Goal: Task Accomplishment & Management: Manage account settings

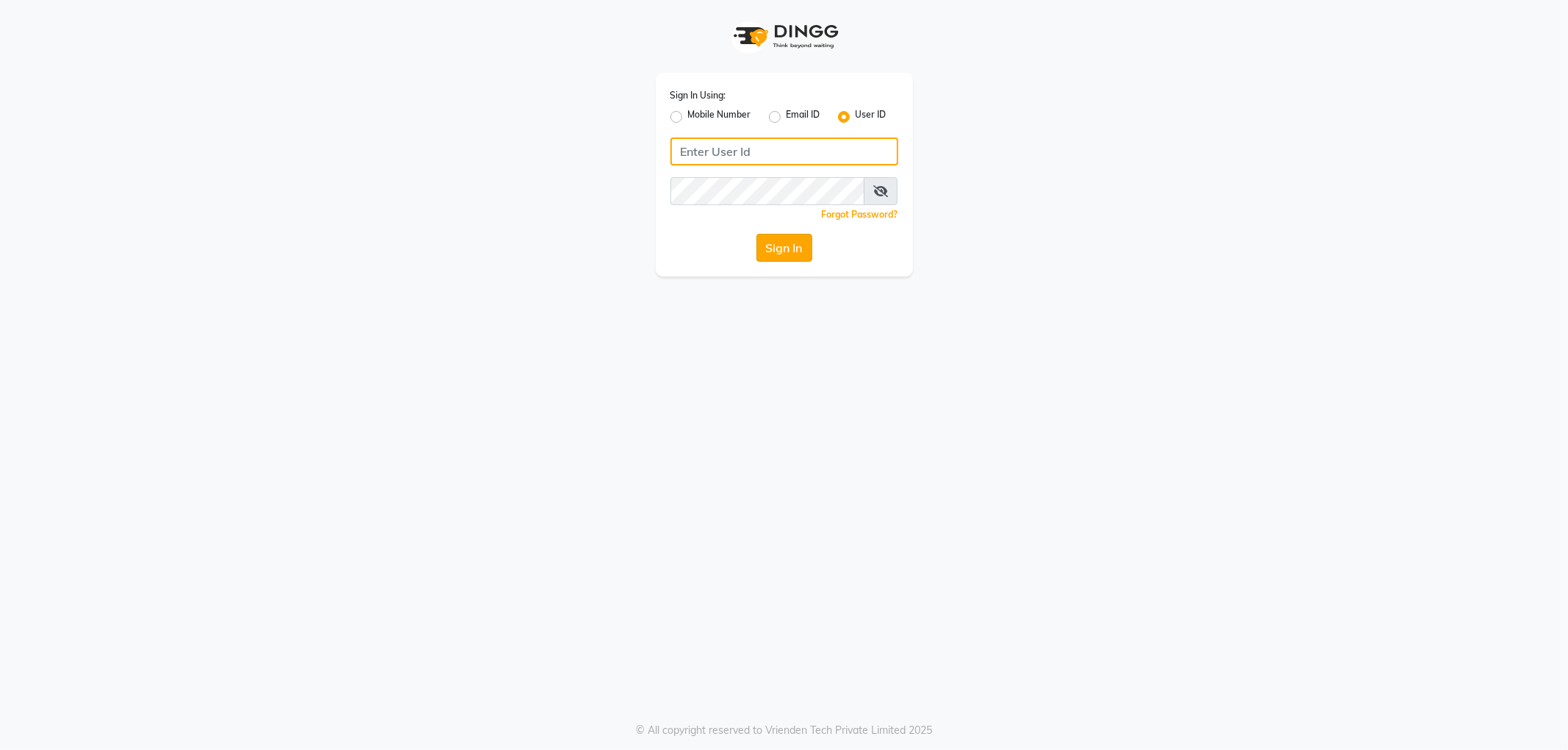
type input "shine@123"
drag, startPoint x: 766, startPoint y: 242, endPoint x: 782, endPoint y: 228, distance: 21.3
click at [768, 242] on button "Sign In" at bounding box center [784, 247] width 56 height 28
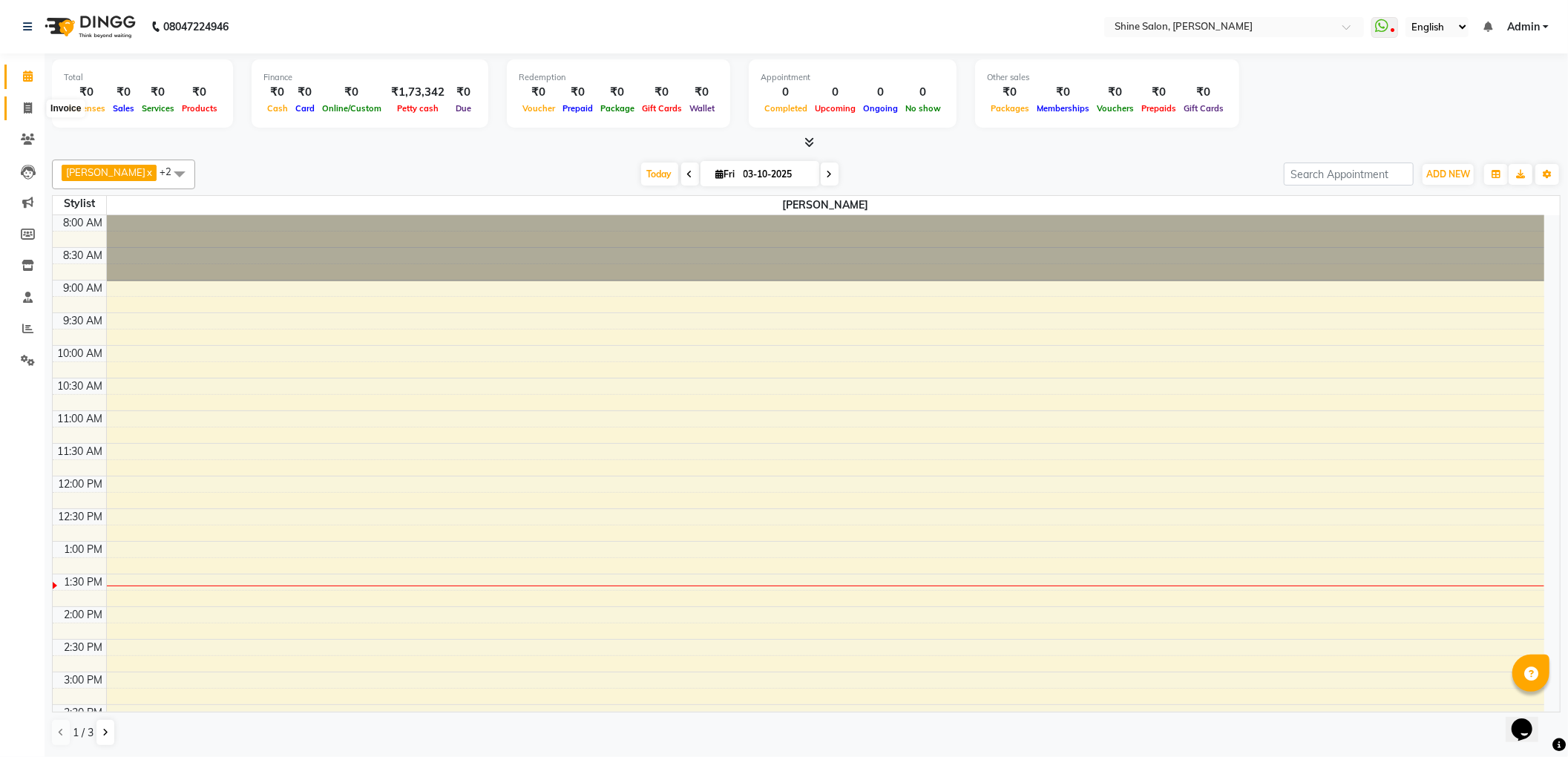
click at [25, 107] on icon at bounding box center [27, 108] width 8 height 11
select select "service"
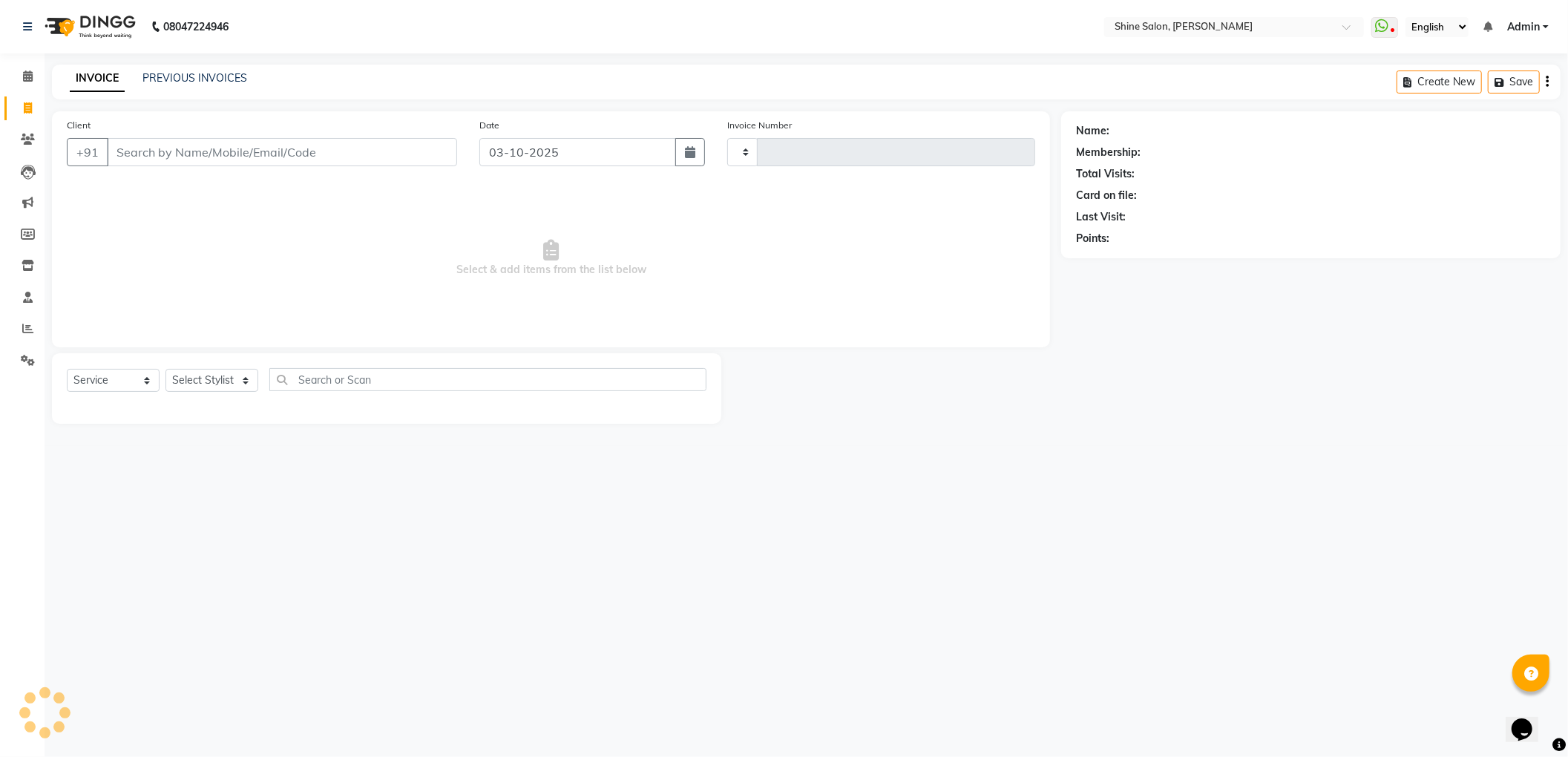
type input "1009"
select select "5324"
click at [213, 75] on link "PREVIOUS INVOICES" at bounding box center [194, 77] width 105 height 13
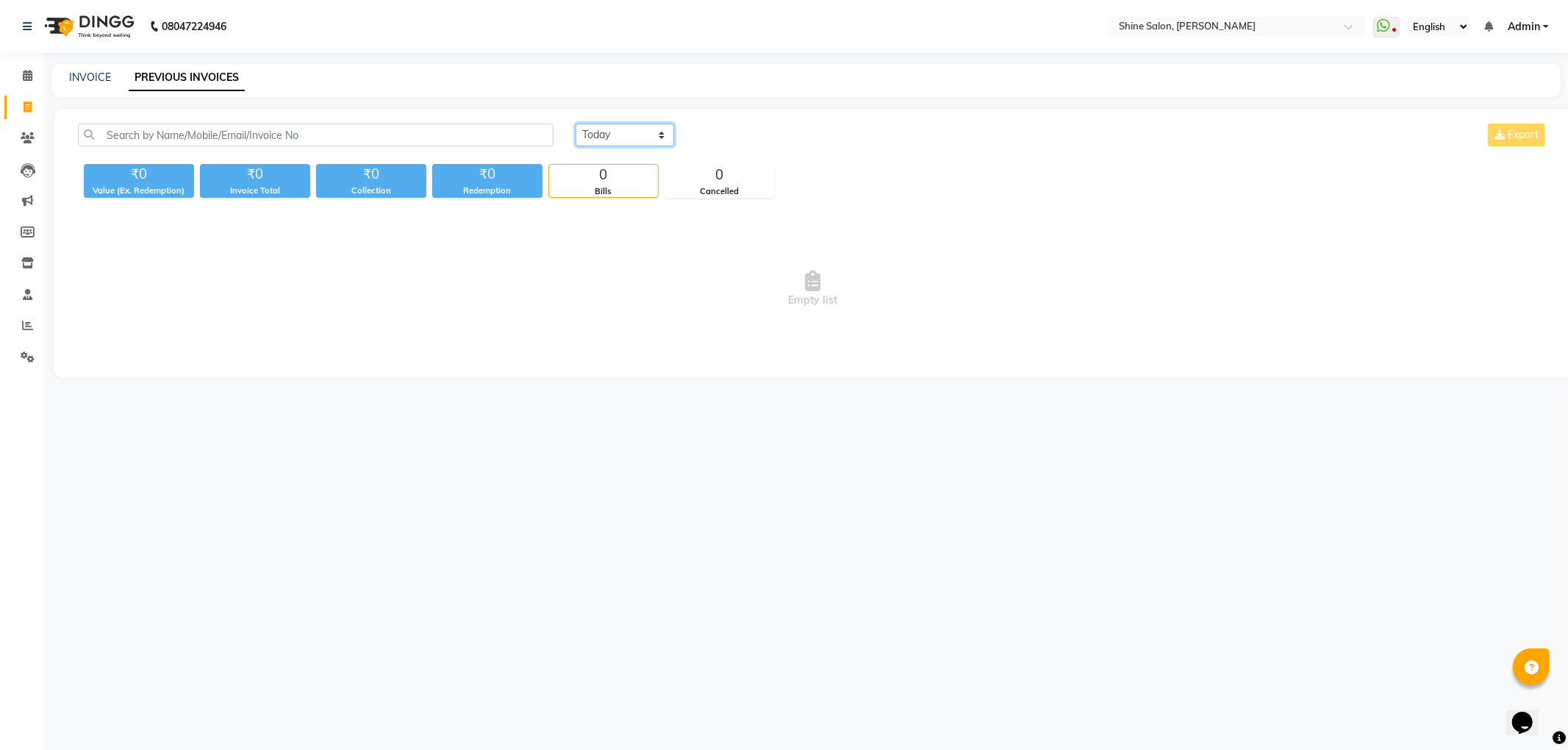
click at [656, 135] on select "Today Yesterday Custom Range" at bounding box center [625, 134] width 98 height 23
select select "range"
click at [576, 123] on select "Today Yesterday Custom Range" at bounding box center [625, 134] width 98 height 23
click at [739, 137] on input "03-10-2025" at bounding box center [745, 135] width 103 height 21
select select "10"
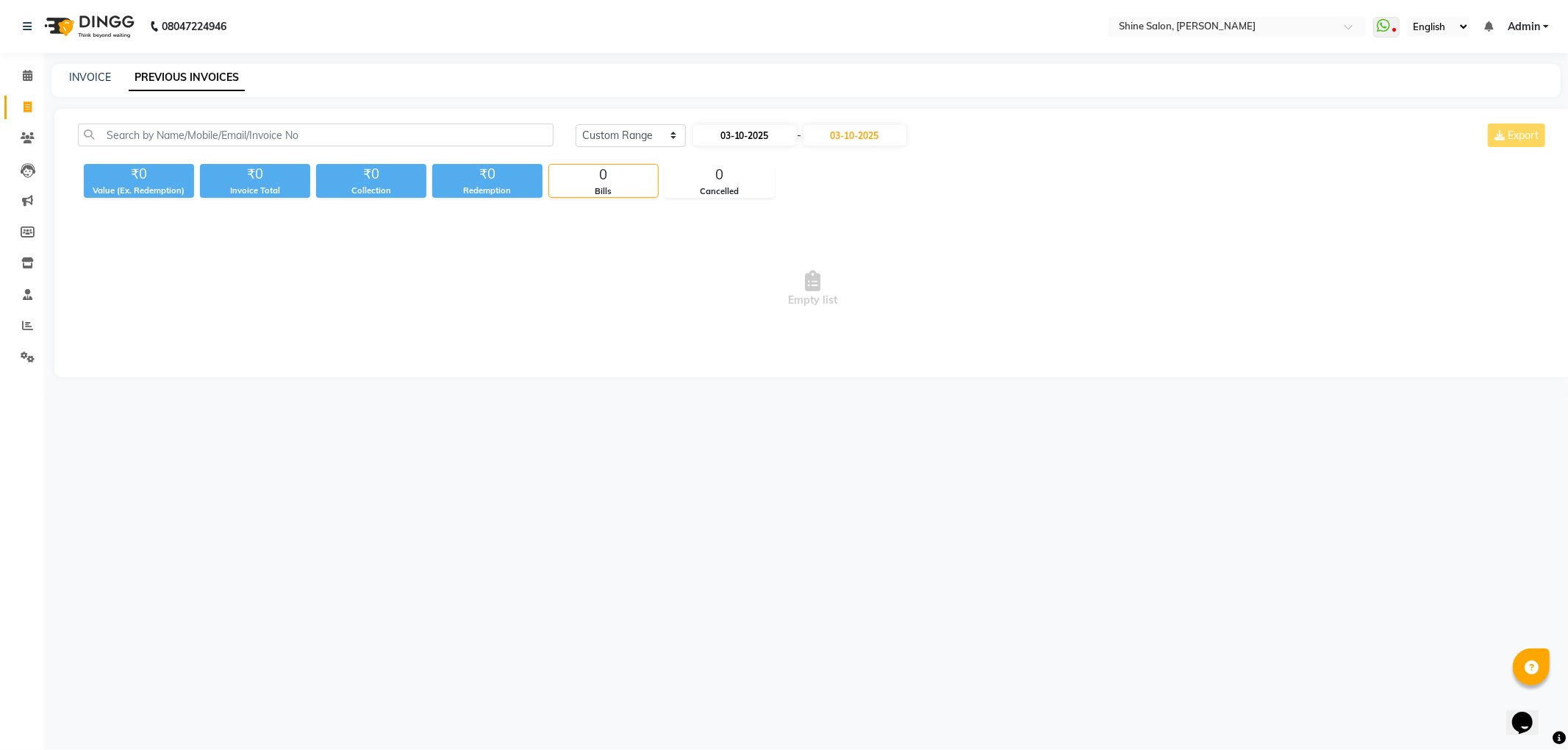
select select "2025"
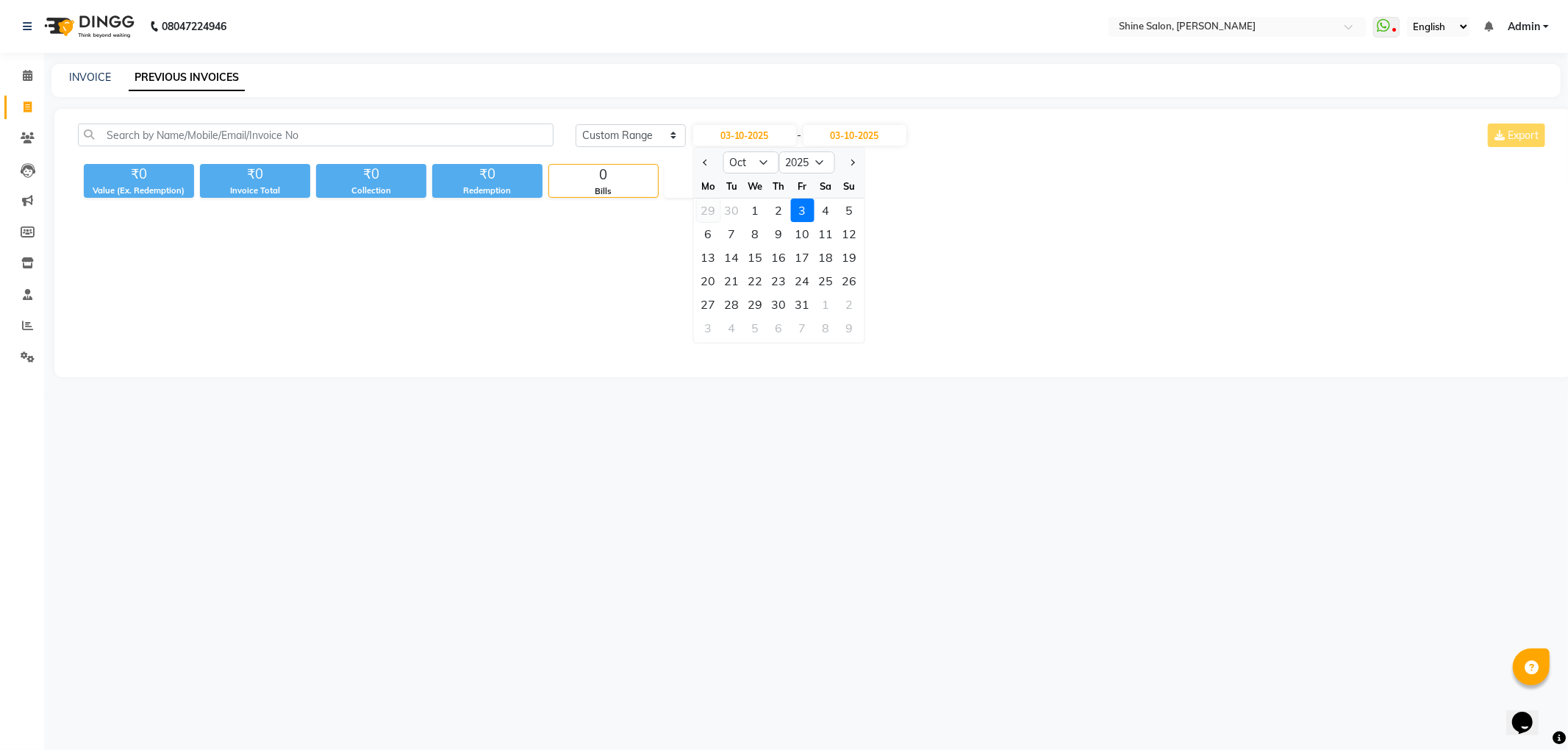
click at [707, 215] on div "29" at bounding box center [707, 210] width 23 height 23
type input "29-09-2025"
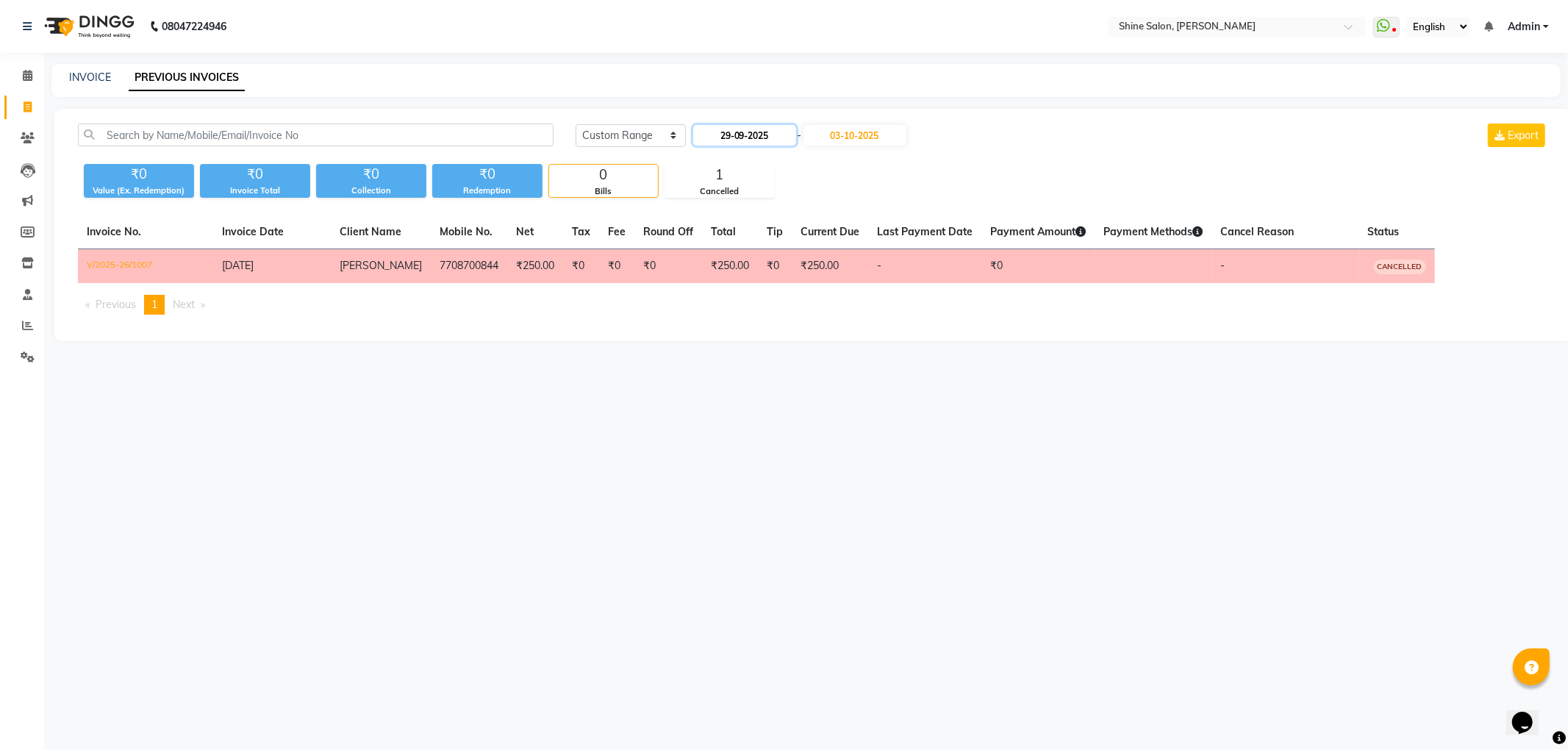
click at [738, 133] on input "29-09-2025" at bounding box center [745, 135] width 103 height 21
select select "9"
select select "2025"
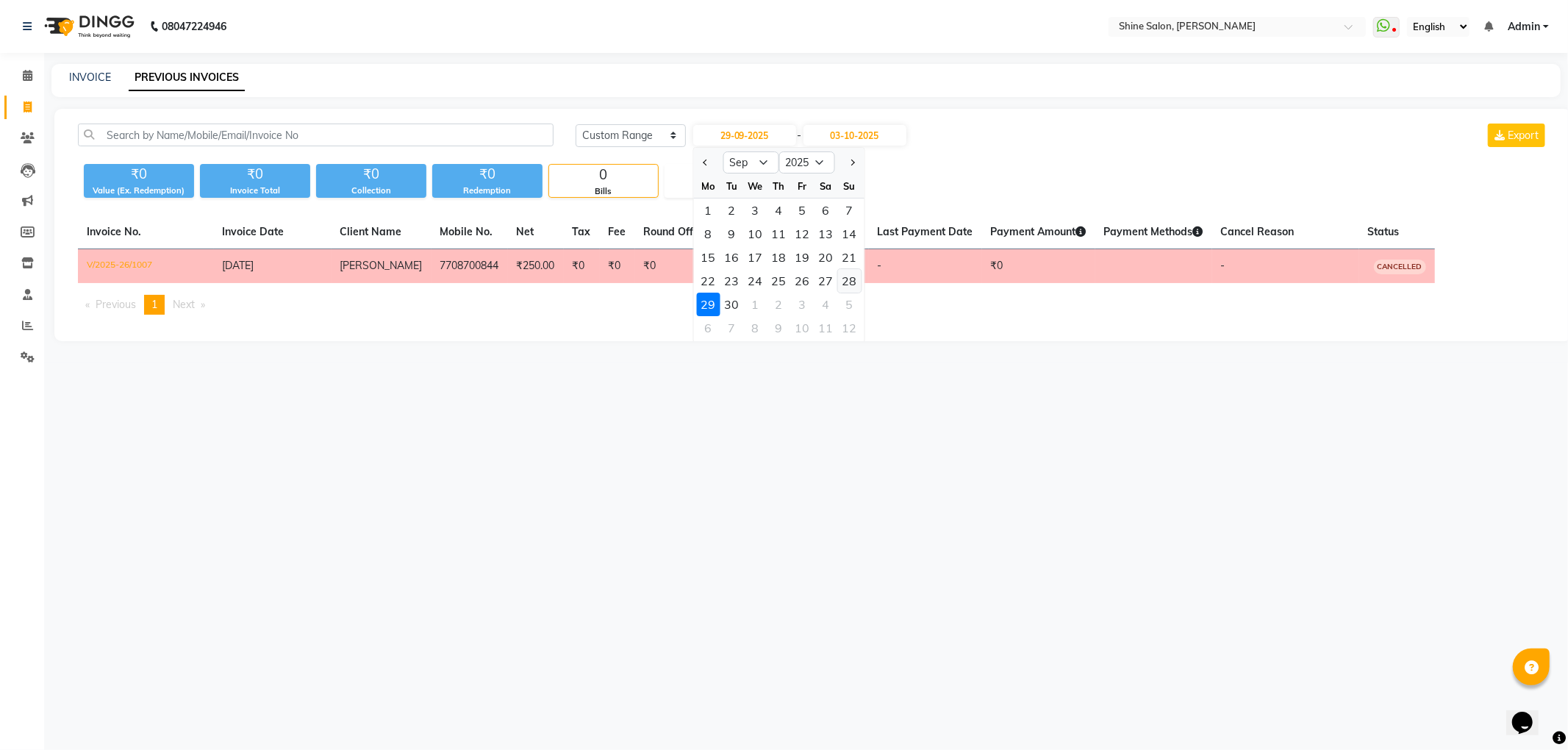
click at [852, 283] on div "28" at bounding box center [848, 280] width 23 height 23
type input "28-09-2025"
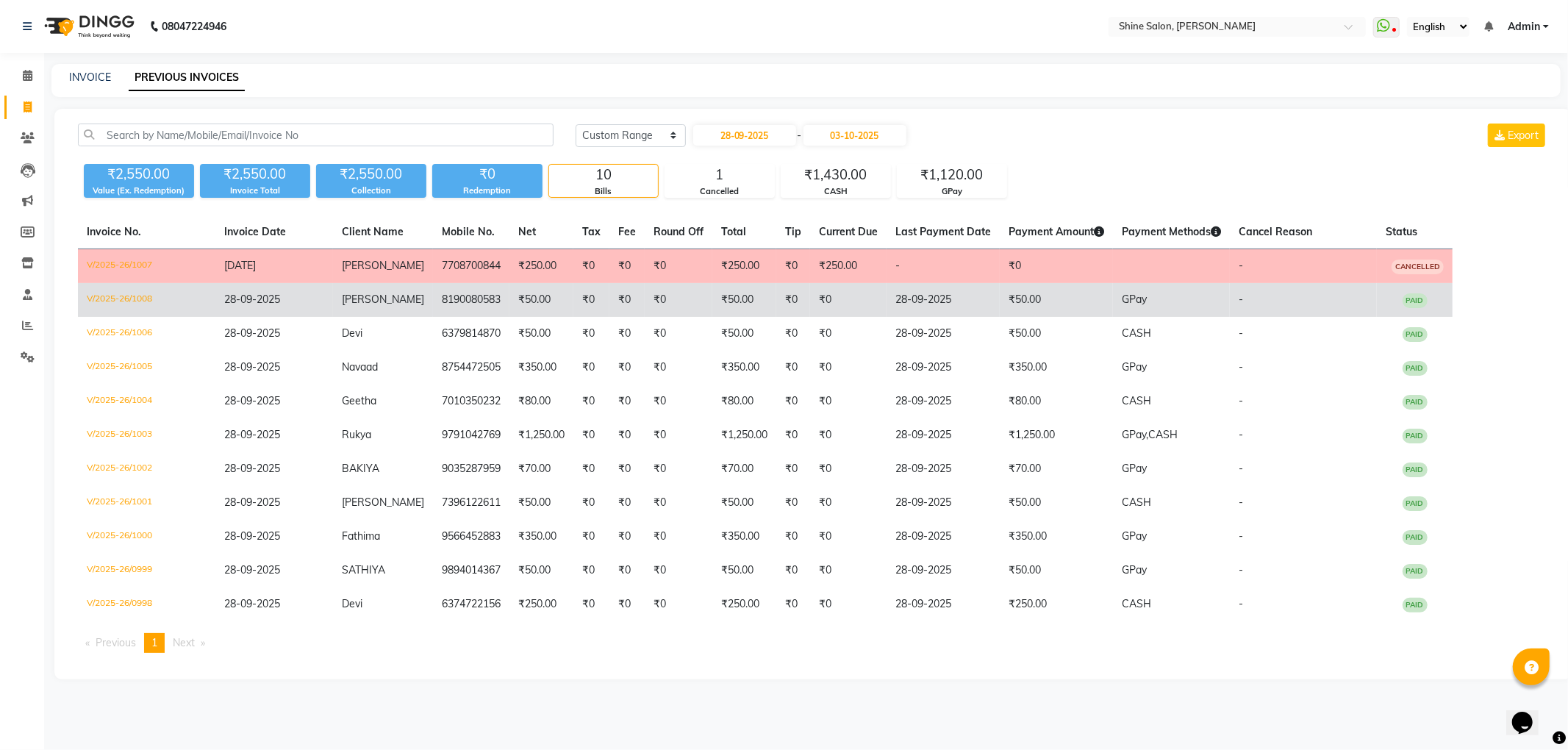
click at [509, 307] on td "₹50.00" at bounding box center [541, 301] width 64 height 34
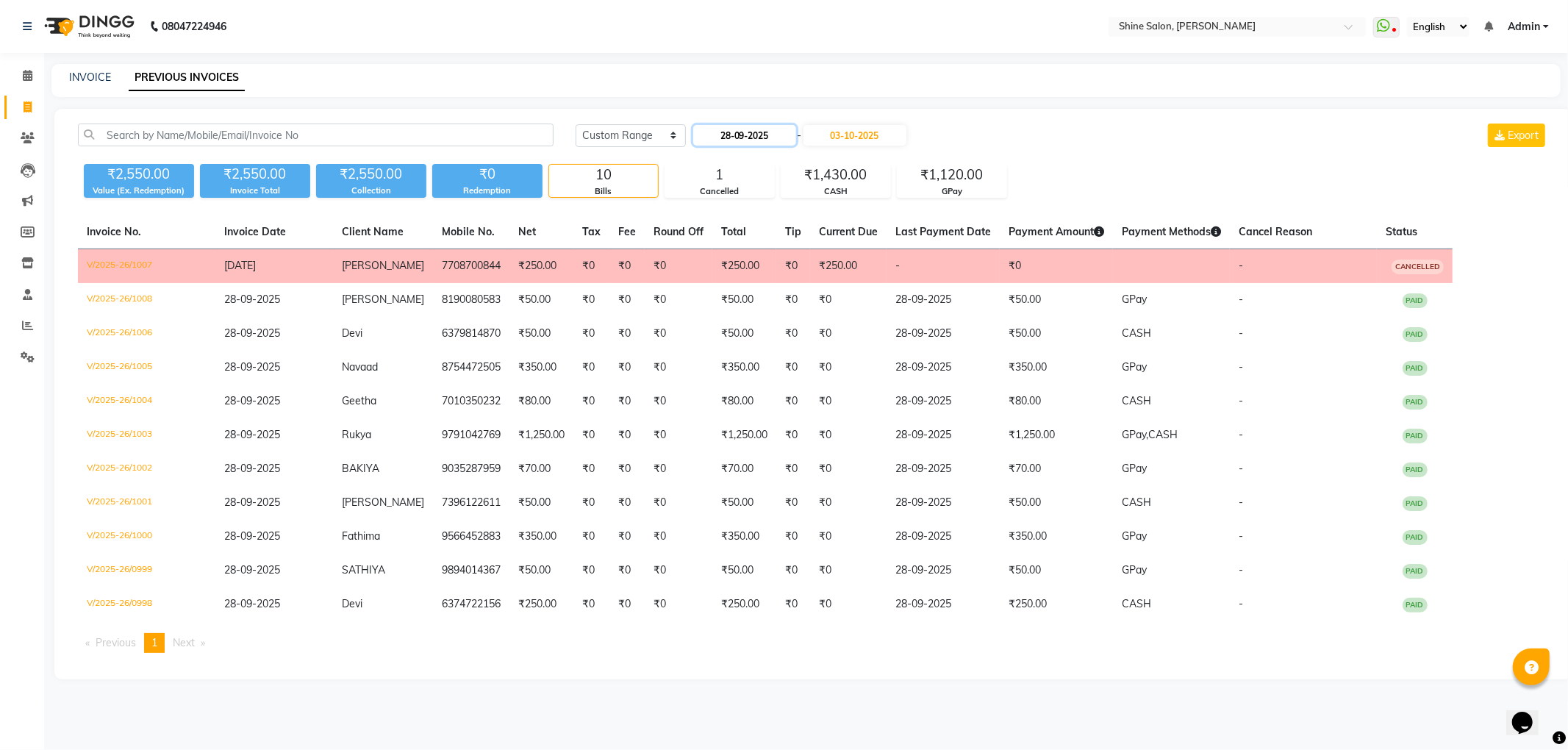
click at [730, 138] on input "28-09-2025" at bounding box center [745, 135] width 103 height 21
select select "9"
select select "2025"
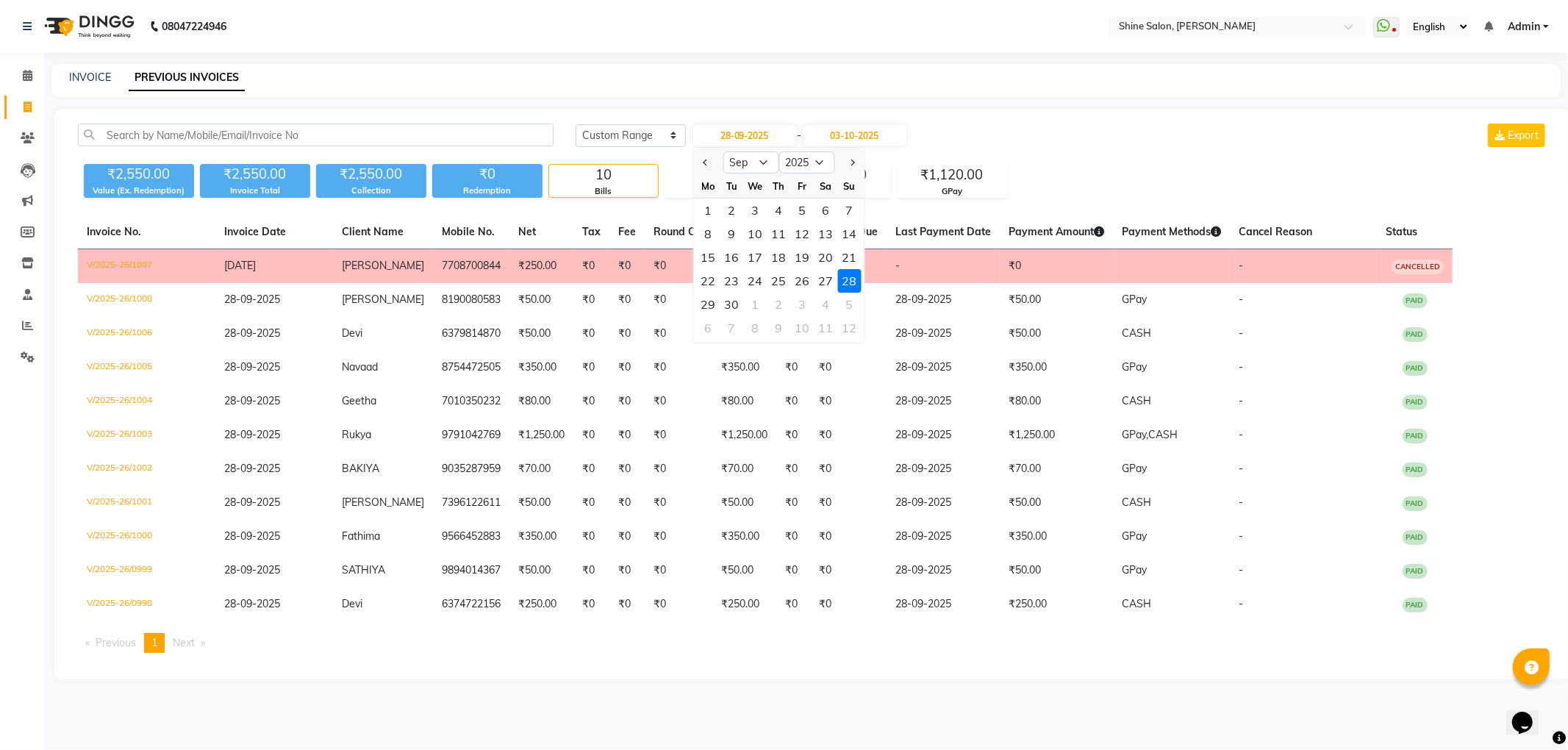
click at [846, 283] on div "28" at bounding box center [848, 280] width 23 height 23
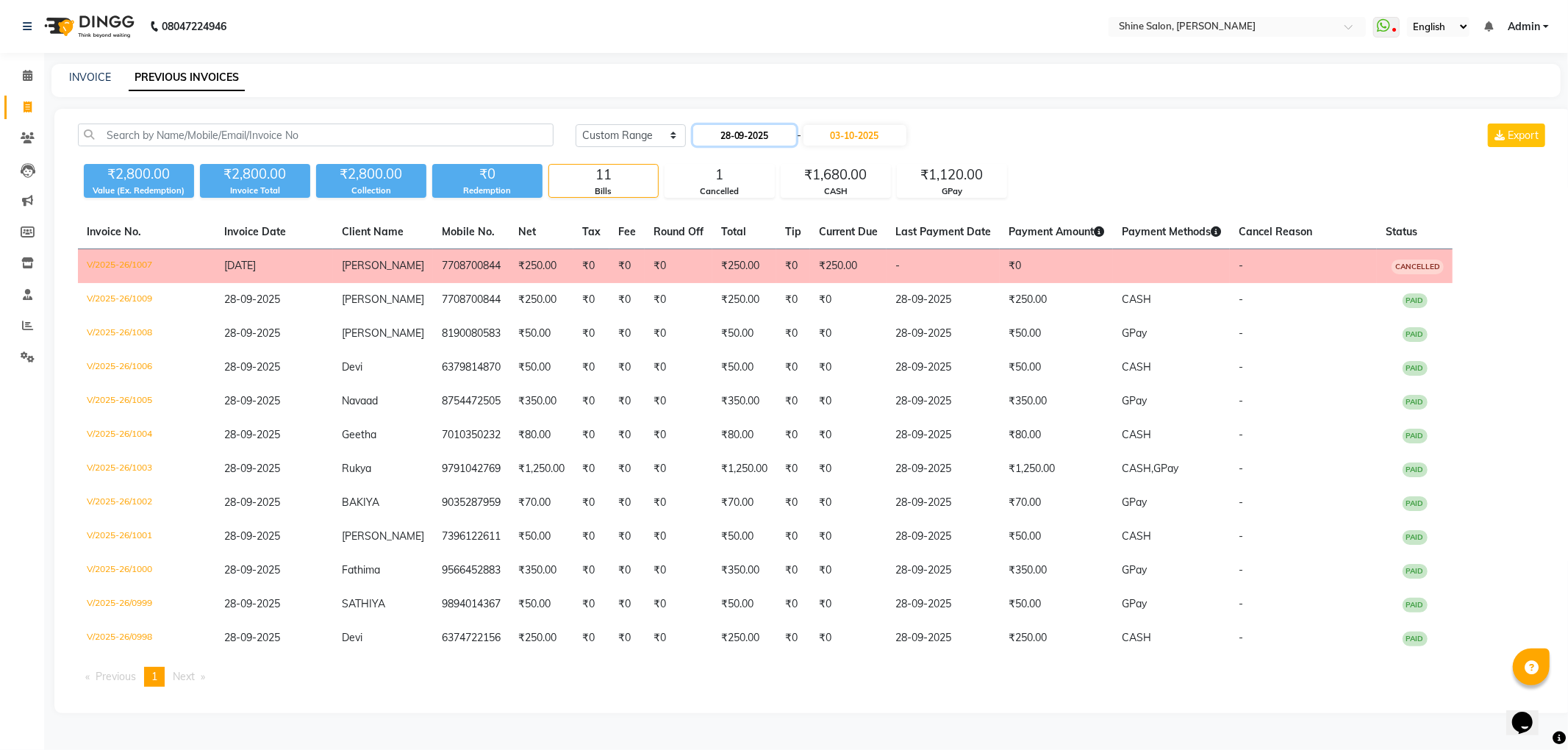
click at [760, 135] on input "28-09-2025" at bounding box center [745, 135] width 103 height 21
select select "9"
select select "2025"
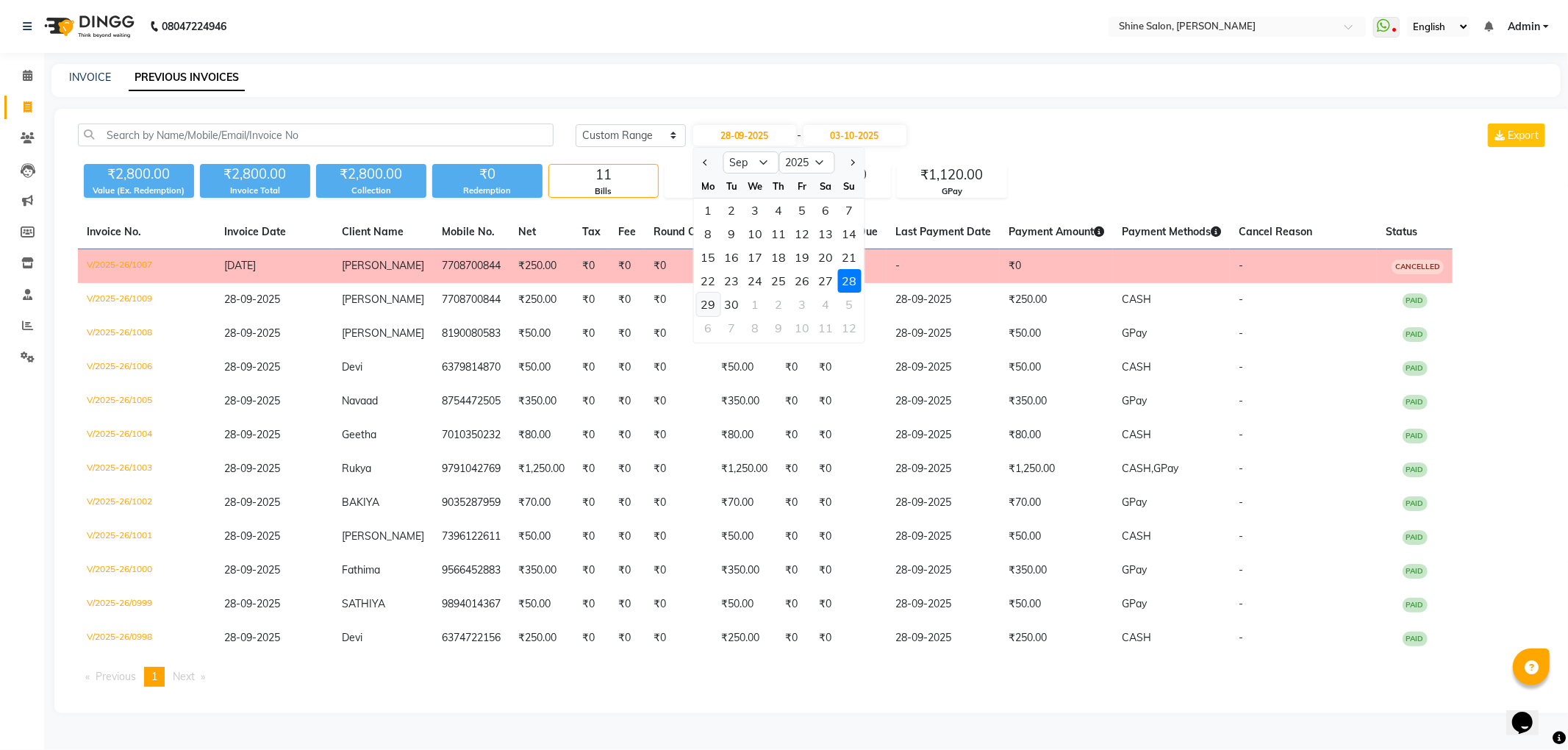
click at [710, 298] on div "29" at bounding box center [707, 304] width 23 height 23
type input "29-09-2025"
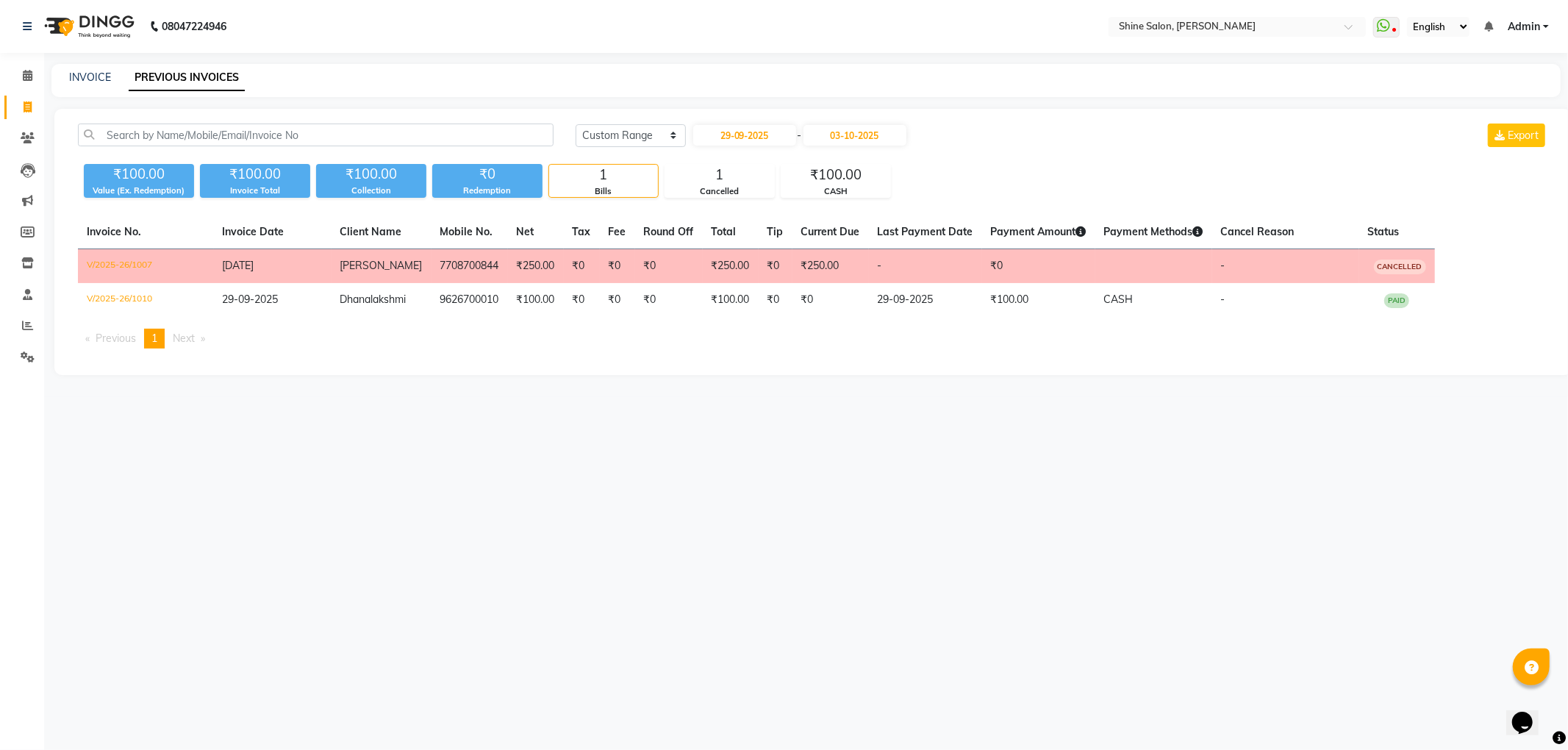
click at [1213, 269] on td "-" at bounding box center [1286, 266] width 147 height 34
click at [389, 264] on span "[PERSON_NAME]" at bounding box center [382, 265] width 82 height 13
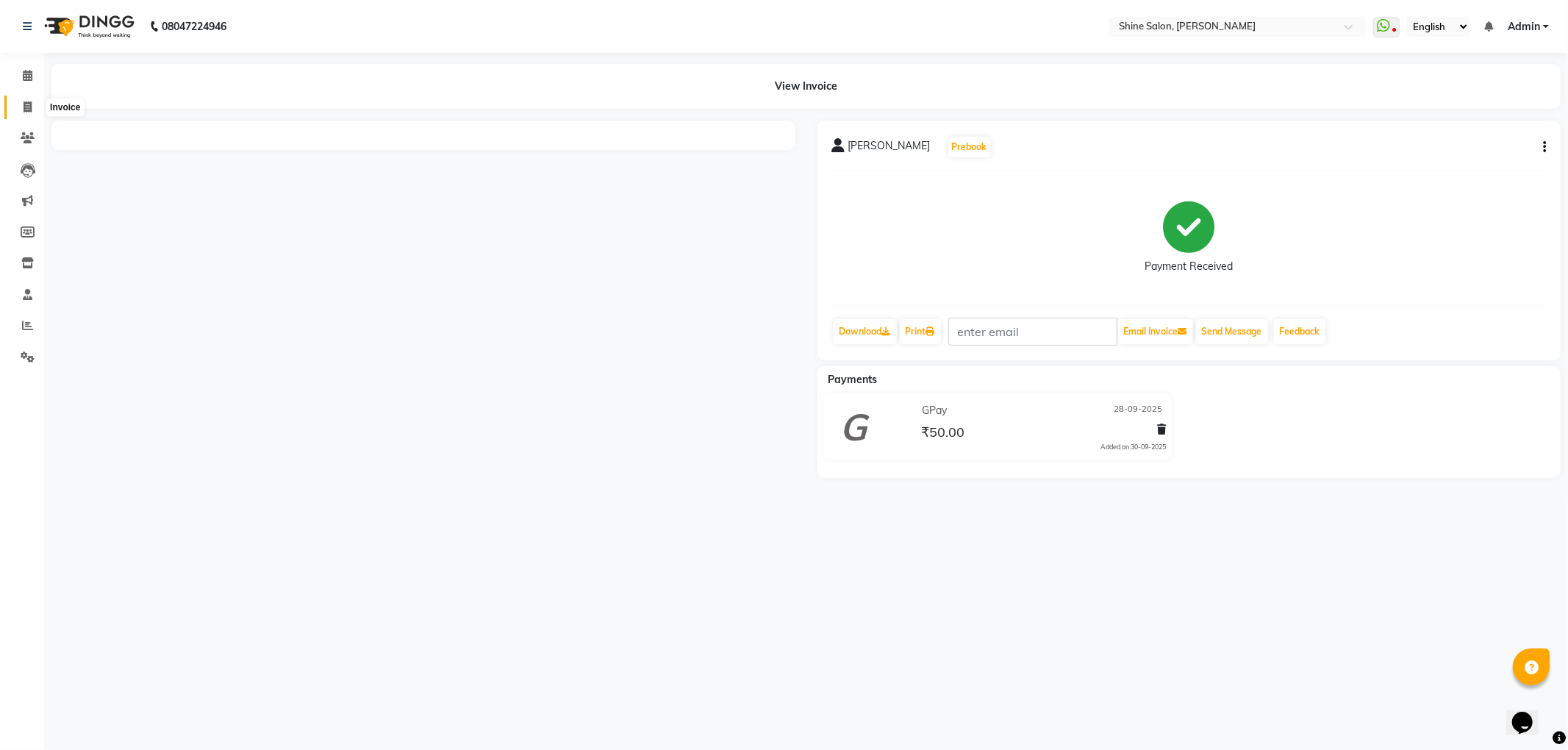
click at [21, 101] on span at bounding box center [27, 108] width 26 height 17
select select "5324"
select select "service"
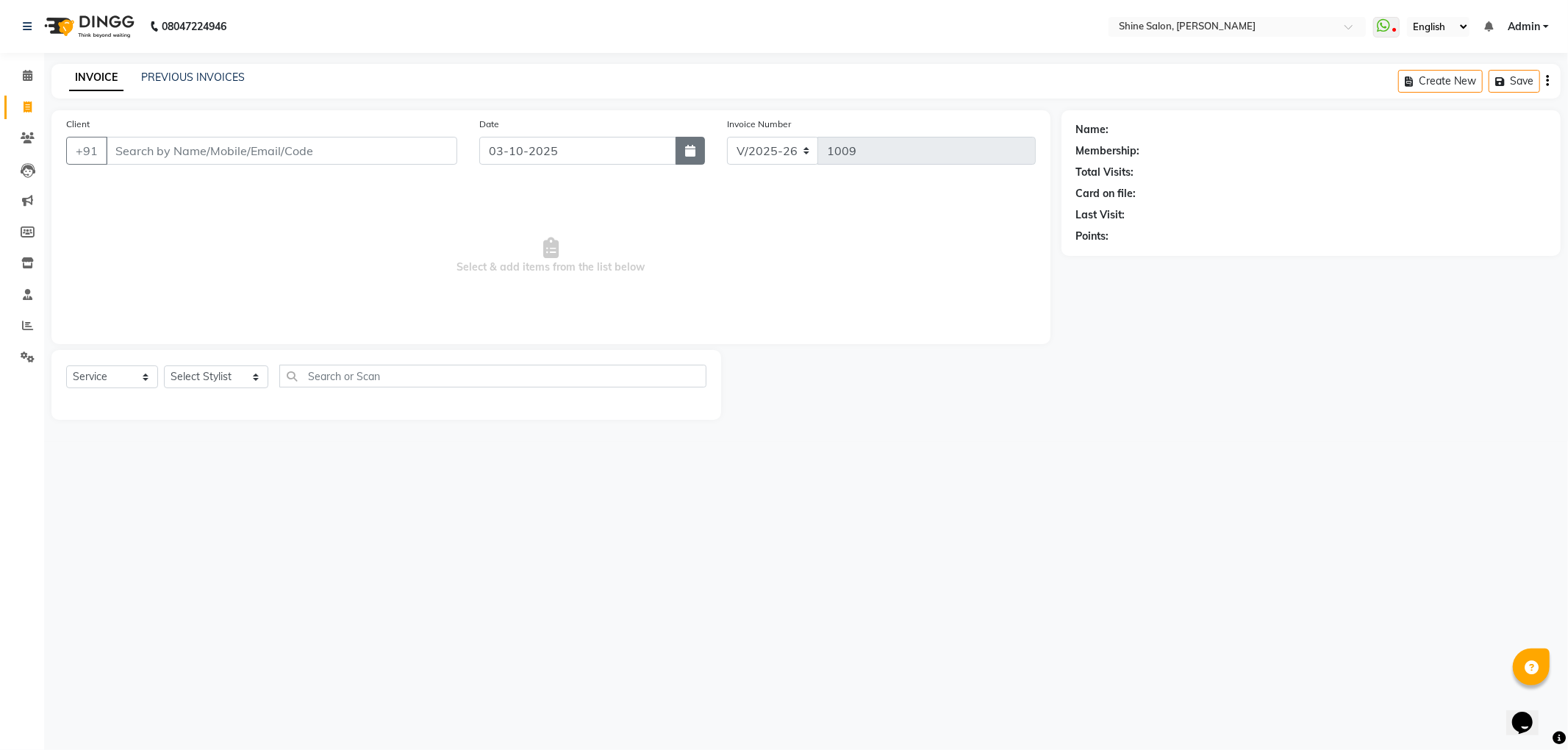
click at [694, 152] on icon "button" at bounding box center [691, 151] width 10 height 12
select select "10"
select select "2025"
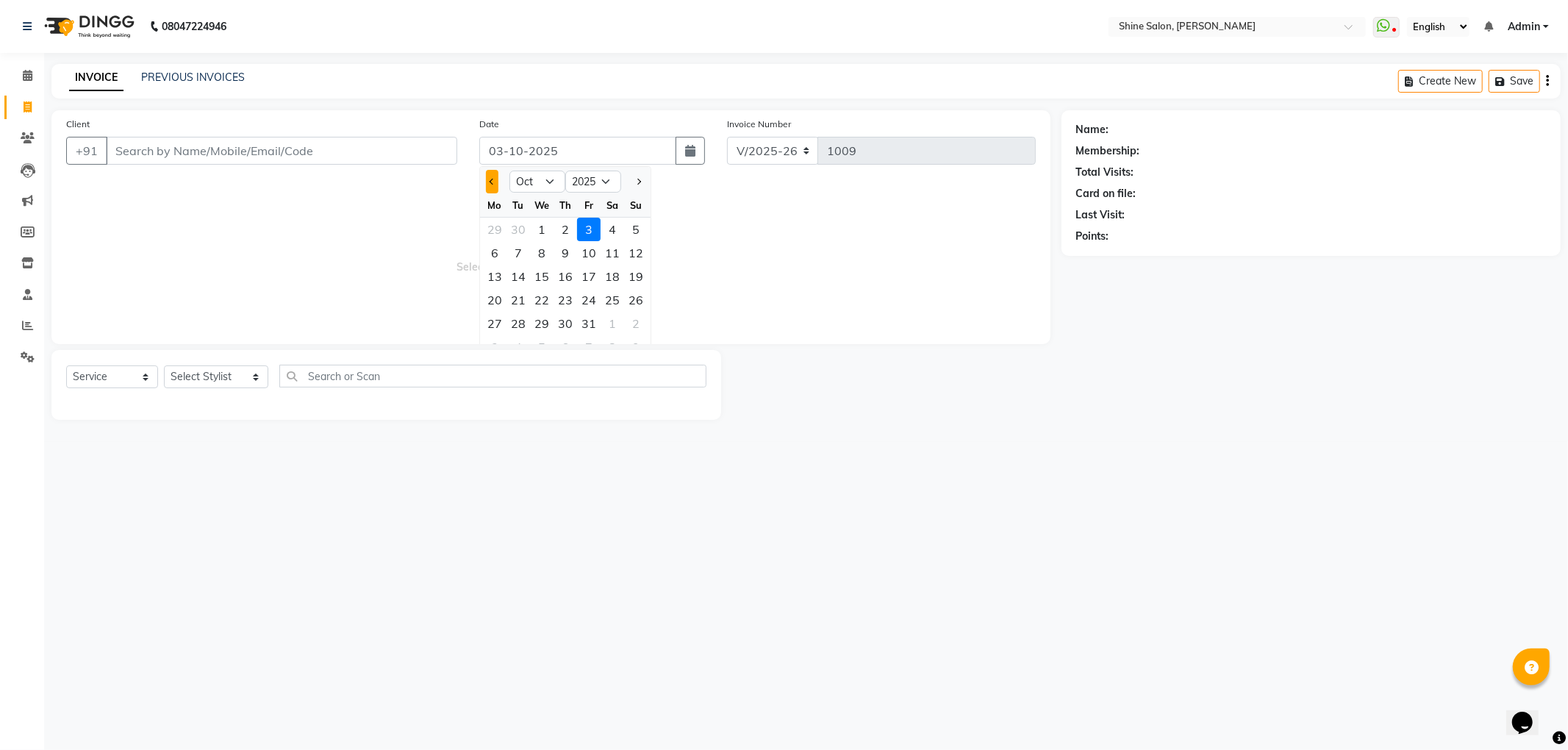
click at [496, 176] on button "Previous month" at bounding box center [492, 181] width 13 height 23
select select "9"
click at [633, 300] on div "28" at bounding box center [635, 300] width 23 height 23
type input "28-09-2025"
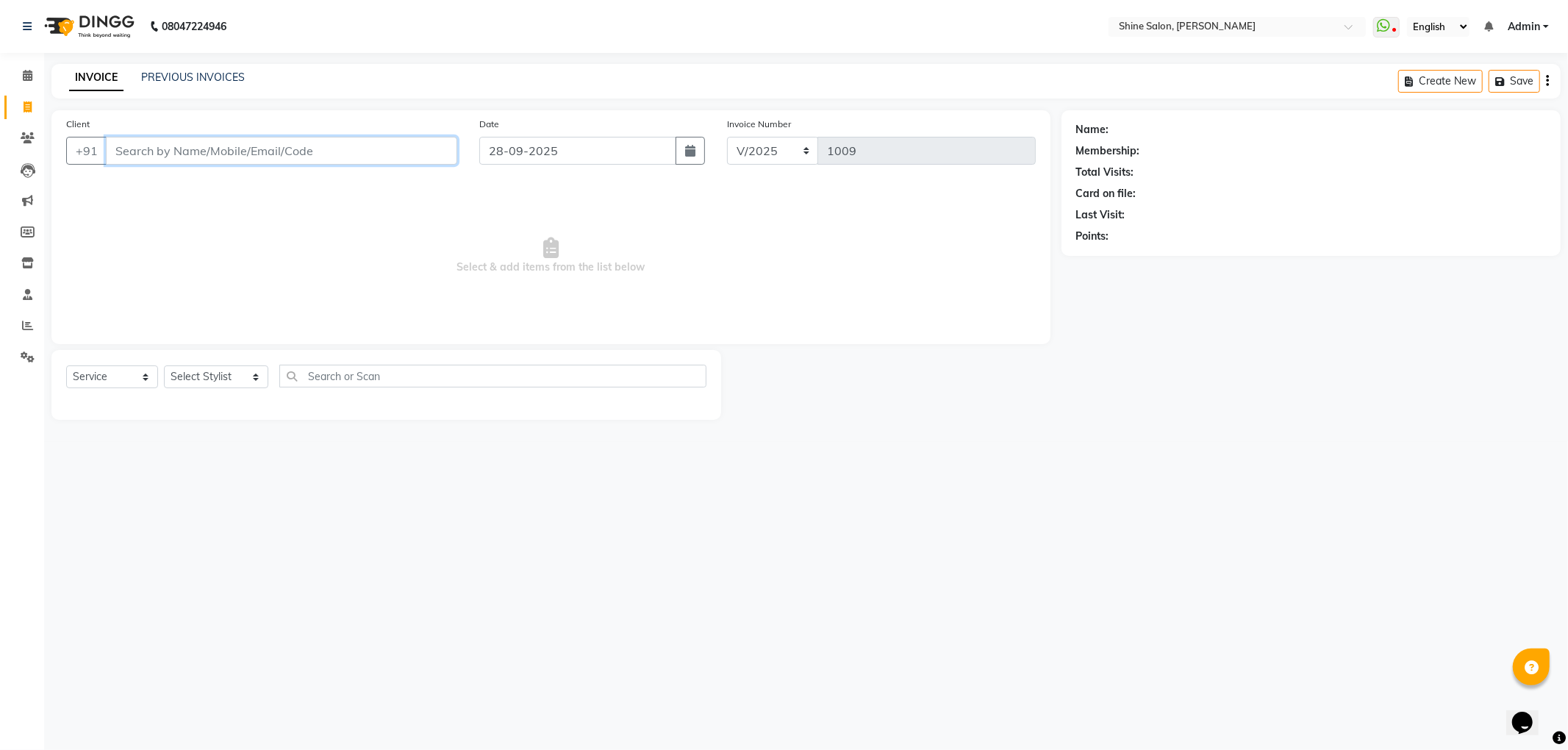
click at [374, 158] on input "Client" at bounding box center [282, 151] width 352 height 28
click at [368, 158] on input "Client" at bounding box center [282, 151] width 352 height 28
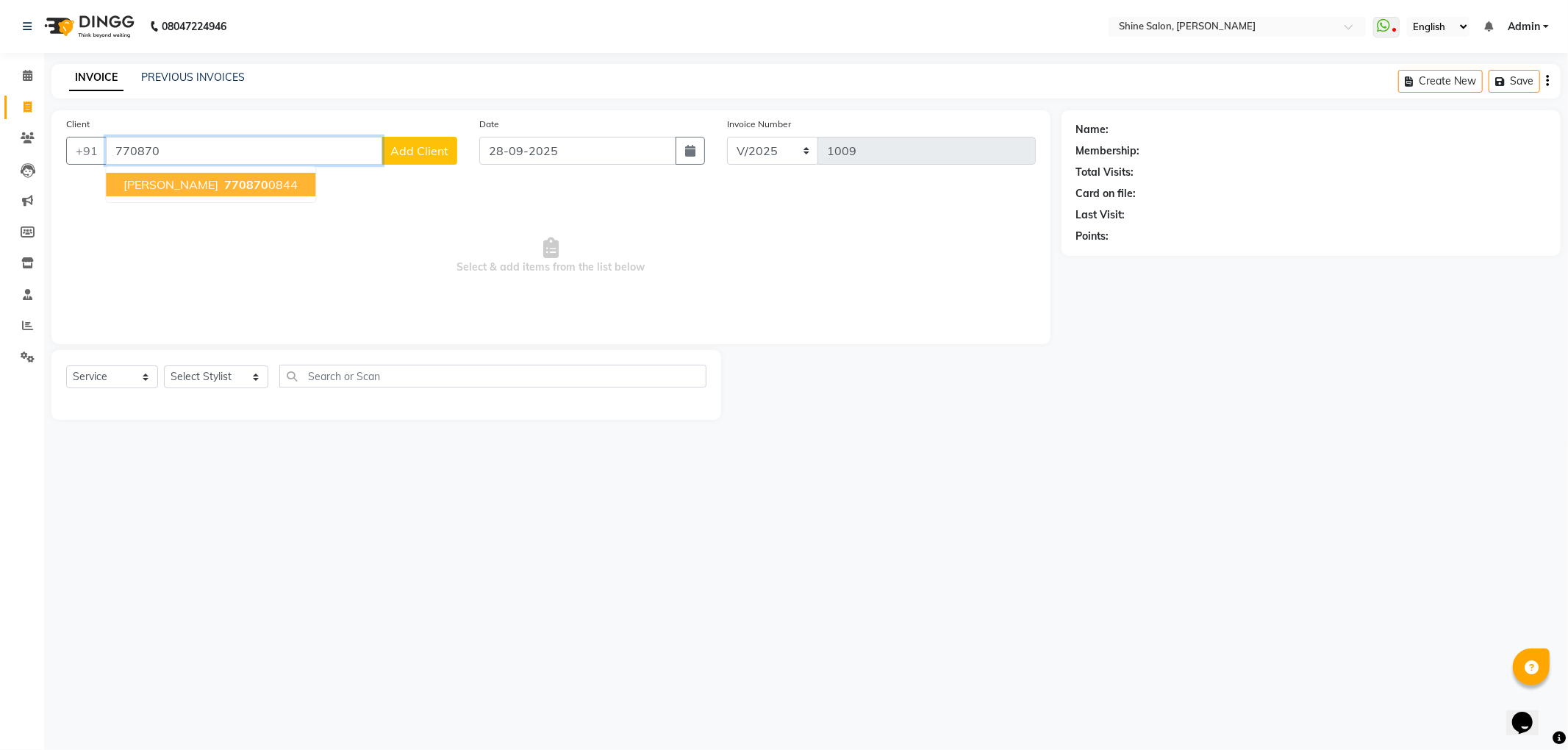
click at [263, 188] on ngb-highlight "770870 0844" at bounding box center [259, 184] width 76 height 15
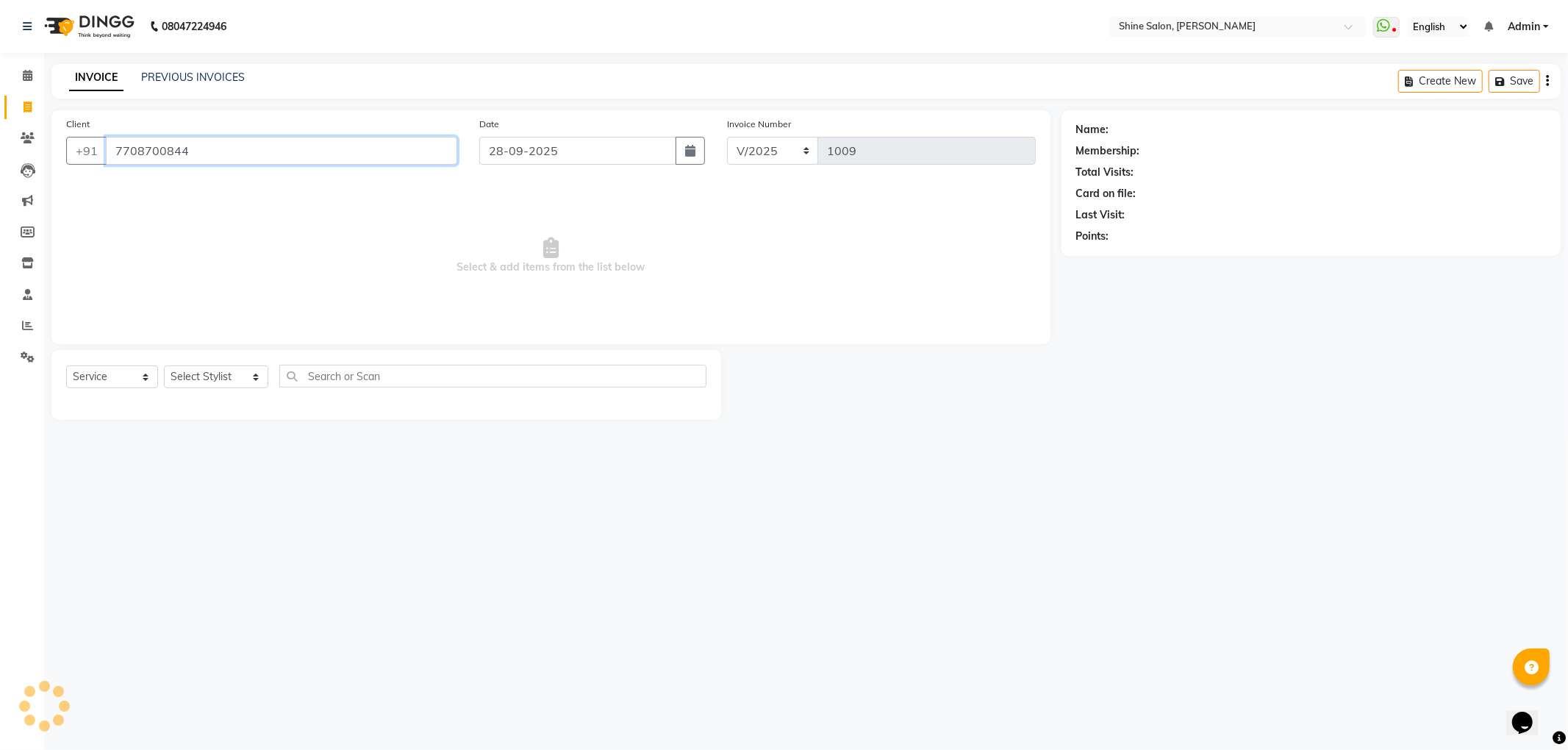
type input "7708700844"
click at [241, 378] on select "Select Stylist LULLU KAMEI Priyanaka USHA[HAIR AND BEAUTY]" at bounding box center [217, 377] width 104 height 23
select select "35837"
click at [164, 366] on select "Select Stylist LULLU KAMEI Priyanaka USHA[HAIR AND BEAUTY]" at bounding box center [217, 377] width 104 height 23
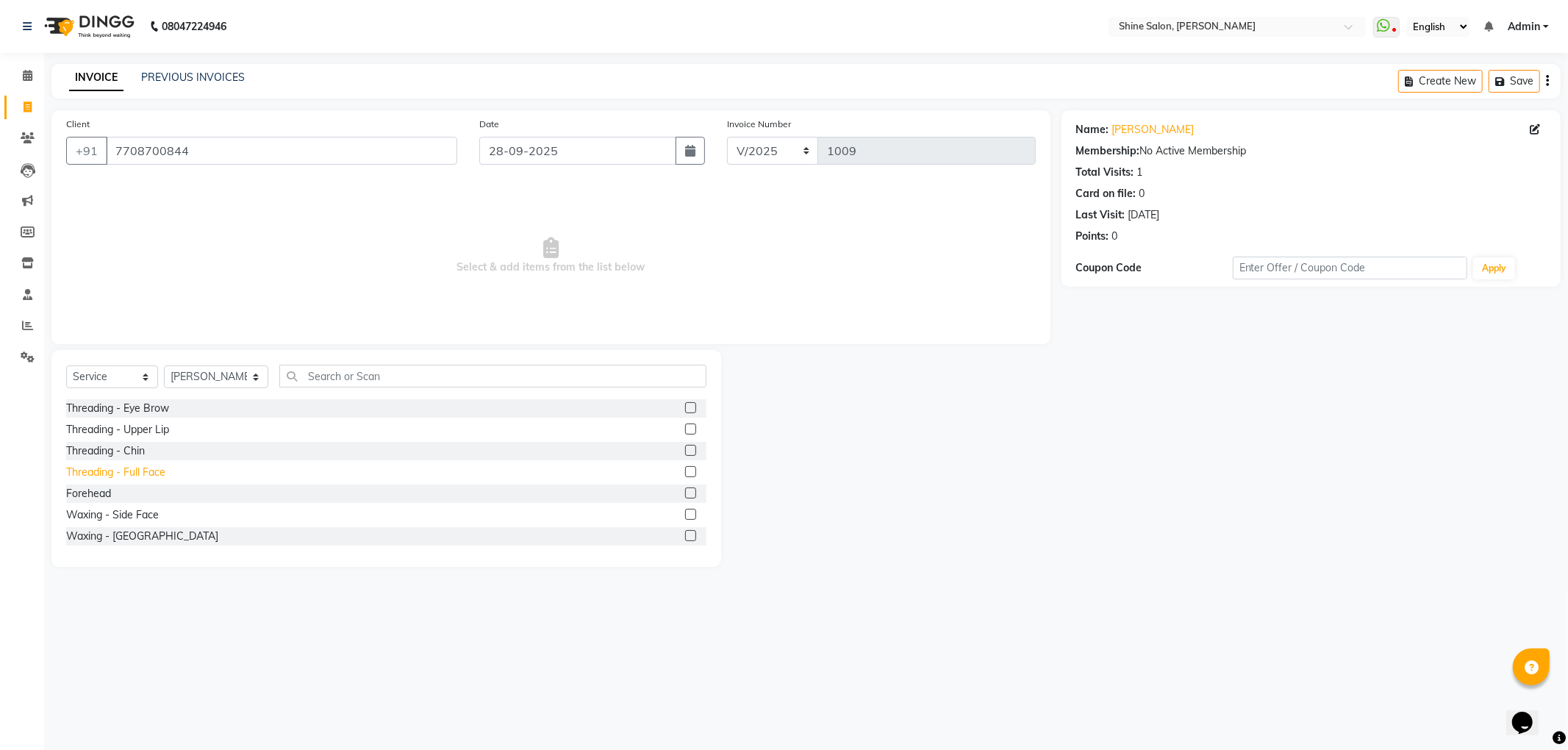
click at [130, 467] on div "Threading - Full Face" at bounding box center [116, 473] width 99 height 15
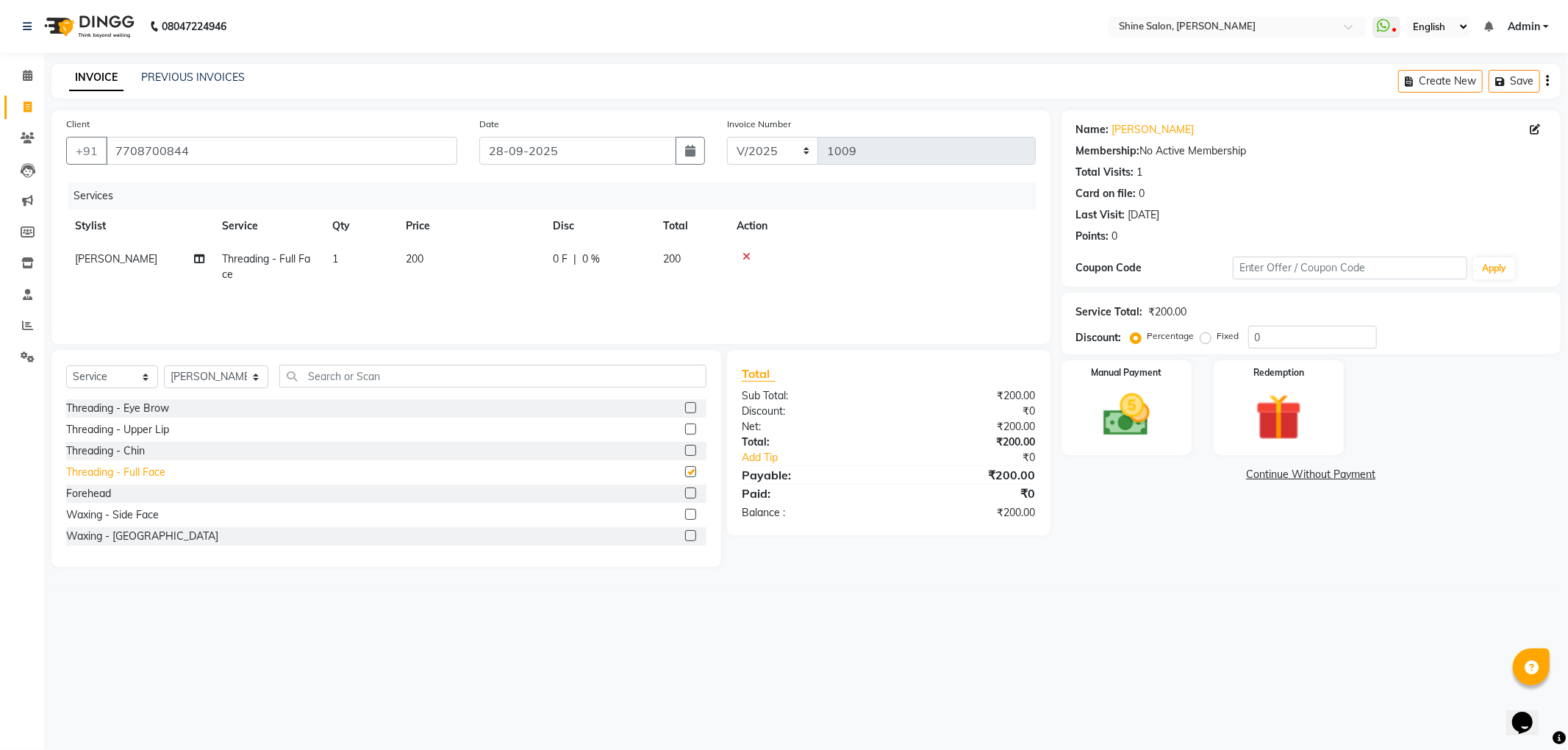
checkbox input "false"
click at [123, 408] on div "Threading - Eye Brow" at bounding box center [117, 408] width 103 height 15
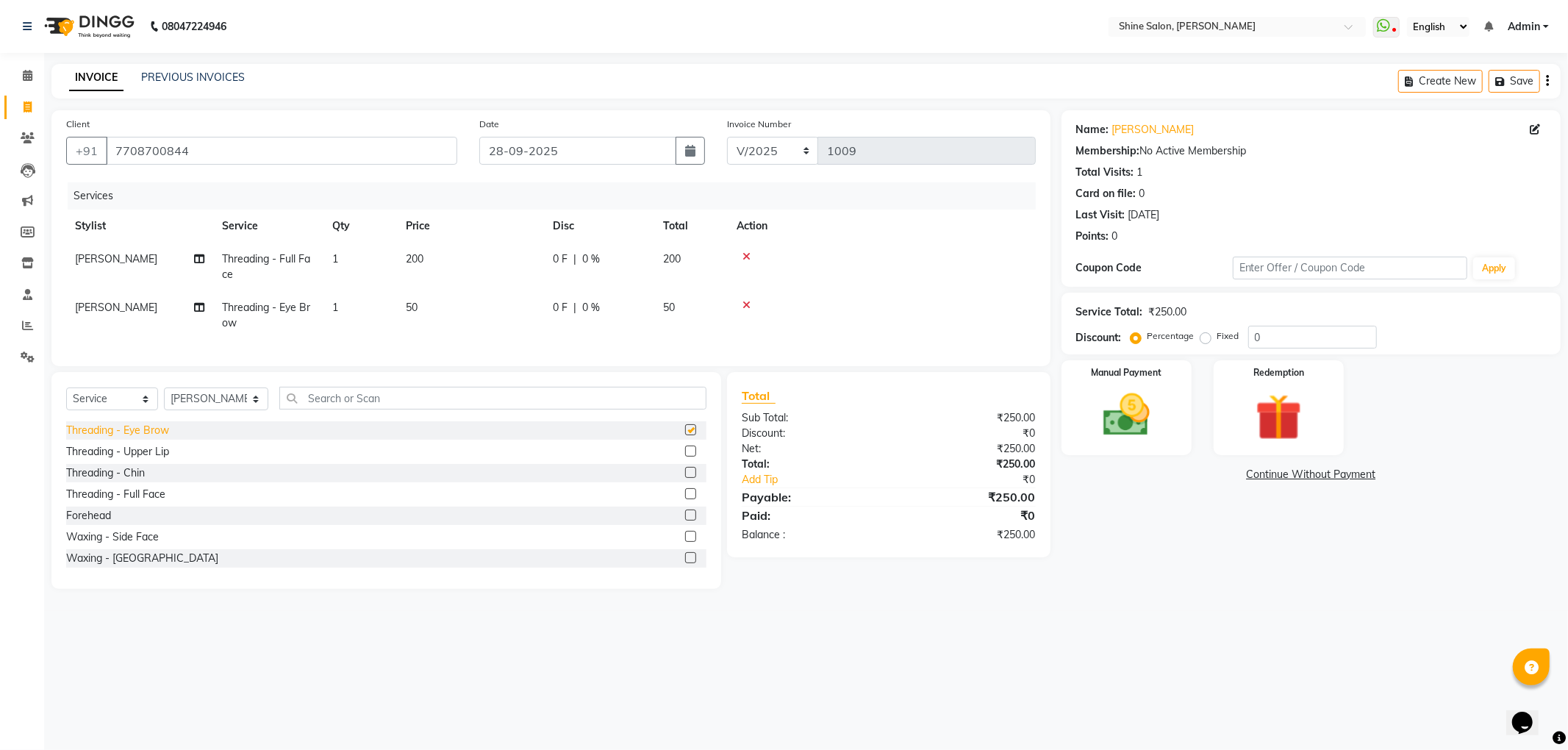
checkbox input "false"
click at [1116, 422] on img at bounding box center [1126, 415] width 79 height 56
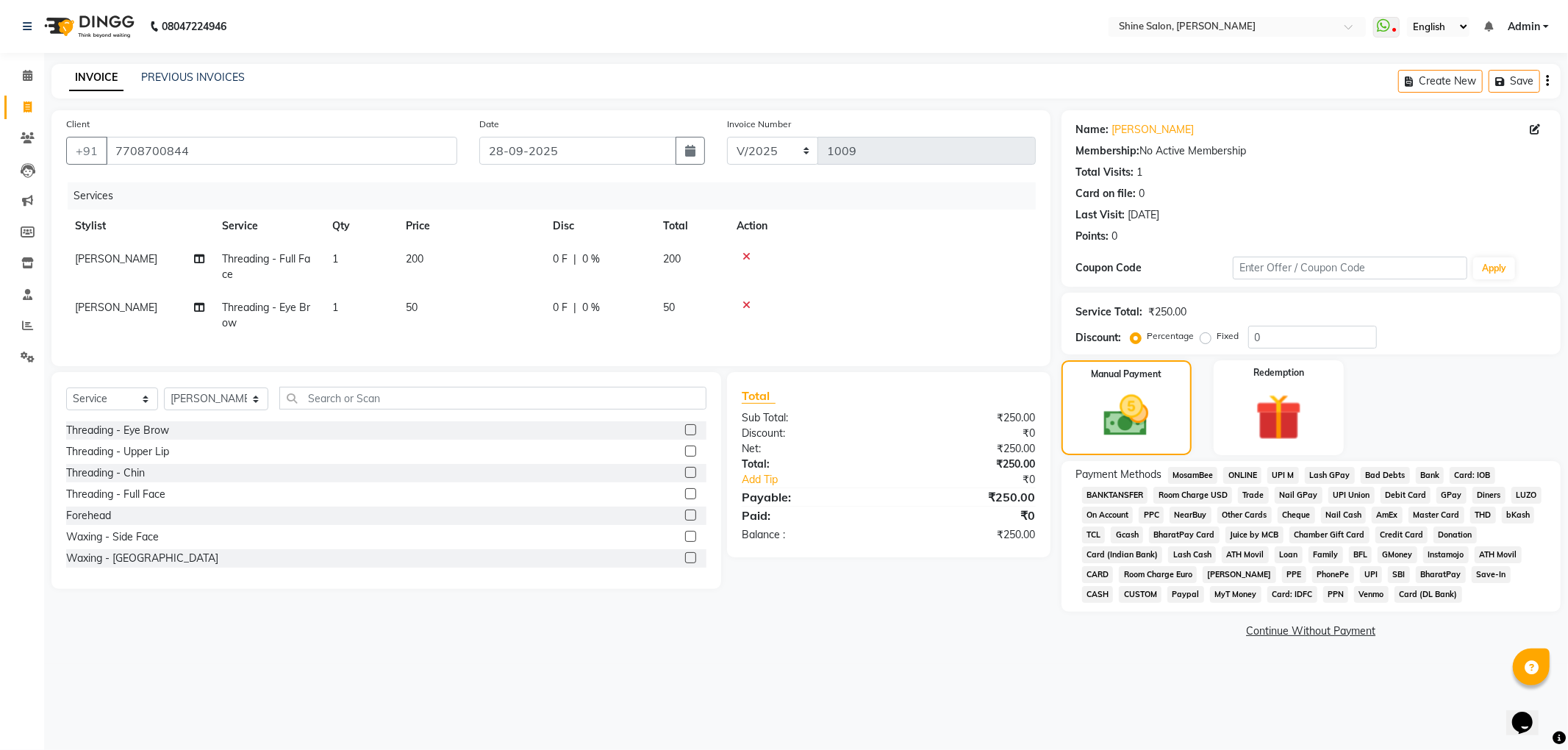
click at [1114, 586] on span "CASH" at bounding box center [1097, 595] width 32 height 17
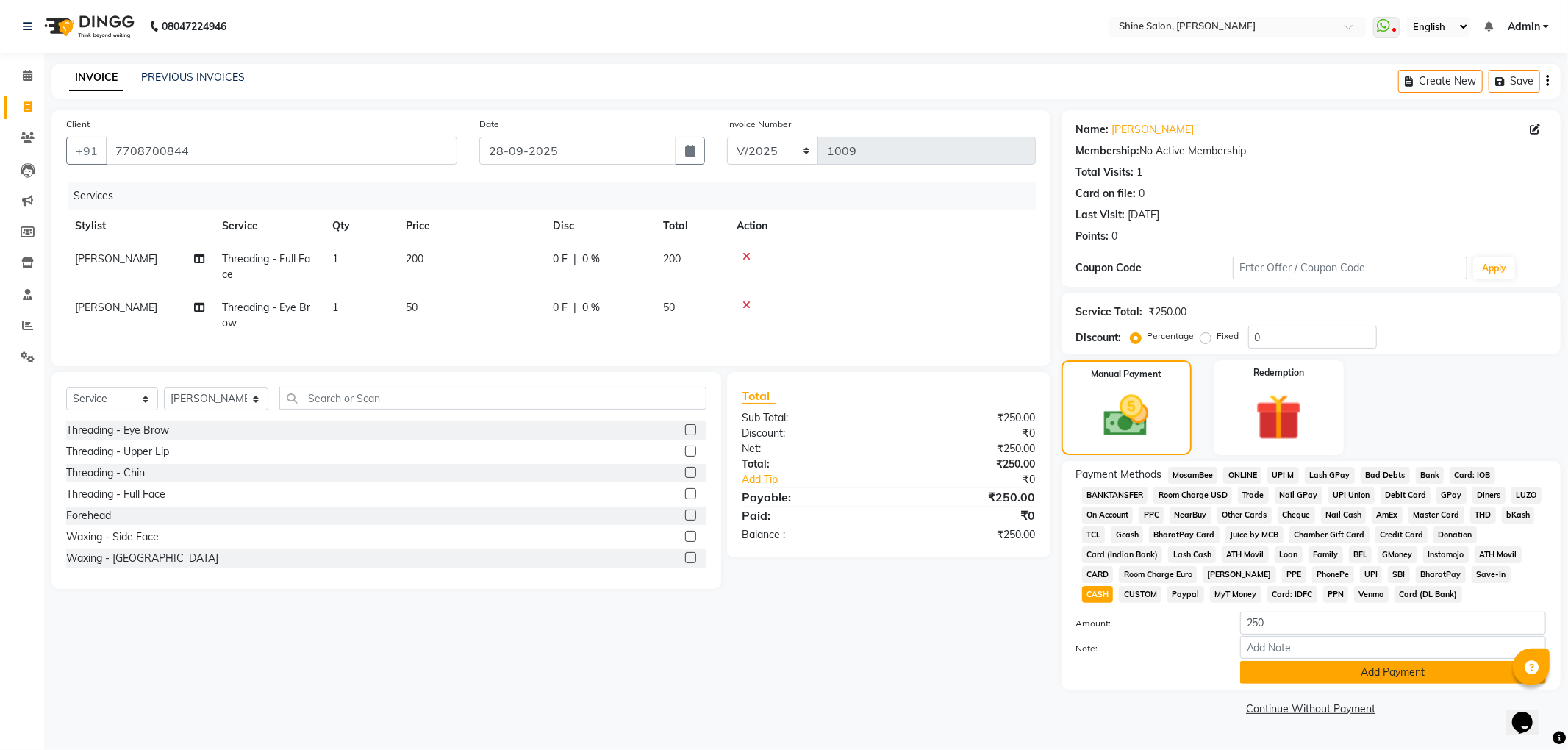
click at [1436, 677] on button "Add Payment" at bounding box center [1393, 672] width 306 height 23
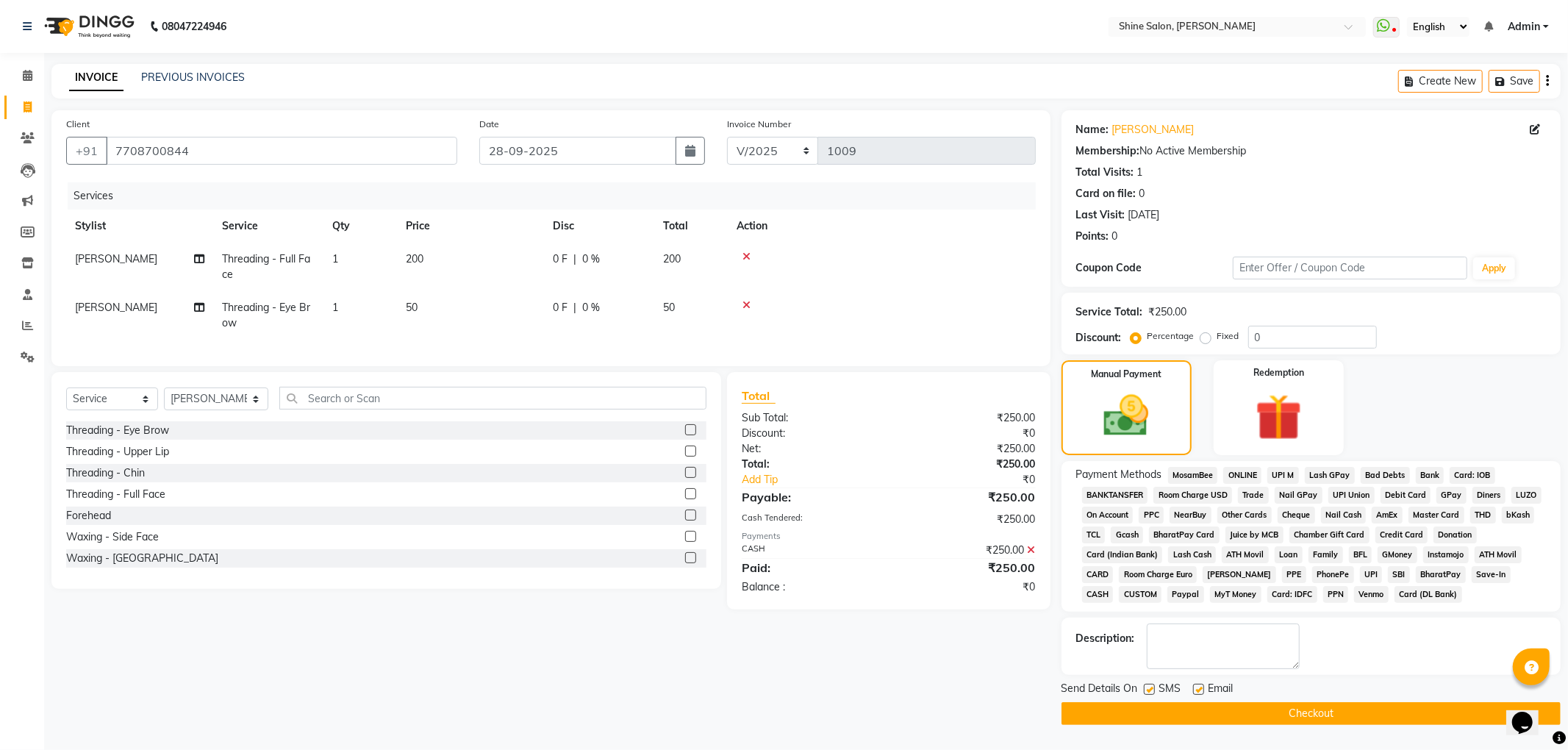
click at [1415, 711] on button "Checkout" at bounding box center [1310, 713] width 499 height 23
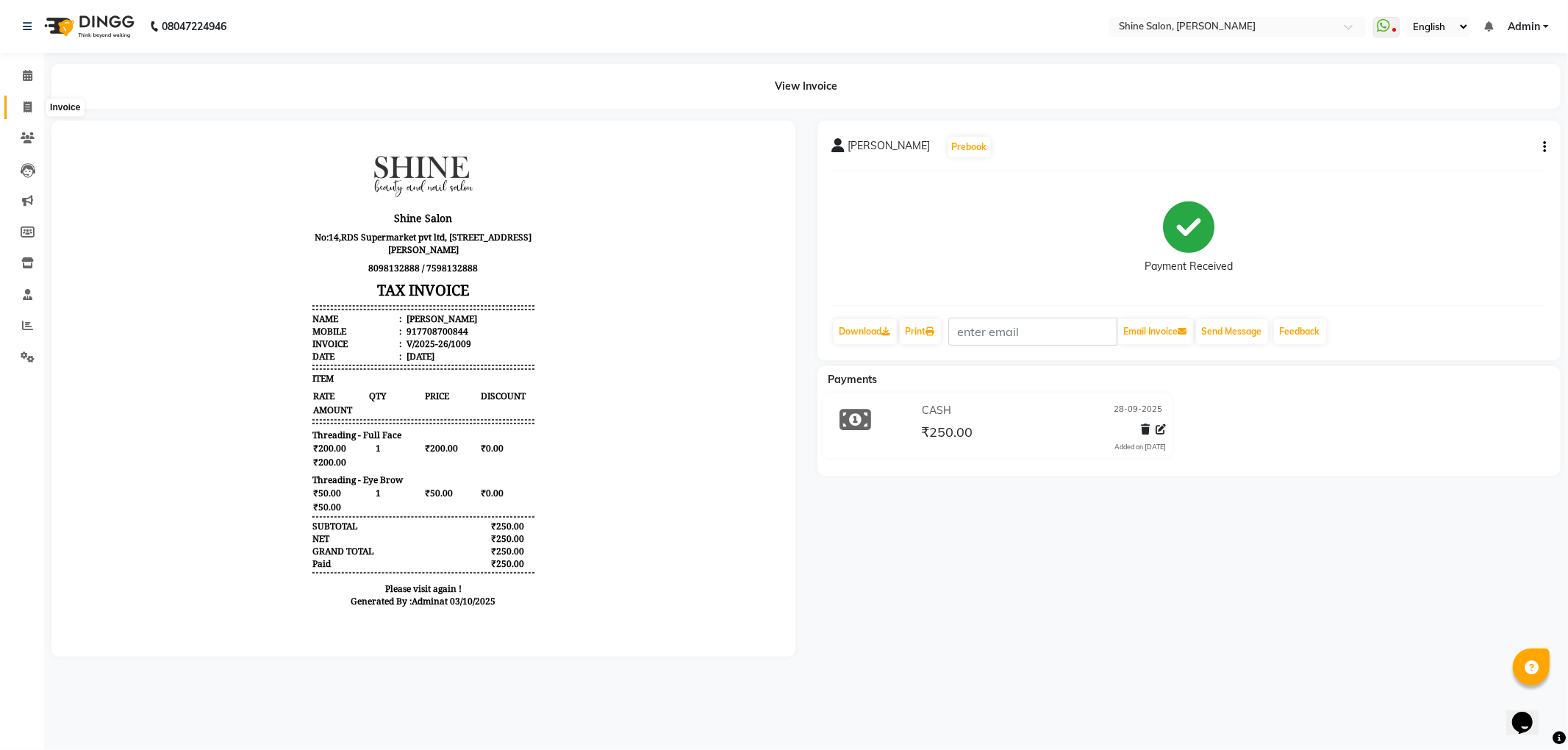
click at [30, 109] on icon at bounding box center [27, 107] width 8 height 11
select select "service"
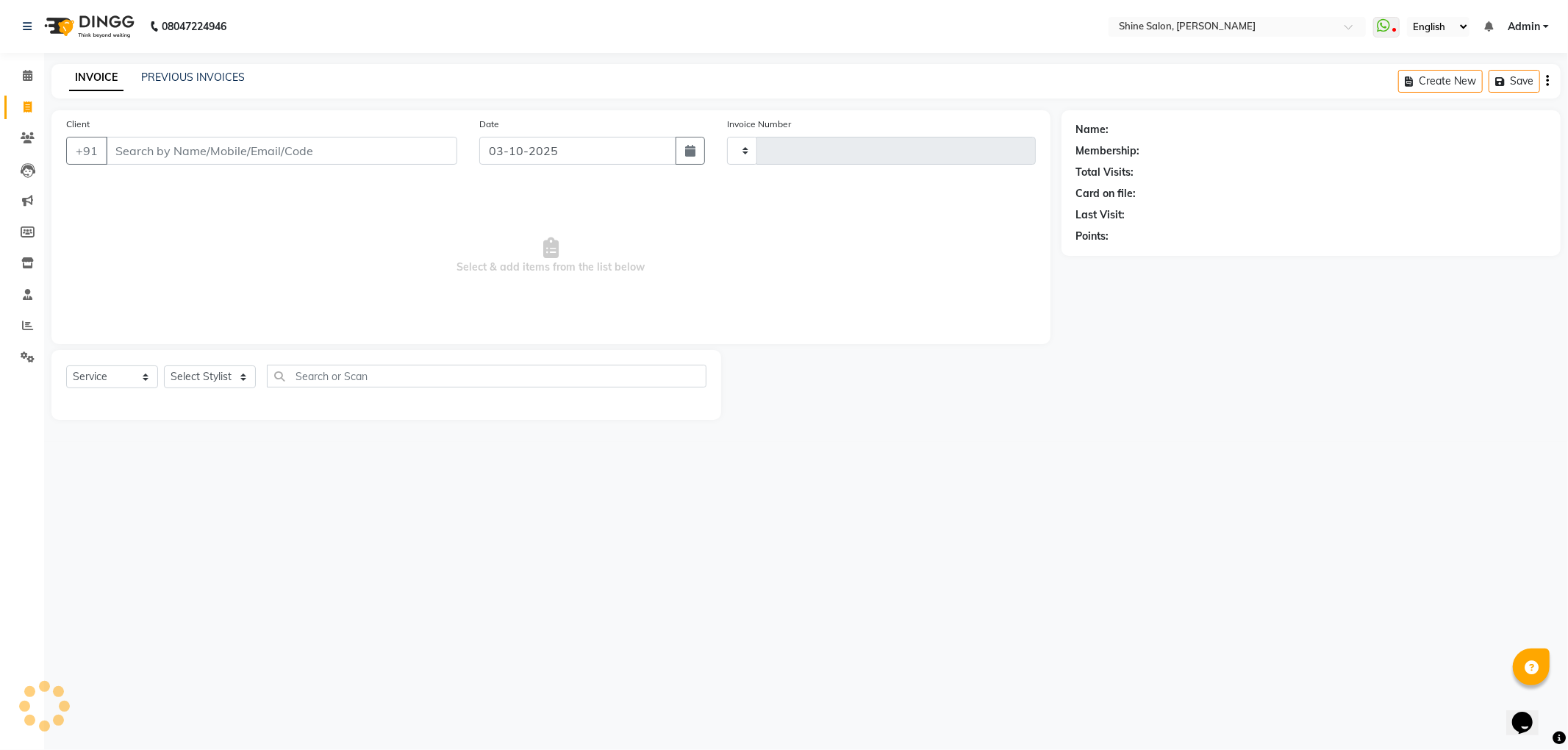
type input "1010"
select select "5324"
click at [692, 149] on icon "button" at bounding box center [691, 151] width 10 height 12
select select "10"
select select "2025"
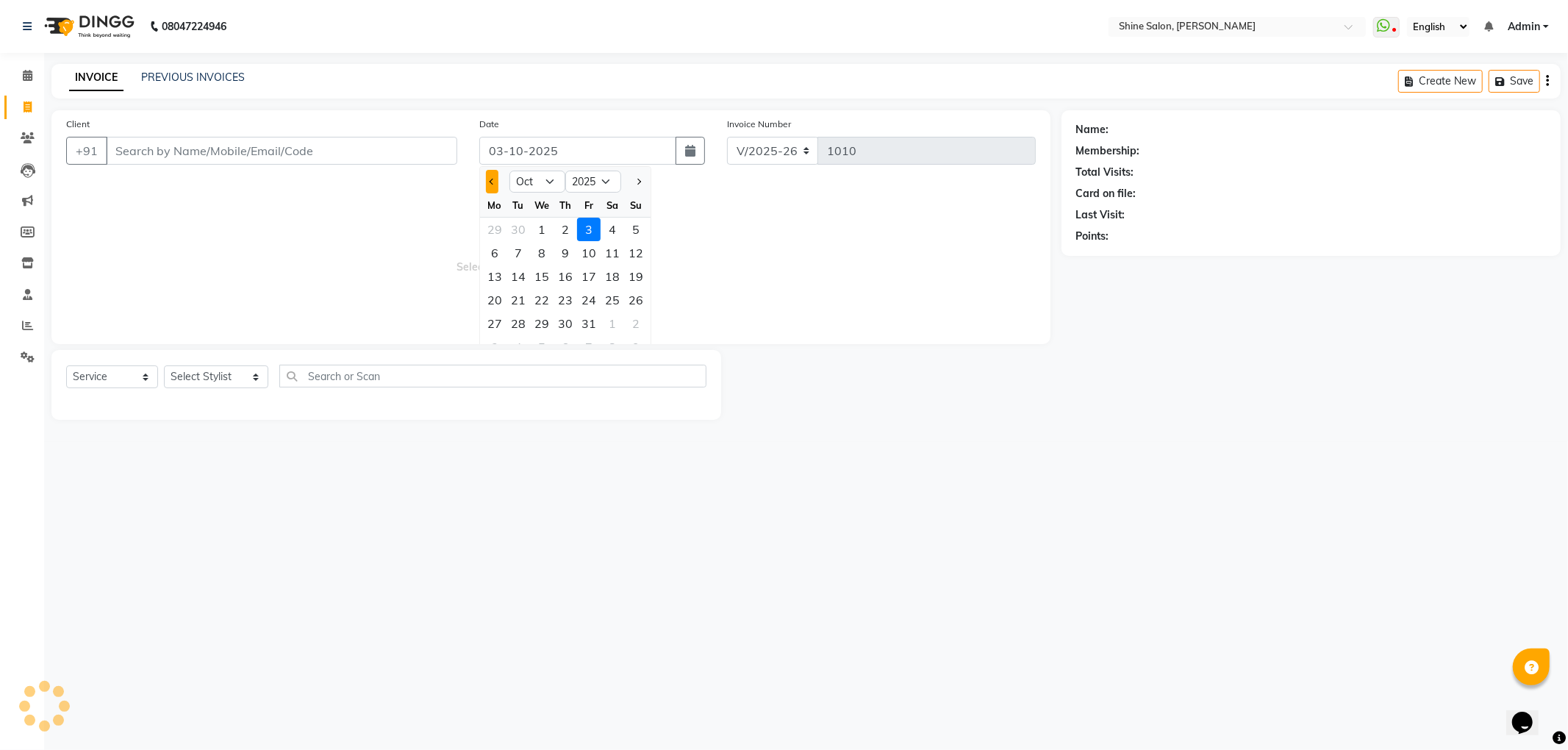
click at [493, 184] on button "Previous month" at bounding box center [492, 181] width 13 height 23
select select "9"
click at [498, 322] on div "29" at bounding box center [494, 323] width 23 height 23
type input "29-09-2025"
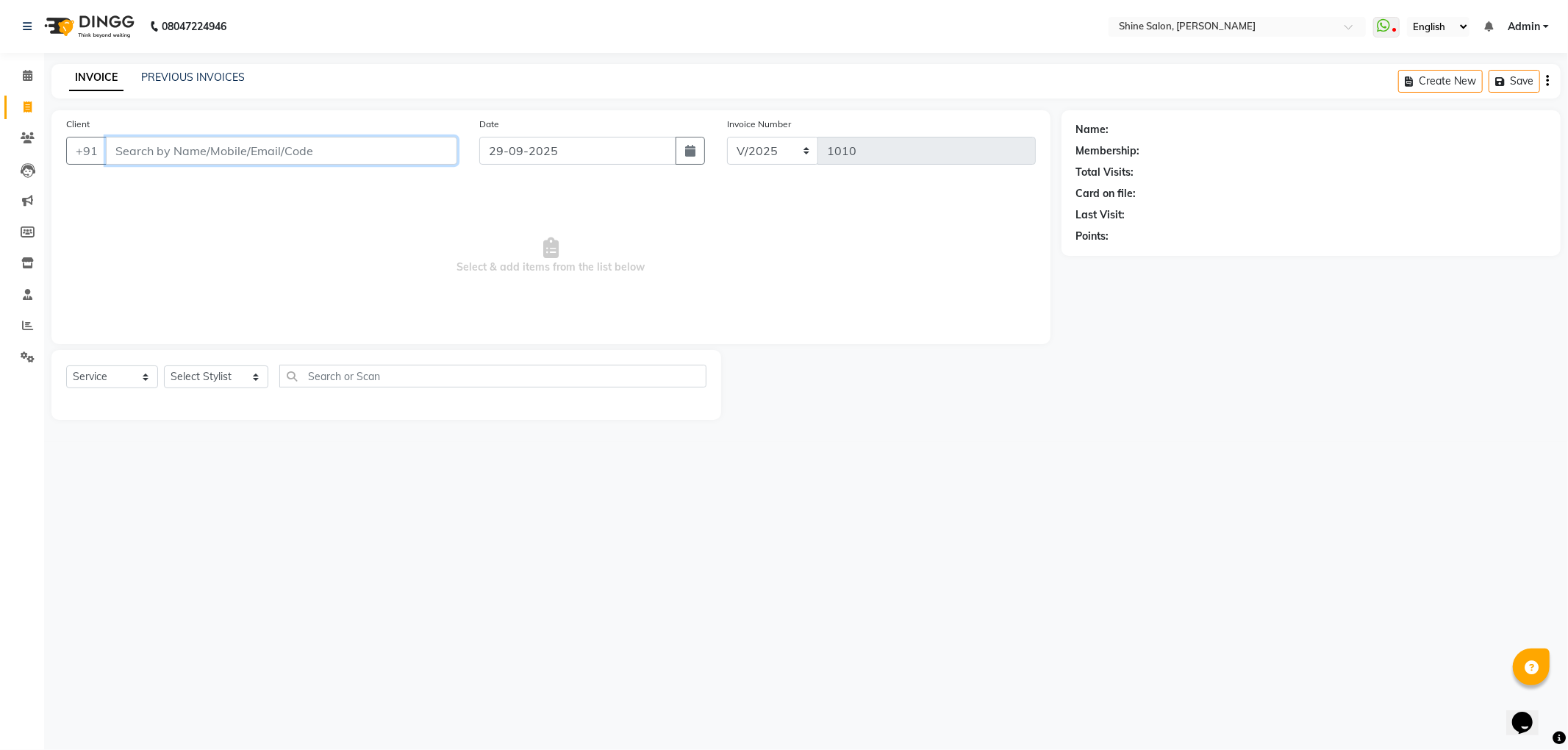
click at [418, 154] on input "Client" at bounding box center [282, 151] width 352 height 28
click at [203, 187] on button "Dhanalakshmi 962670 0010" at bounding box center [203, 184] width 193 height 23
type input "9626700010"
click at [191, 377] on select "Select Stylist LULLU KAMEI Priyanaka USHA[HAIR AND BEAUTY]" at bounding box center [217, 377] width 104 height 23
select select "92598"
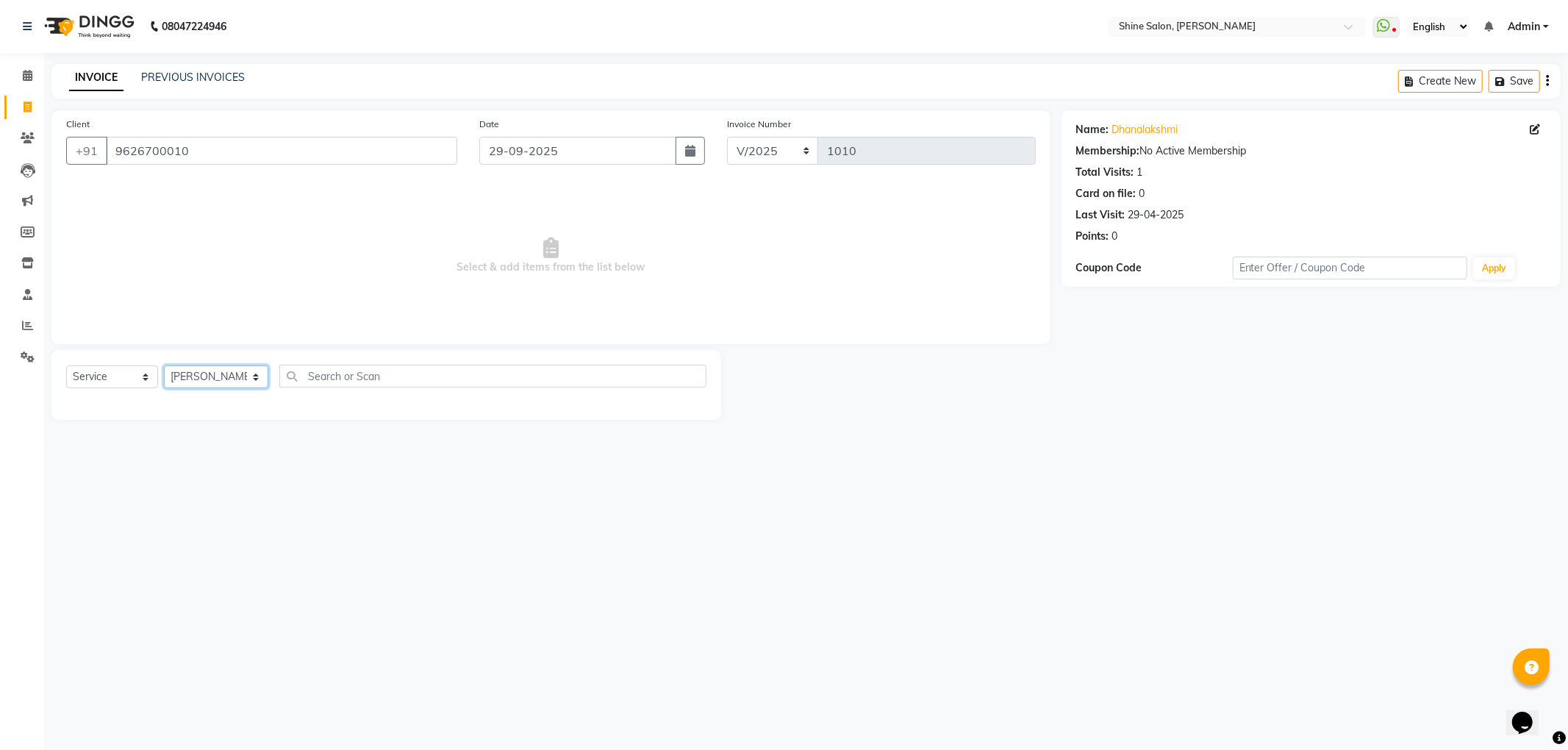
click at [164, 366] on select "Select Stylist LULLU KAMEI Priyanaka USHA[HAIR AND BEAUTY]" at bounding box center [217, 377] width 104 height 23
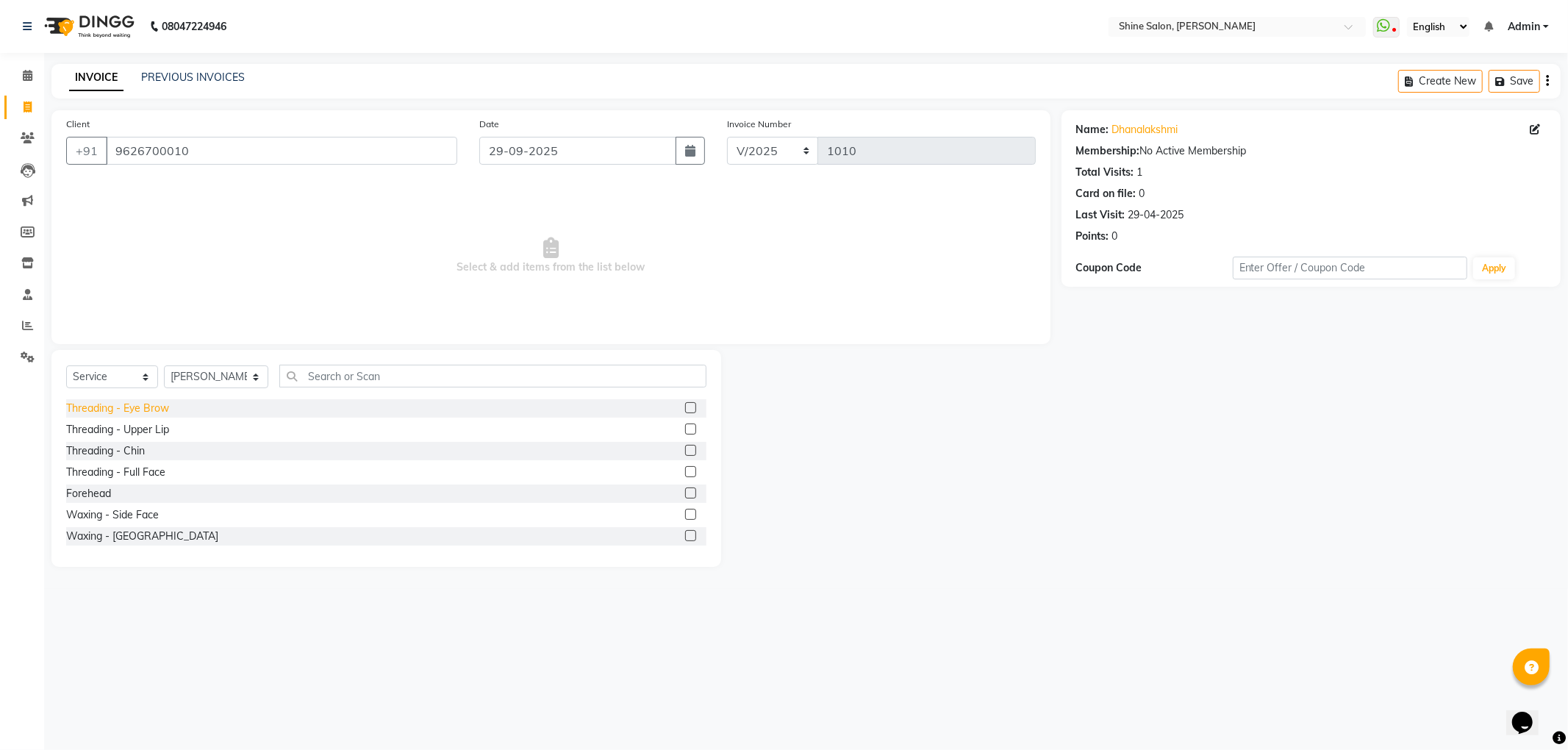
click at [150, 410] on div "Threading - Eye Brow" at bounding box center [117, 408] width 103 height 15
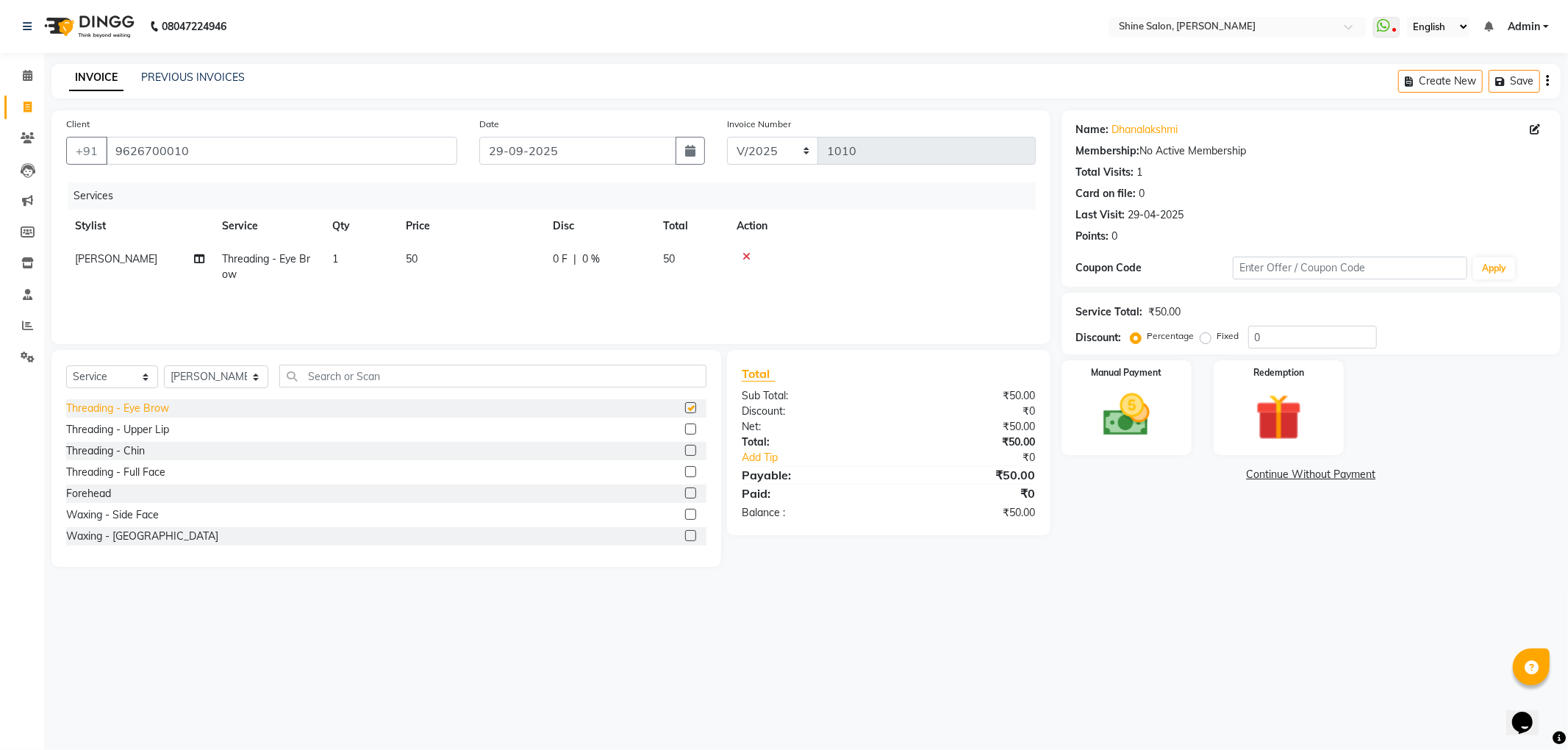
checkbox input "false"
click at [345, 260] on td "1" at bounding box center [360, 266] width 74 height 49
click at [428, 263] on input "1" at bounding box center [429, 263] width 56 height 23
type input "2"
click at [457, 286] on tr "LULLU KAMEI Threading - Eye Brow 2 50 0 F | 0 % 100" at bounding box center [550, 266] width 970 height 49
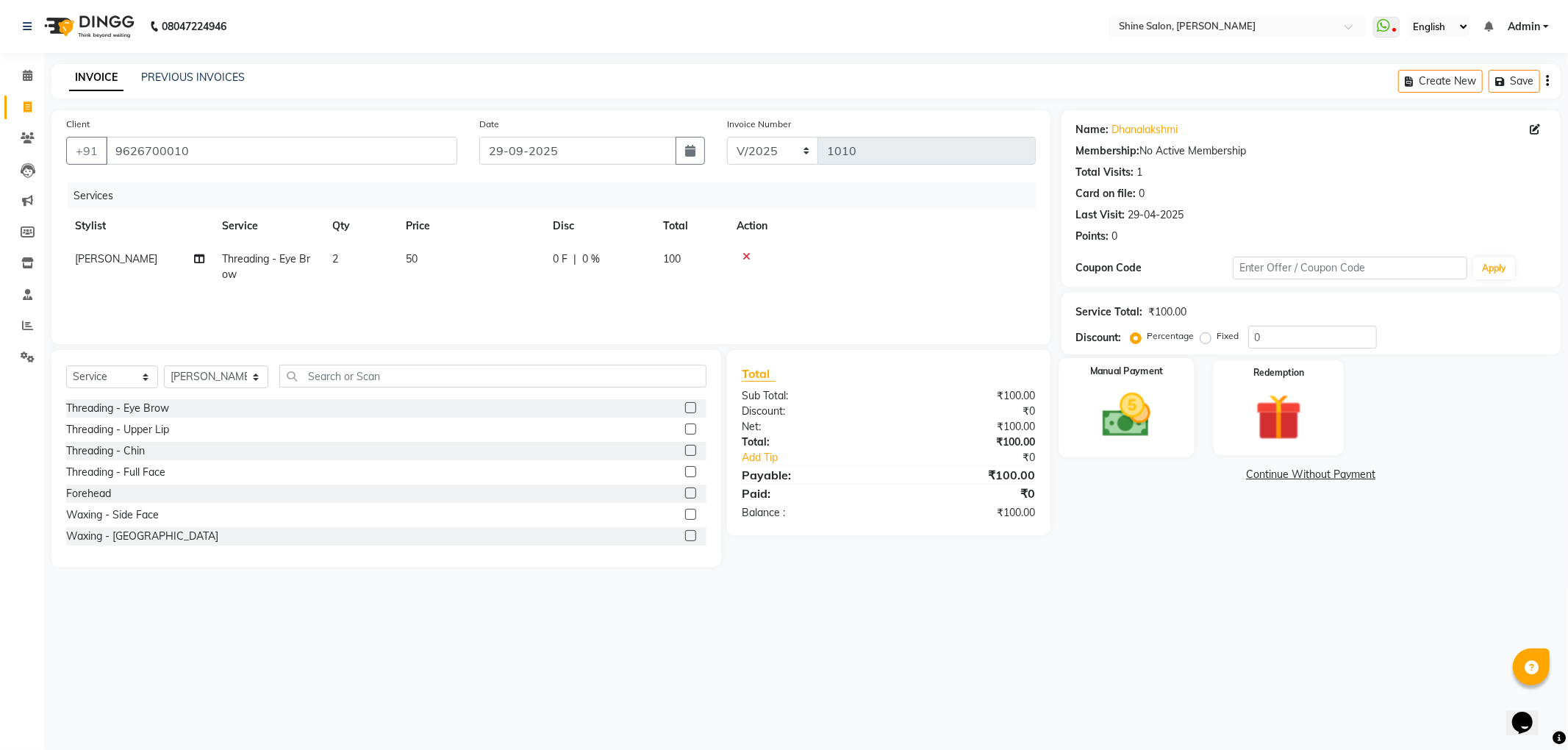
click at [1150, 420] on img at bounding box center [1126, 415] width 79 height 56
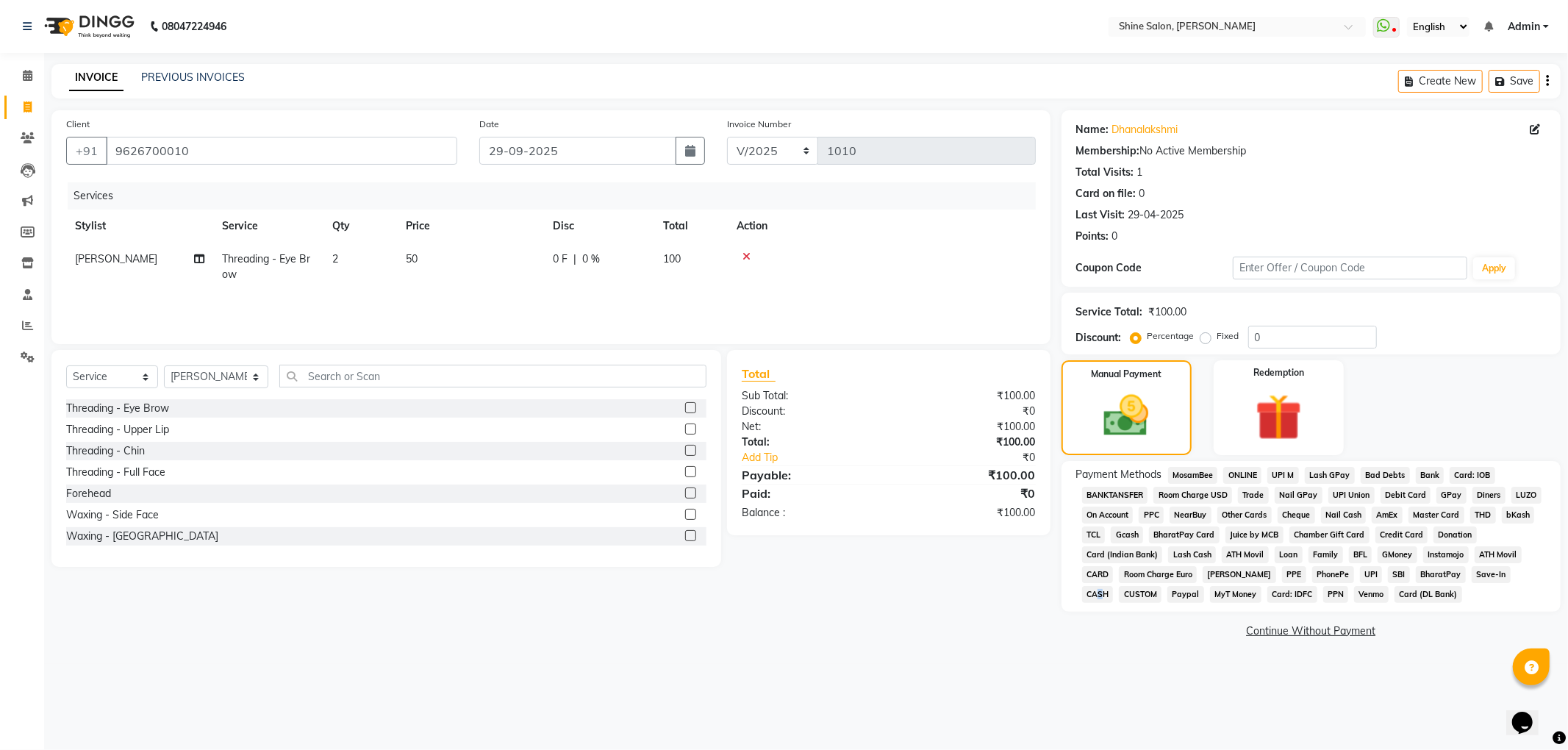
click at [1114, 586] on span "CASH" at bounding box center [1097, 595] width 32 height 17
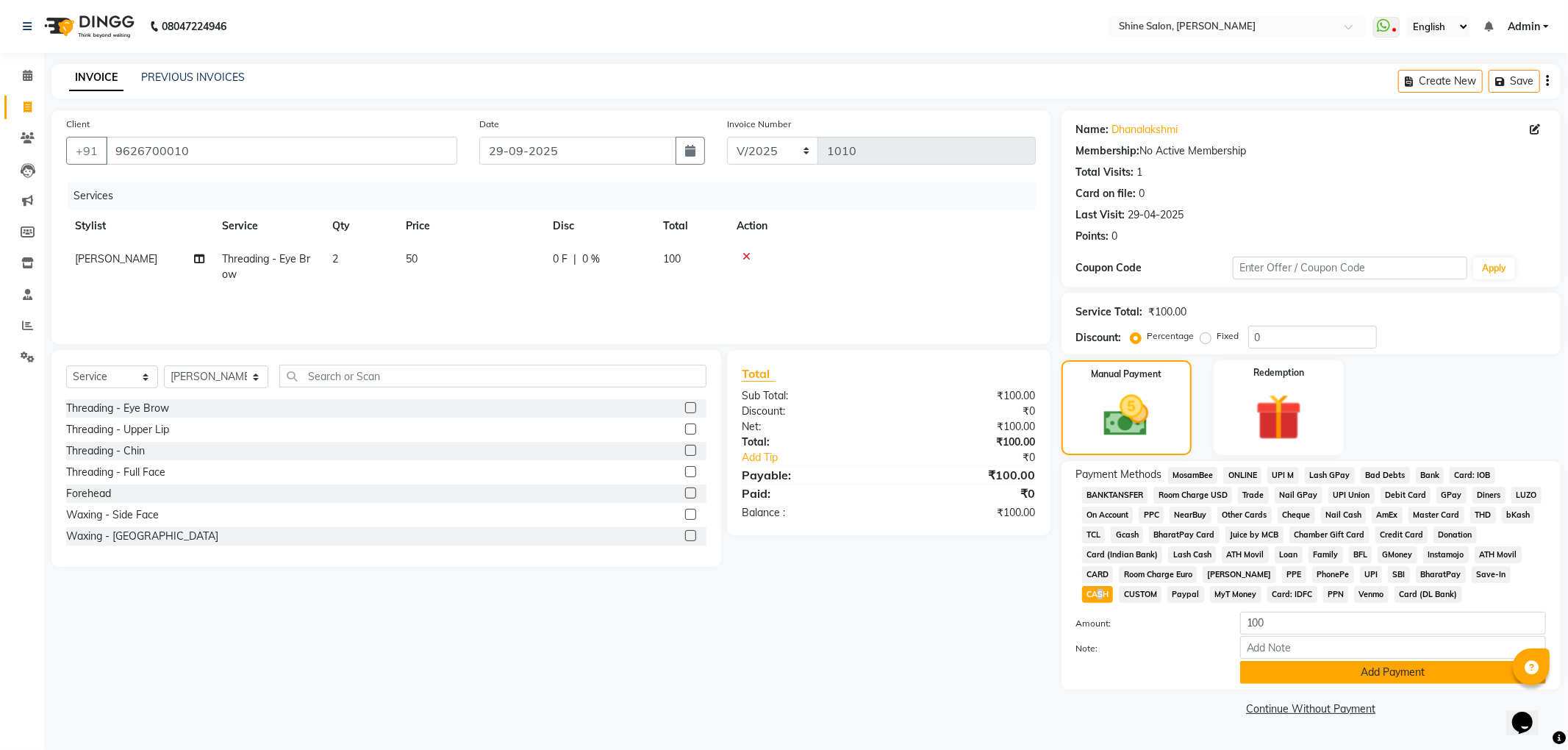
click at [1353, 676] on button "Add Payment" at bounding box center [1393, 672] width 306 height 23
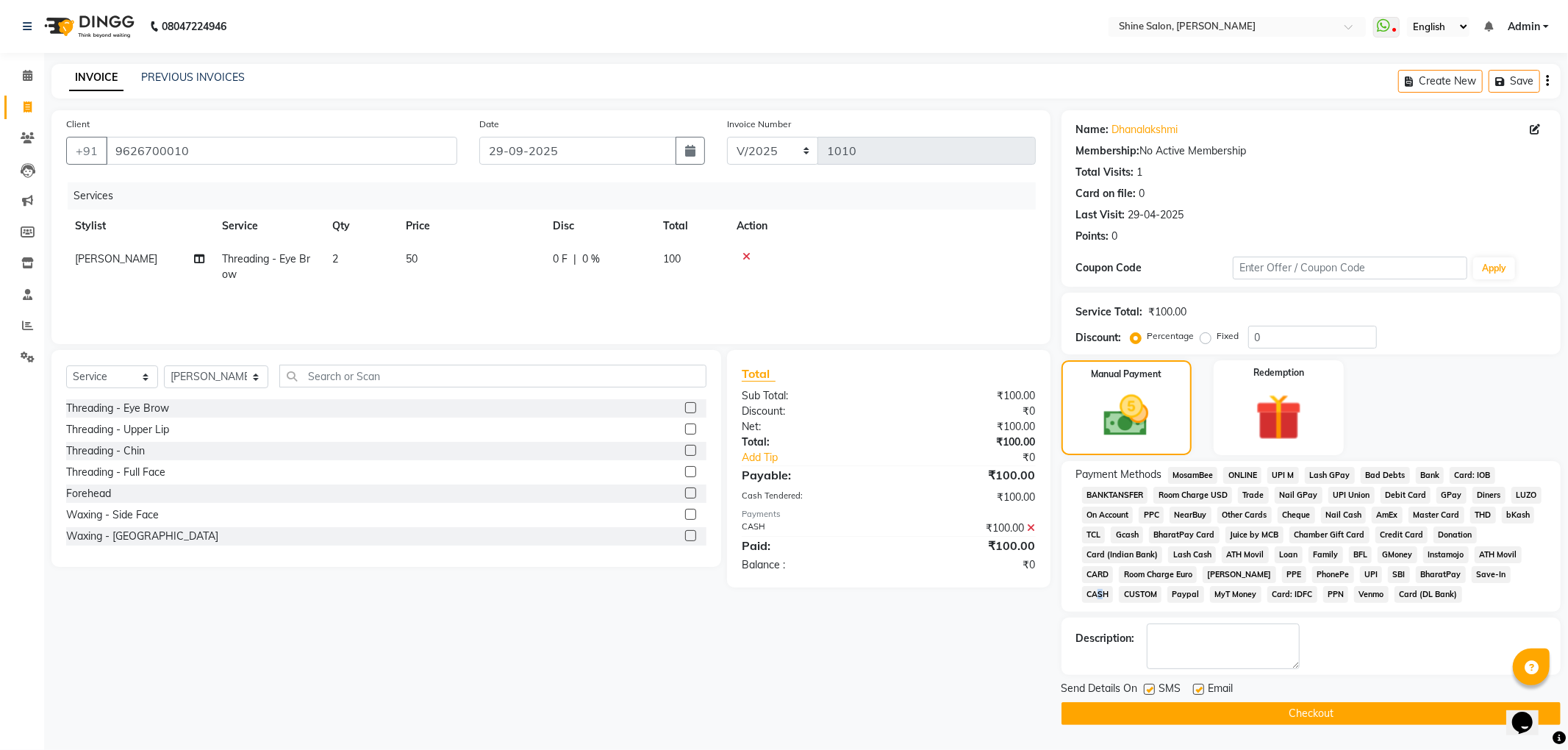
click at [1333, 718] on button "Checkout" at bounding box center [1310, 713] width 499 height 23
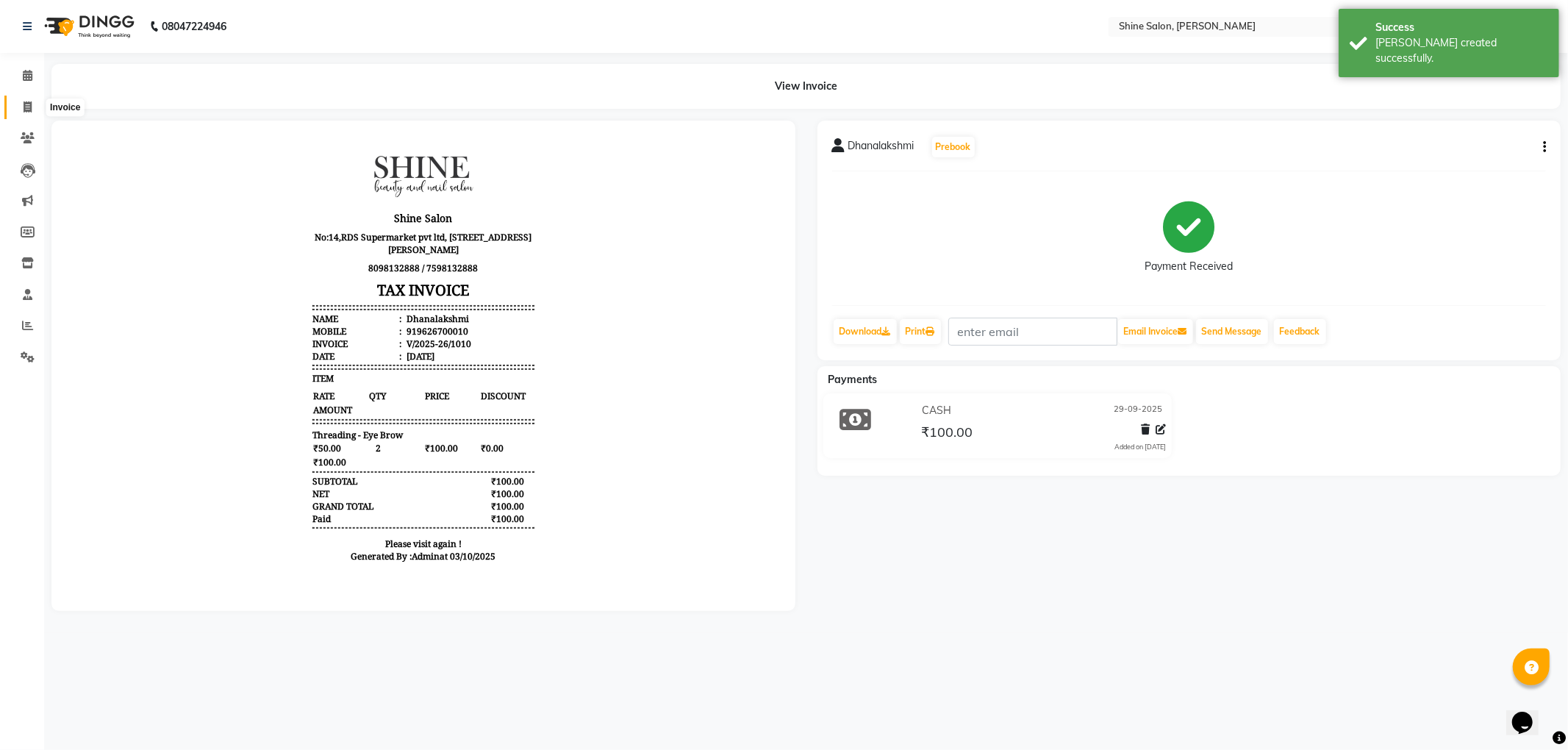
click at [25, 110] on icon at bounding box center [27, 107] width 8 height 11
select select "5324"
select select "service"
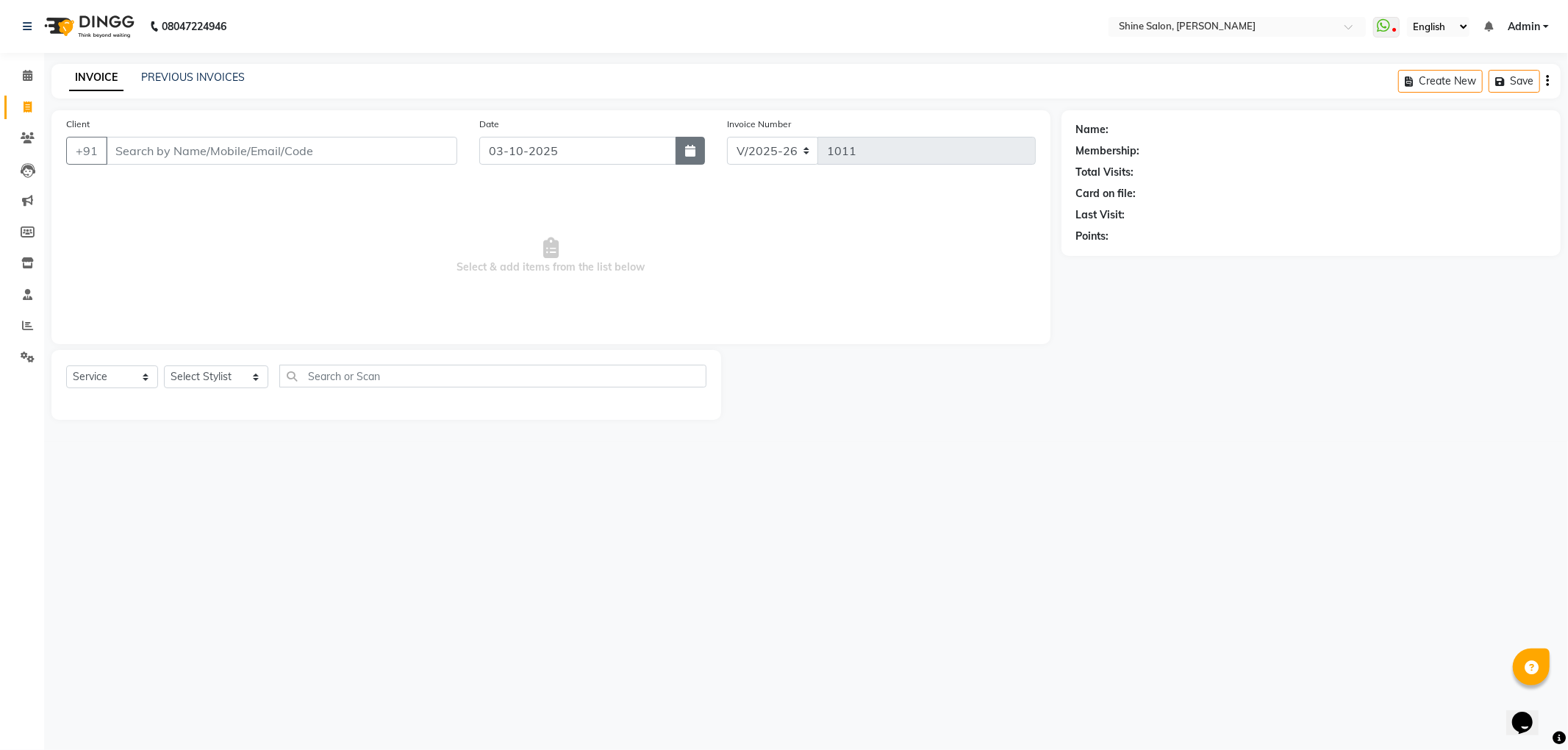
click at [698, 154] on button "button" at bounding box center [690, 151] width 29 height 28
select select "10"
select select "2025"
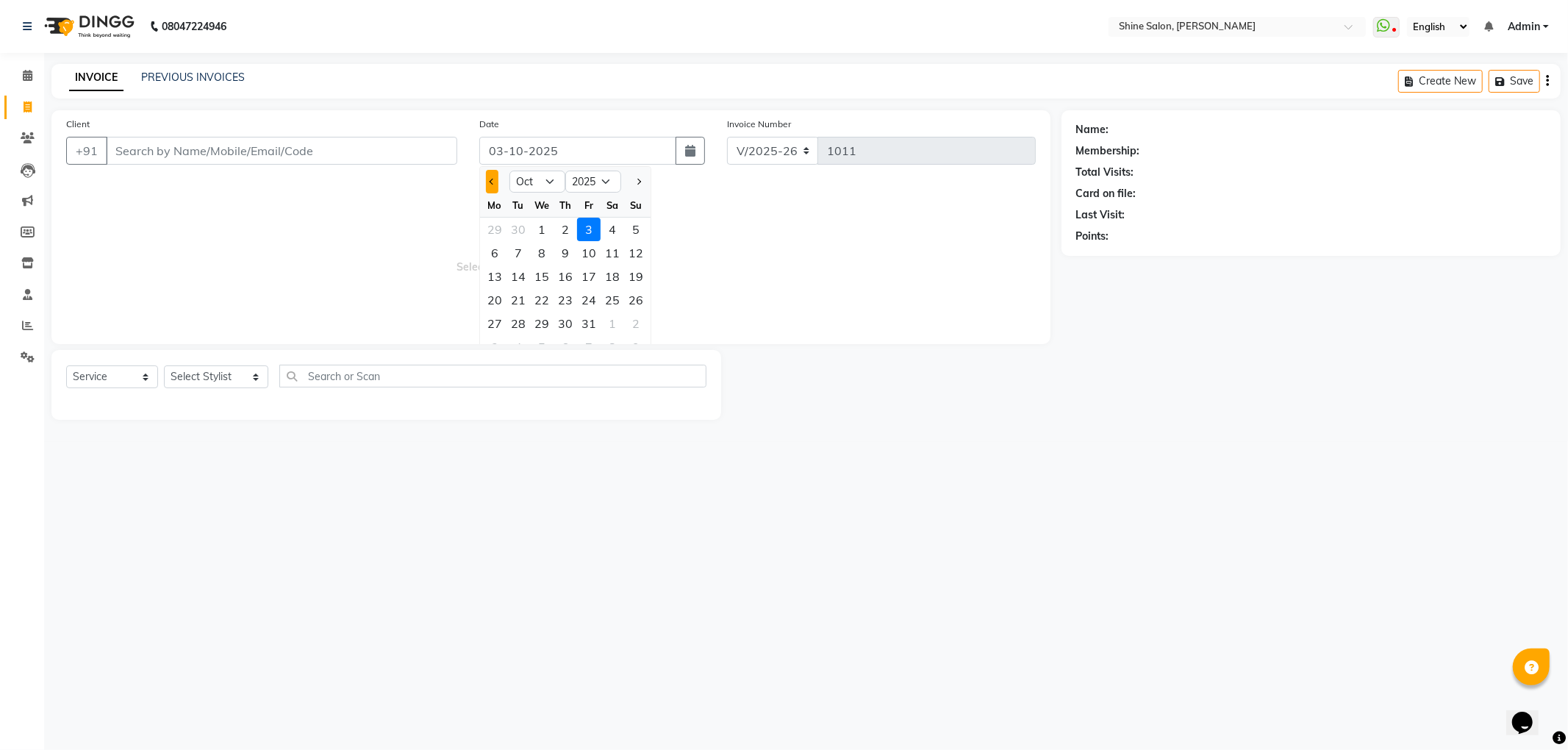
click at [487, 178] on button "Previous month" at bounding box center [492, 181] width 13 height 23
select select "9"
click at [490, 319] on div "29" at bounding box center [494, 323] width 23 height 23
type input "29-09-2025"
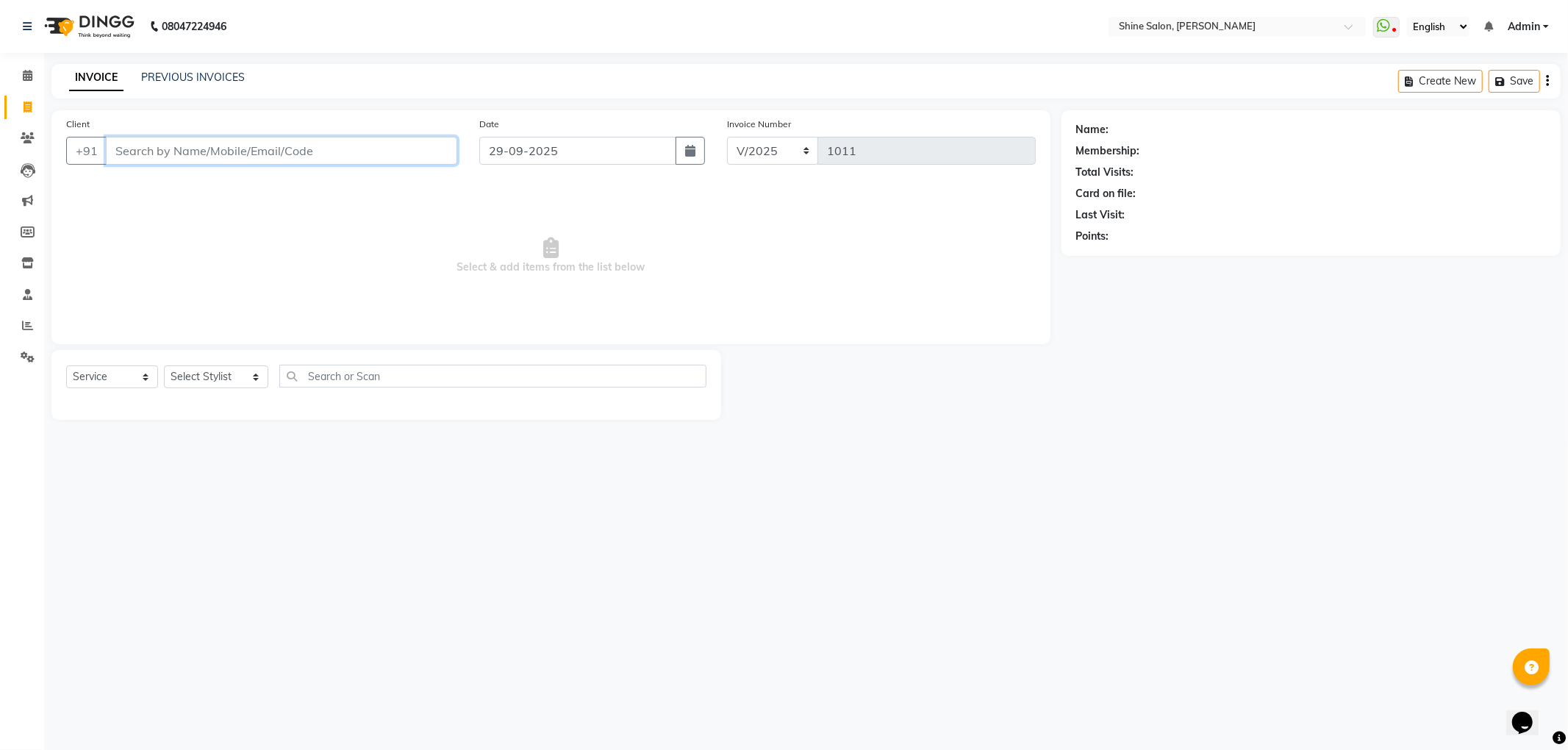
click at [354, 154] on input "Client" at bounding box center [282, 151] width 352 height 28
click at [352, 157] on input "Client" at bounding box center [282, 151] width 352 height 28
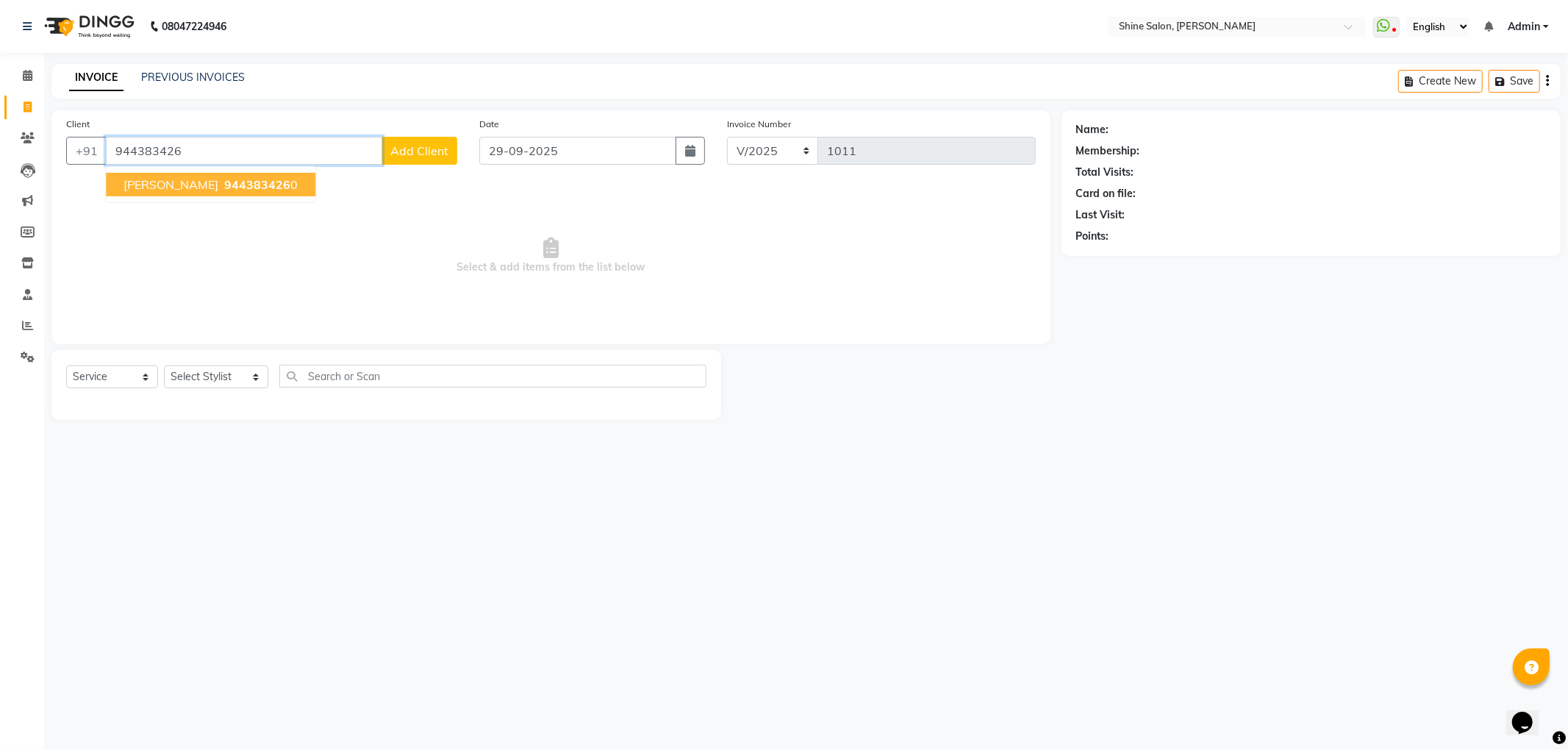
click at [224, 180] on span "944383426" at bounding box center [257, 184] width 66 height 15
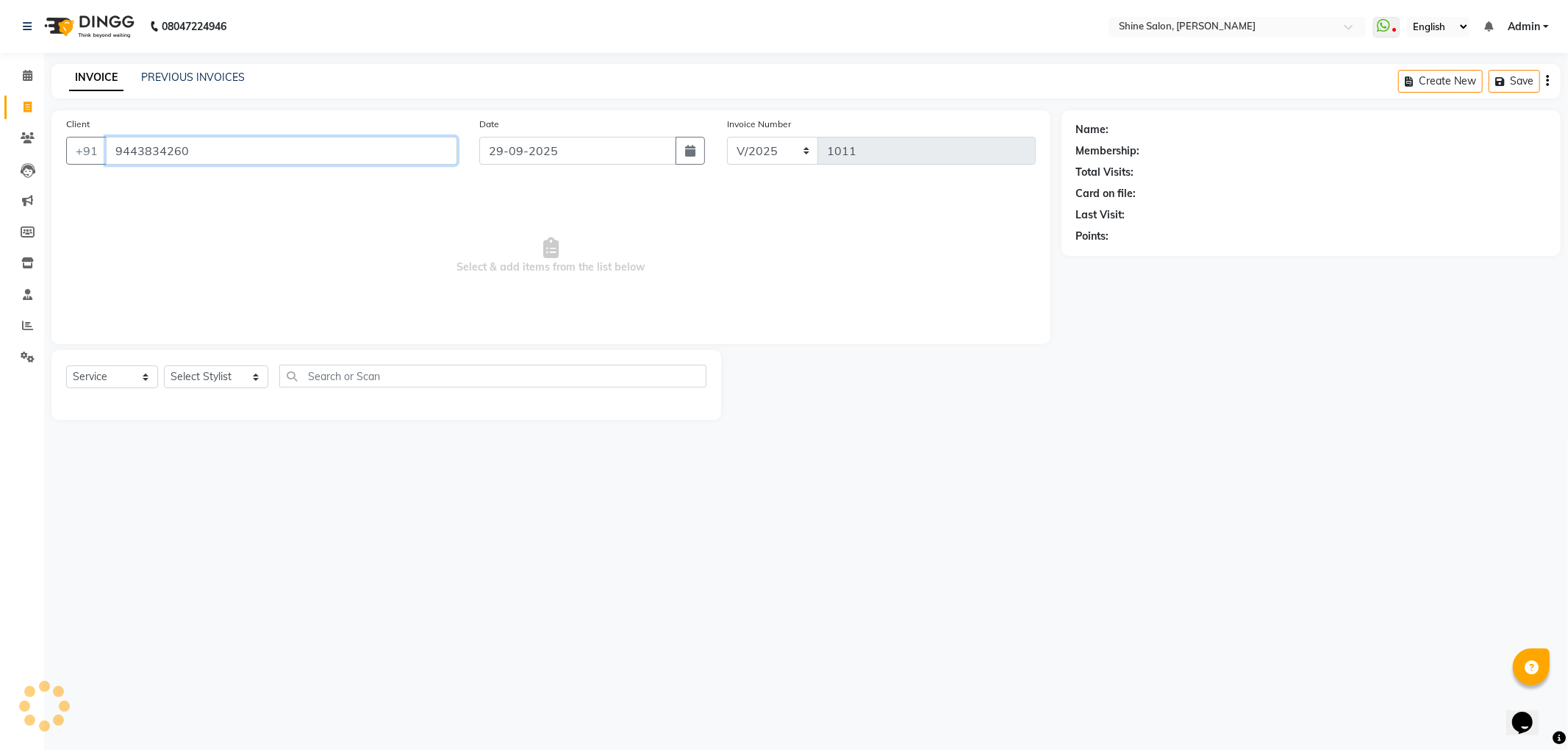
type input "9443834260"
click at [263, 372] on select "Select Stylist LULLU KAMEI Priyanaka USHA[HAIR AND BEAUTY]" at bounding box center [217, 377] width 104 height 23
select select "35837"
click at [164, 366] on select "Select Stylist LULLU KAMEI Priyanaka USHA[HAIR AND BEAUTY]" at bounding box center [217, 377] width 104 height 23
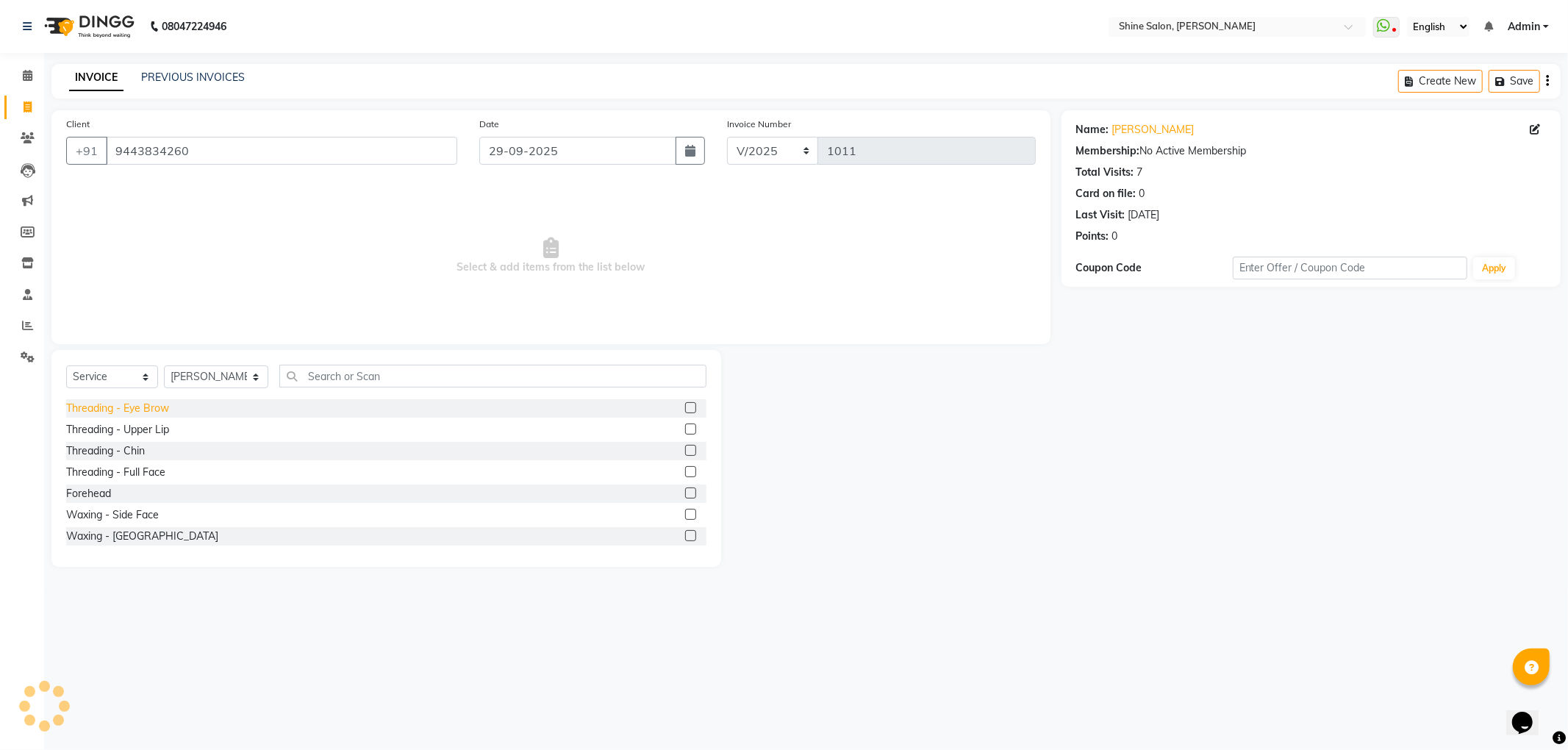
click at [151, 409] on div "Threading - Eye Brow" at bounding box center [117, 408] width 103 height 15
checkbox input "false"
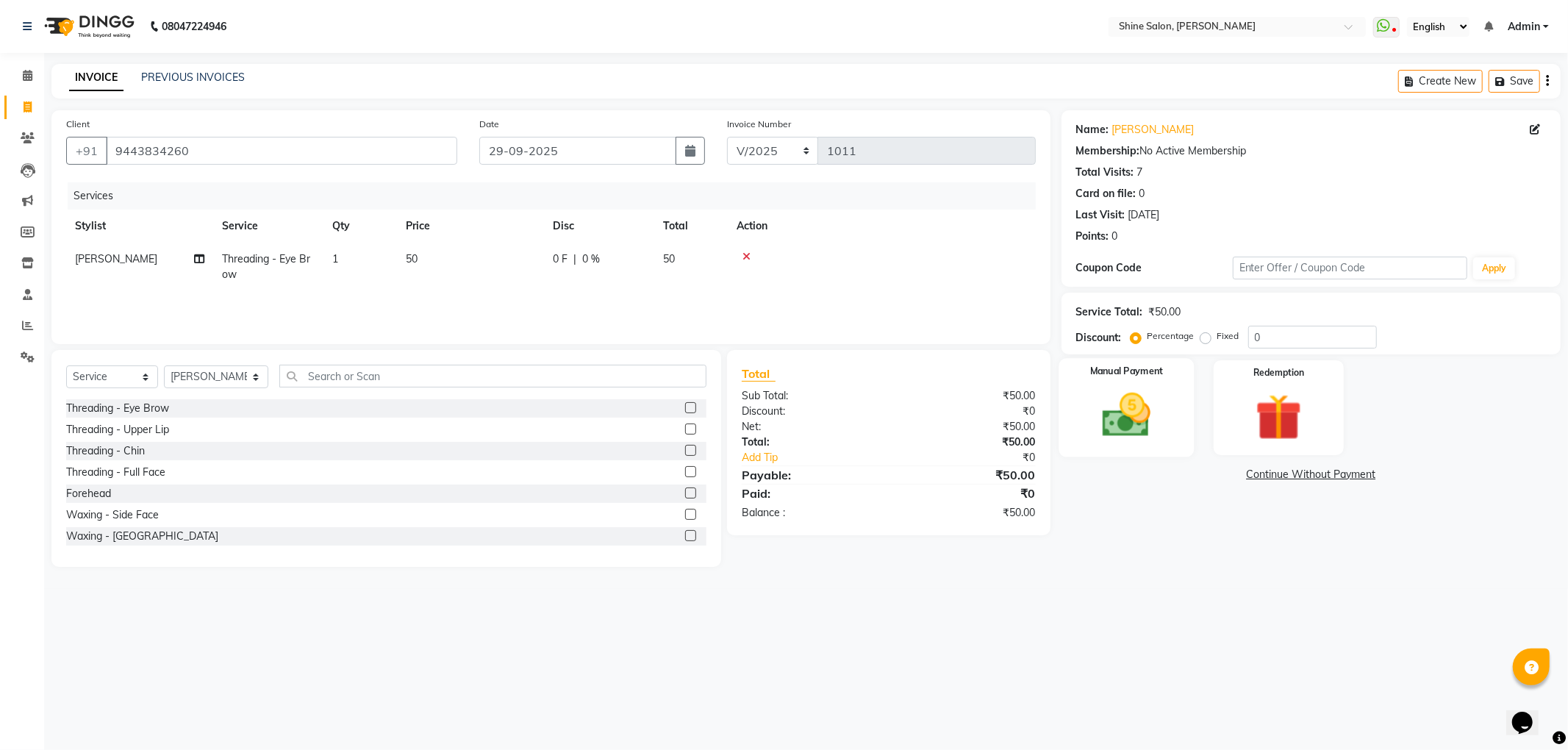
click at [1134, 426] on img at bounding box center [1126, 415] width 79 height 56
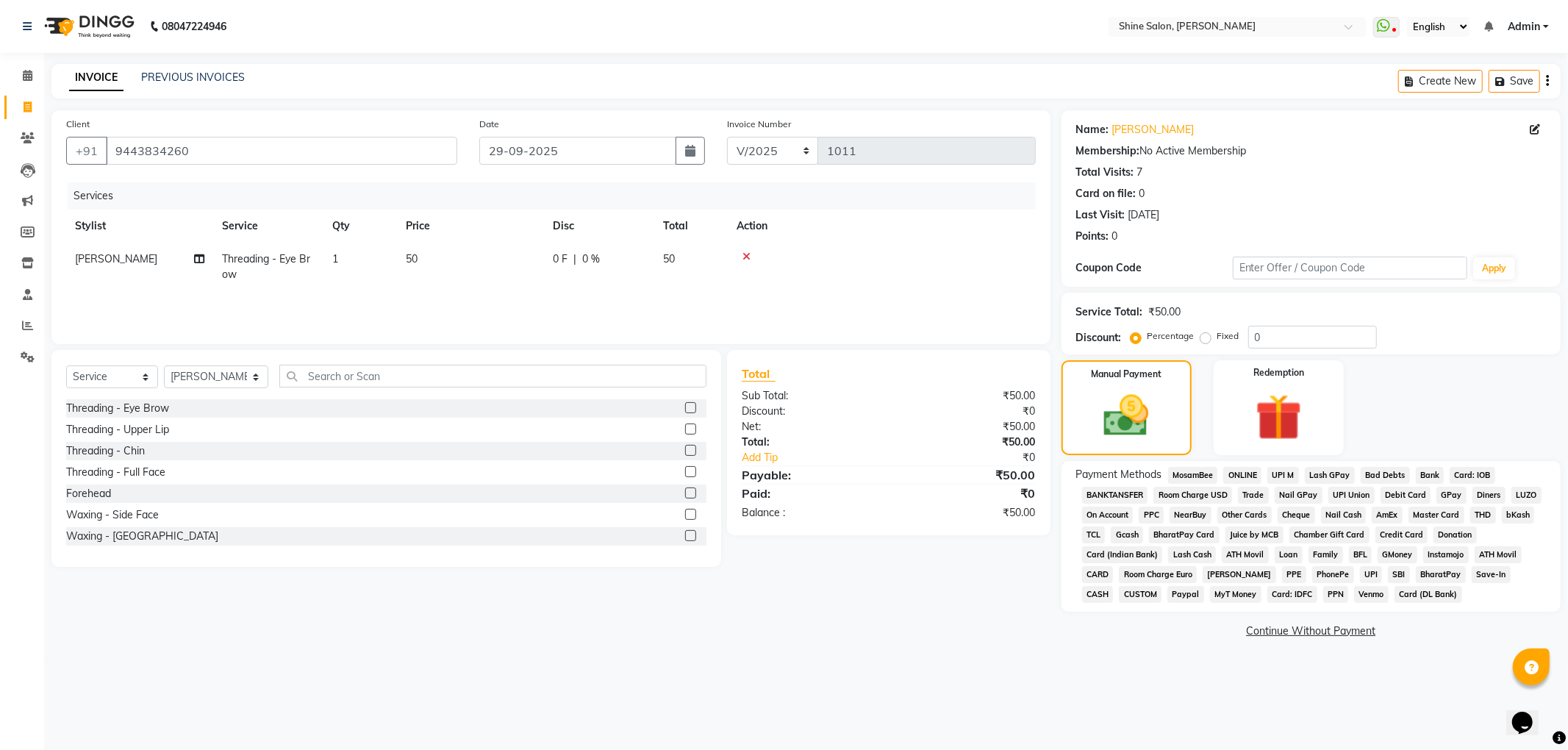
click at [1114, 586] on span "CASH" at bounding box center [1097, 595] width 32 height 17
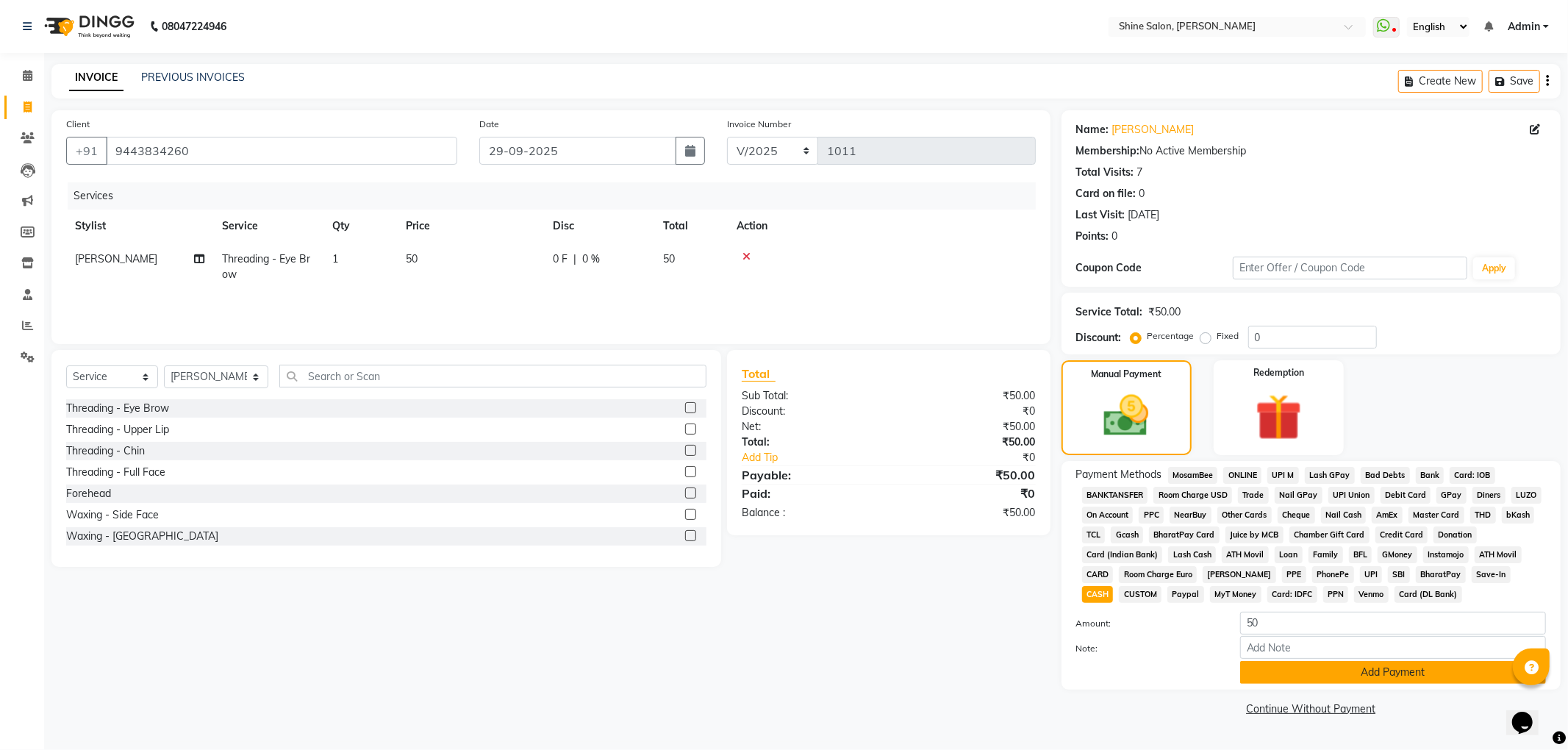
click at [1411, 678] on button "Add Payment" at bounding box center [1393, 672] width 306 height 23
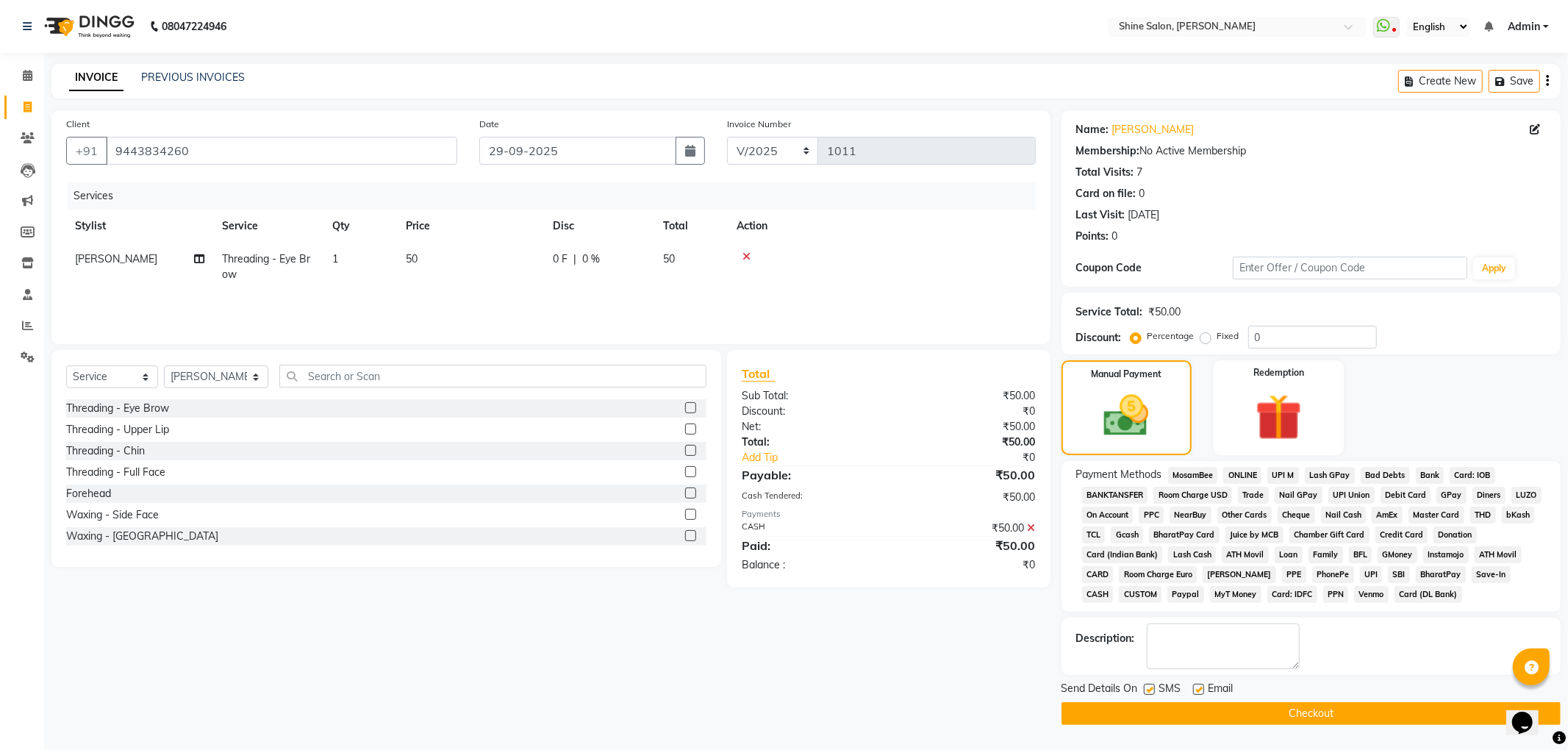
click at [1389, 710] on button "Checkout" at bounding box center [1310, 713] width 499 height 23
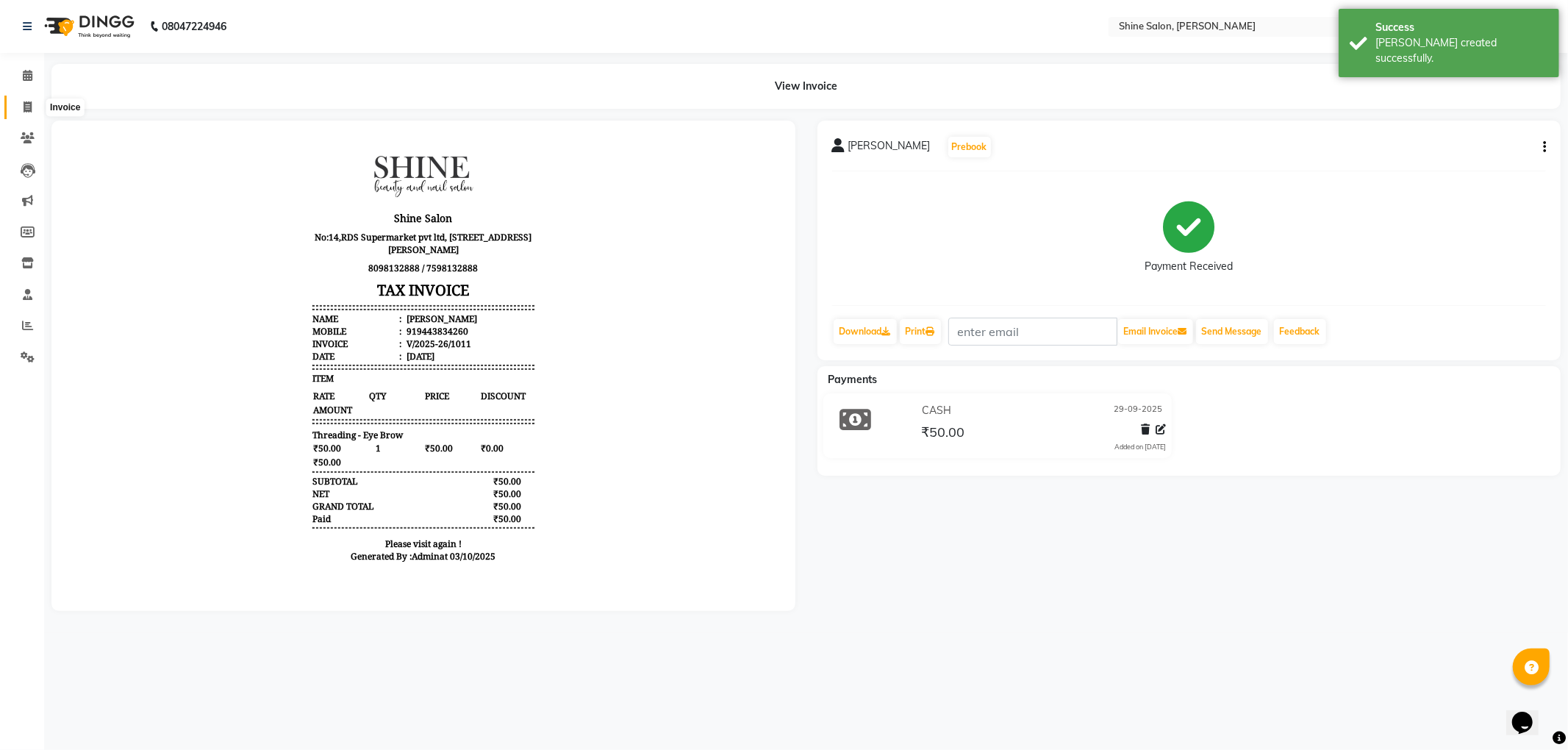
click at [30, 110] on icon at bounding box center [27, 107] width 8 height 11
select select "5324"
select select "service"
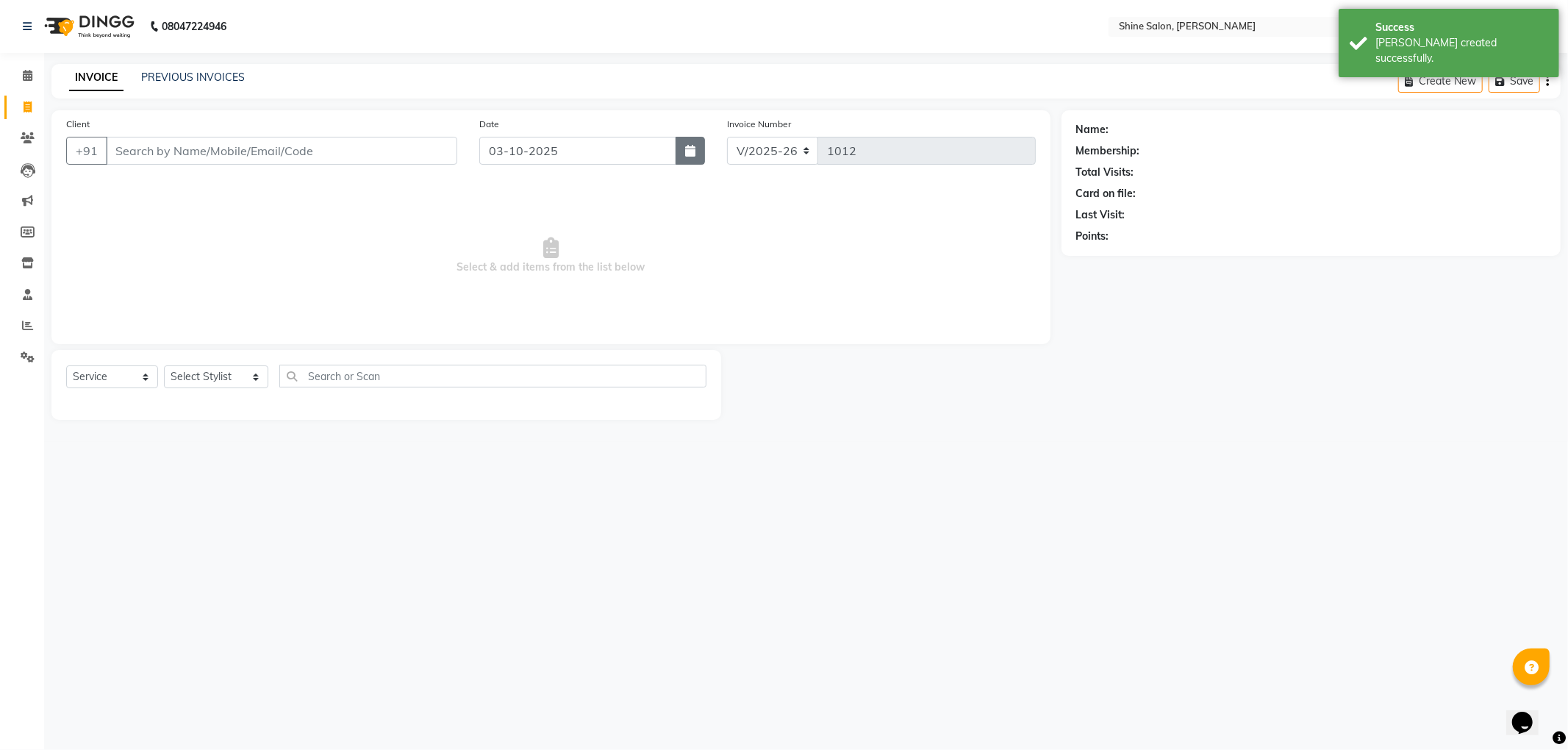
click at [683, 158] on button "button" at bounding box center [690, 151] width 29 height 28
select select "10"
select select "2025"
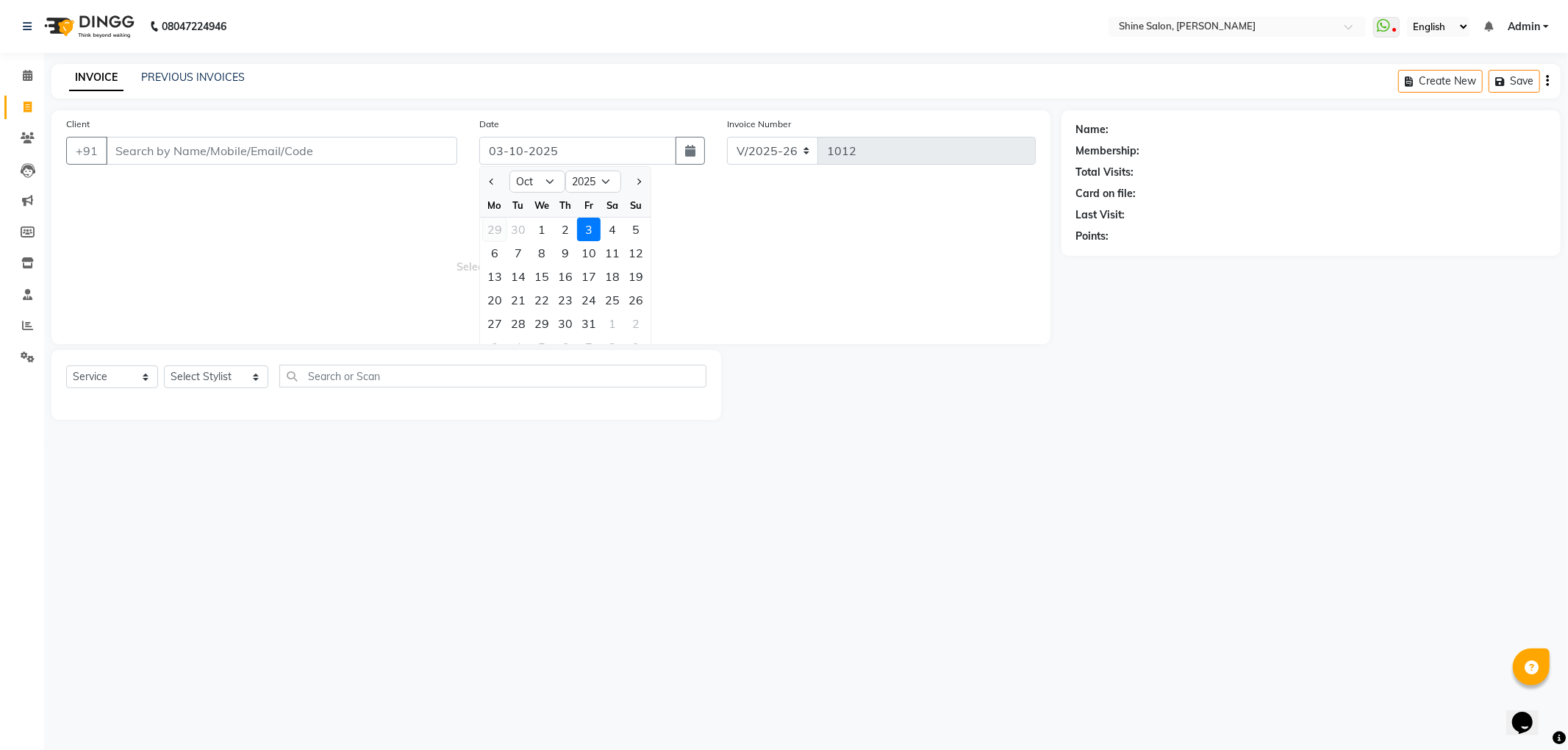
click at [490, 228] on div "29" at bounding box center [494, 229] width 23 height 23
type input "29-09-2025"
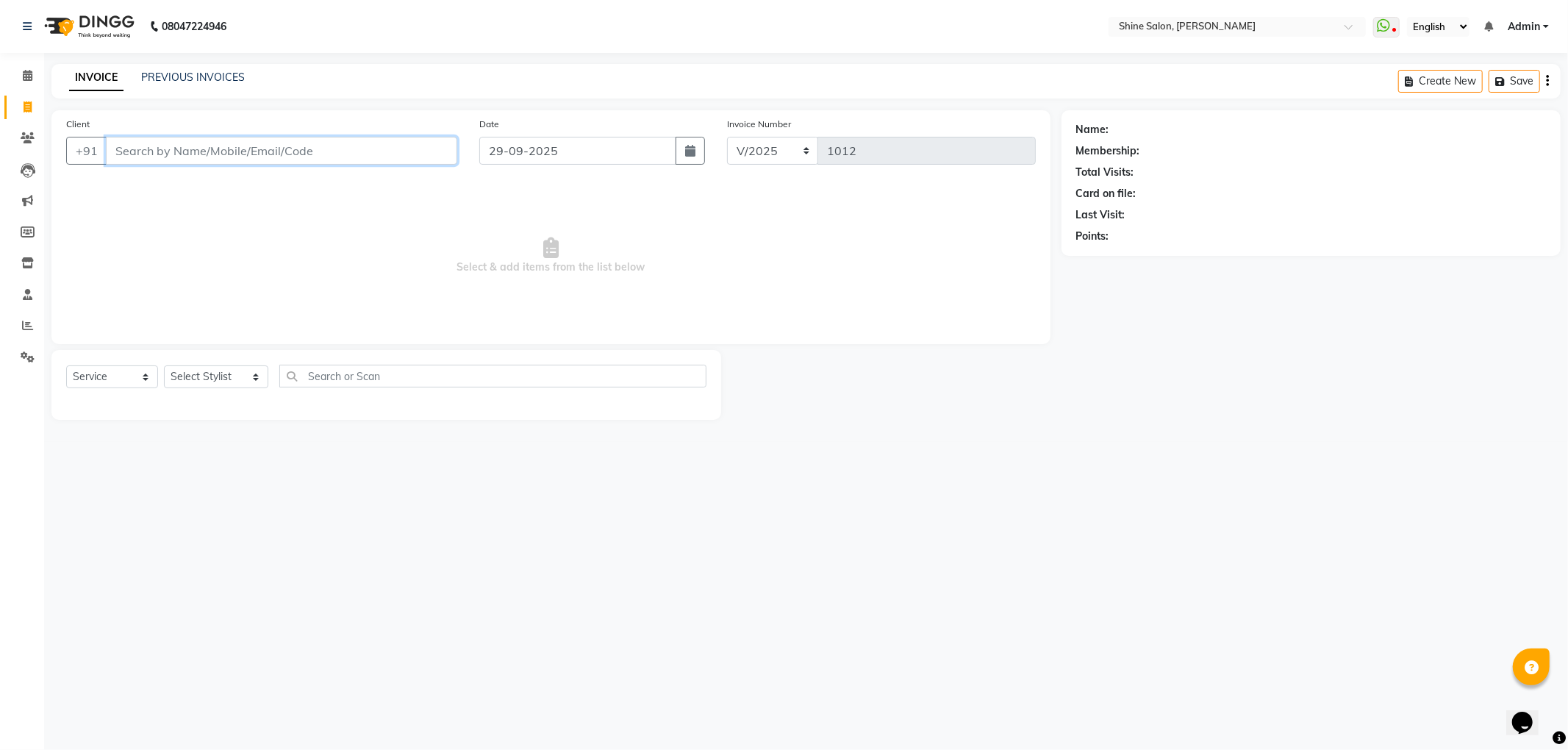
click at [412, 151] on input "Client" at bounding box center [282, 151] width 352 height 28
type input "7812859514"
click at [426, 158] on button "Add Client" at bounding box center [419, 151] width 75 height 28
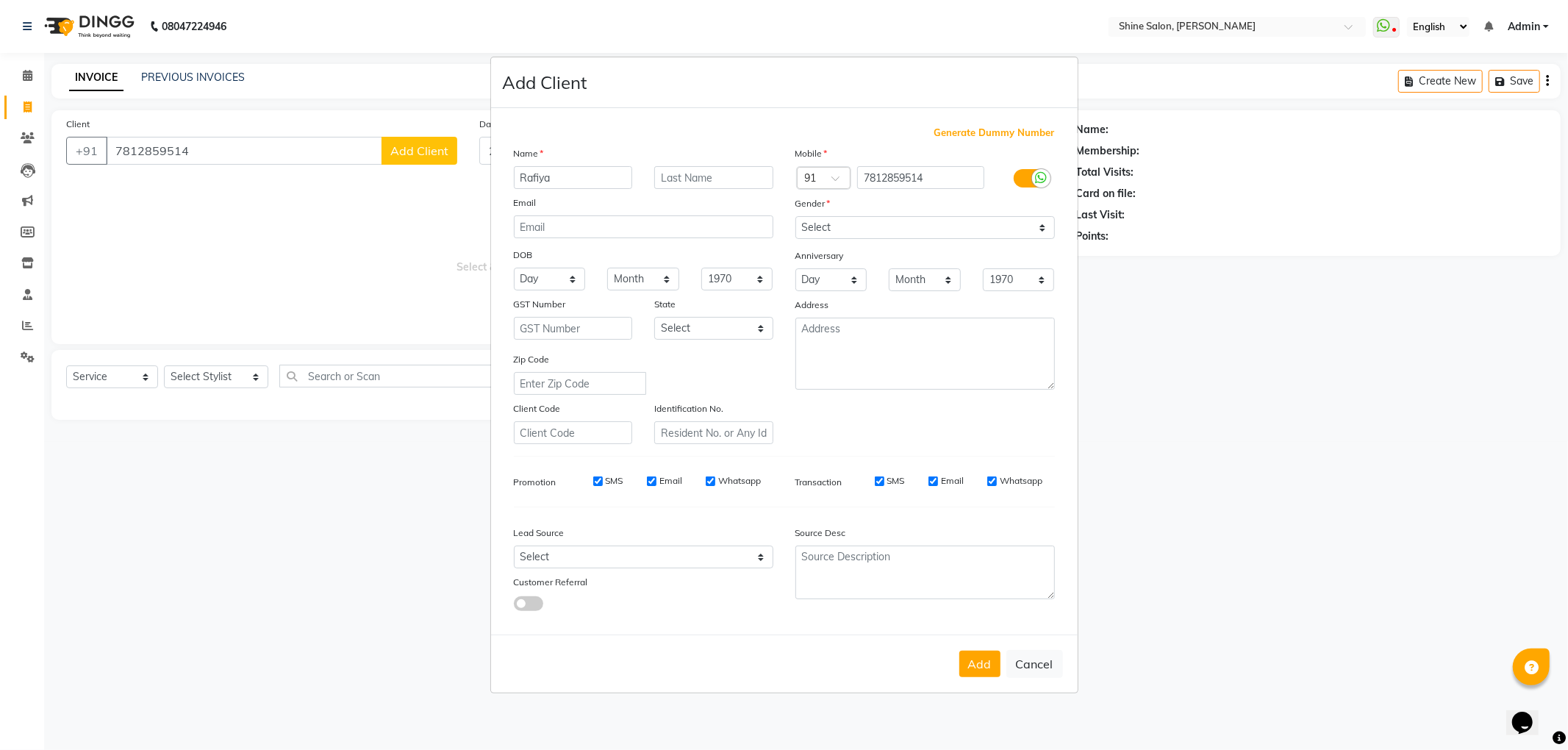
type input "Rafiya"
click at [901, 228] on select "Select Male Female Other Prefer Not To Say" at bounding box center [924, 228] width 259 height 23
select select "female"
click at [795, 217] on select "Select Male Female Other Prefer Not To Say" at bounding box center [924, 228] width 259 height 23
click at [989, 656] on button "Add" at bounding box center [980, 664] width 41 height 27
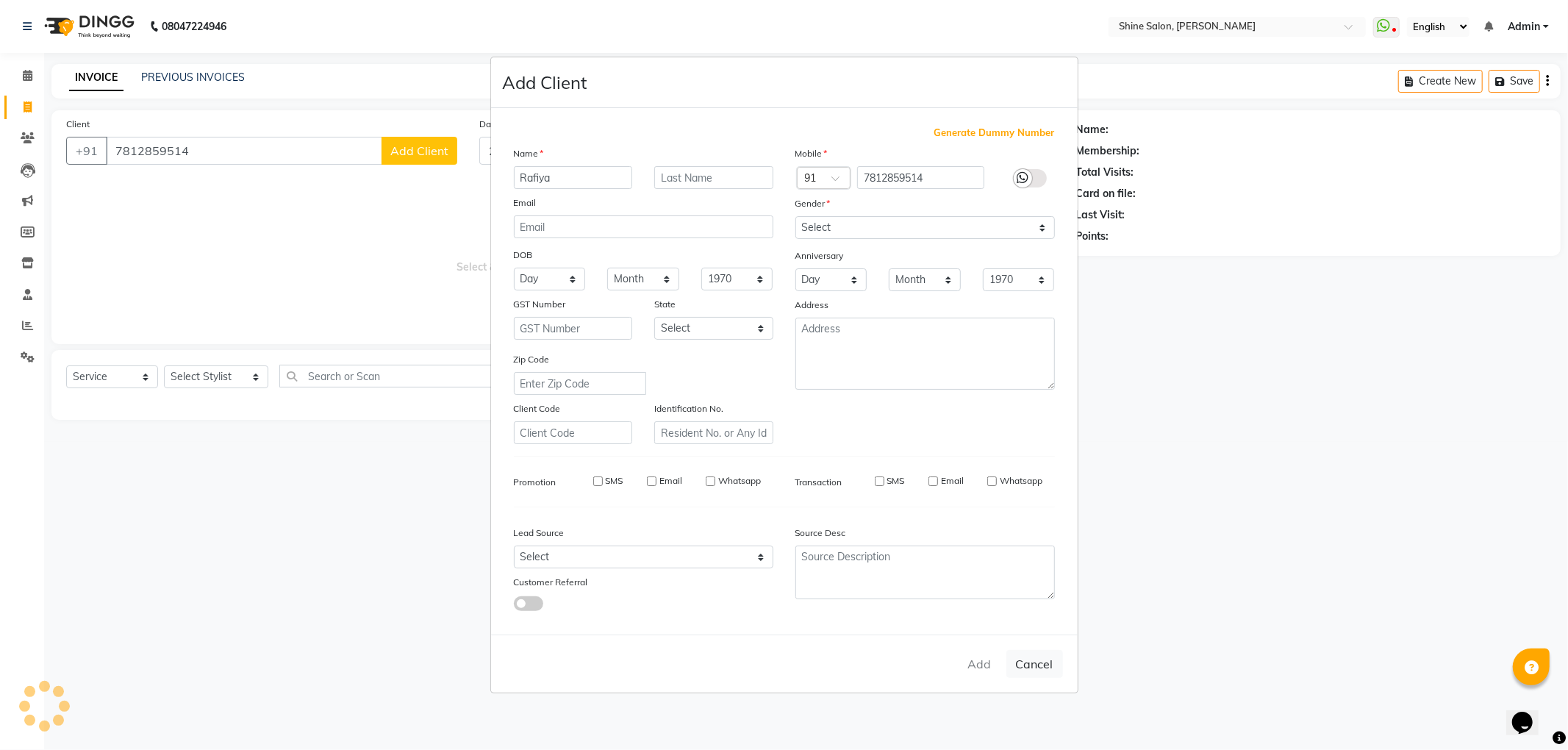
select select
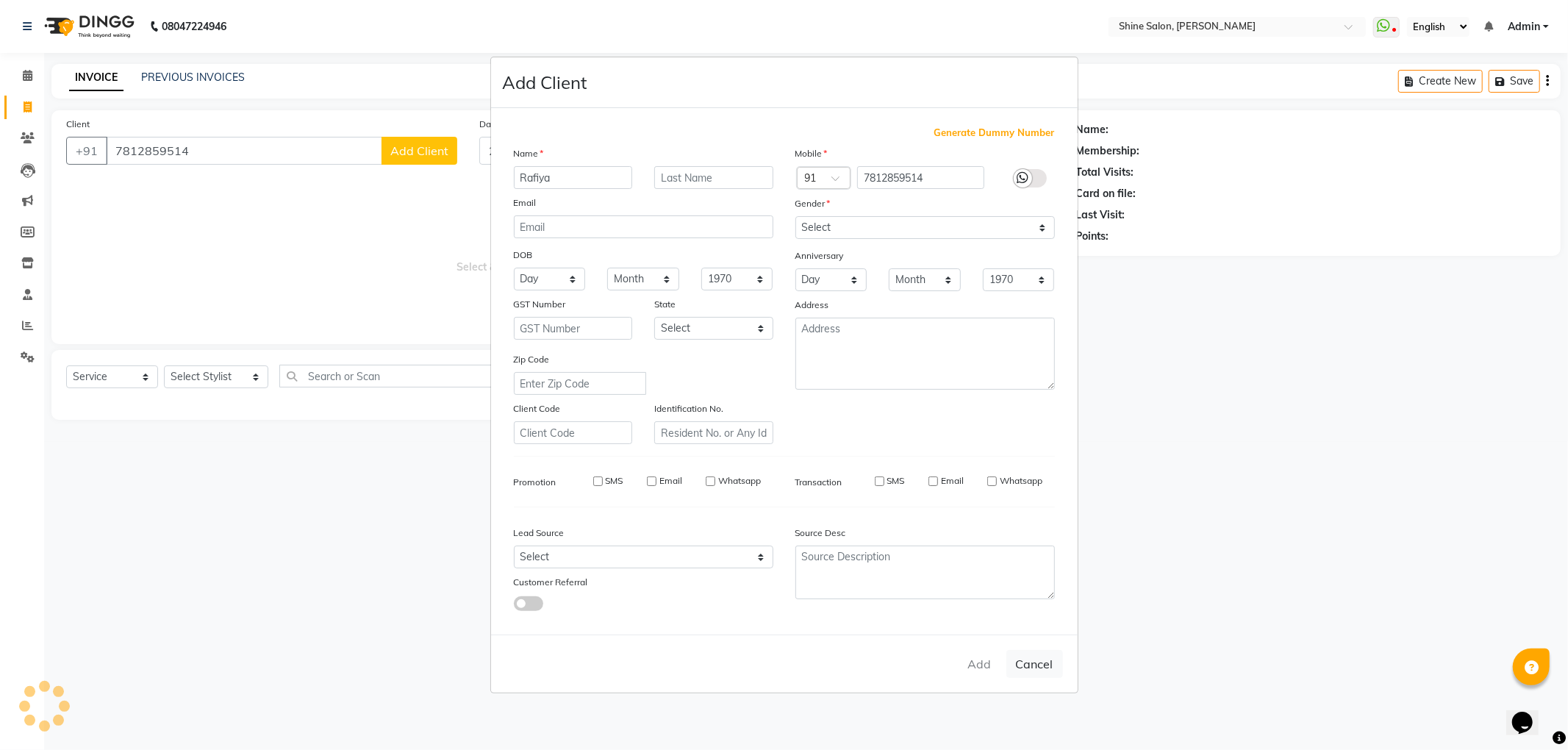
select select
checkbox input "false"
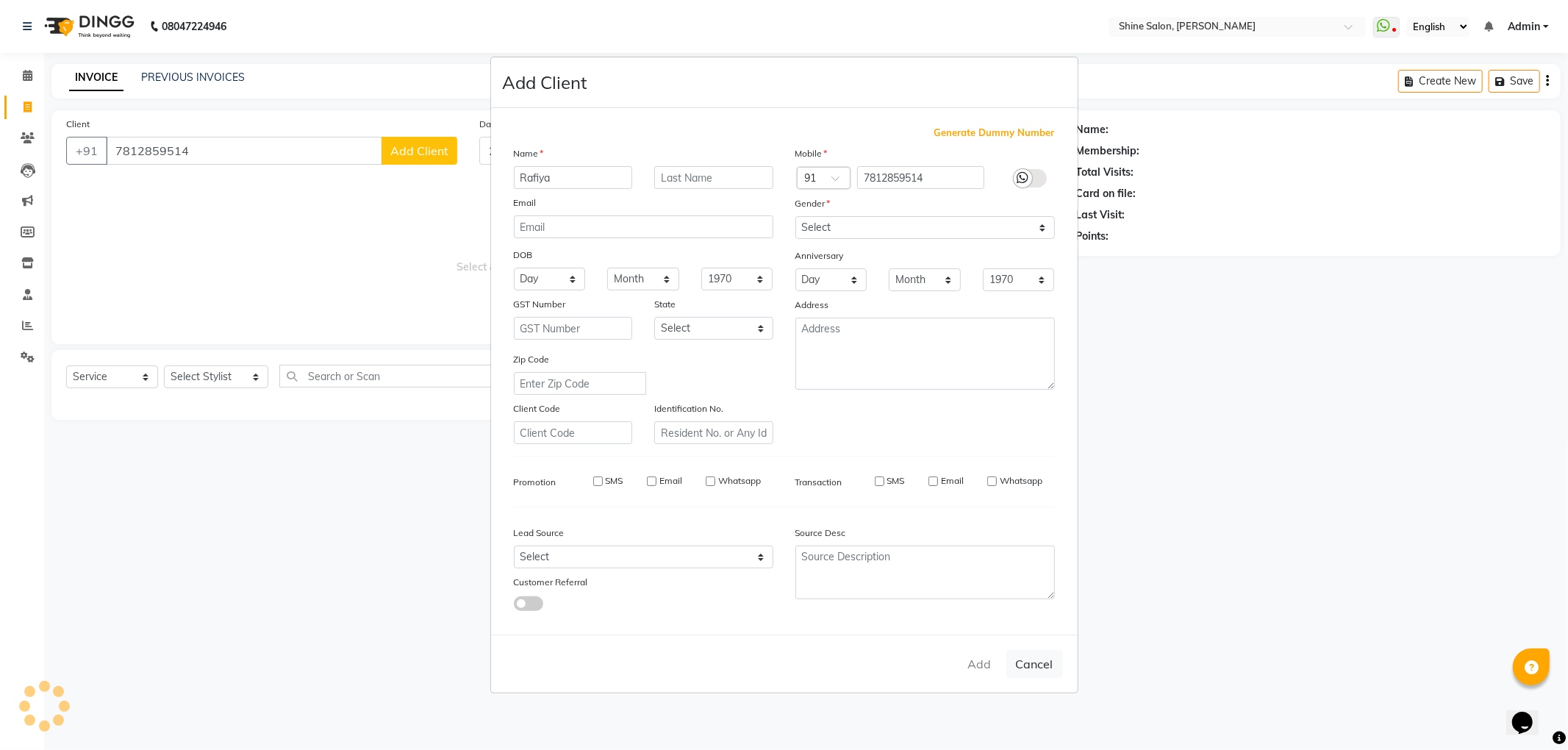
checkbox input "false"
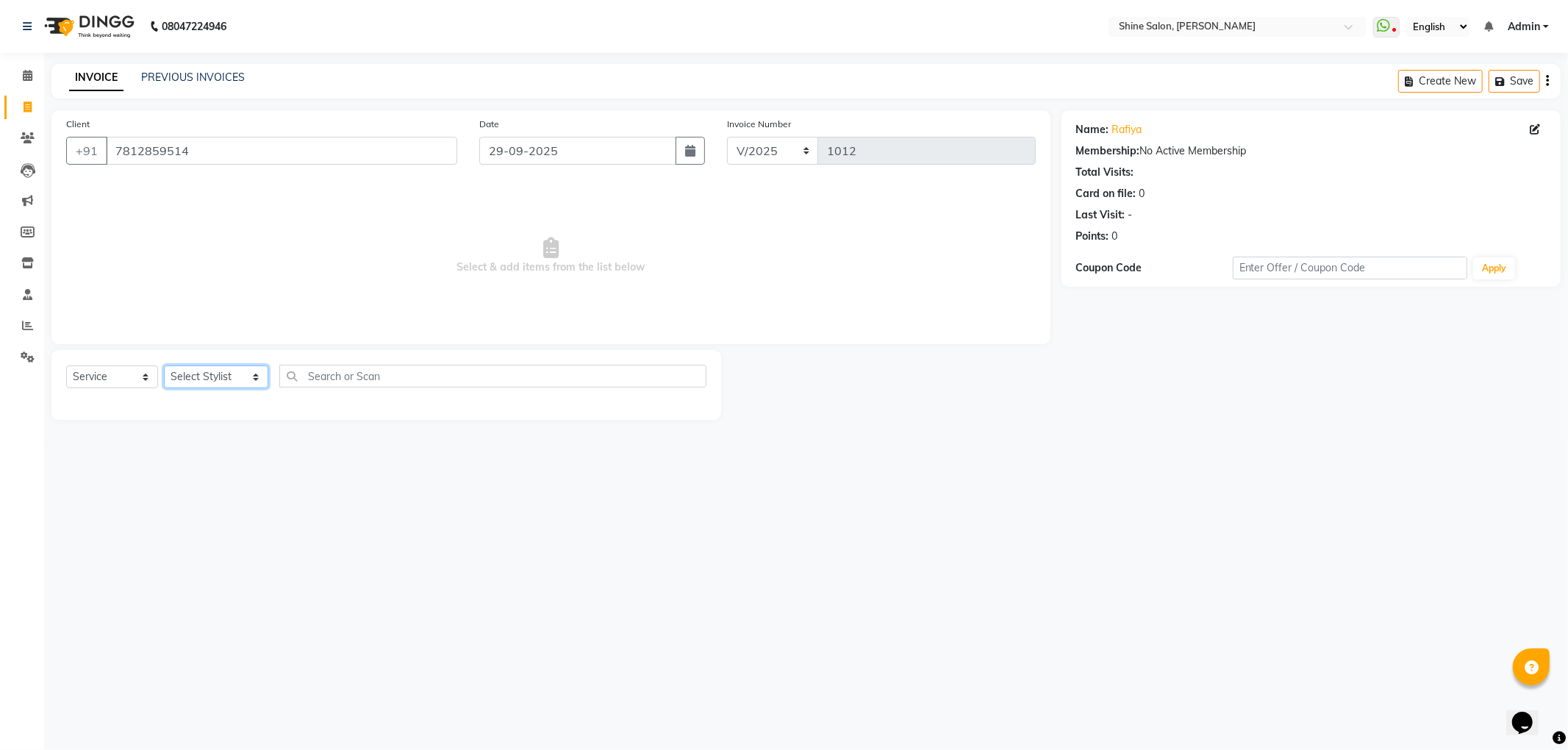
click at [222, 379] on select "Select Stylist LULLU KAMEI Priyanaka USHA[HAIR AND BEAUTY]" at bounding box center [217, 377] width 104 height 23
select select "92598"
click at [164, 366] on select "Select Stylist LULLU KAMEI Priyanaka USHA[HAIR AND BEAUTY]" at bounding box center [217, 377] width 104 height 23
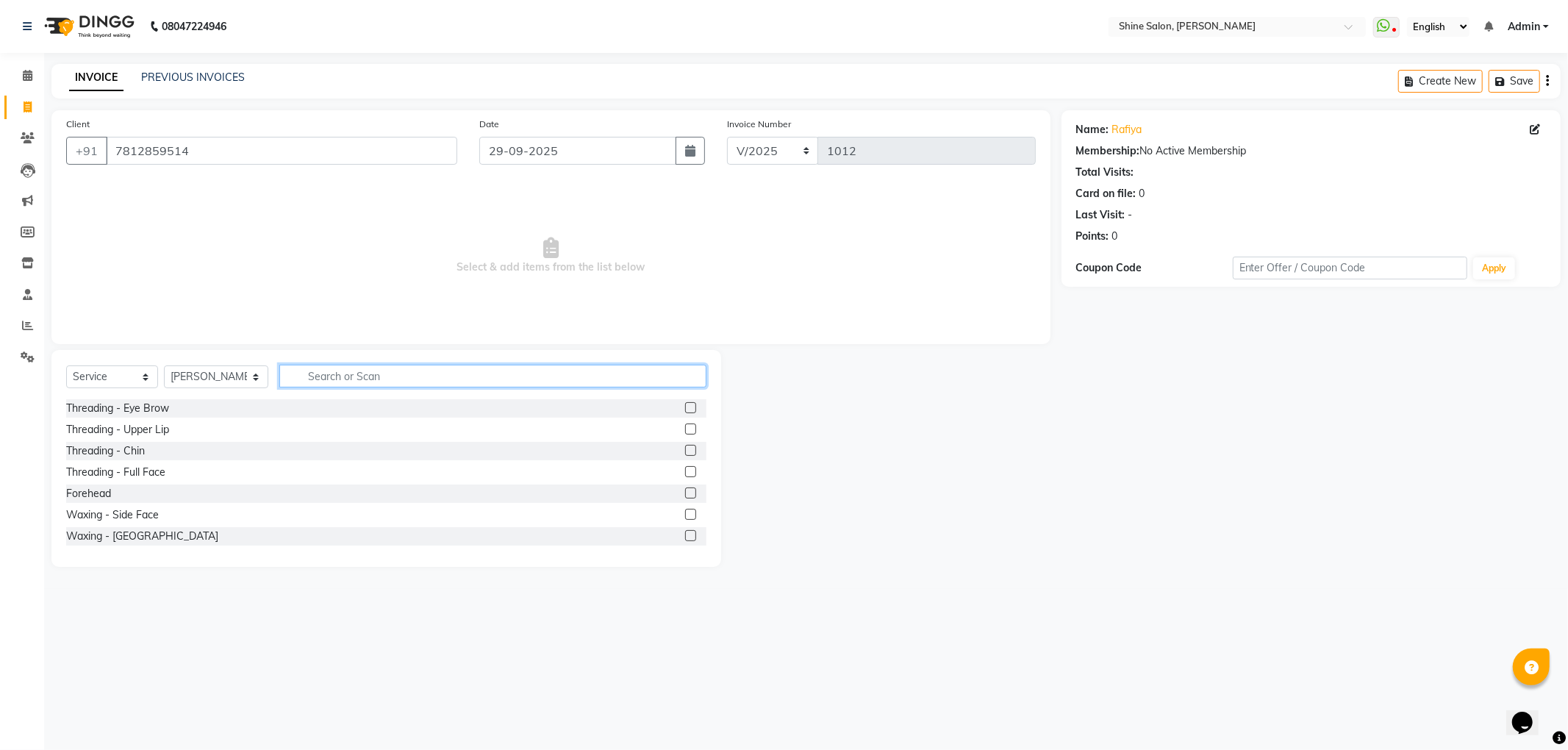
click at [422, 375] on input "text" at bounding box center [492, 376] width 426 height 23
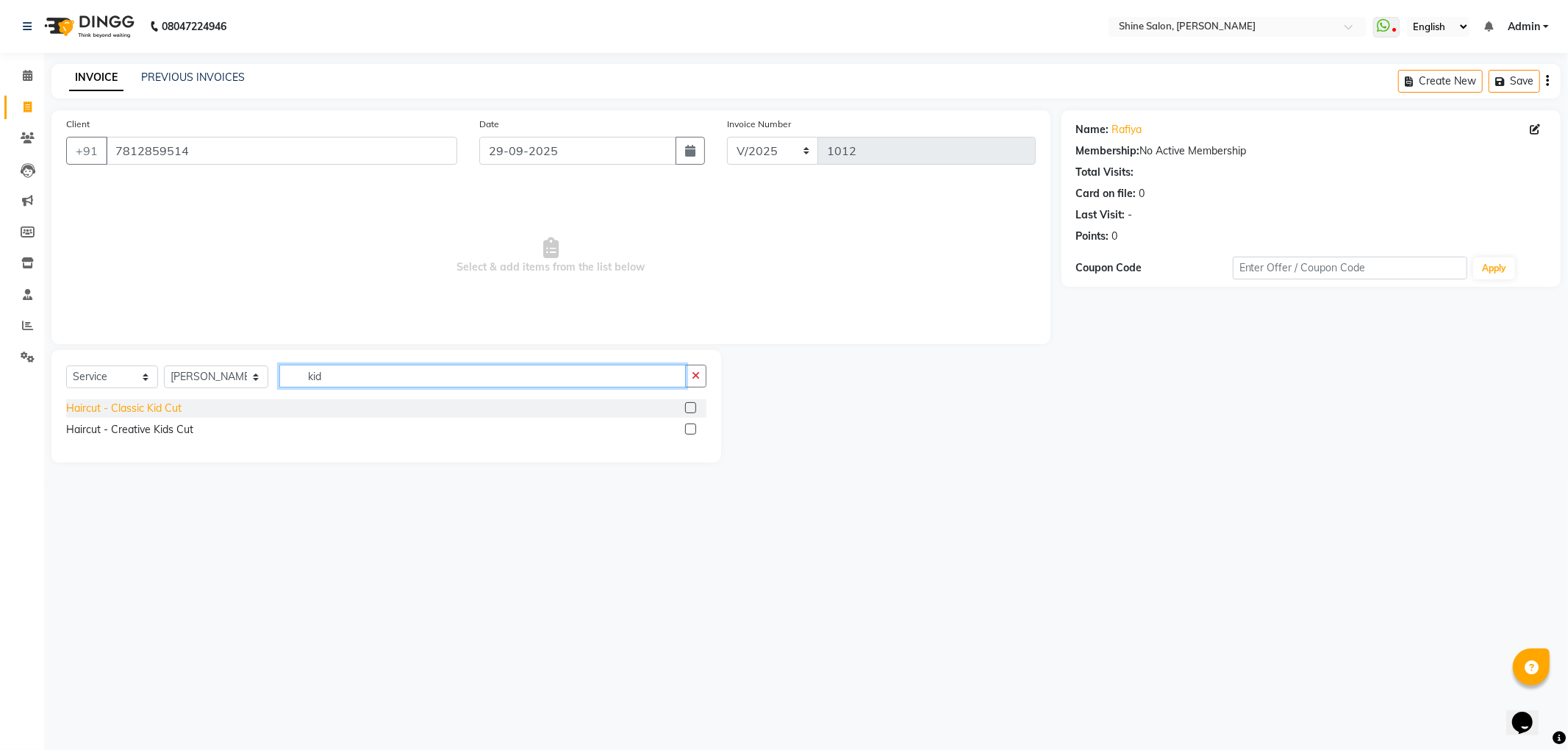
type input "kid"
click at [116, 409] on div "Haircut - Classic Kid Cut" at bounding box center [123, 408] width 116 height 15
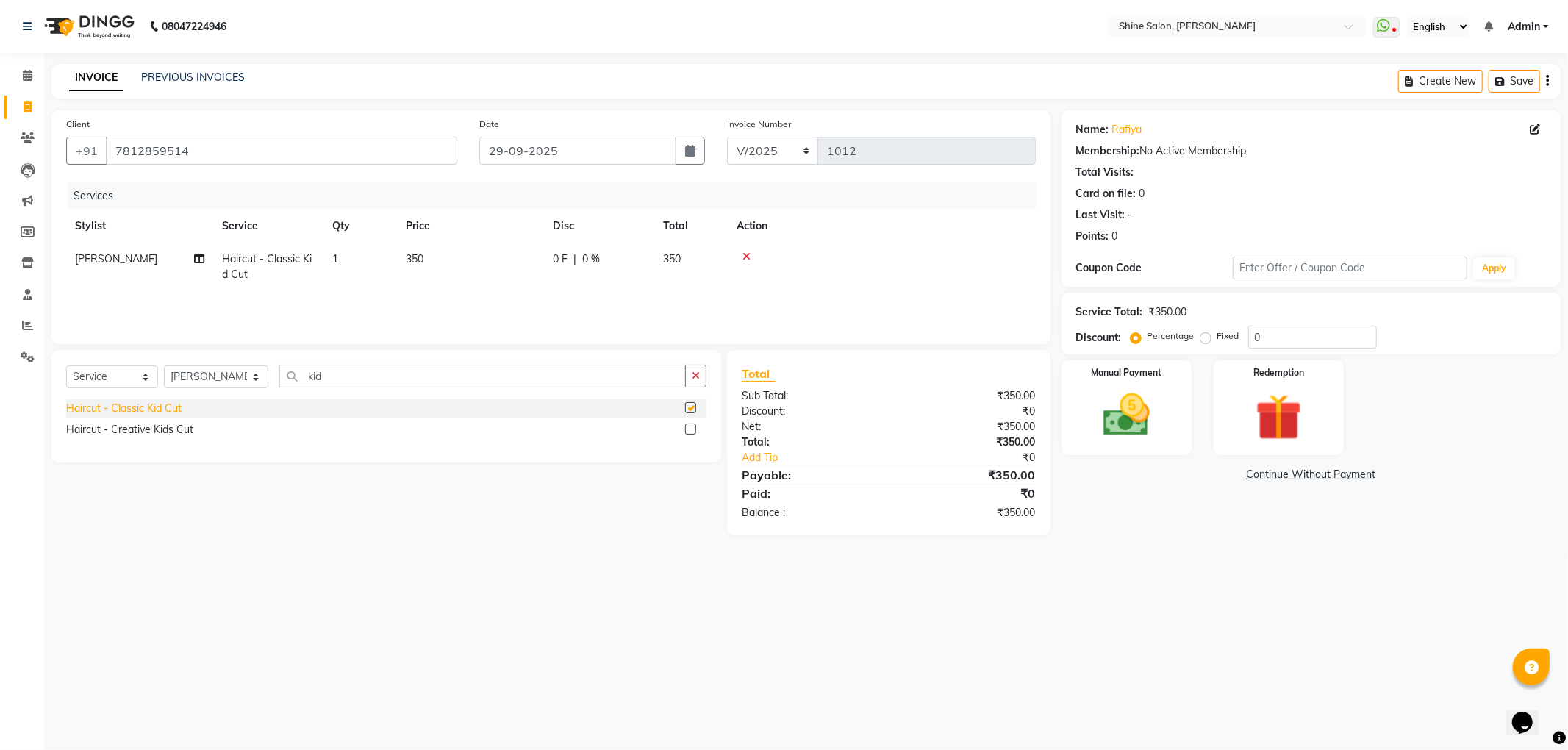
checkbox input "false"
click at [1138, 420] on img at bounding box center [1126, 415] width 79 height 56
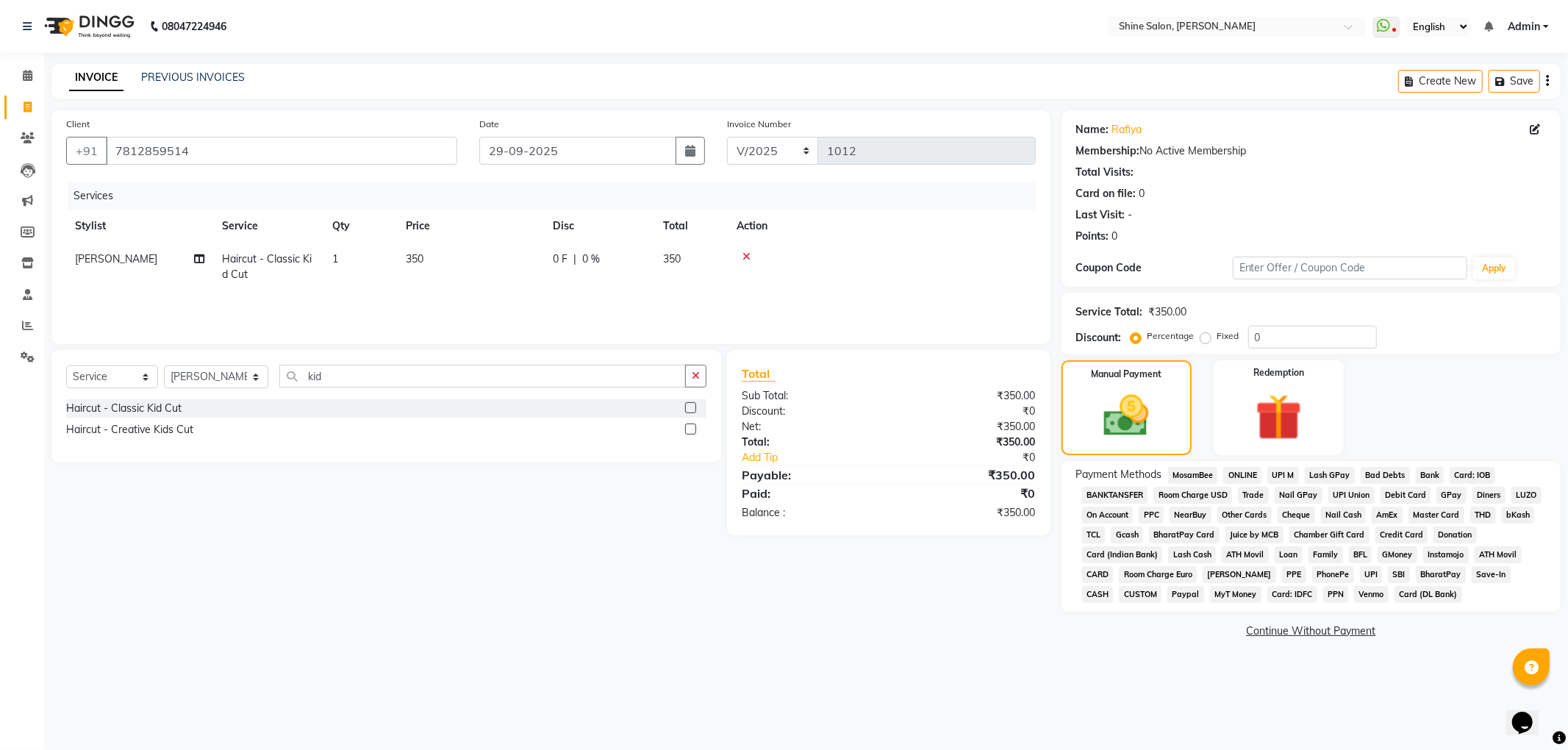
click at [1448, 496] on span "GPay" at bounding box center [1452, 496] width 30 height 17
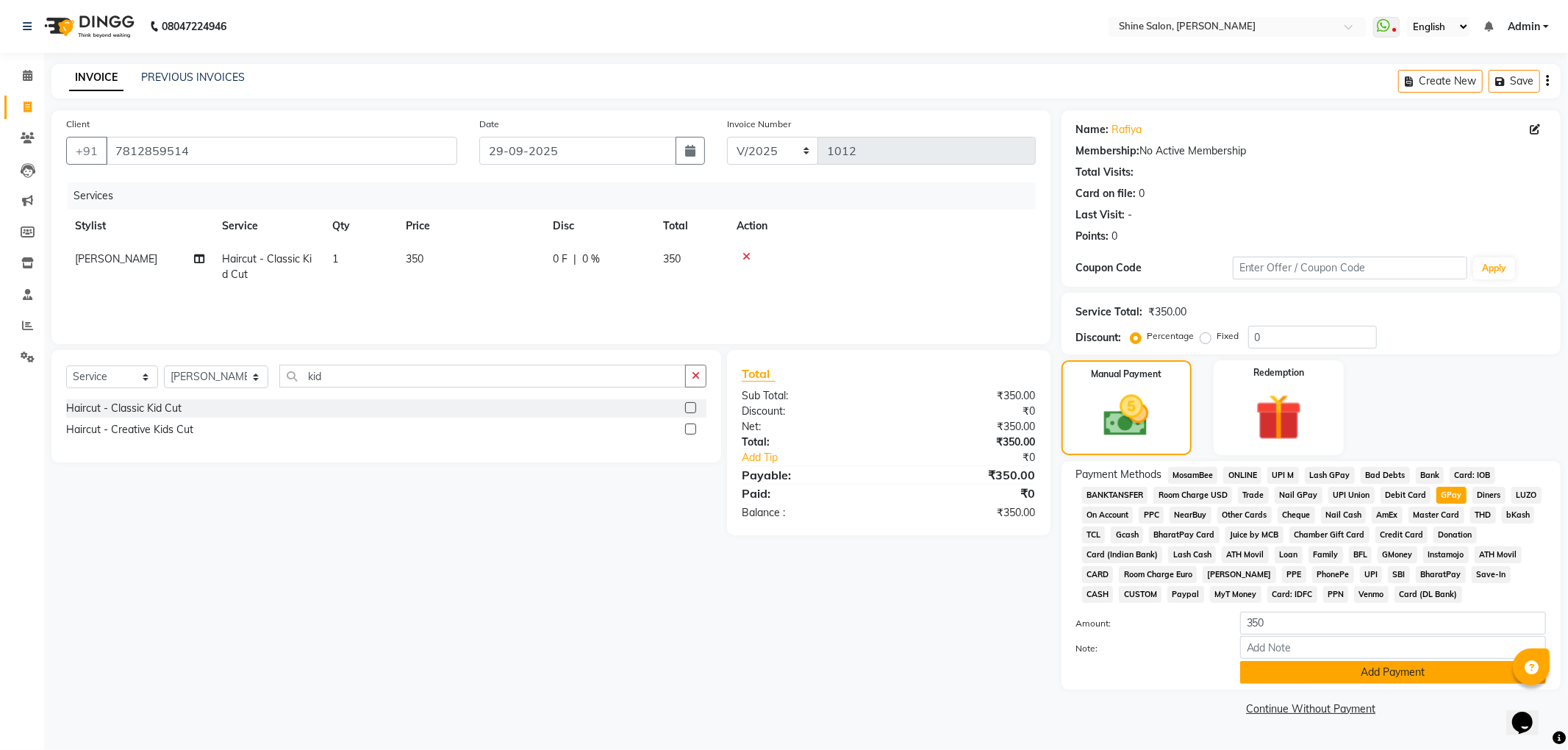
click at [1338, 671] on button "Add Payment" at bounding box center [1393, 672] width 306 height 23
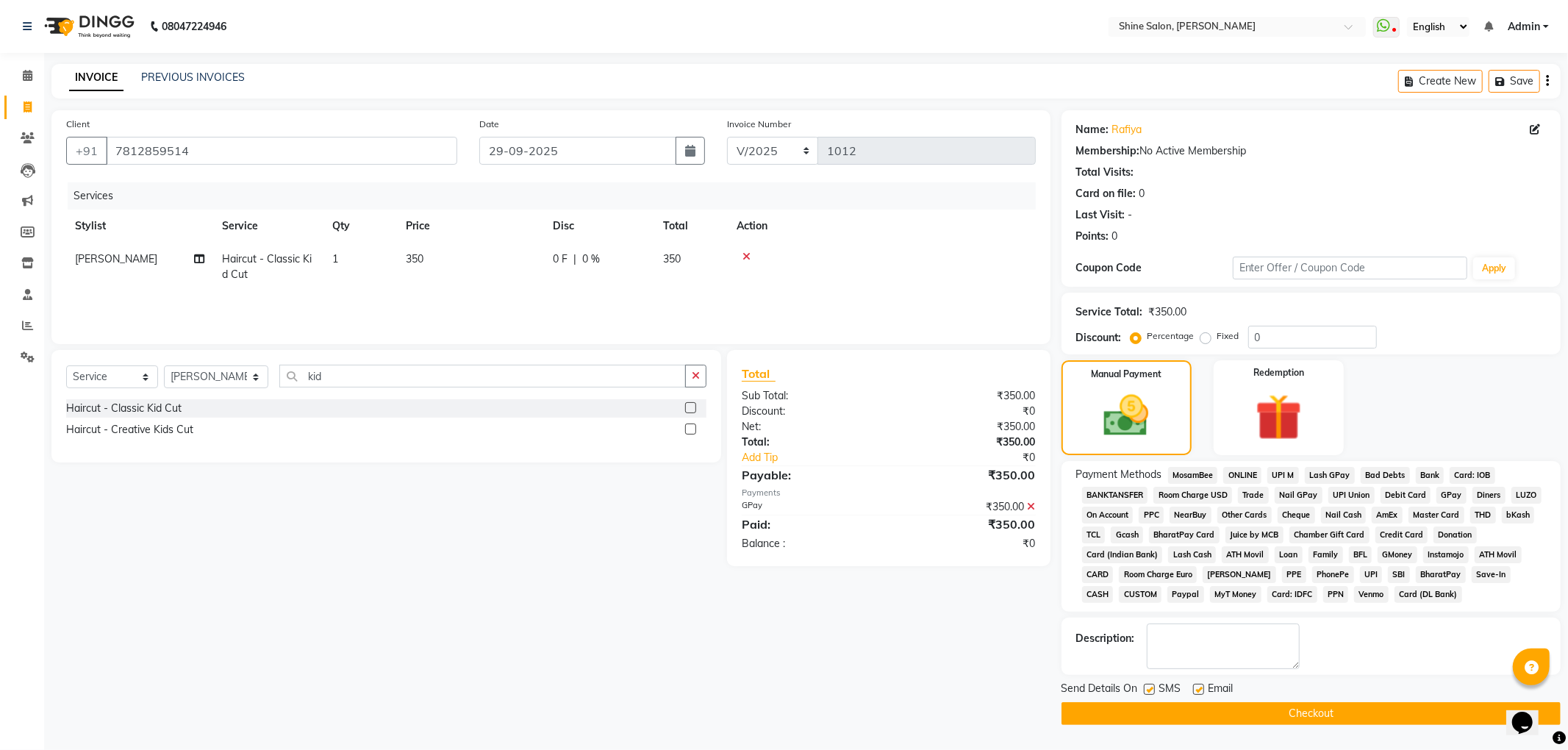
click at [1298, 712] on button "Checkout" at bounding box center [1310, 713] width 499 height 23
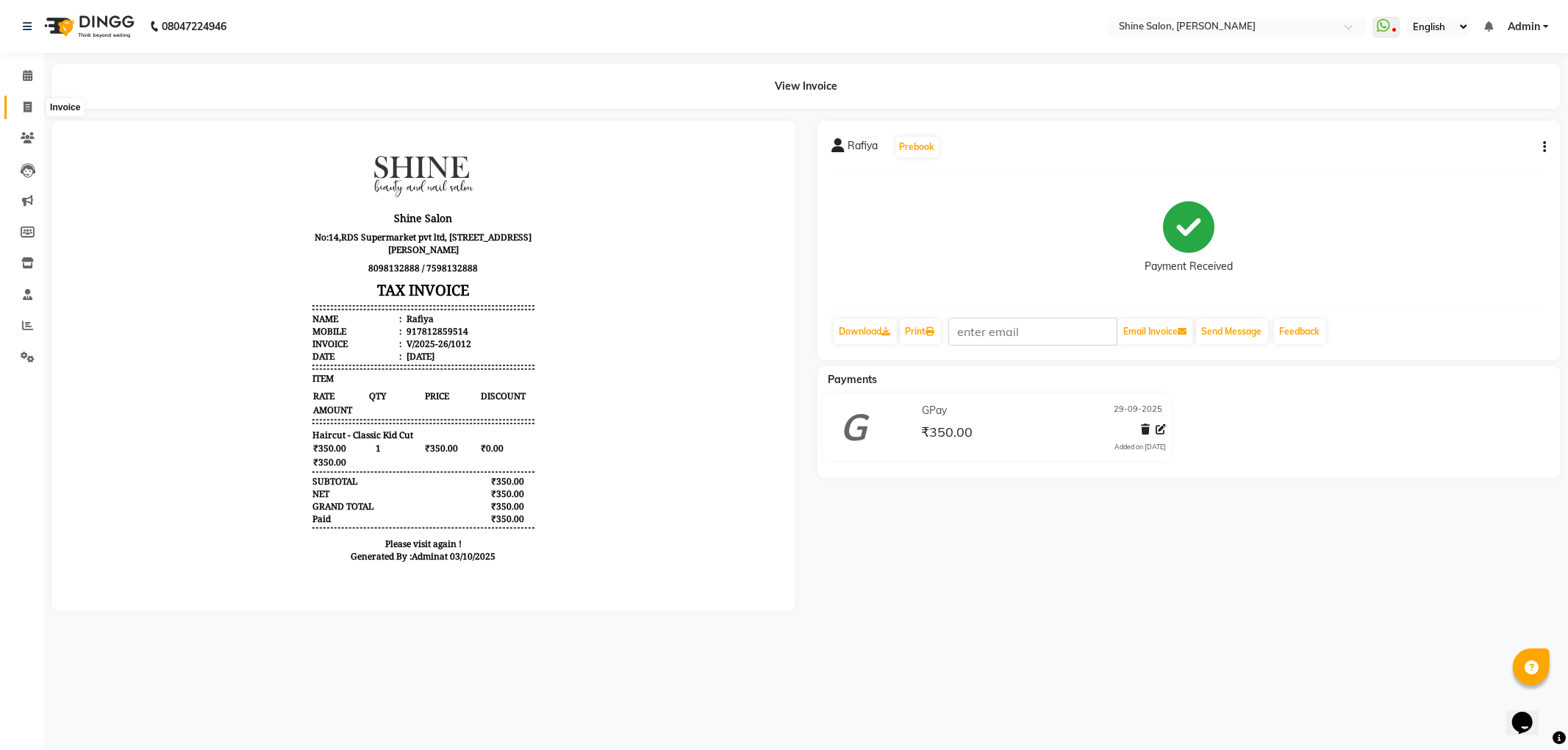
click at [29, 110] on icon at bounding box center [27, 107] width 8 height 11
select select "5324"
select select "service"
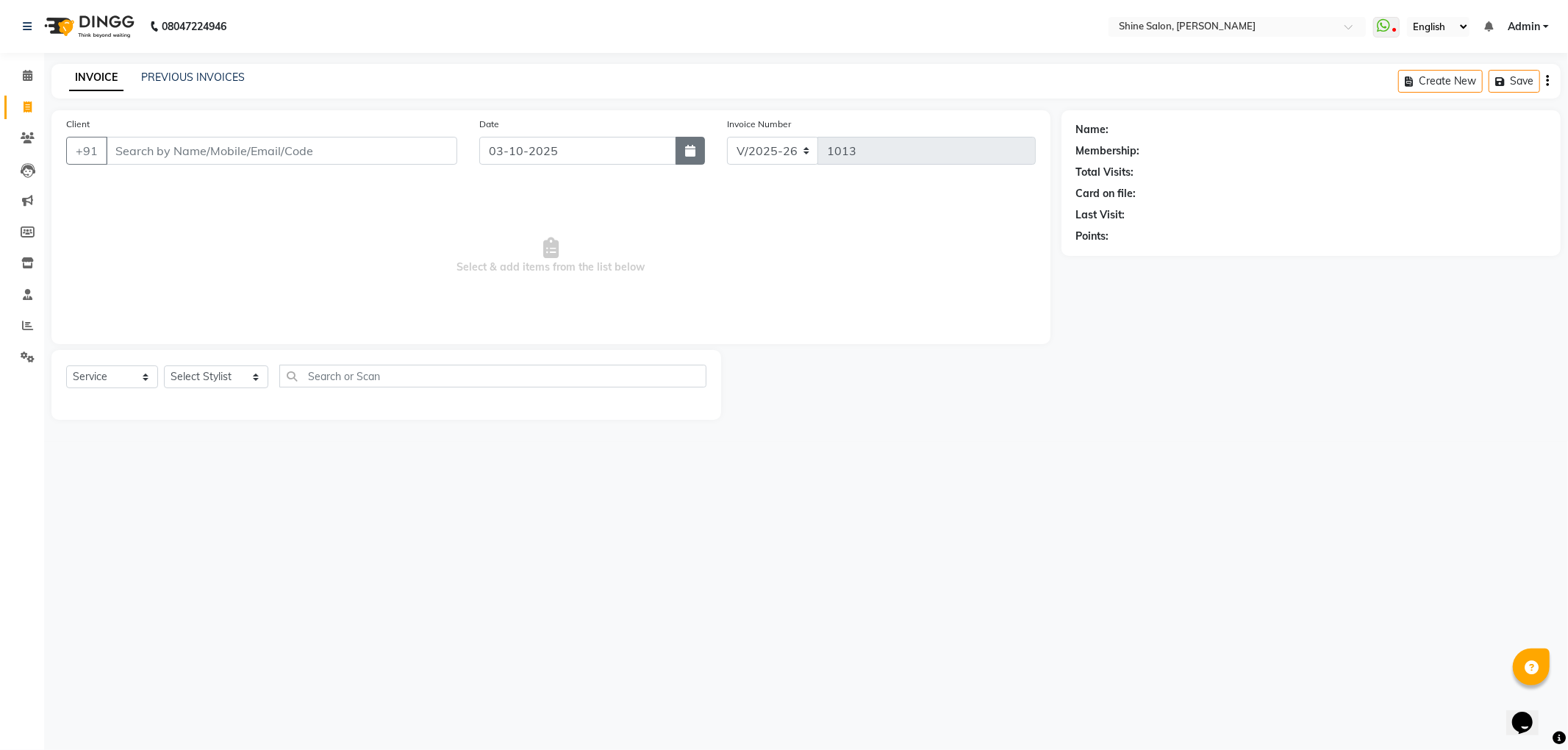
click at [686, 158] on button "button" at bounding box center [690, 151] width 29 height 28
select select "10"
select select "2025"
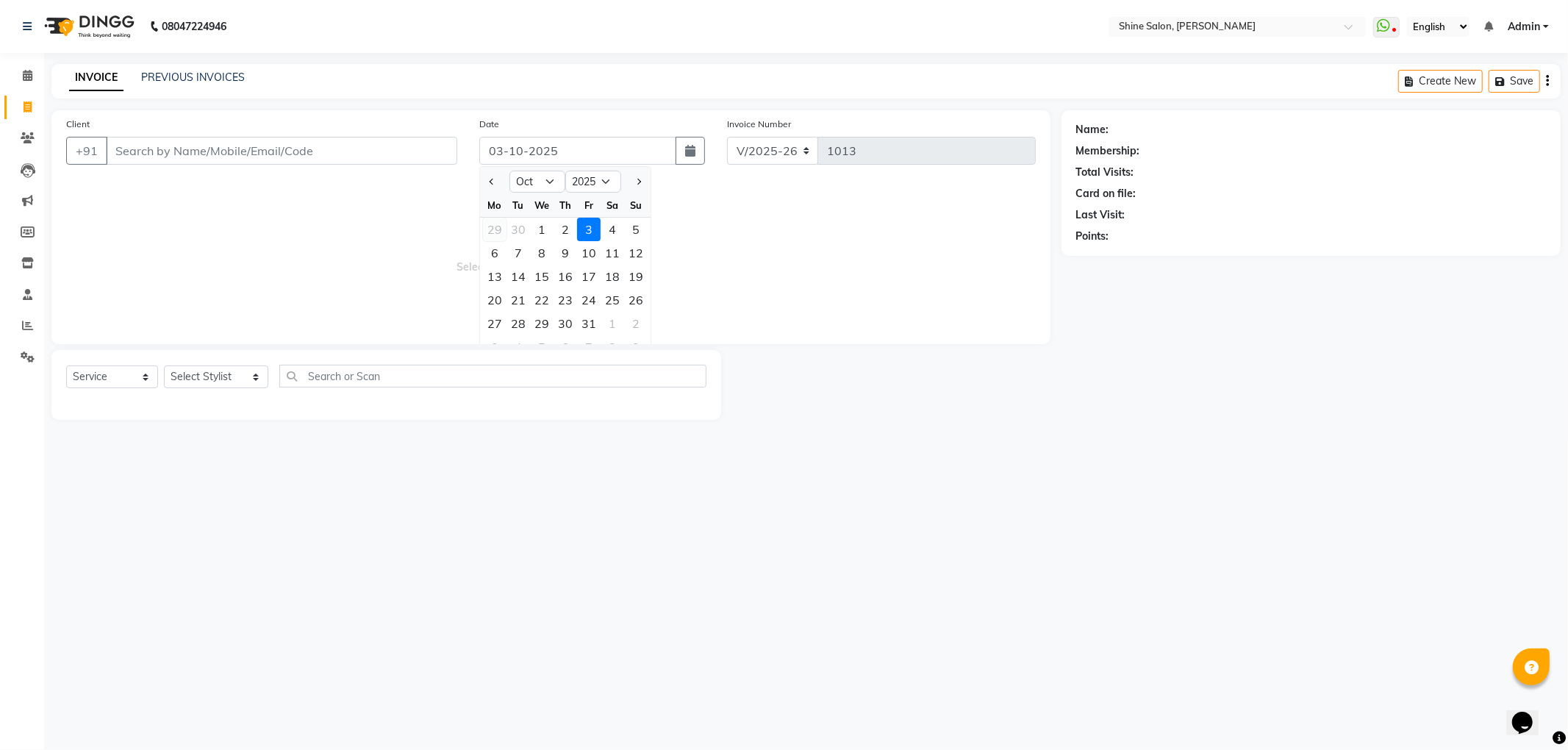
click at [486, 227] on div "29" at bounding box center [494, 229] width 23 height 23
type input "29-09-2025"
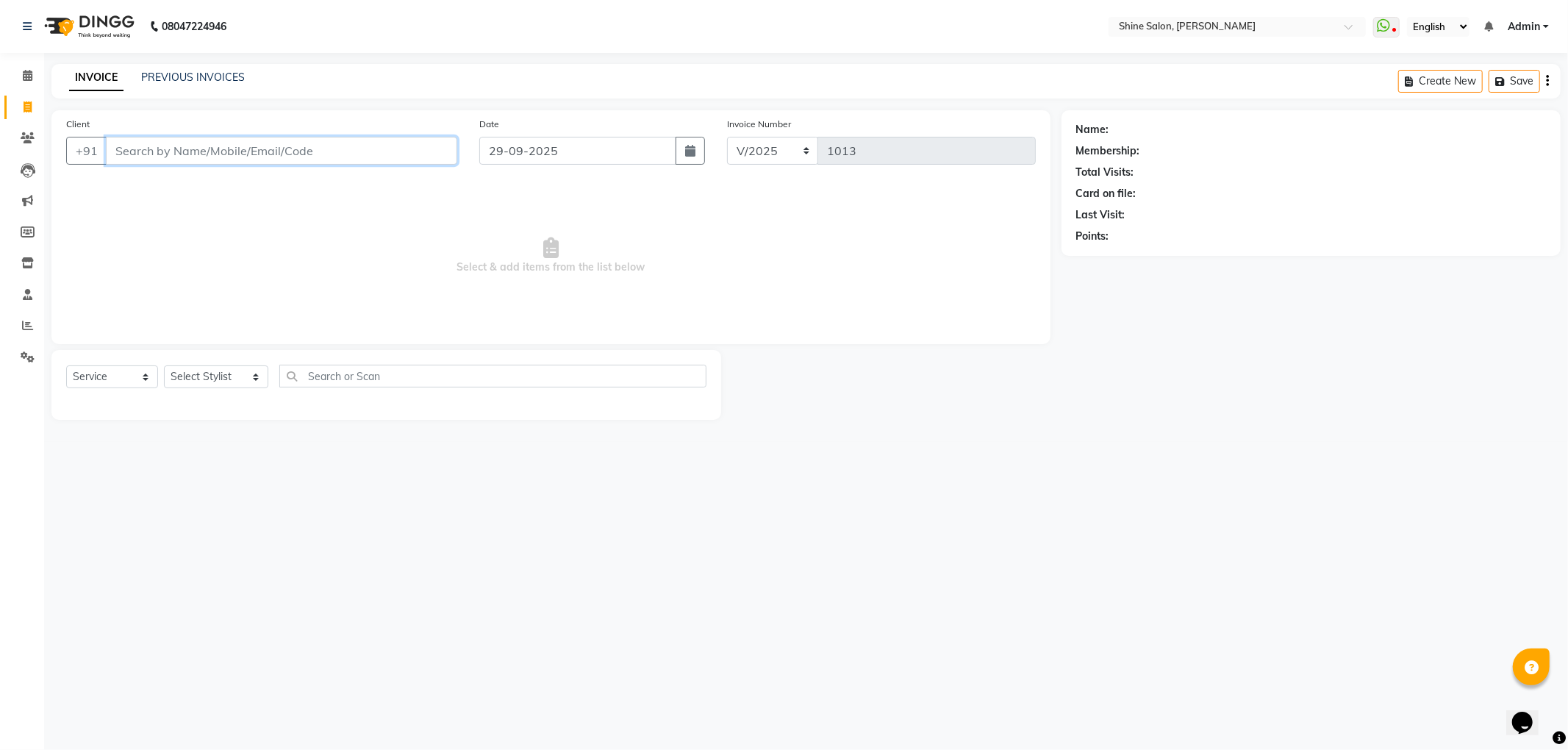
click at [419, 153] on input "Client" at bounding box center [282, 151] width 352 height 28
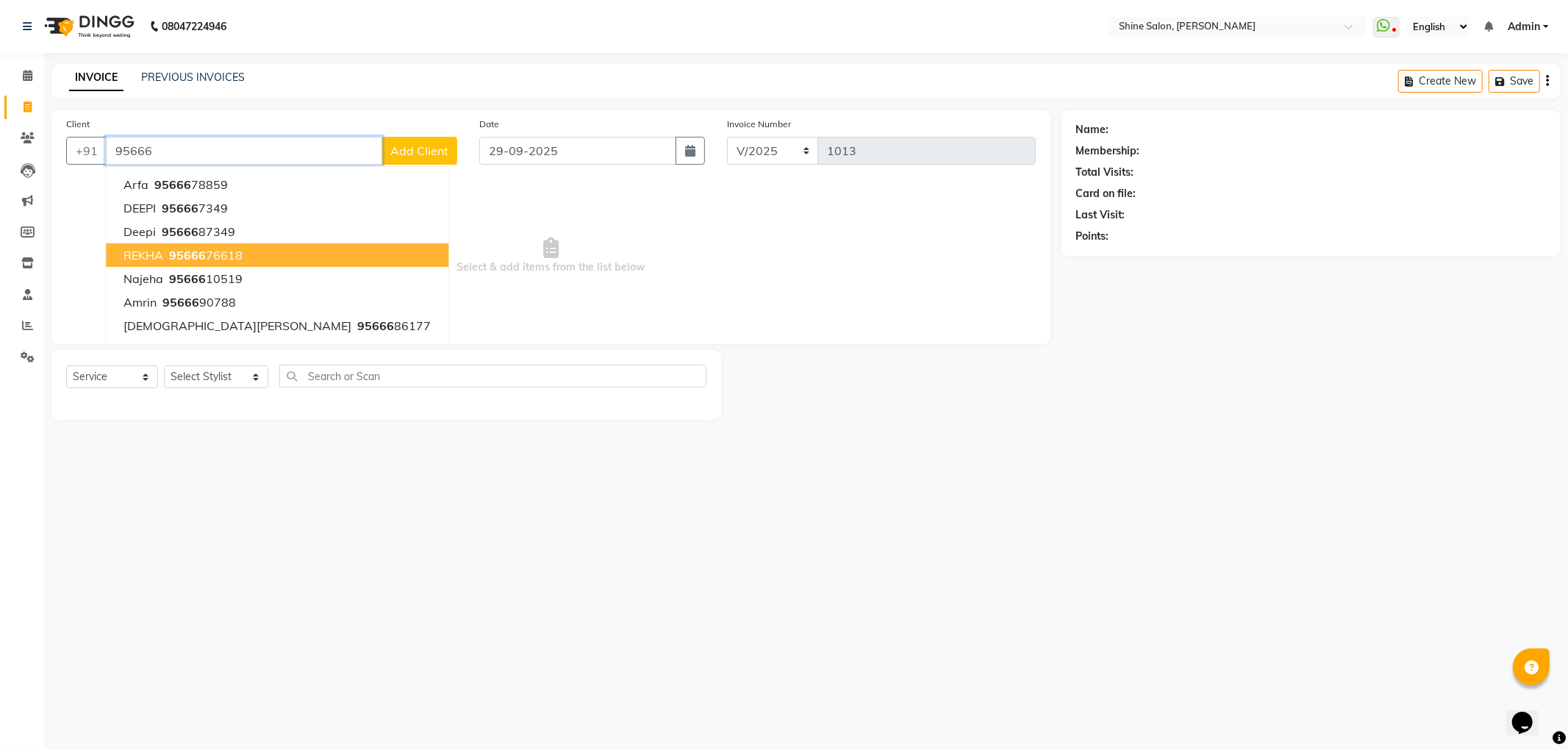
click at [227, 257] on ngb-highlight "95666 76618" at bounding box center [204, 254] width 76 height 15
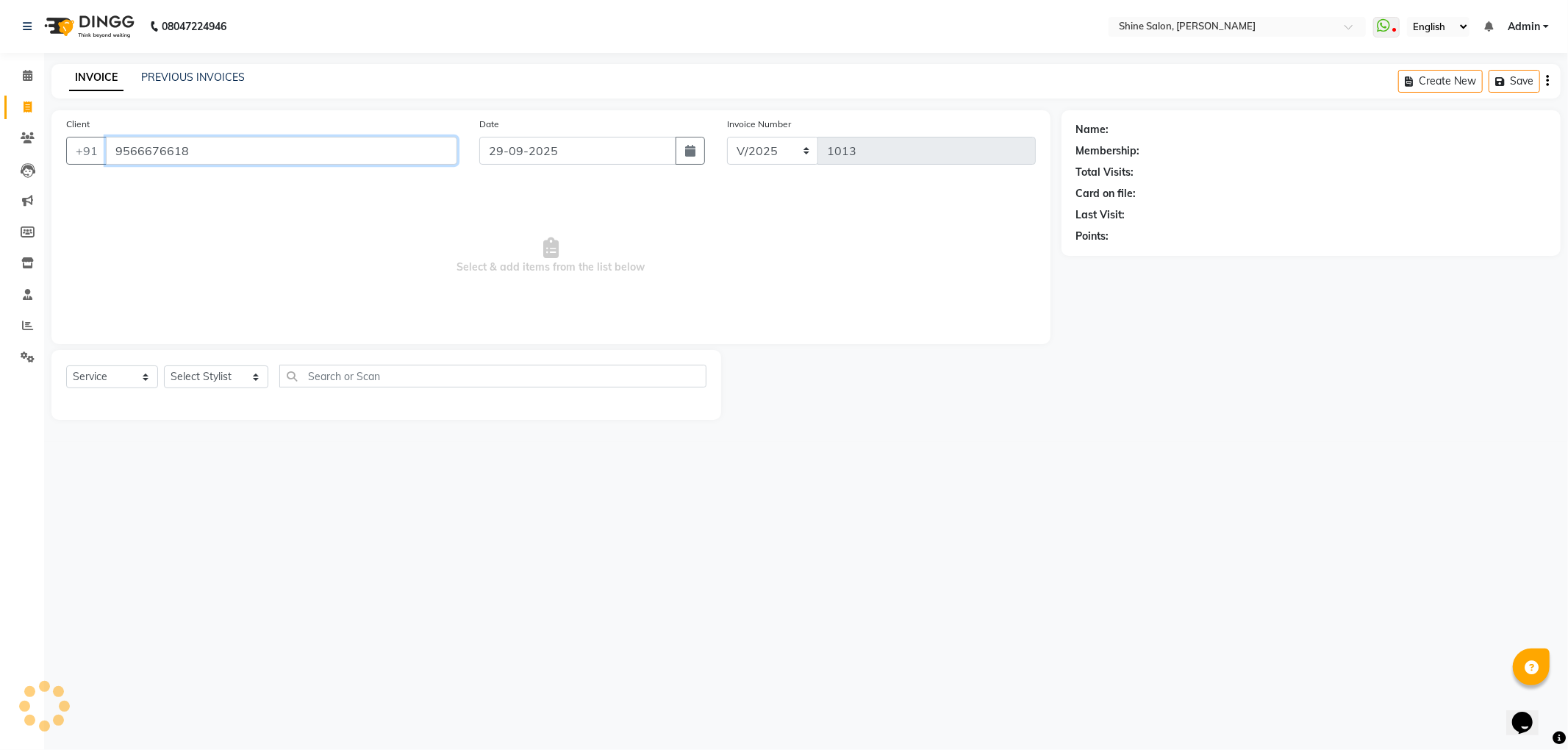
type input "9566676618"
click at [234, 379] on select "Select Stylist LULLU KAMEI Priyanaka USHA[HAIR AND BEAUTY]" at bounding box center [217, 377] width 104 height 23
select select "35837"
click at [164, 366] on select "Select Stylist LULLU KAMEI Priyanaka USHA[HAIR AND BEAUTY]" at bounding box center [217, 377] width 104 height 23
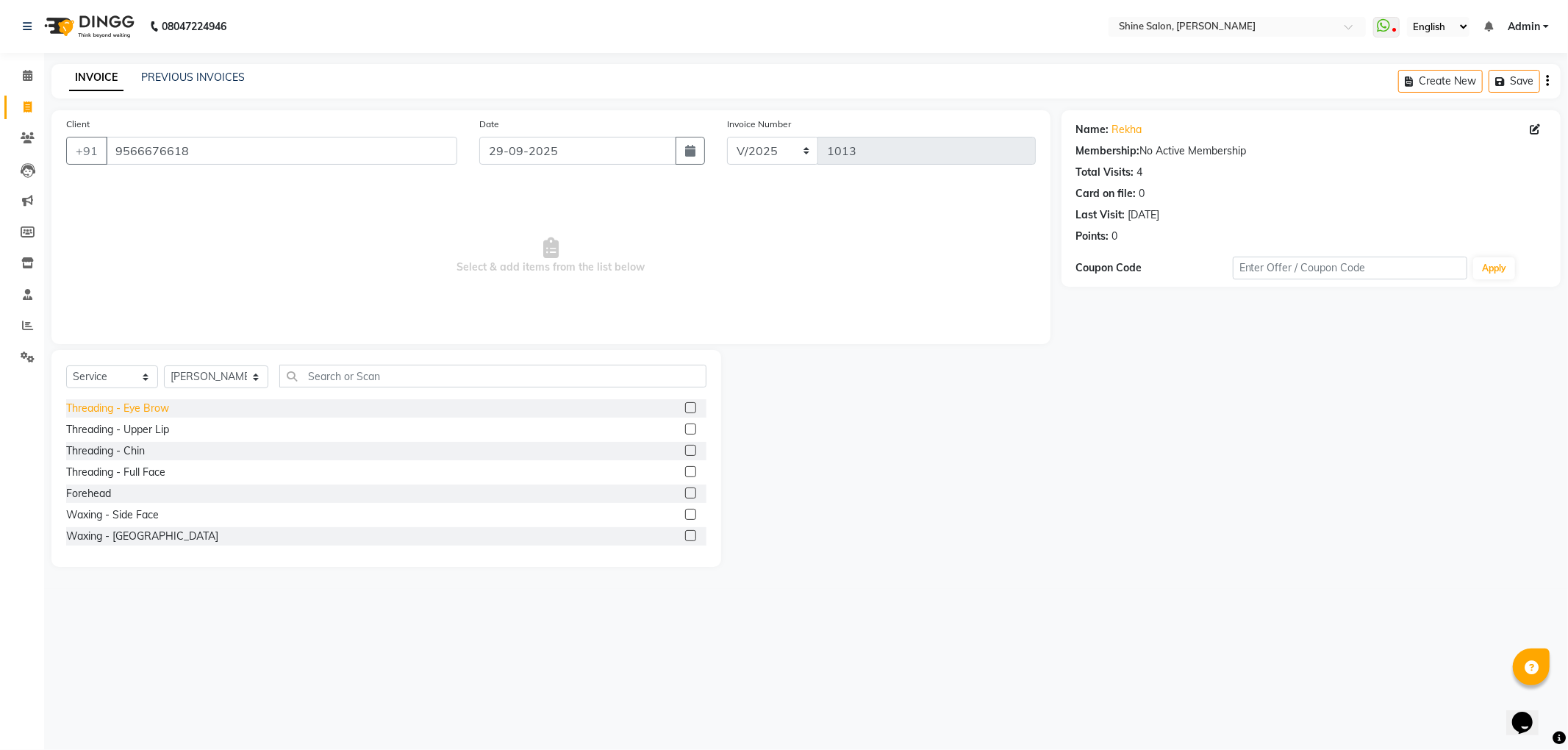
click at [147, 409] on div "Threading - Eye Brow" at bounding box center [117, 408] width 103 height 15
checkbox input "false"
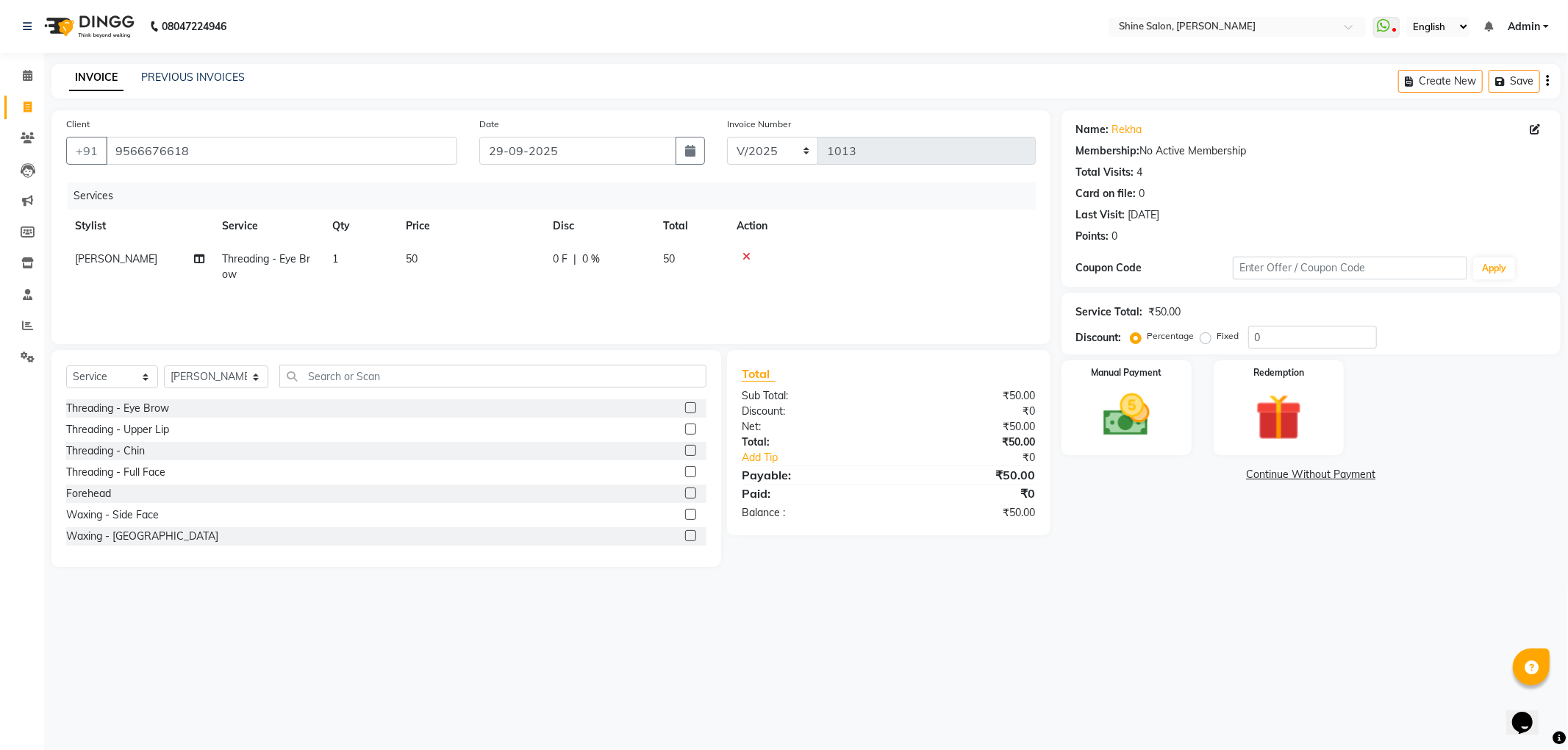
click at [357, 265] on td "1" at bounding box center [360, 266] width 74 height 49
select select "35837"
click at [420, 259] on input "1" at bounding box center [429, 263] width 56 height 23
type input "2"
click at [498, 283] on td "50" at bounding box center [540, 270] width 147 height 56
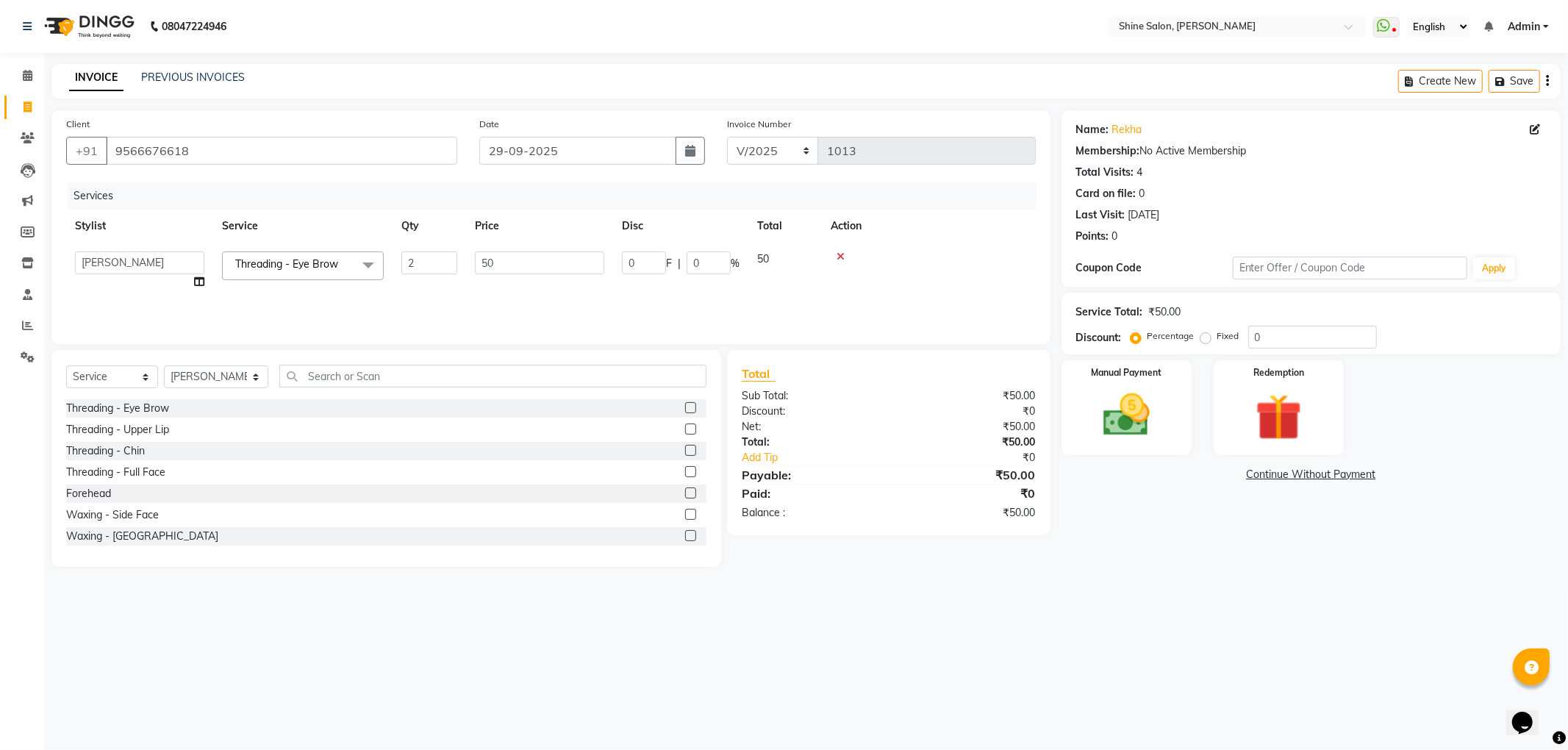
select select "35837"
click at [1147, 422] on img at bounding box center [1126, 415] width 79 height 56
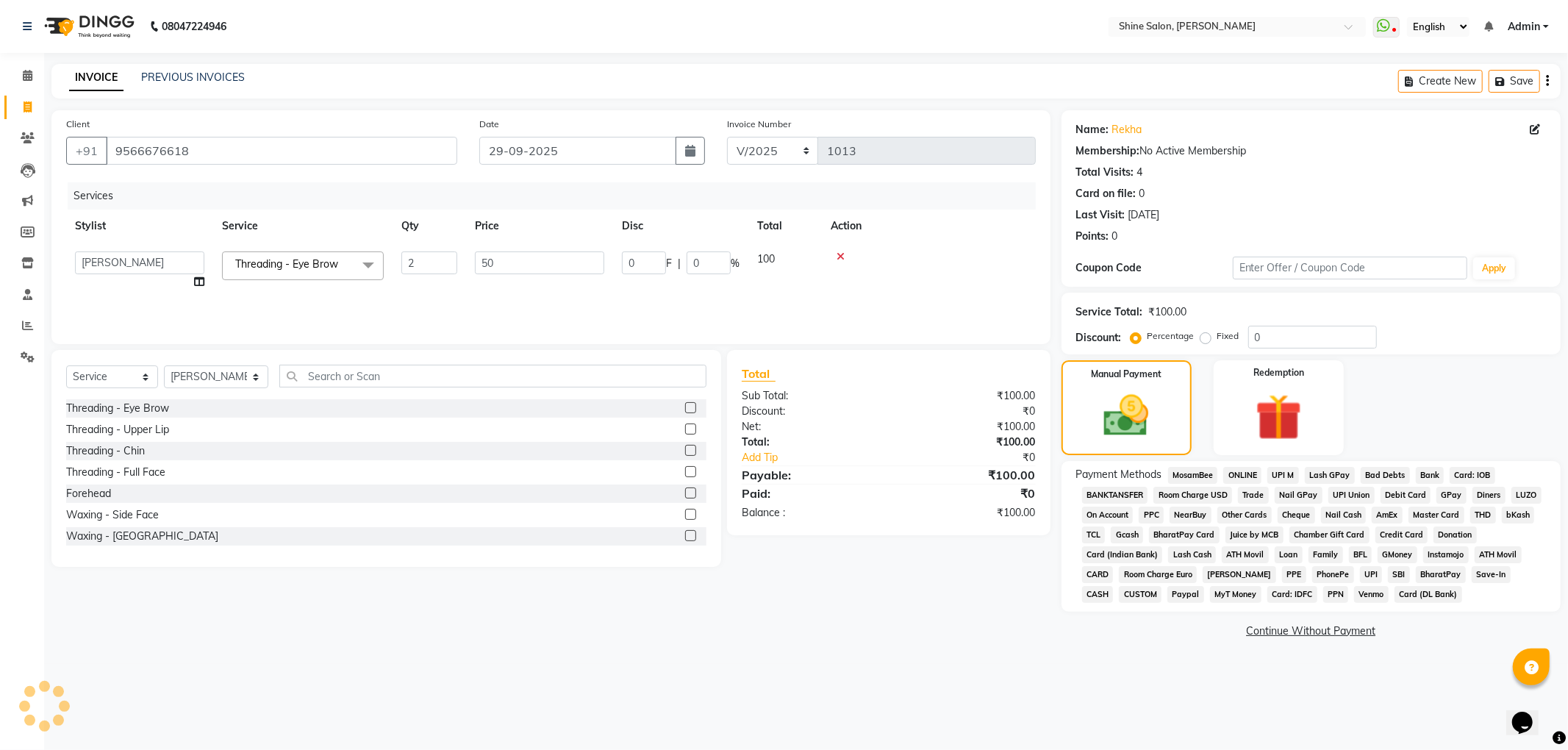
click at [1114, 586] on span "CASH" at bounding box center [1097, 595] width 32 height 17
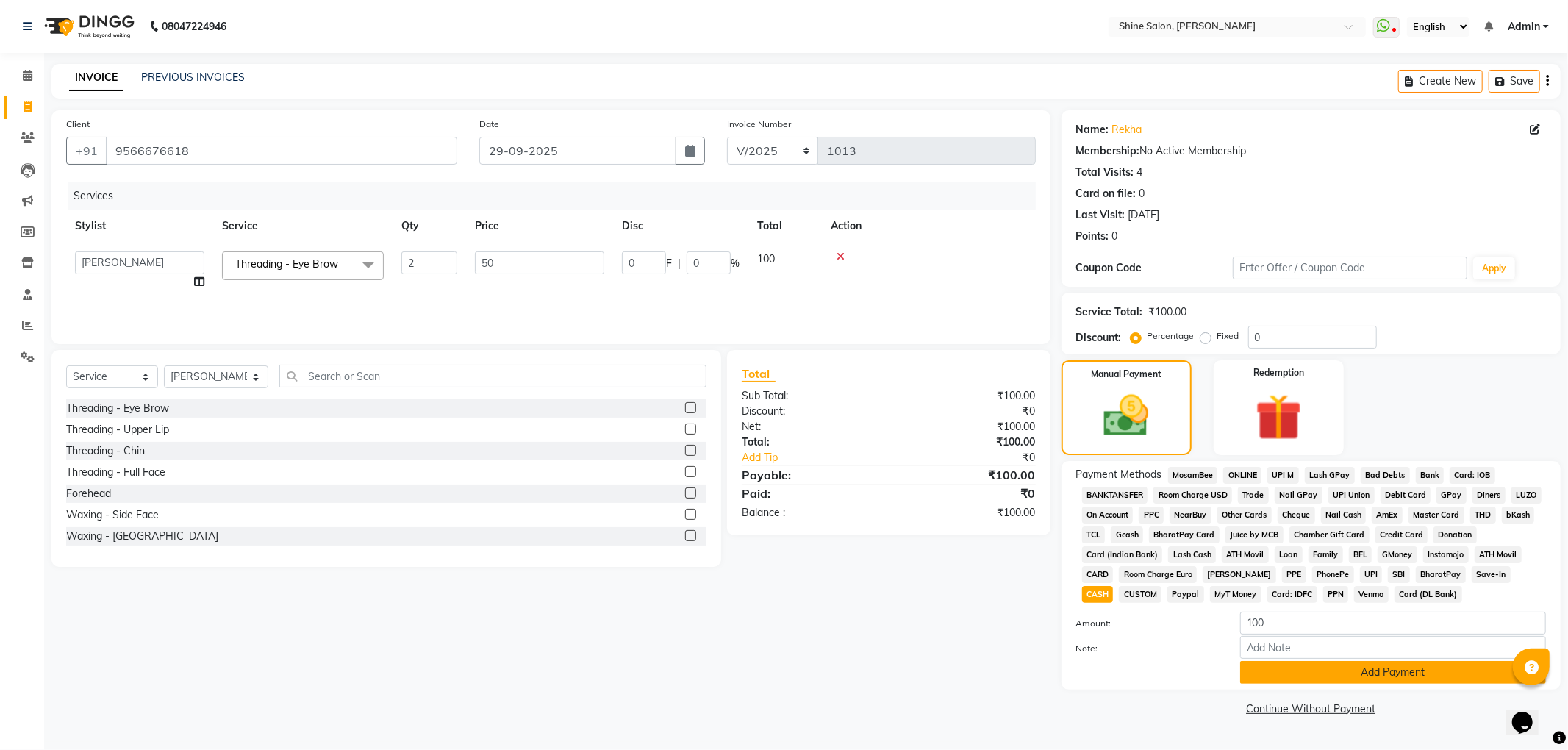
click at [1425, 670] on button "Add Payment" at bounding box center [1393, 672] width 306 height 23
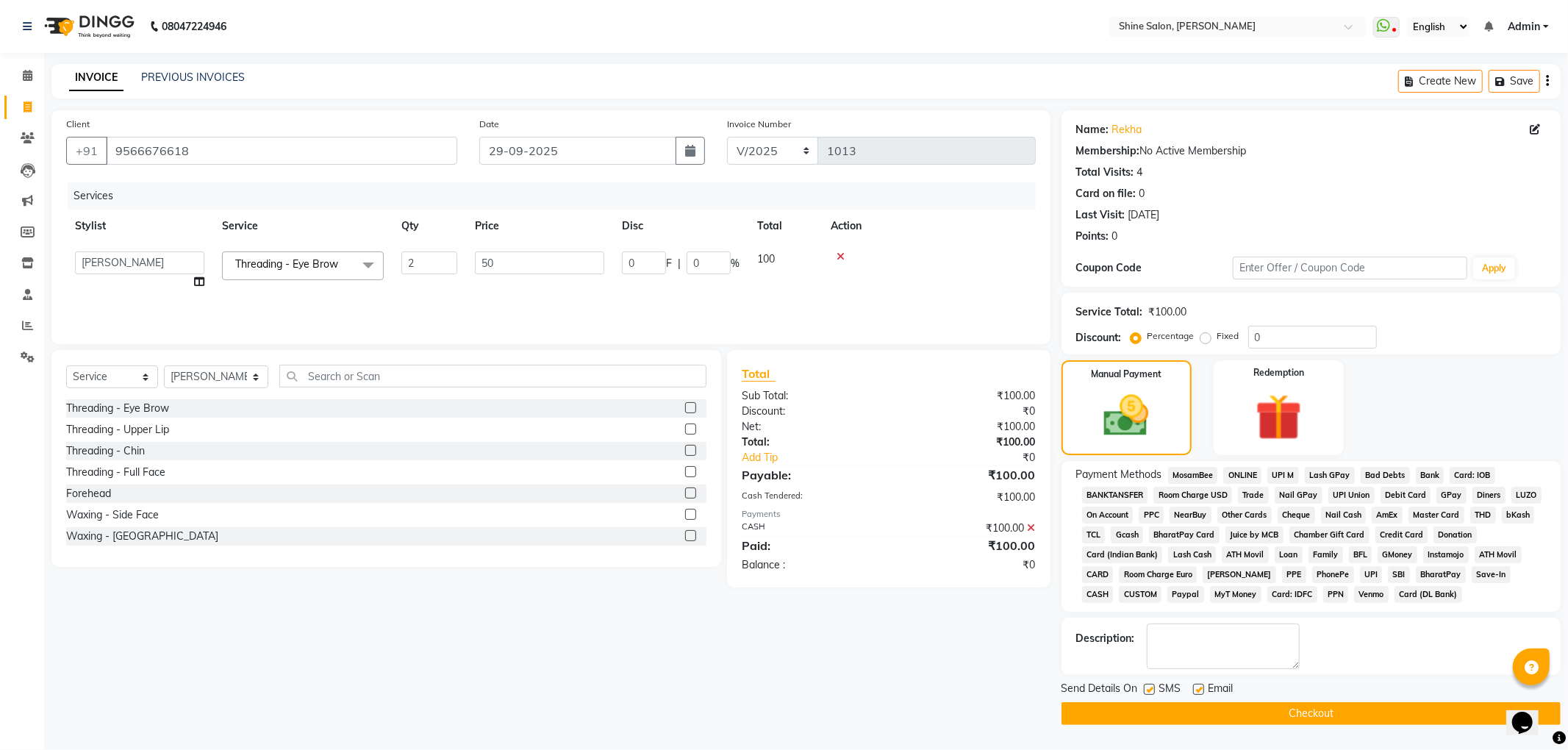
click at [1357, 717] on button "Checkout" at bounding box center [1310, 713] width 499 height 23
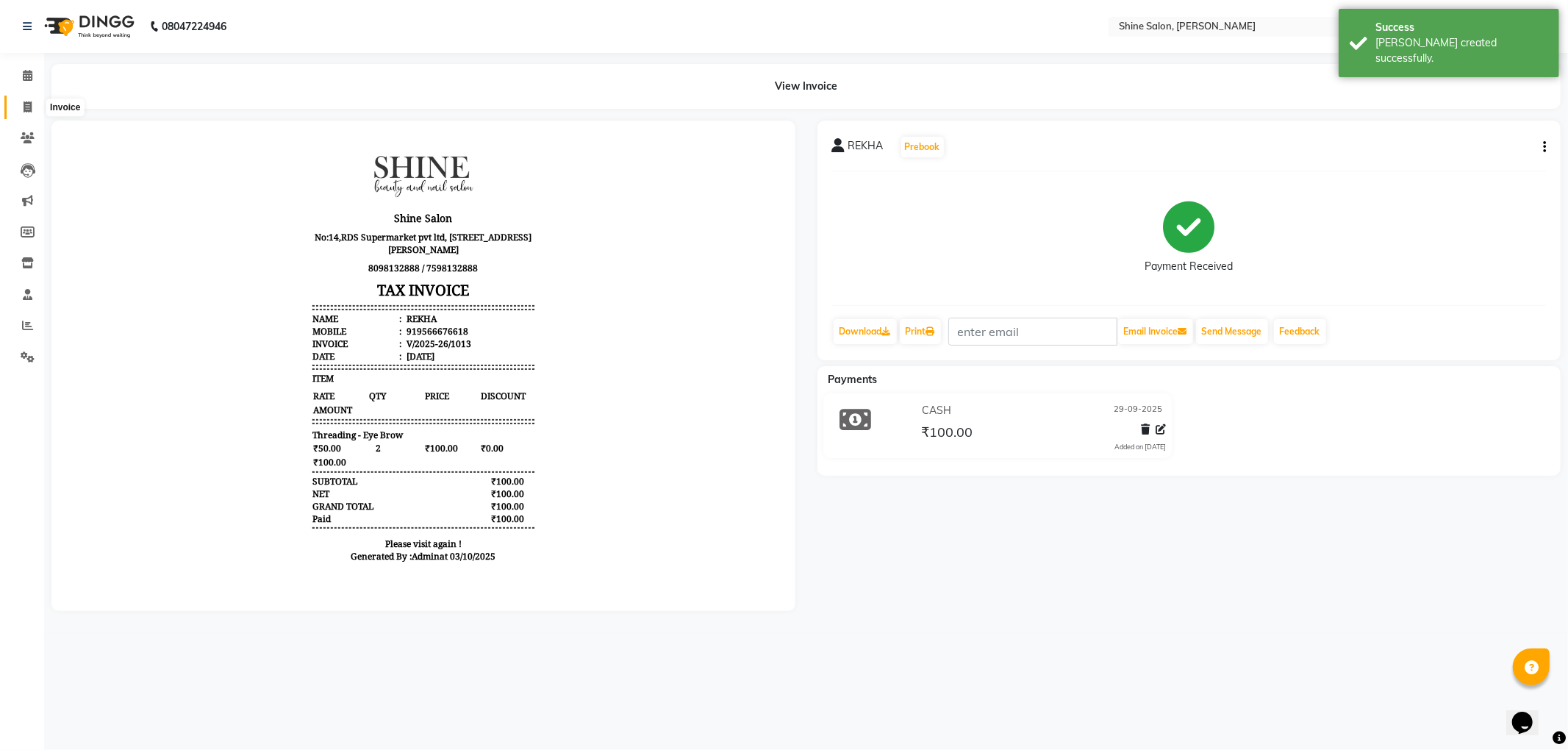
click at [23, 107] on icon at bounding box center [27, 107] width 8 height 11
select select "5324"
select select "service"
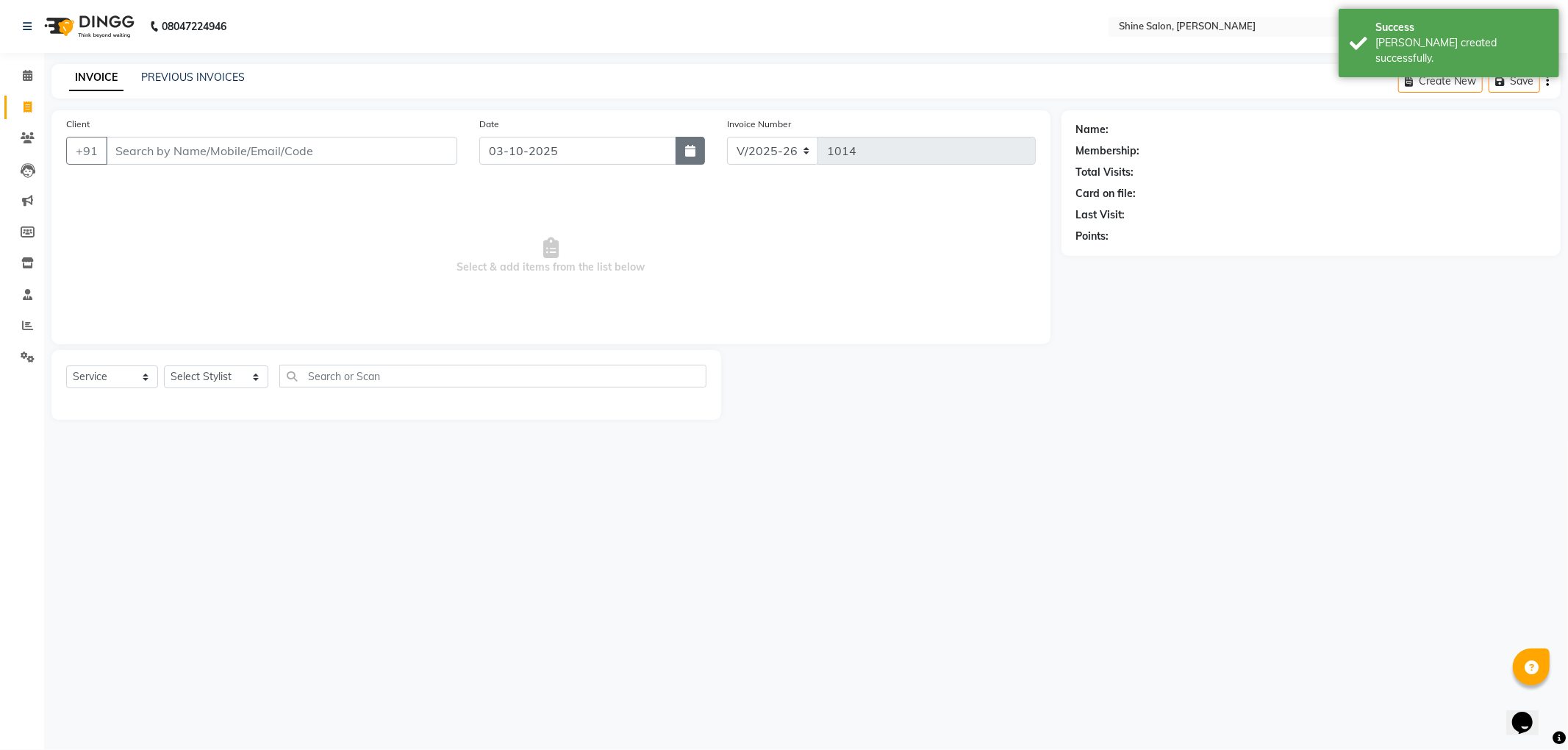
click at [694, 157] on button "button" at bounding box center [690, 151] width 29 height 28
select select "10"
select select "2025"
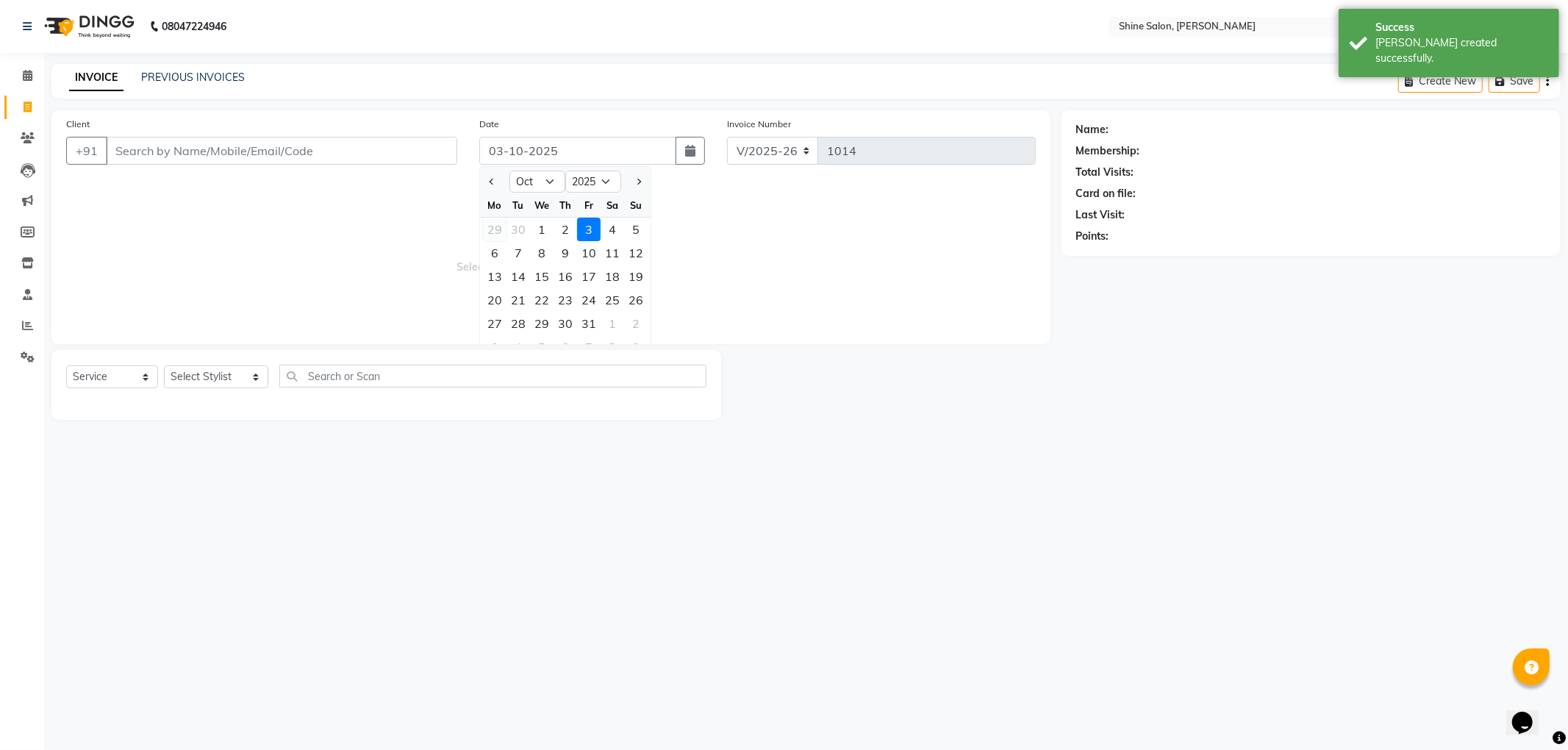
click at [488, 231] on div "29" at bounding box center [494, 229] width 23 height 23
type input "29-09-2025"
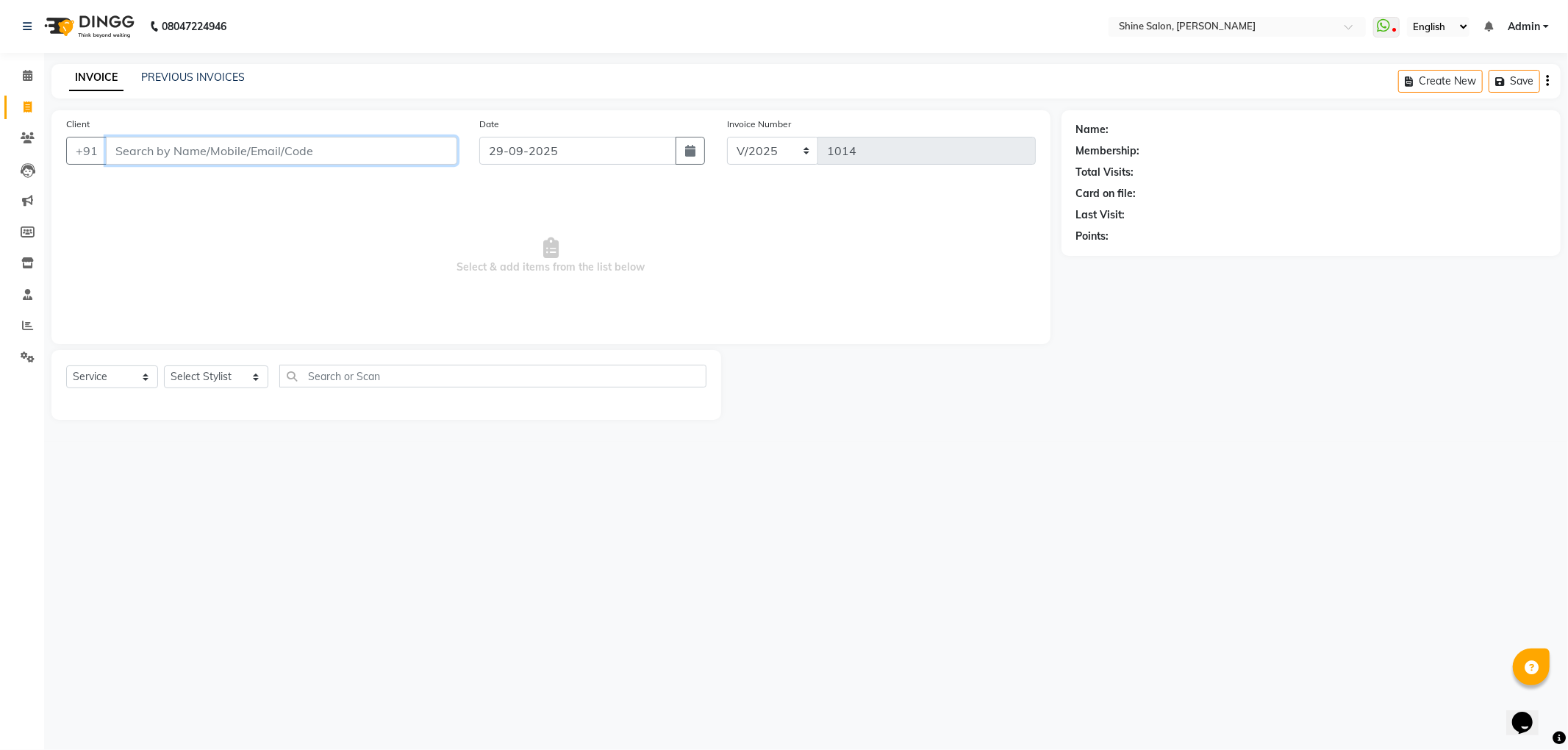
click at [265, 153] on input "Client" at bounding box center [282, 151] width 352 height 28
type input "9944464172"
click at [431, 148] on span "Add Client" at bounding box center [419, 151] width 58 height 15
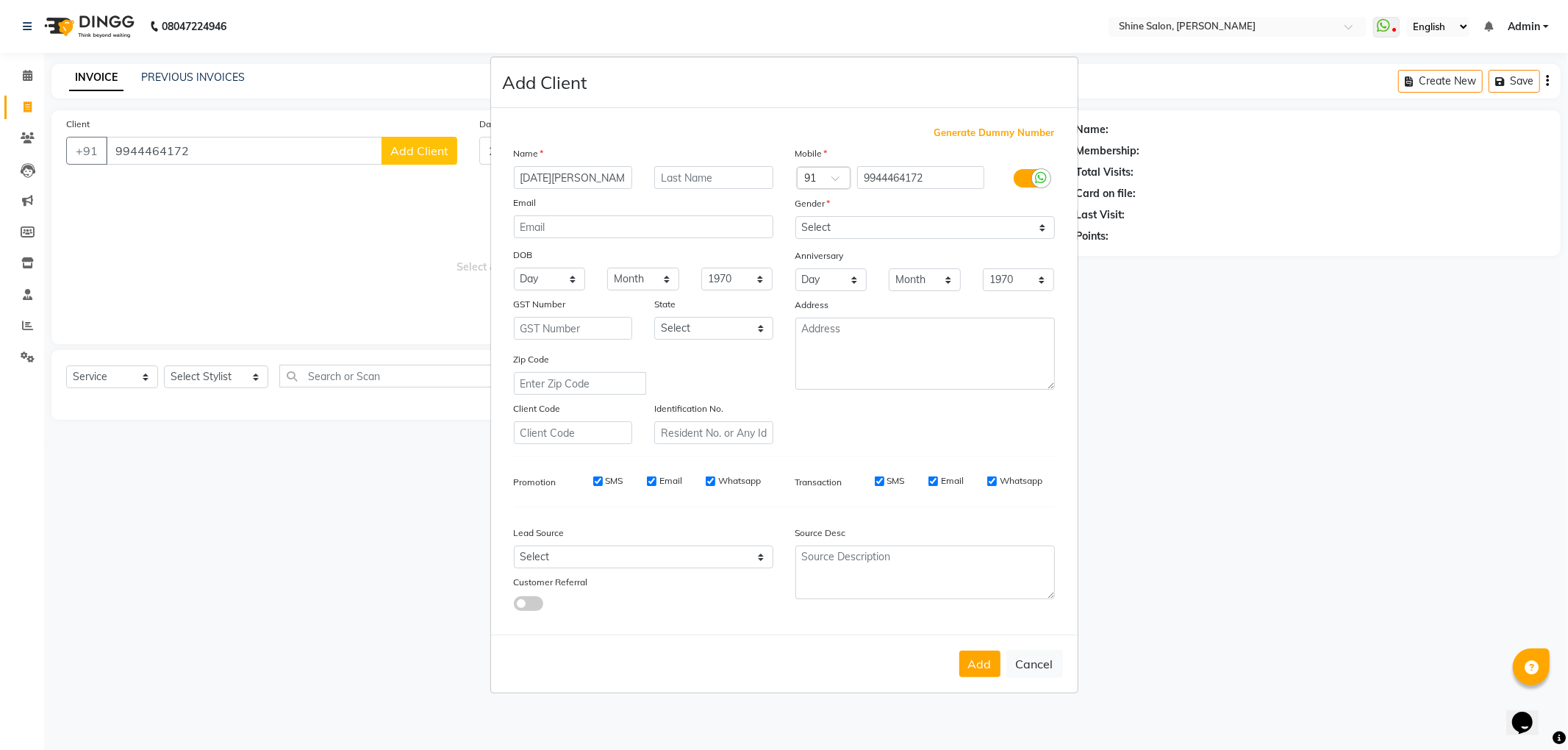
type input "[DATE][PERSON_NAME]"
click at [848, 232] on select "Select Male Female Other Prefer Not To Say" at bounding box center [924, 228] width 259 height 23
select select "female"
click at [795, 217] on select "Select Male Female Other Prefer Not To Say" at bounding box center [924, 228] width 259 height 23
click at [989, 652] on button "Add" at bounding box center [980, 664] width 41 height 27
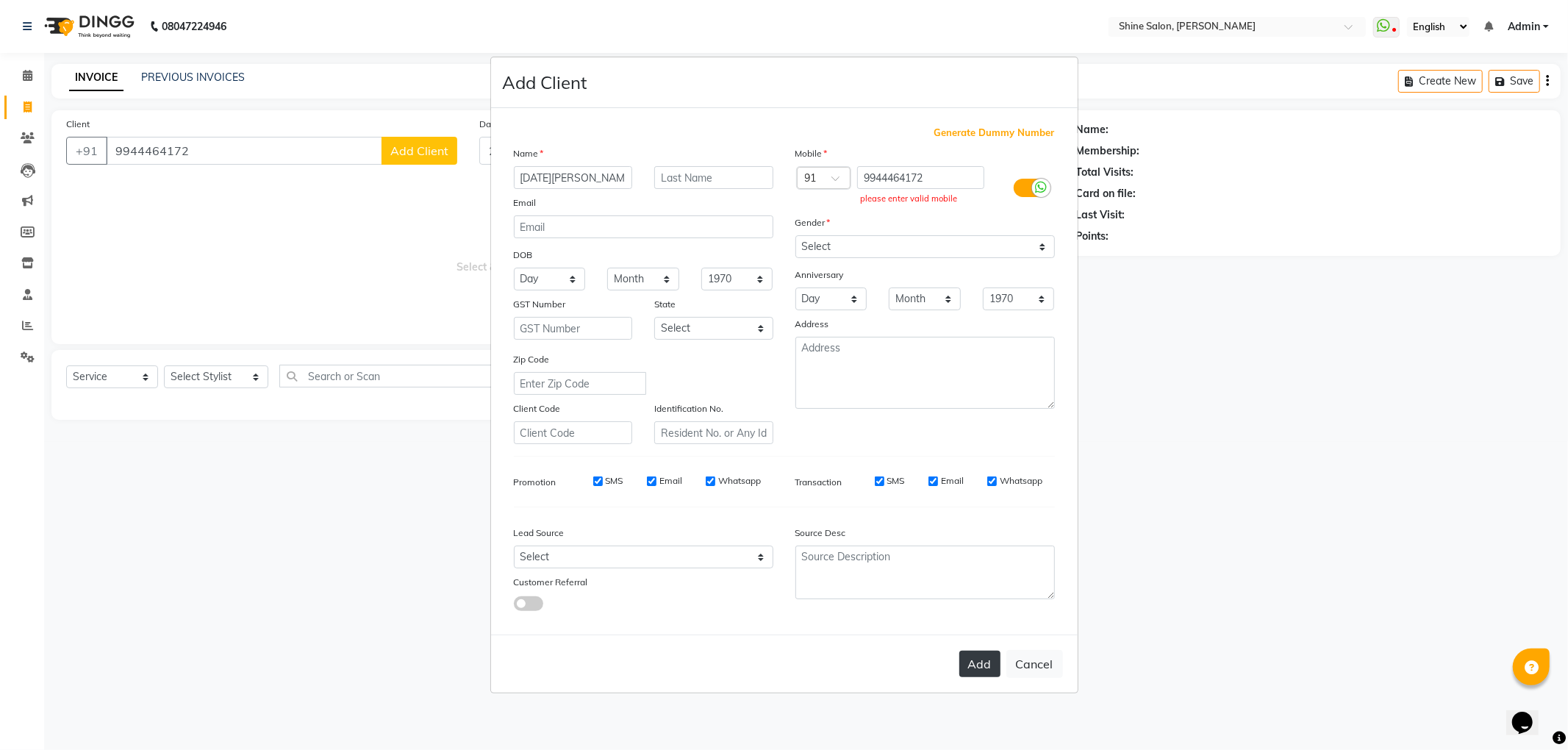
click at [981, 659] on button "Add" at bounding box center [980, 664] width 41 height 27
click at [989, 659] on button "Add" at bounding box center [980, 664] width 41 height 27
click at [881, 180] on input "9944464172" at bounding box center [921, 177] width 128 height 23
click at [912, 177] on input "9944464172" at bounding box center [921, 177] width 128 height 23
click at [972, 664] on button "Add" at bounding box center [980, 664] width 41 height 27
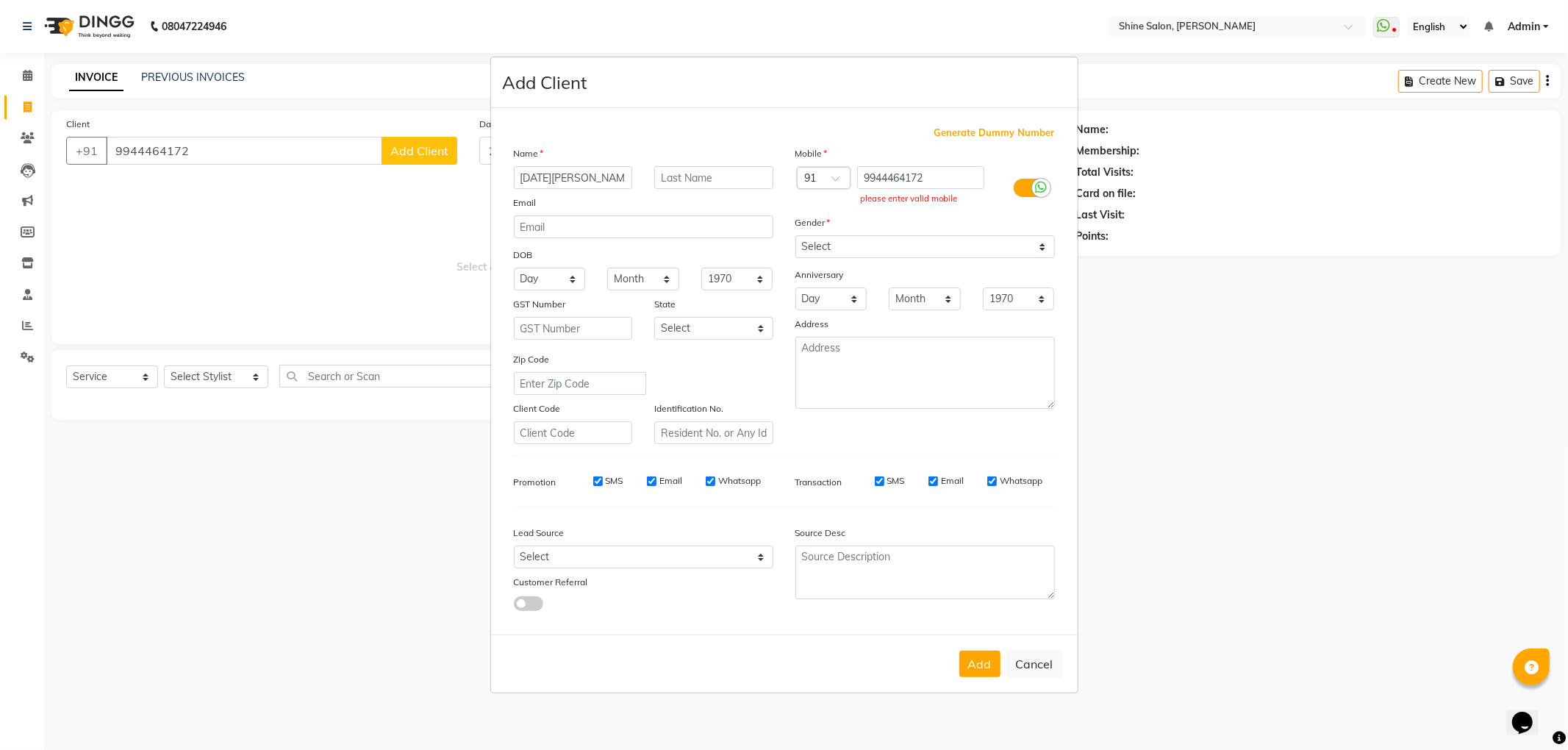
click at [1019, 187] on label at bounding box center [1030, 188] width 33 height 18
click at [0, 0] on input "checkbox" at bounding box center [0, 0] width 0 height 0
click at [986, 663] on button "Add" at bounding box center [980, 664] width 41 height 27
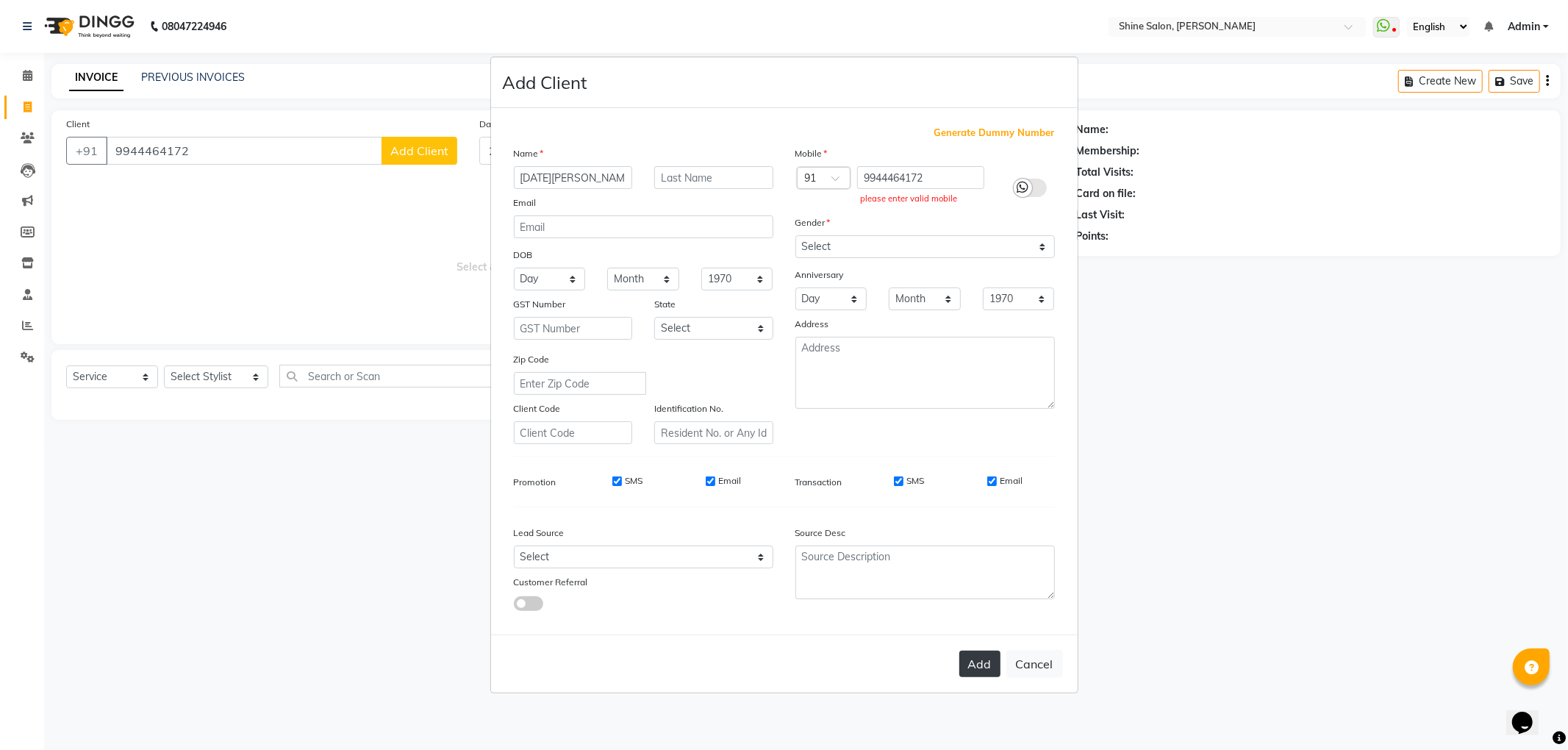
click at [986, 665] on button "Add" at bounding box center [980, 664] width 41 height 27
click at [986, 666] on button "Add" at bounding box center [980, 664] width 41 height 27
click at [936, 176] on input "9944464172" at bounding box center [921, 177] width 128 height 23
type input "9"
click at [1033, 185] on label at bounding box center [1030, 188] width 33 height 18
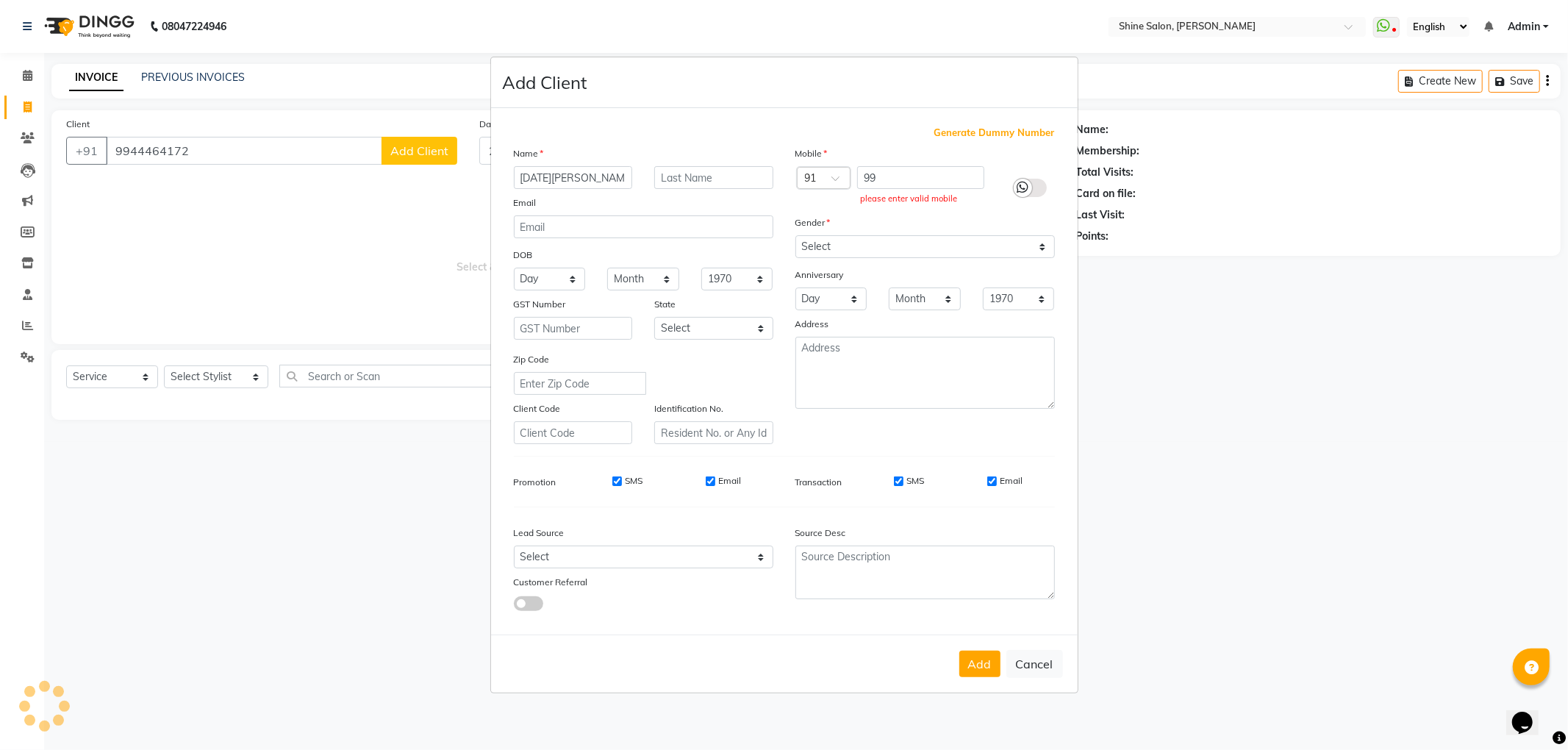
click at [0, 0] on input "checkbox" at bounding box center [0, 0] width 0 height 0
click at [934, 177] on input "99" at bounding box center [921, 177] width 128 height 23
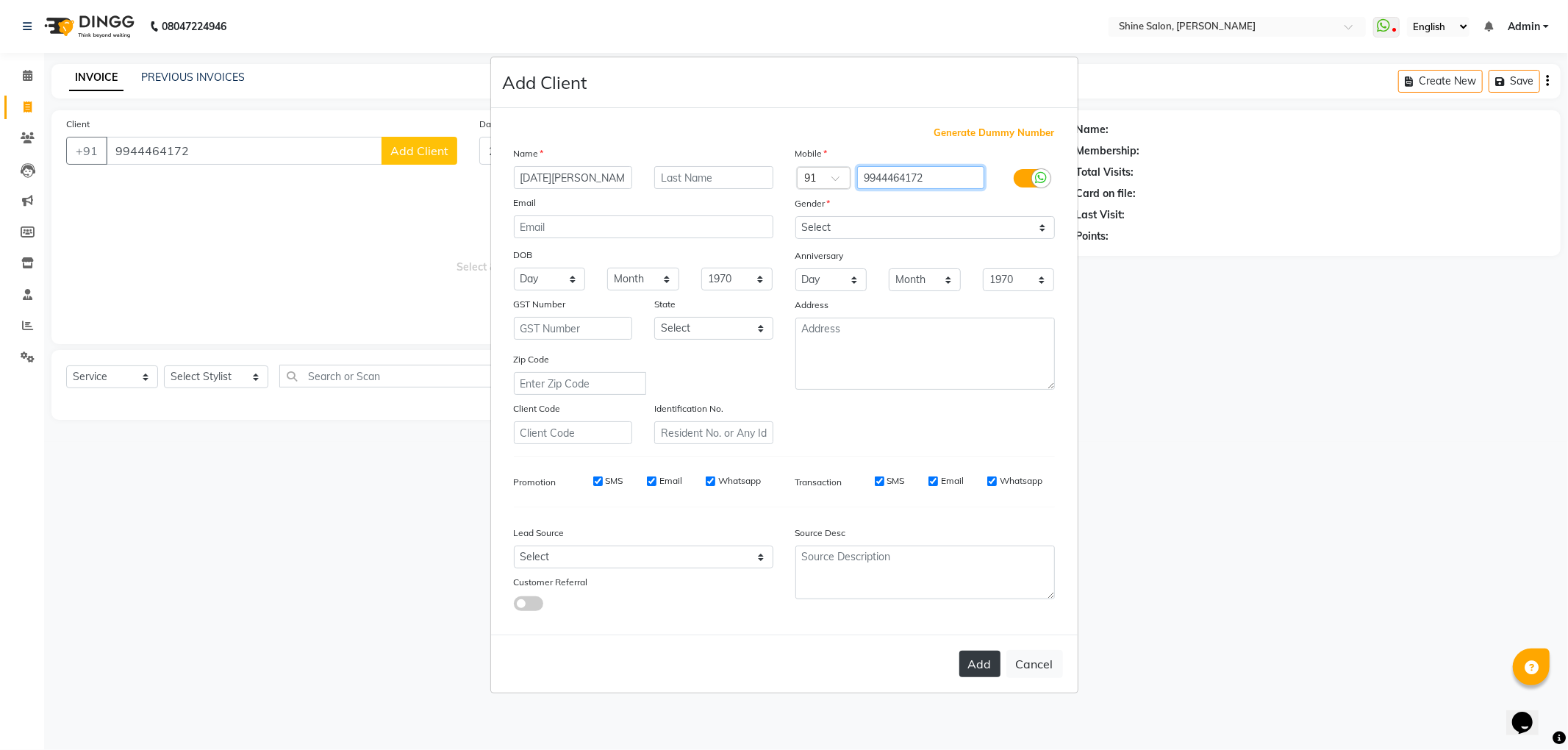
type input "9944464172"
click at [979, 660] on button "Add" at bounding box center [980, 664] width 41 height 27
type input "9944464172"
select select
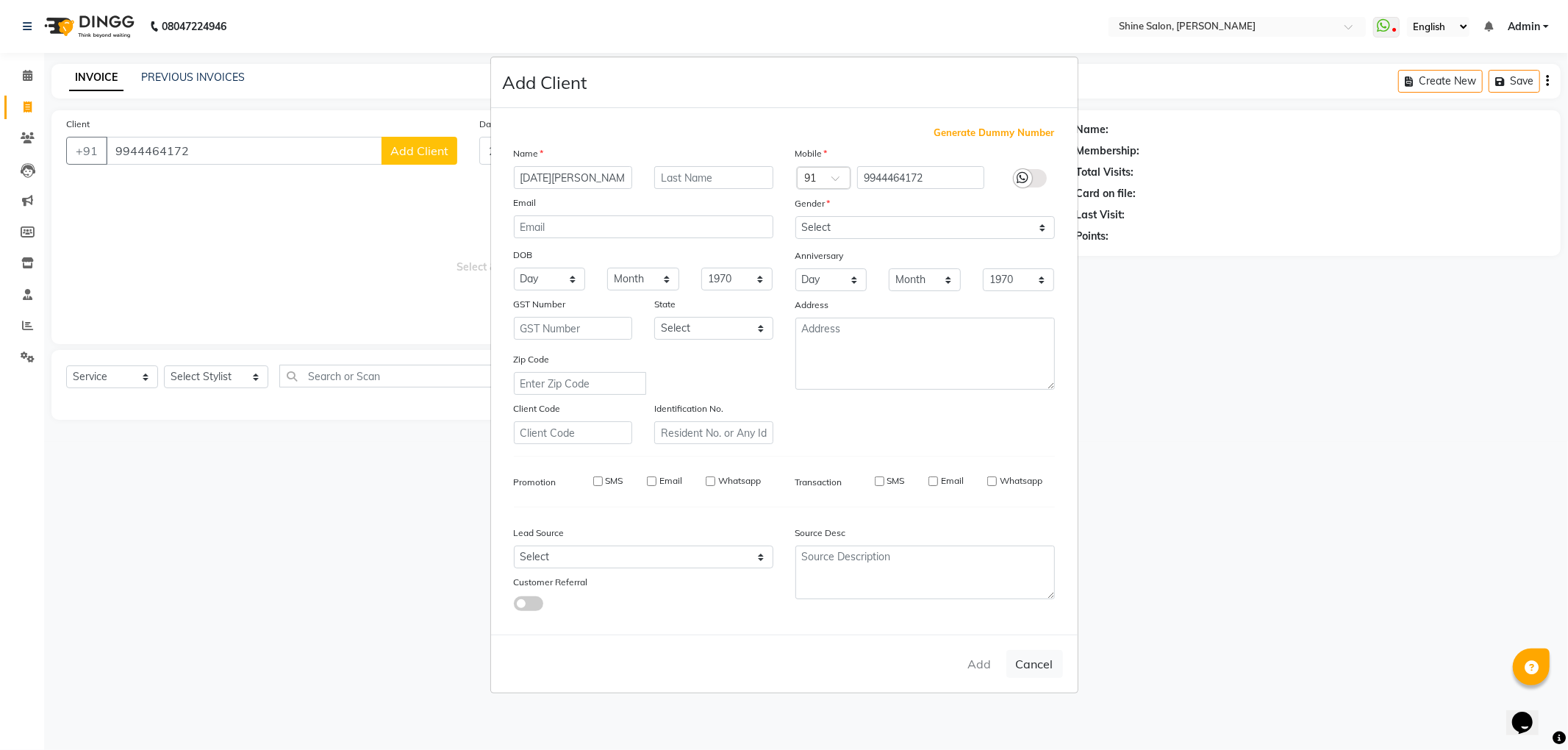
select select
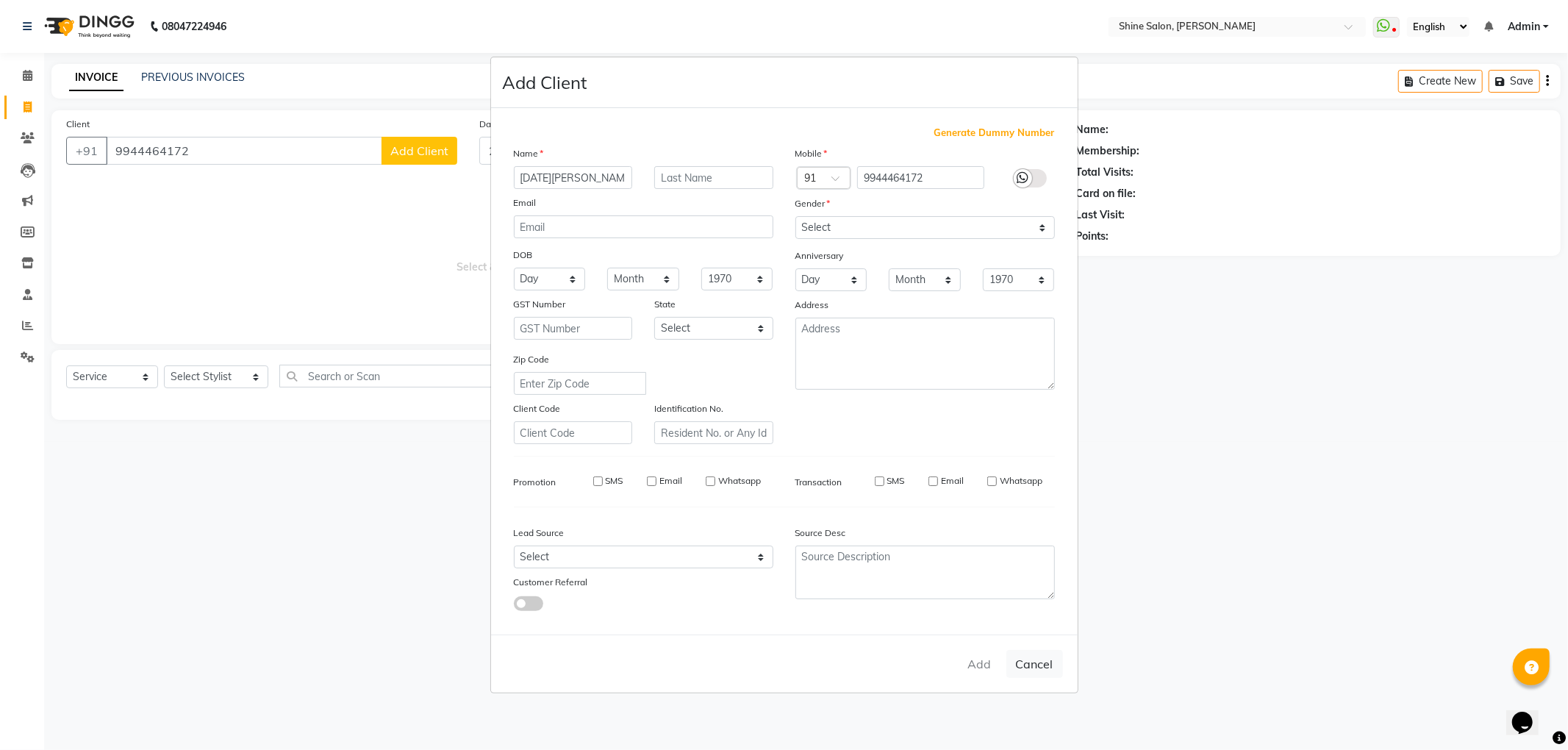
checkbox input "false"
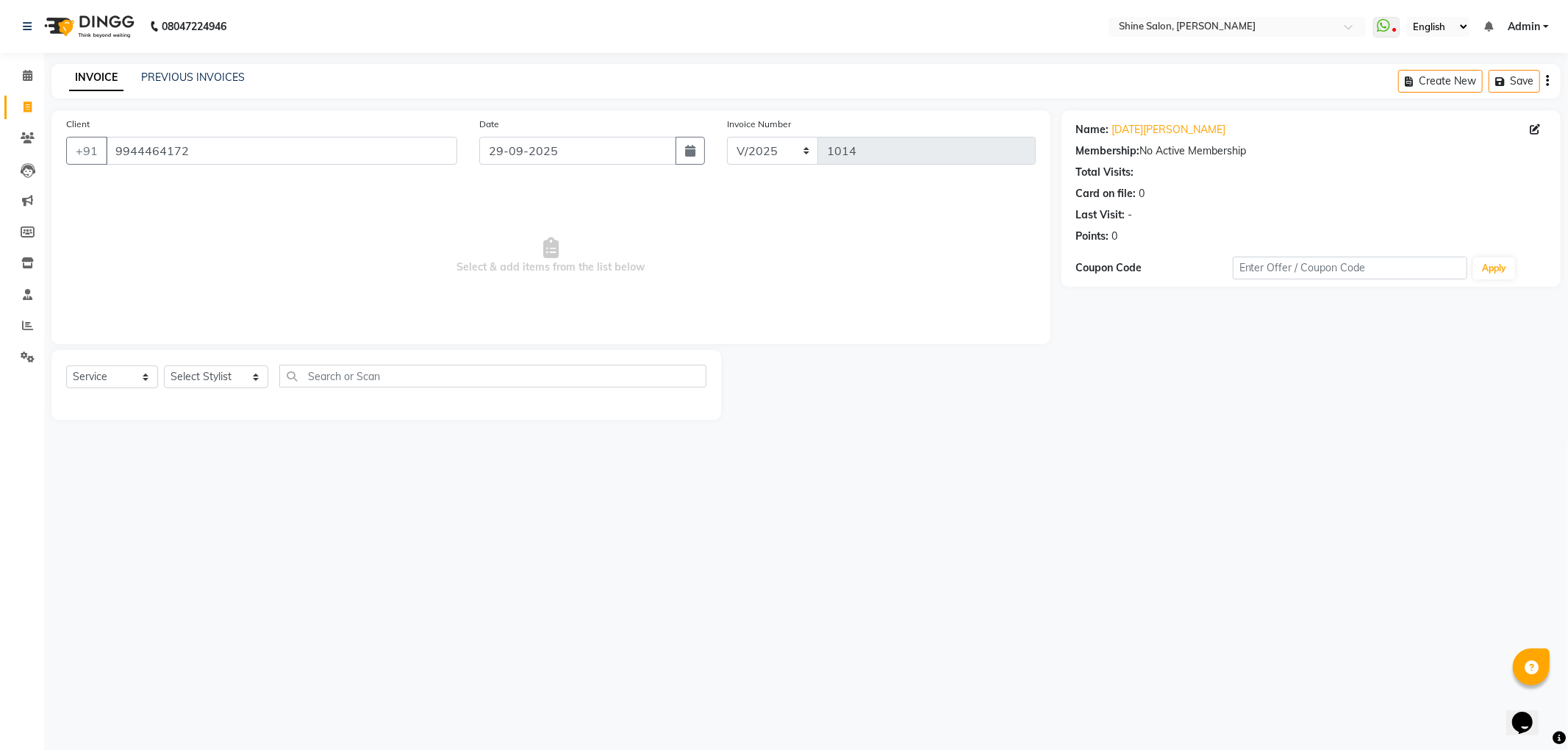
click at [1003, 383] on div at bounding box center [892, 385] width 341 height 70
click at [254, 385] on select "Select Stylist LULLU KAMEI Priyanaka USHA[HAIR AND BEAUTY]" at bounding box center [217, 377] width 104 height 23
select select "35837"
click at [164, 366] on select "Select Stylist LULLU KAMEI Priyanaka USHA[HAIR AND BEAUTY]" at bounding box center [217, 377] width 104 height 23
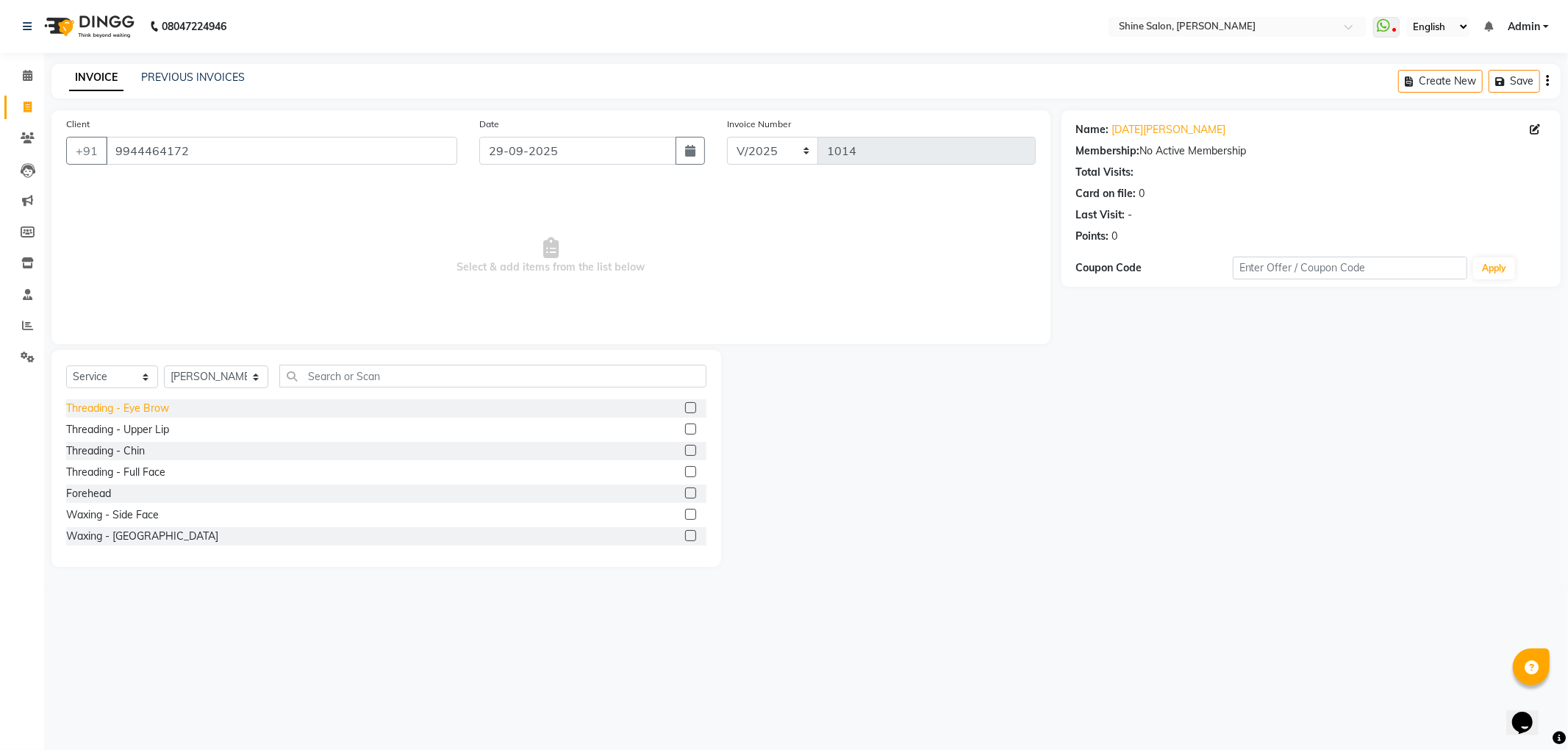
click at [138, 408] on div "Threading - Eye Brow" at bounding box center [117, 408] width 103 height 15
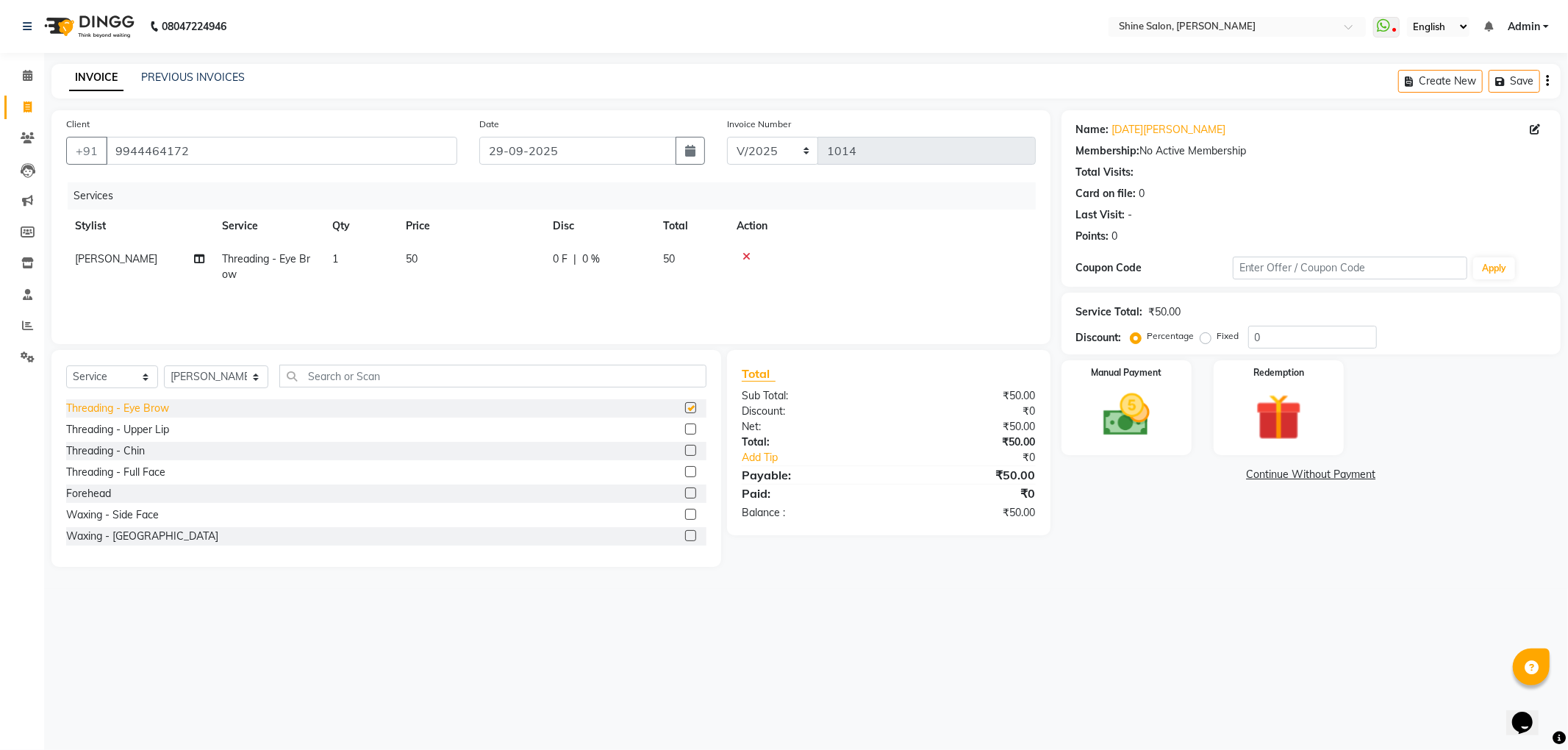
checkbox input "false"
click at [1151, 407] on img at bounding box center [1126, 415] width 79 height 56
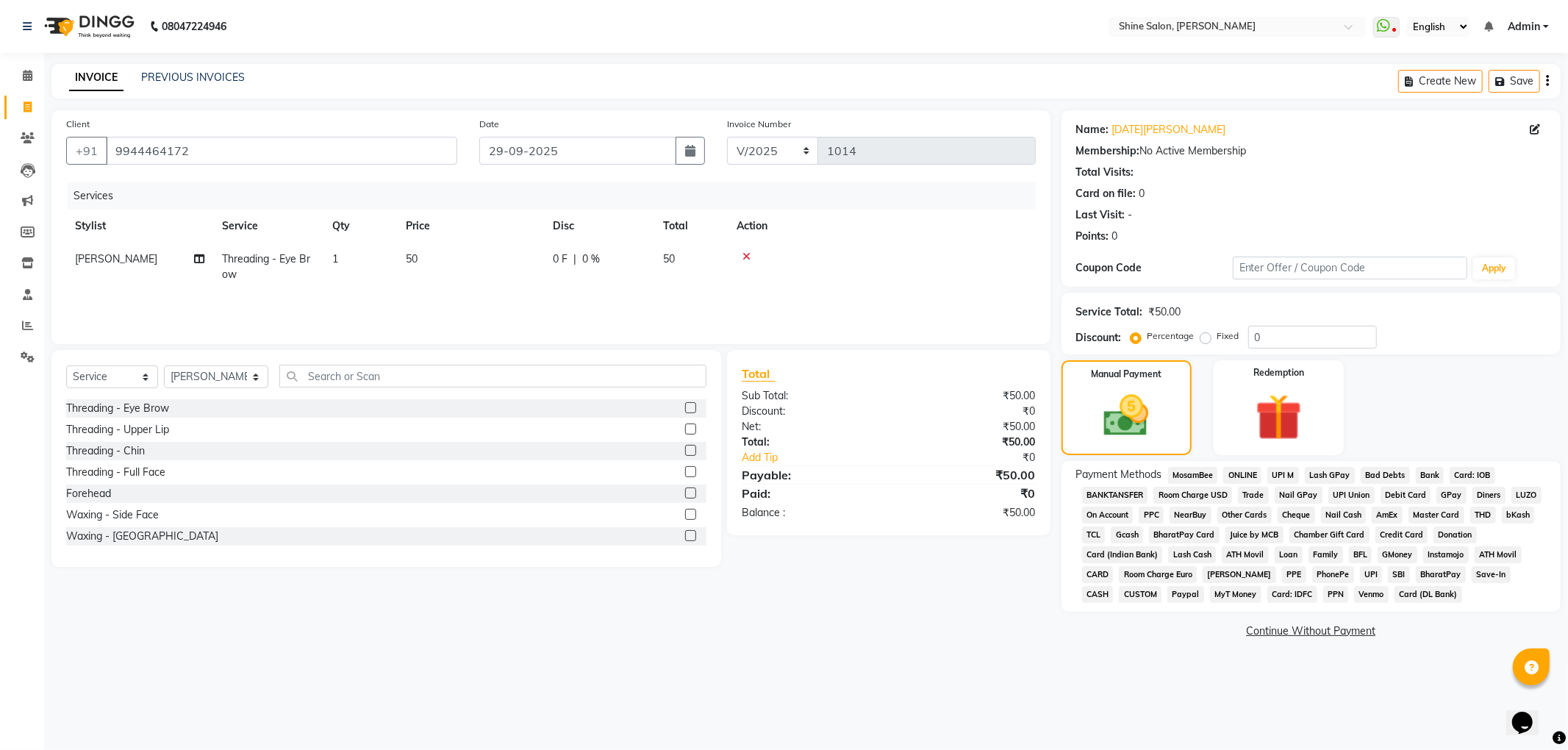
click at [1114, 586] on span "CASH" at bounding box center [1097, 595] width 32 height 17
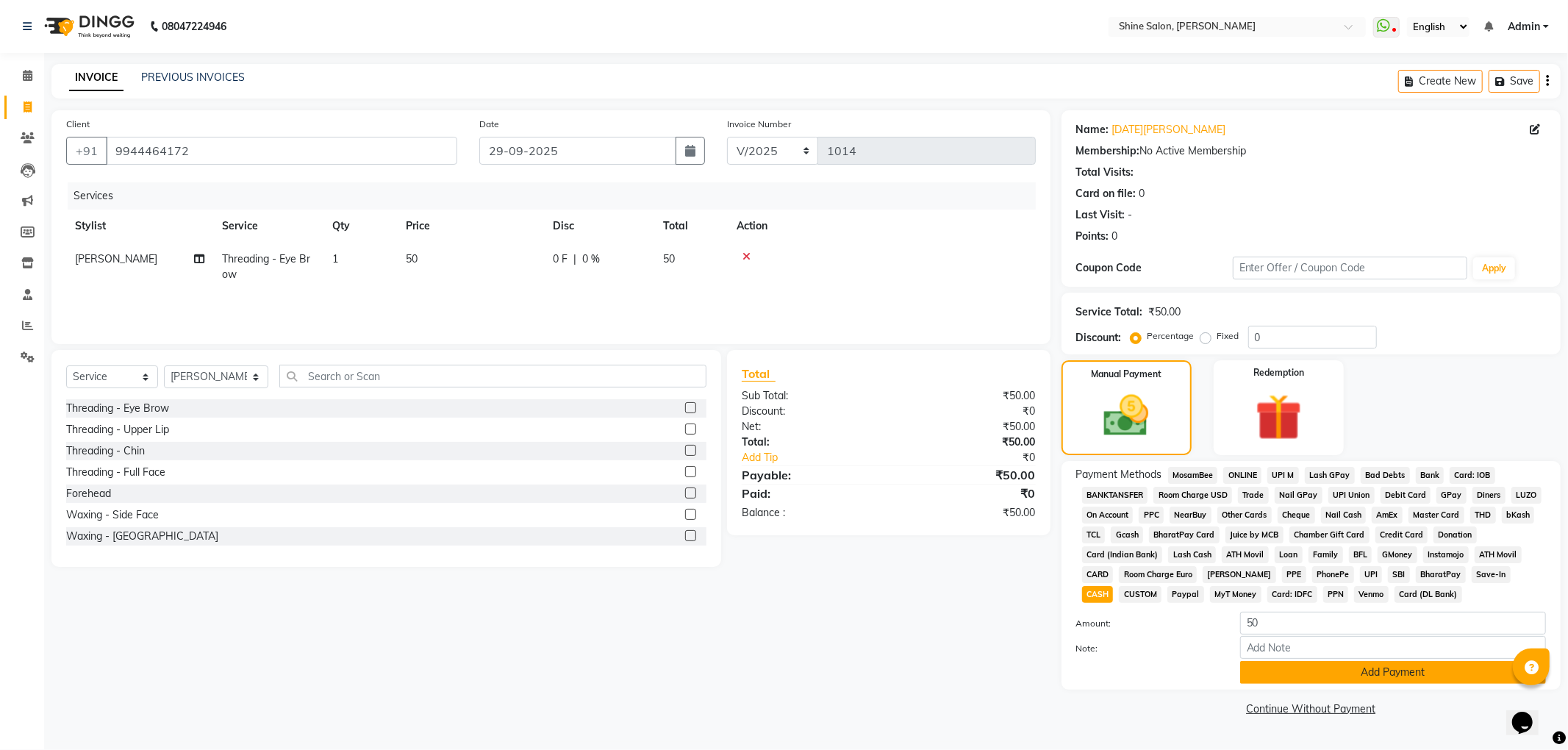
click at [1478, 676] on button "Add Payment" at bounding box center [1393, 672] width 306 height 23
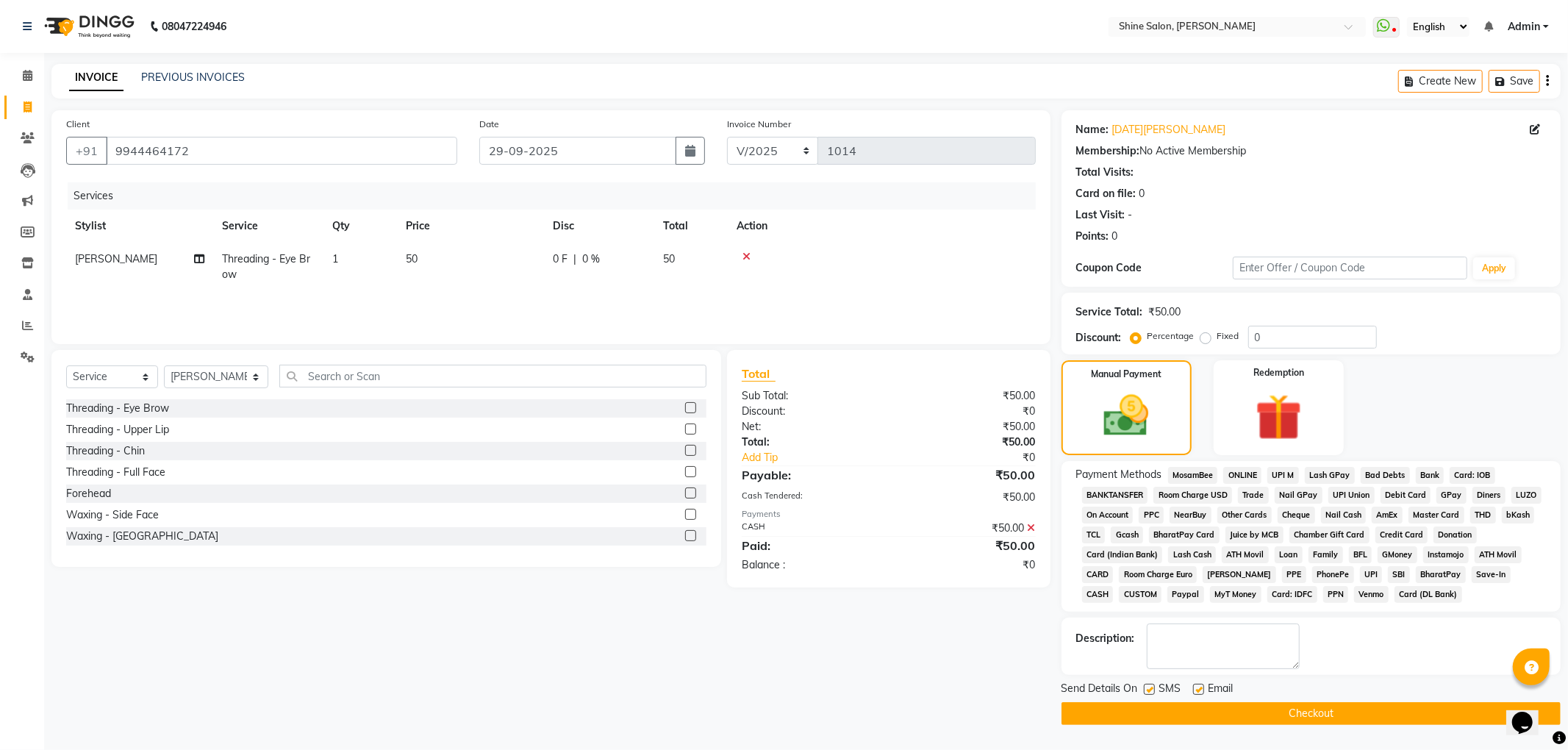
click at [1422, 718] on button "Checkout" at bounding box center [1310, 713] width 499 height 23
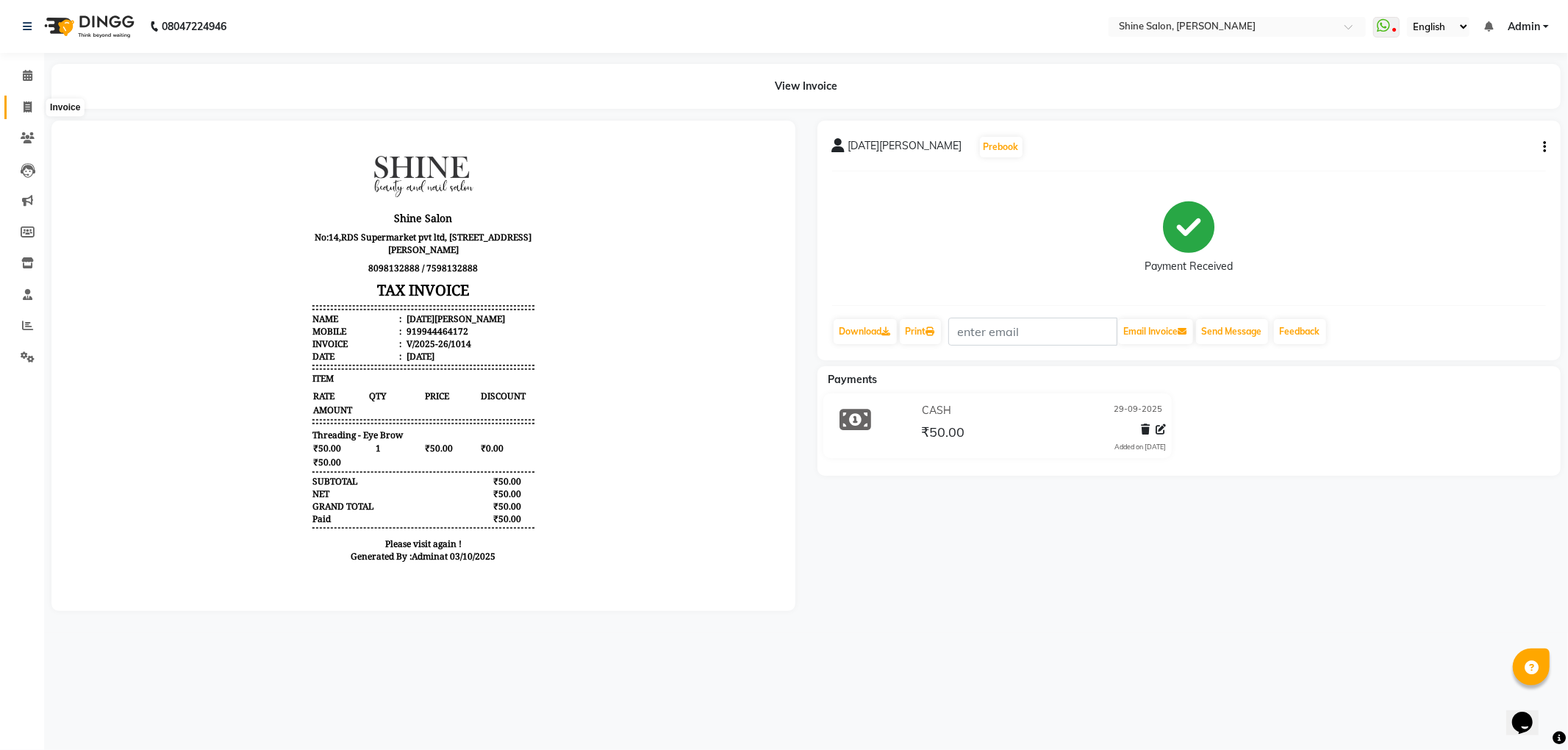
click at [28, 113] on span at bounding box center [27, 108] width 26 height 17
select select "service"
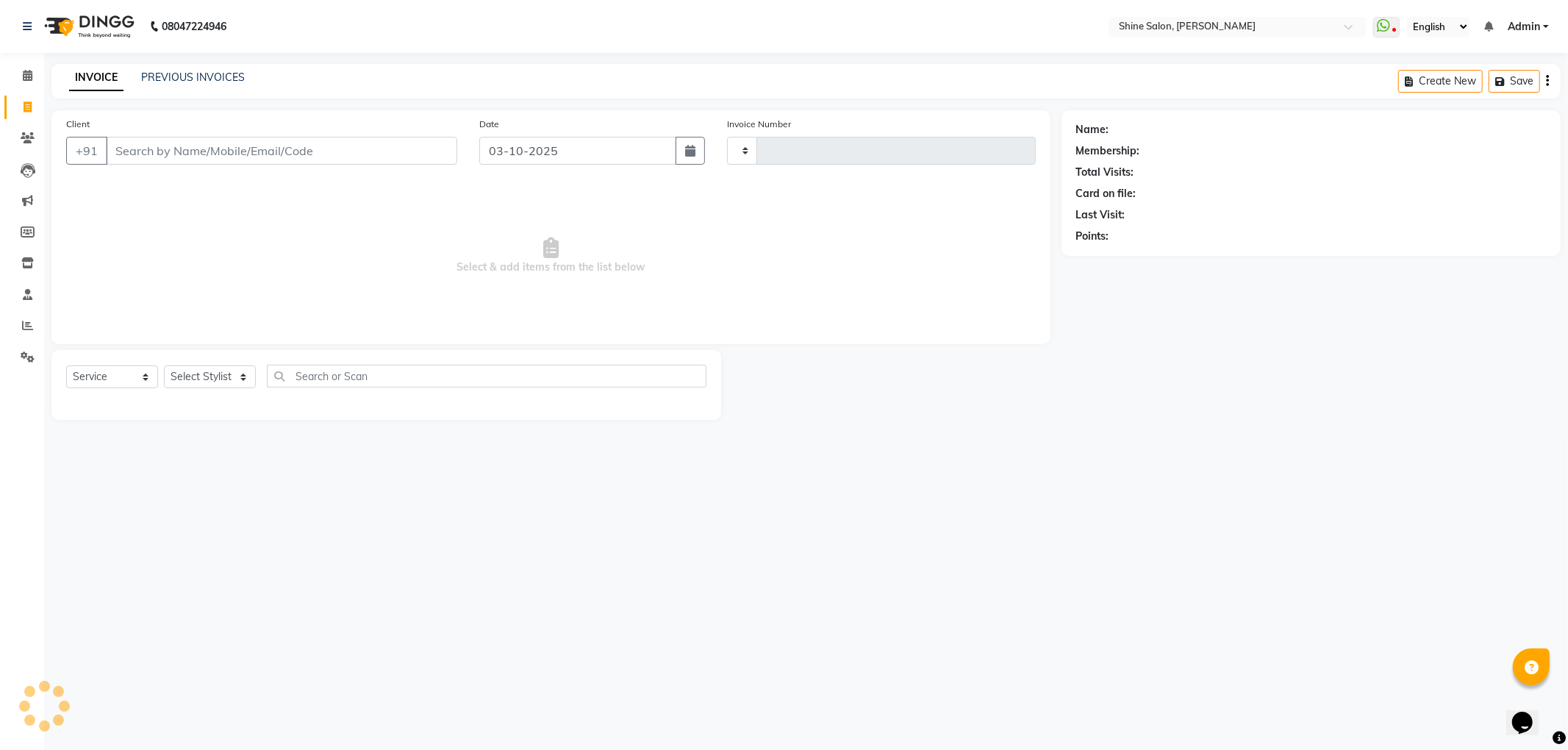
type input "1015"
select select "5324"
click at [698, 153] on button "button" at bounding box center [690, 151] width 29 height 28
select select "10"
select select "2025"
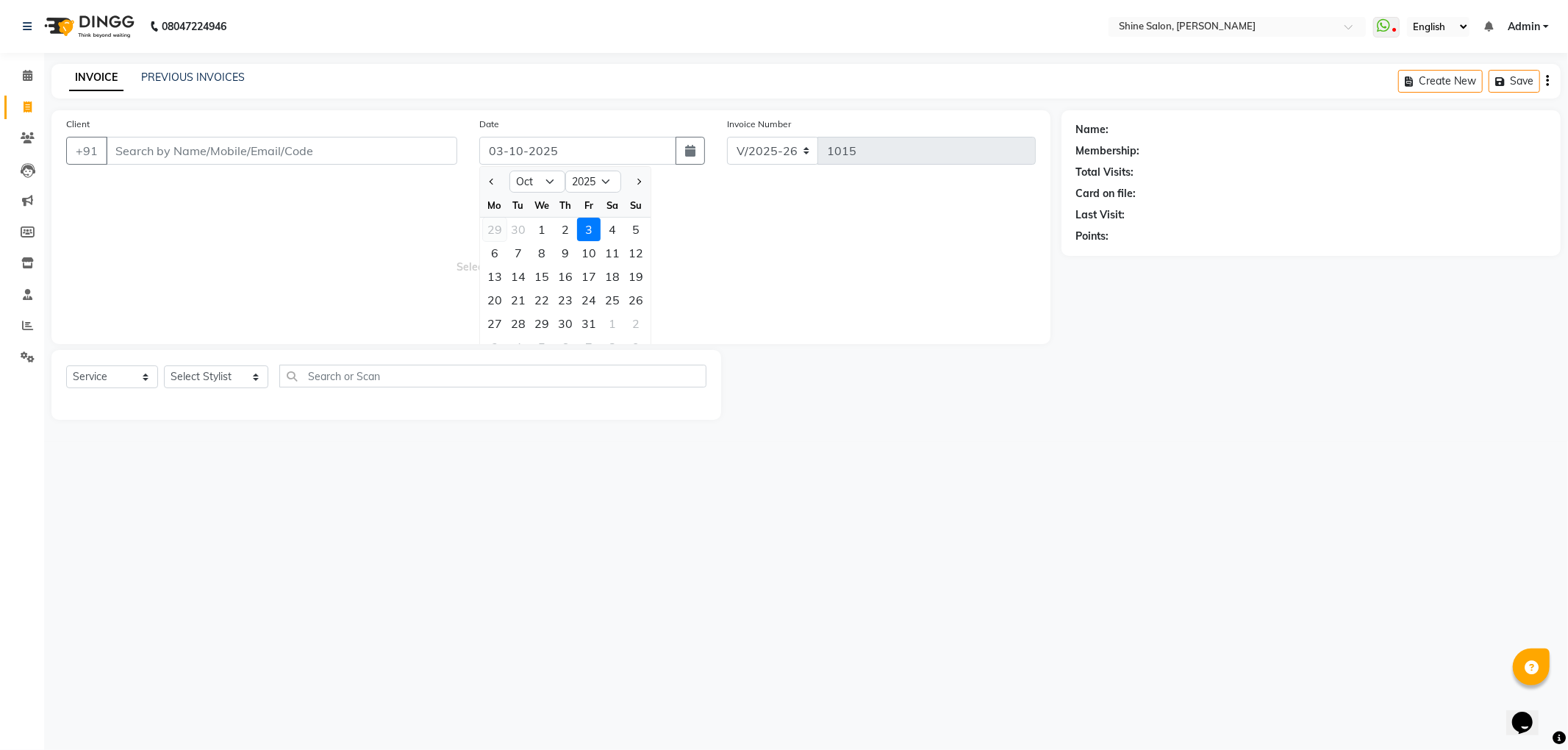
click at [497, 229] on div "29" at bounding box center [494, 229] width 23 height 23
type input "29-09-2025"
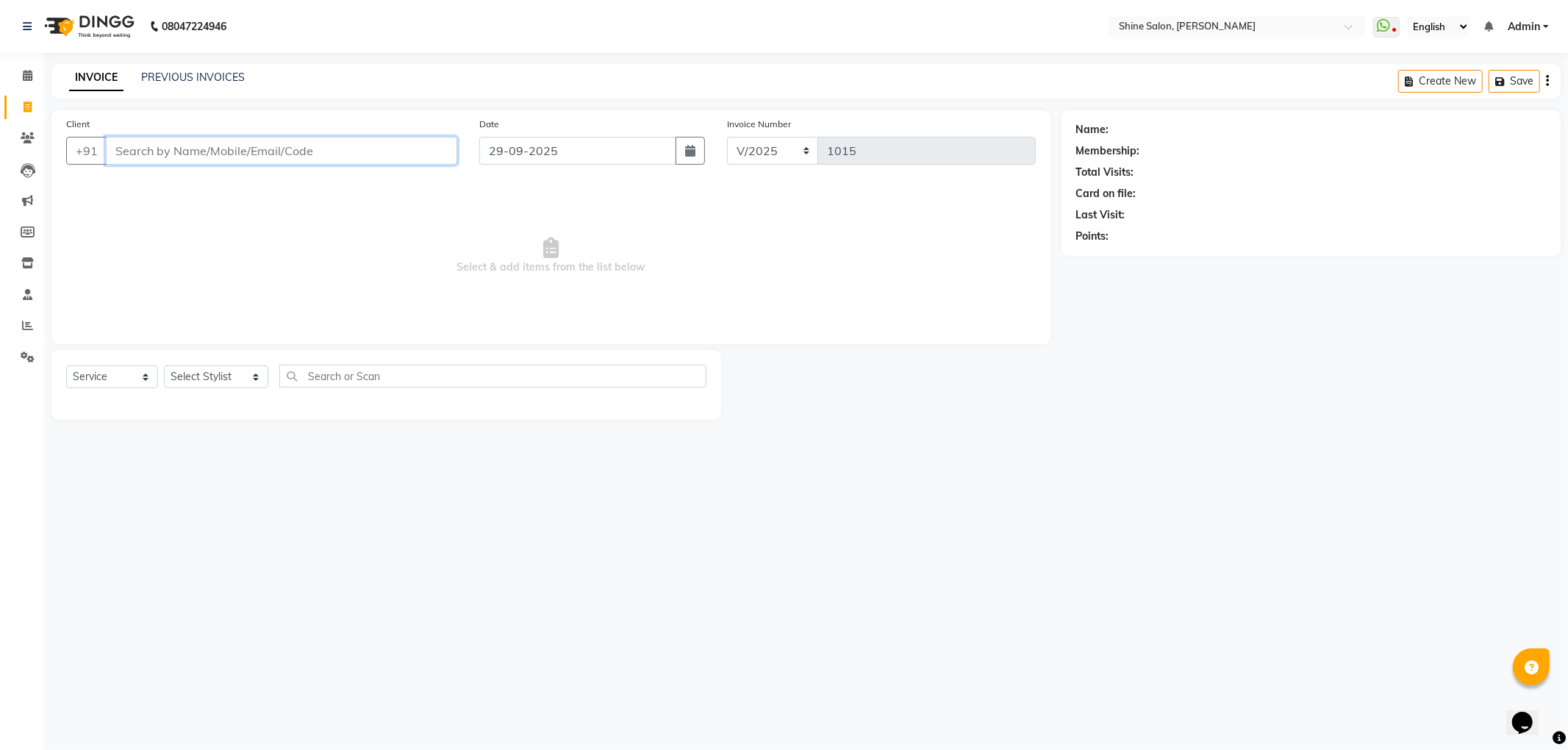
click at [400, 152] on input "Client" at bounding box center [282, 151] width 352 height 28
type input "8220561760"
click at [428, 146] on span "Add Client" at bounding box center [419, 151] width 58 height 15
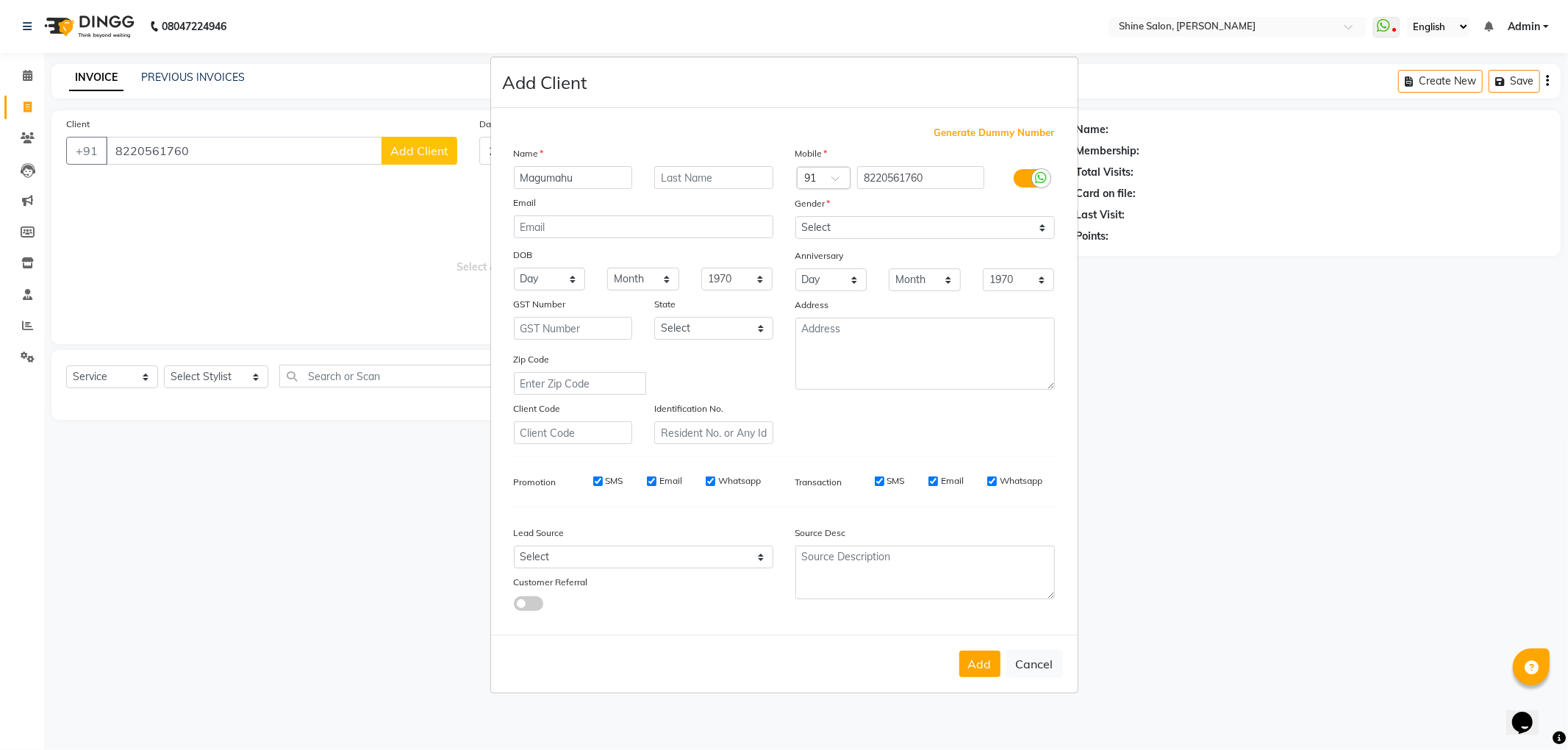
type input "Magumahu"
click at [920, 219] on select "Select Male Female Other Prefer Not To Say" at bounding box center [924, 228] width 259 height 23
select select "female"
click at [795, 217] on select "Select Male Female Other Prefer Not To Say" at bounding box center [924, 228] width 259 height 23
click at [985, 662] on button "Add" at bounding box center [980, 664] width 41 height 27
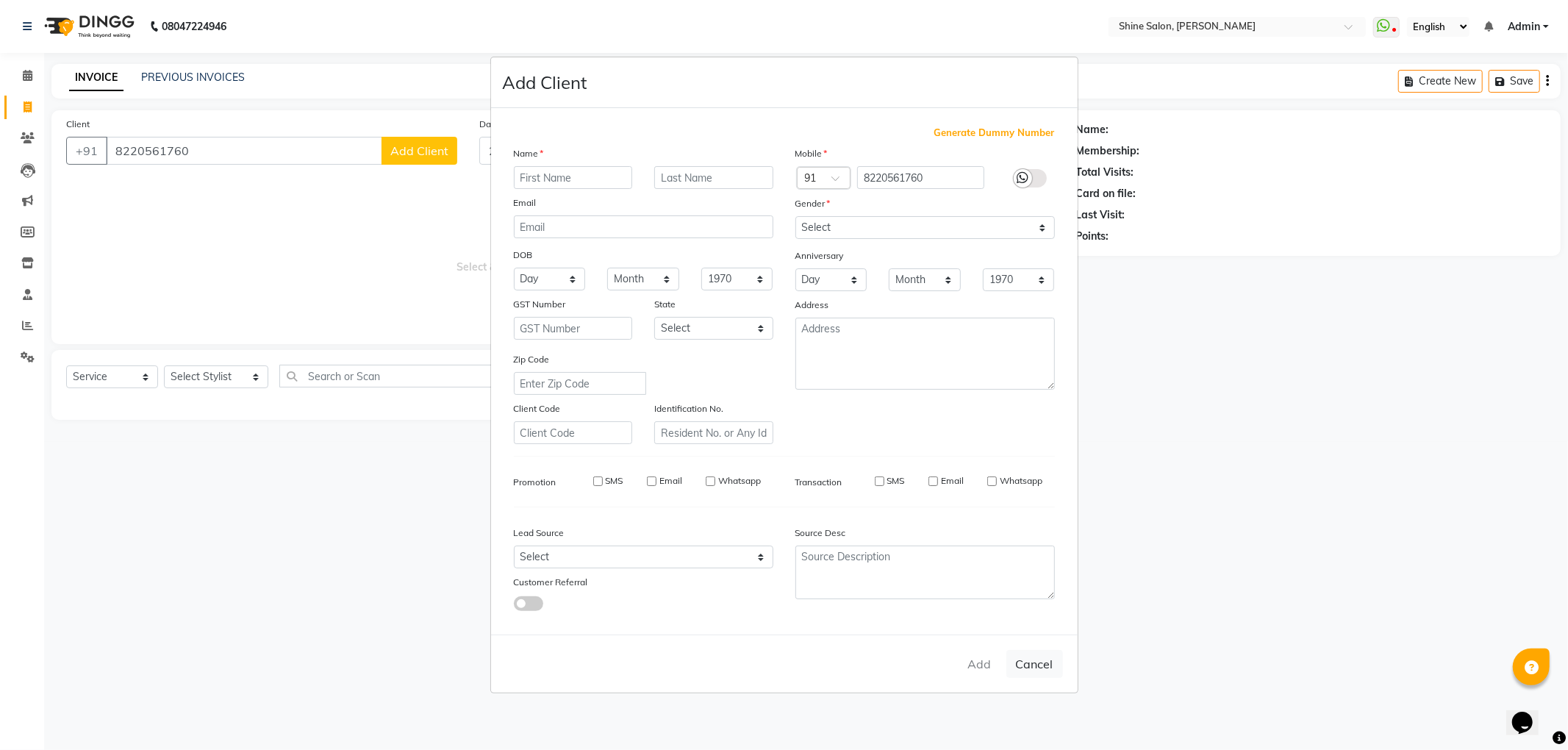
select select
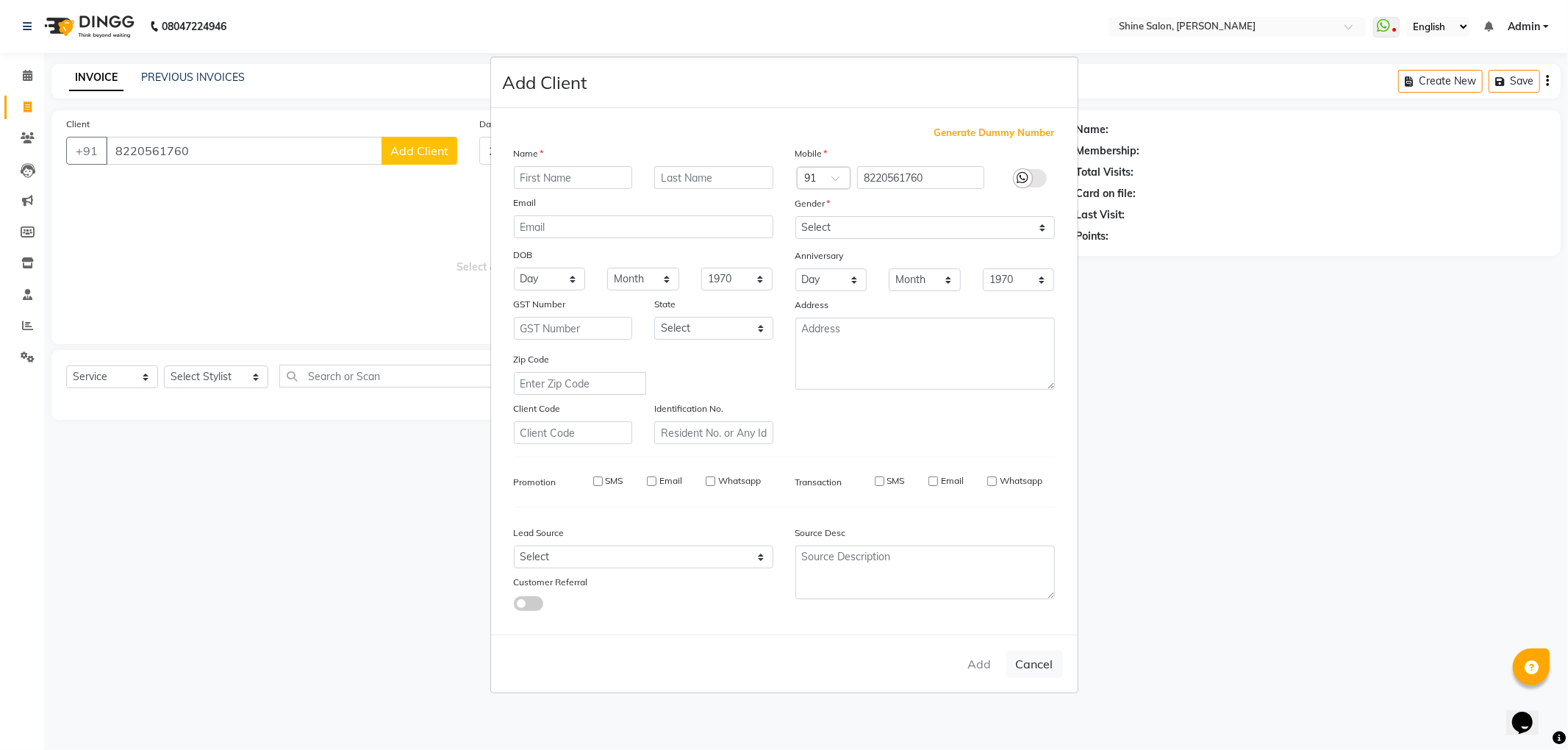
select select
checkbox input "false"
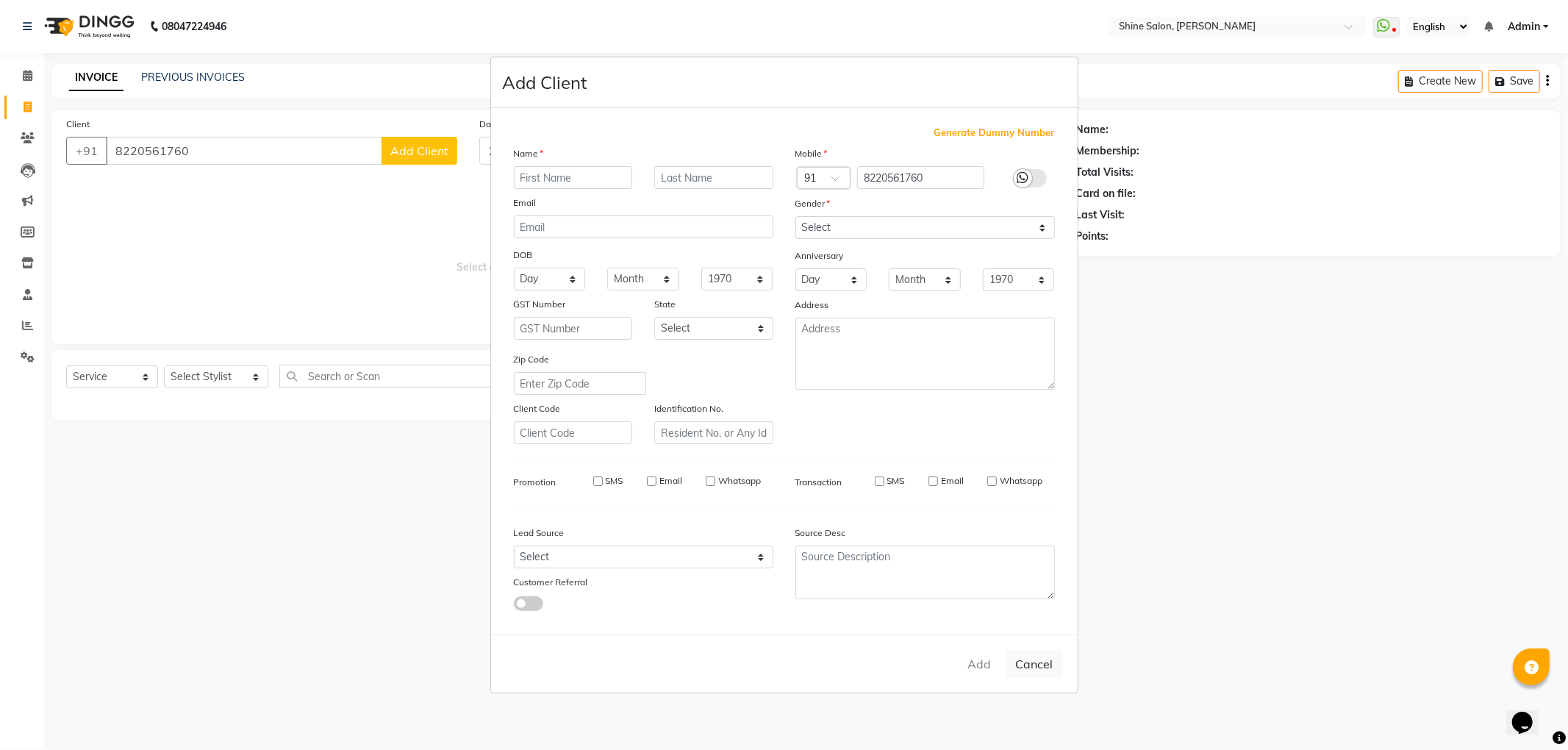
checkbox input "false"
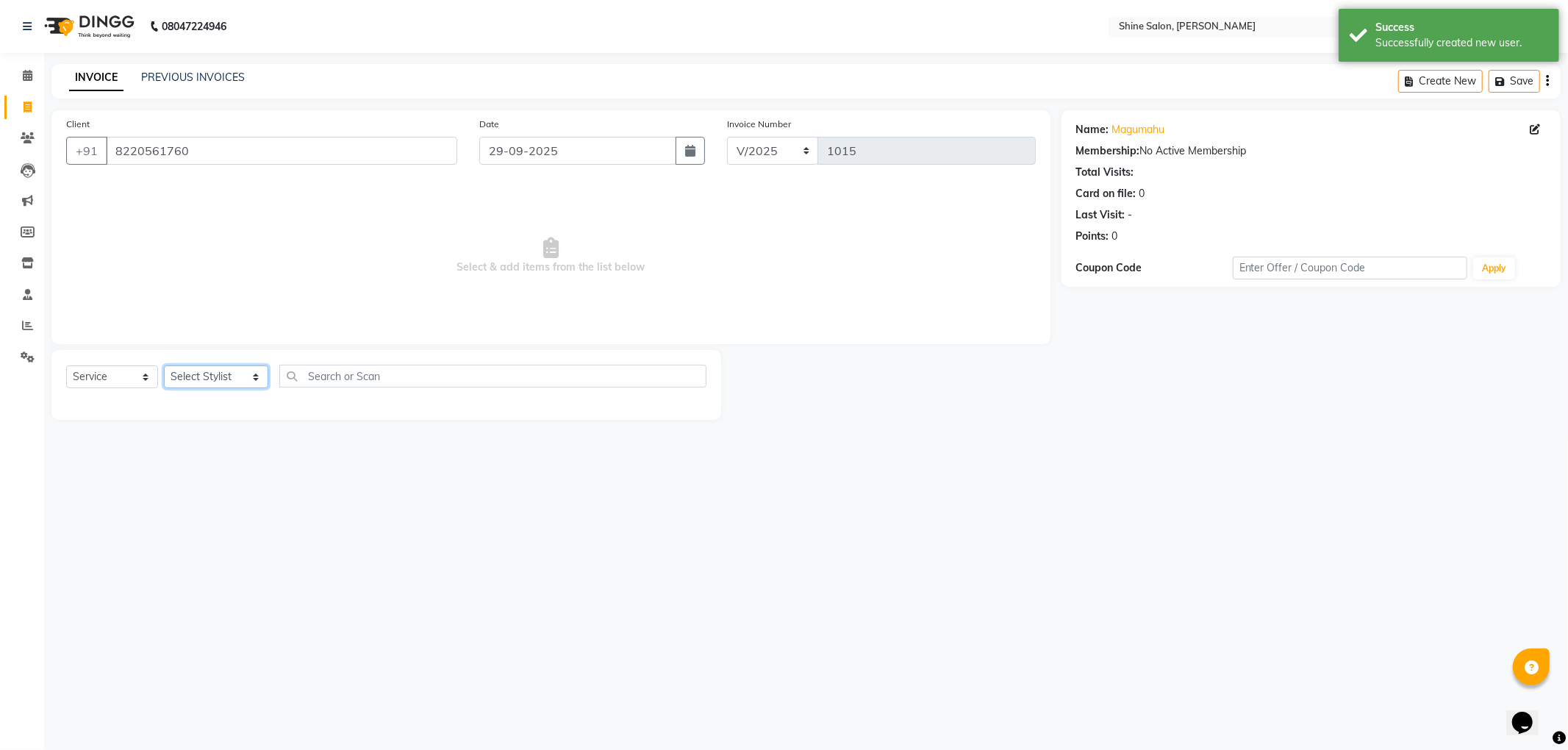
click at [238, 380] on select "Select Stylist LULLU KAMEI Priyanaka USHA[HAIR AND BEAUTY]" at bounding box center [217, 377] width 104 height 23
select select "35837"
click at [164, 366] on select "Select Stylist LULLU KAMEI Priyanaka USHA[HAIR AND BEAUTY]" at bounding box center [217, 377] width 104 height 23
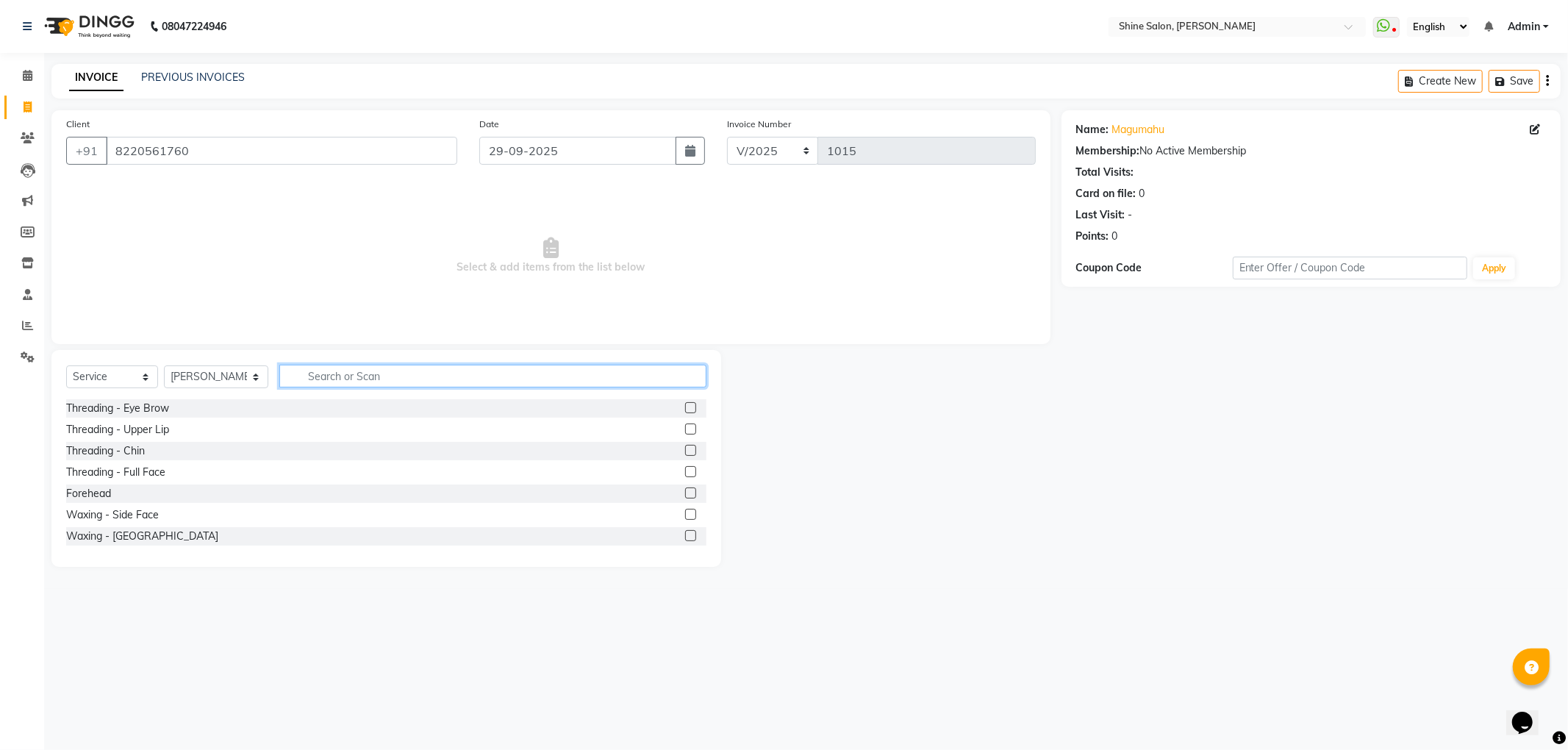
click at [316, 380] on input "text" at bounding box center [492, 376] width 426 height 23
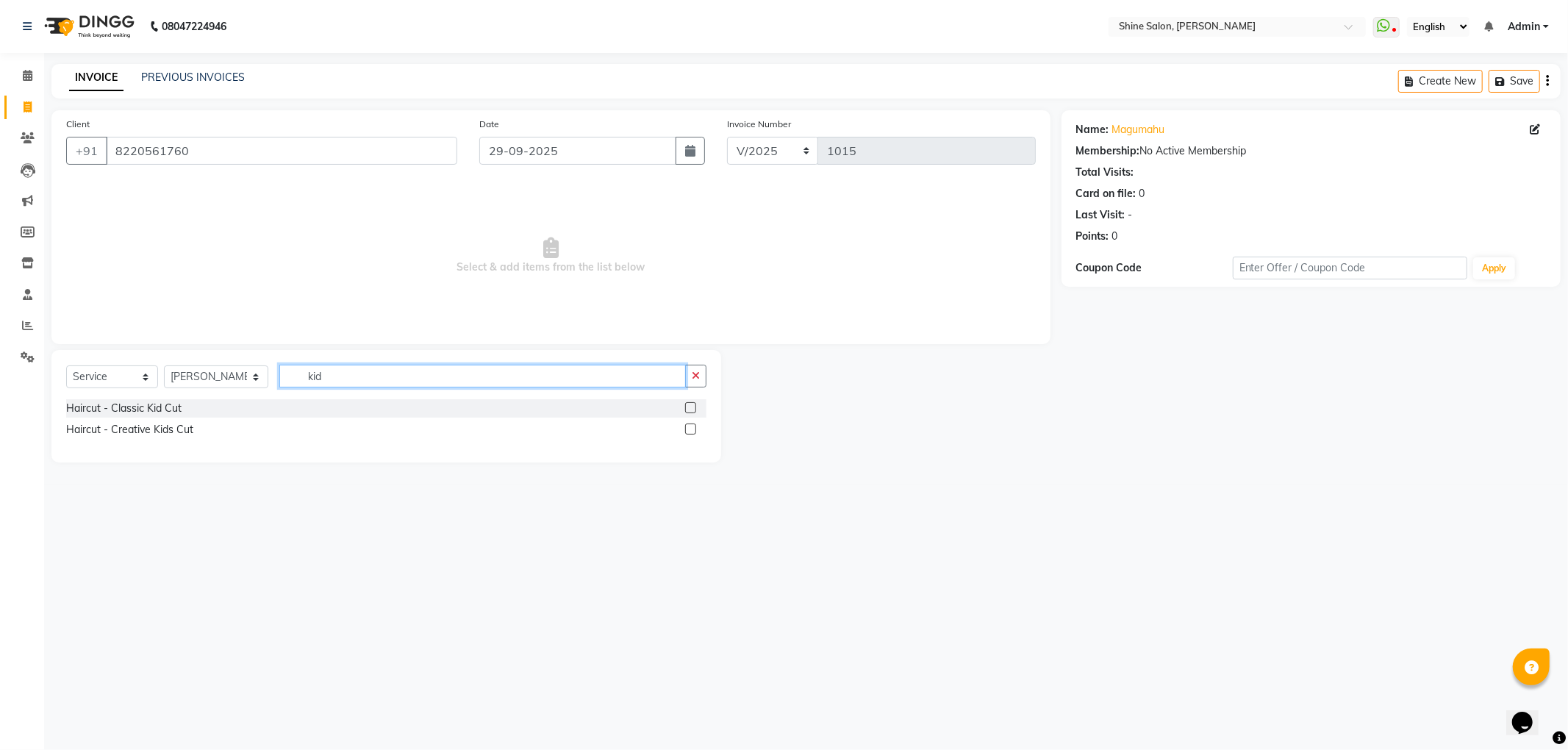
type input "kid"
click at [190, 404] on div "Haircut - Classic Kid Cut" at bounding box center [386, 408] width 640 height 18
click at [147, 406] on div "Haircut - Classic Kid Cut" at bounding box center [123, 408] width 116 height 15
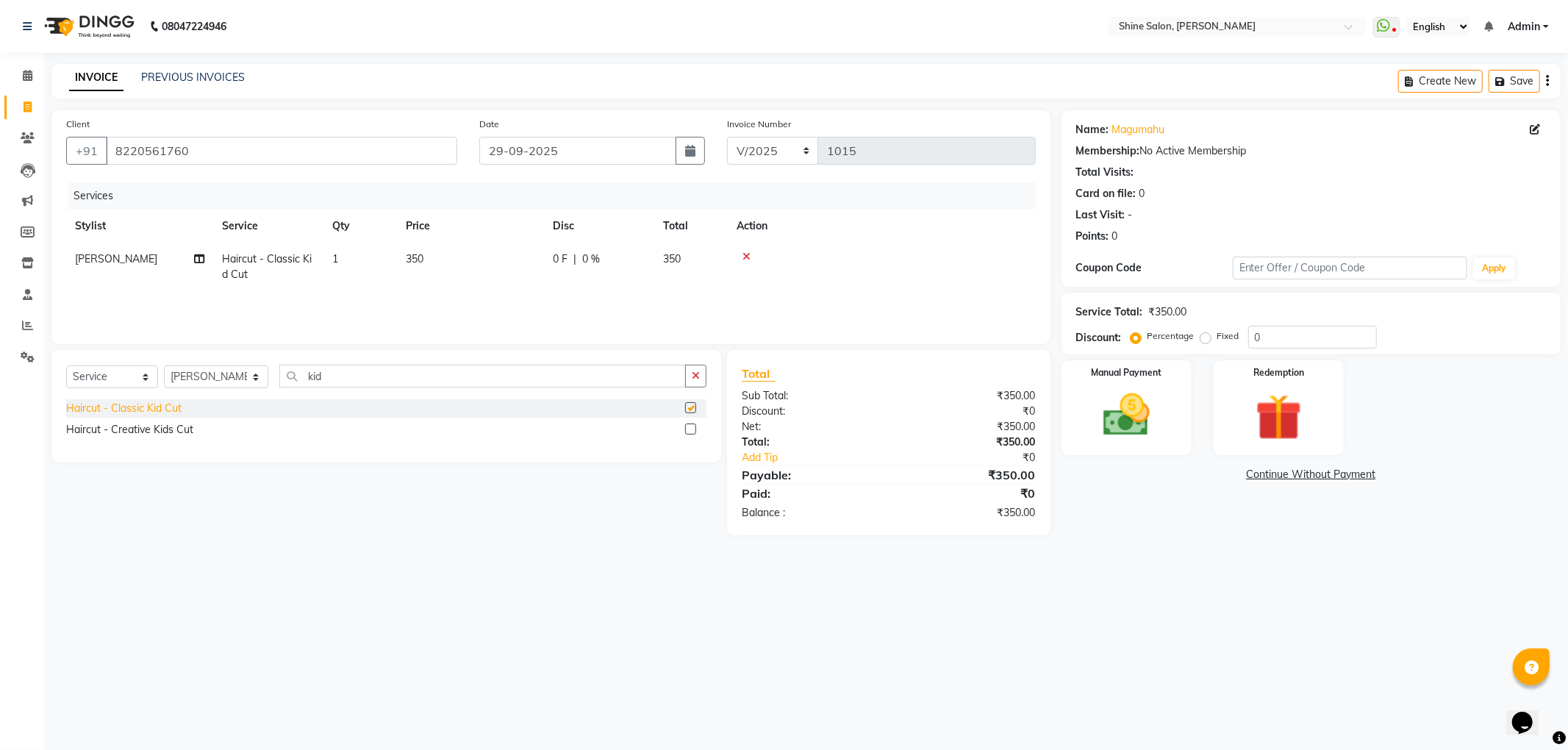
checkbox input "false"
click at [425, 256] on td "350" at bounding box center [471, 266] width 147 height 49
select select "35837"
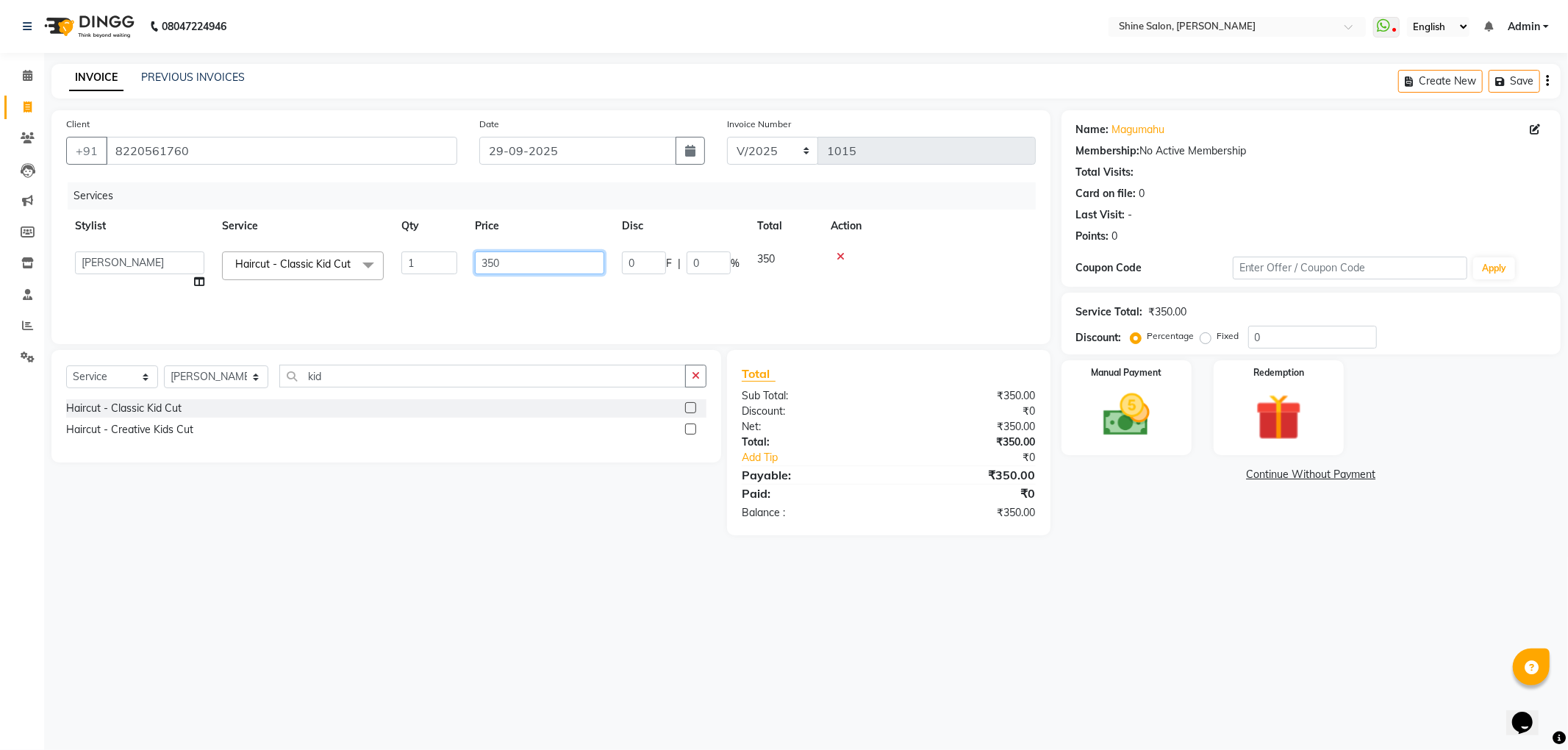
click at [488, 264] on input "350" at bounding box center [539, 263] width 129 height 23
type input "250"
click at [704, 281] on tr "Priyanaka Haircut - Classic Kid Cut 1 250 0 F | 0 % 250" at bounding box center [550, 266] width 970 height 49
click at [1137, 432] on img at bounding box center [1126, 415] width 79 height 56
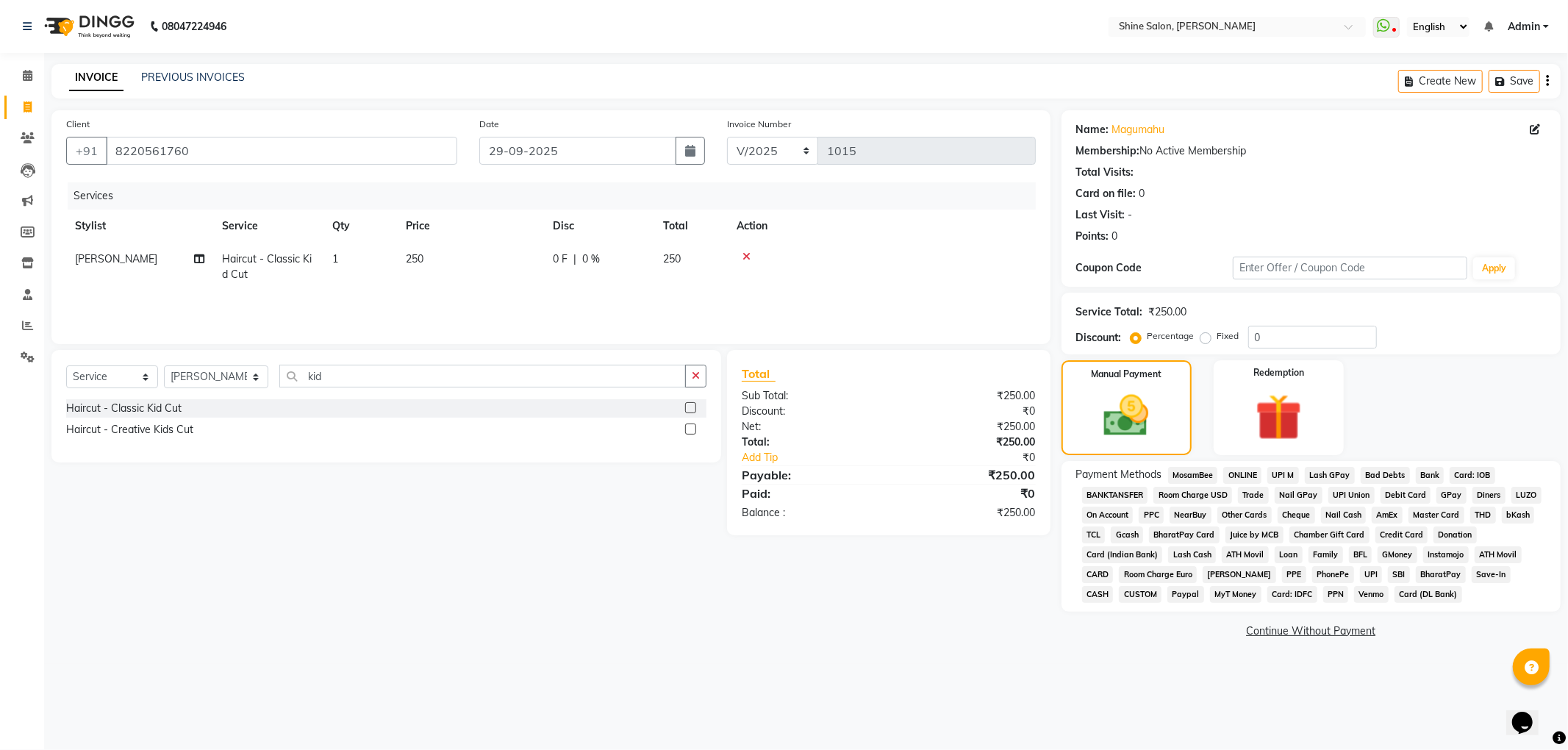
click at [1114, 586] on span "CASH" at bounding box center [1097, 595] width 32 height 17
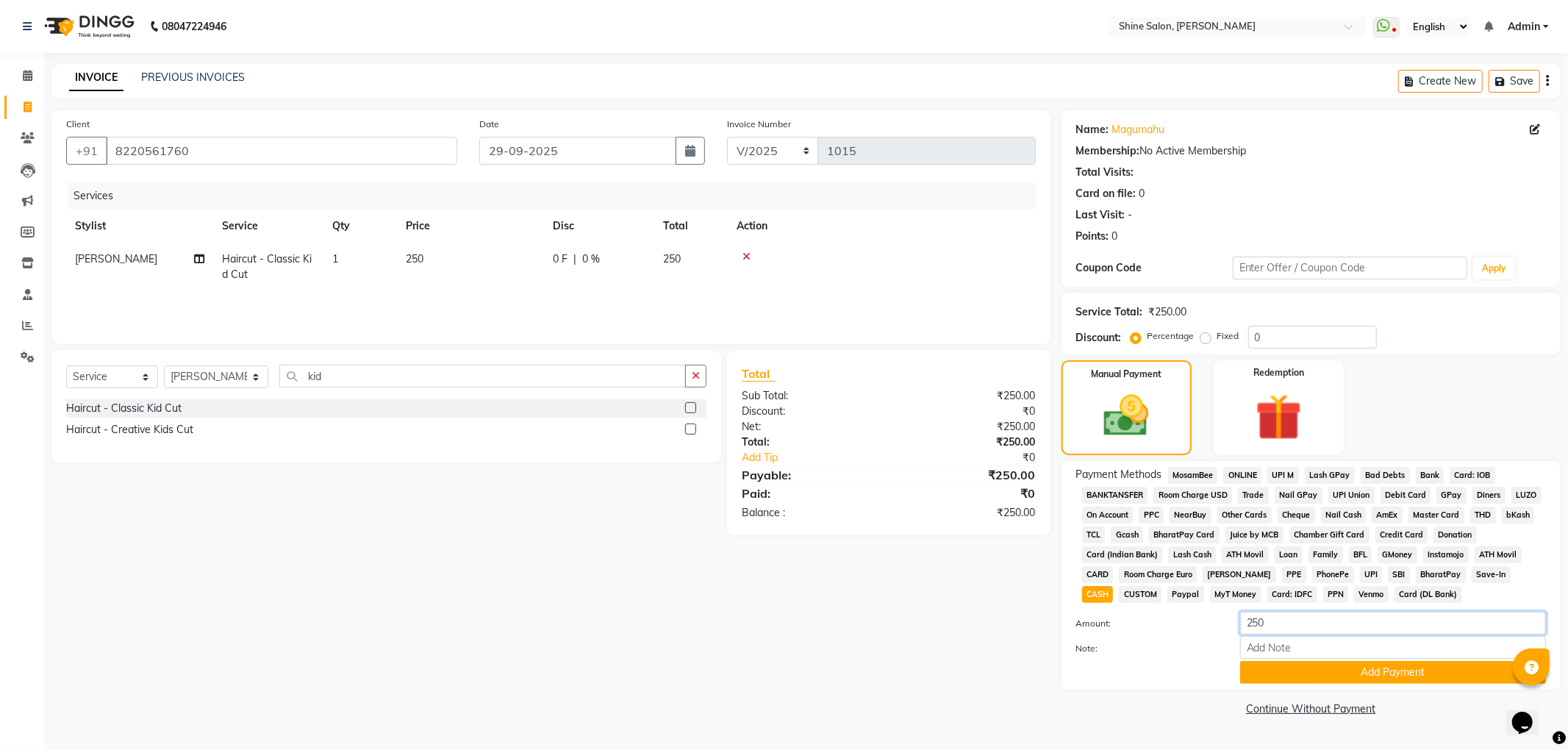
click at [1377, 634] on input "250" at bounding box center [1393, 623] width 306 height 23
type input "200"
click at [1400, 676] on button "Add Payment" at bounding box center [1393, 672] width 306 height 23
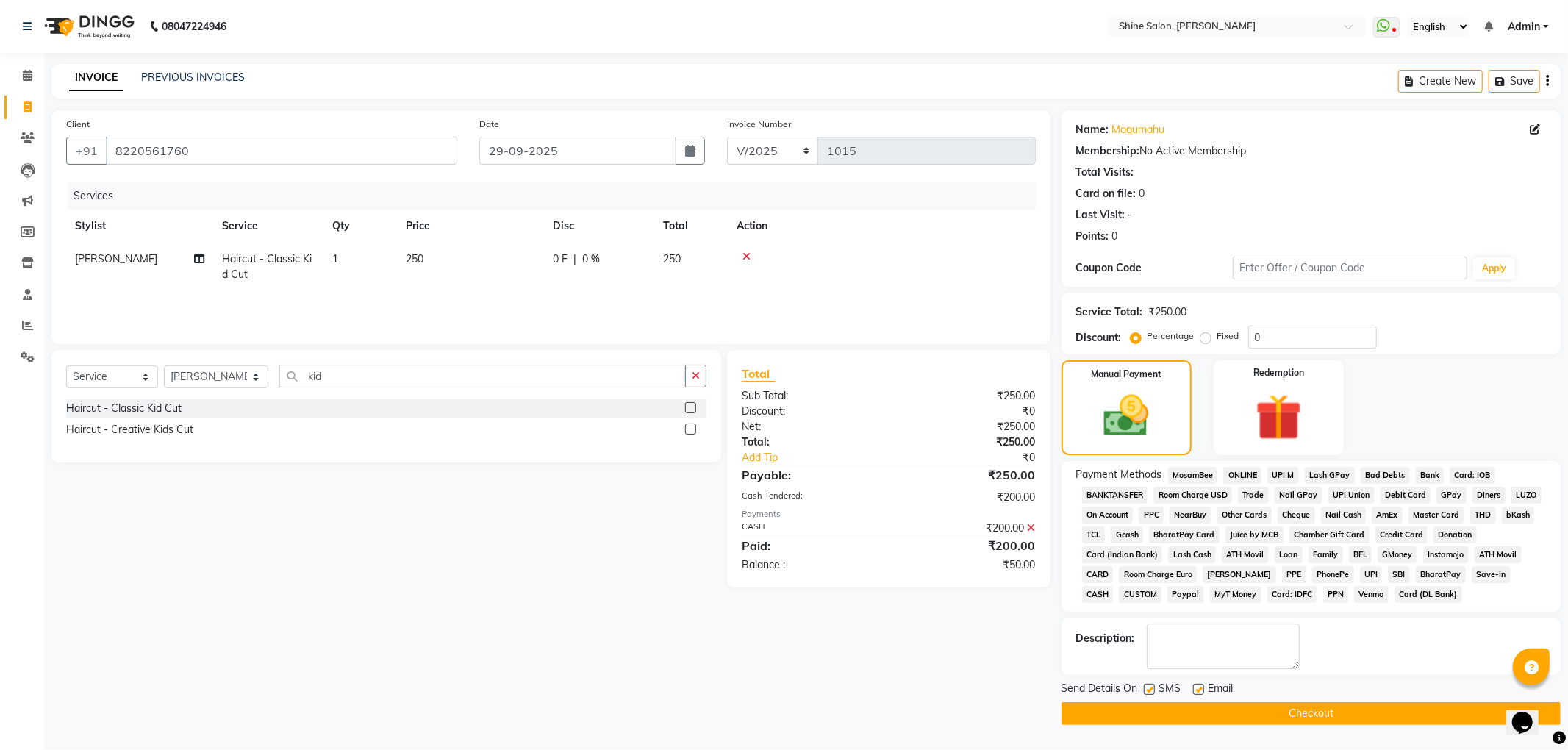
click at [1442, 491] on span "GPay" at bounding box center [1452, 496] width 30 height 17
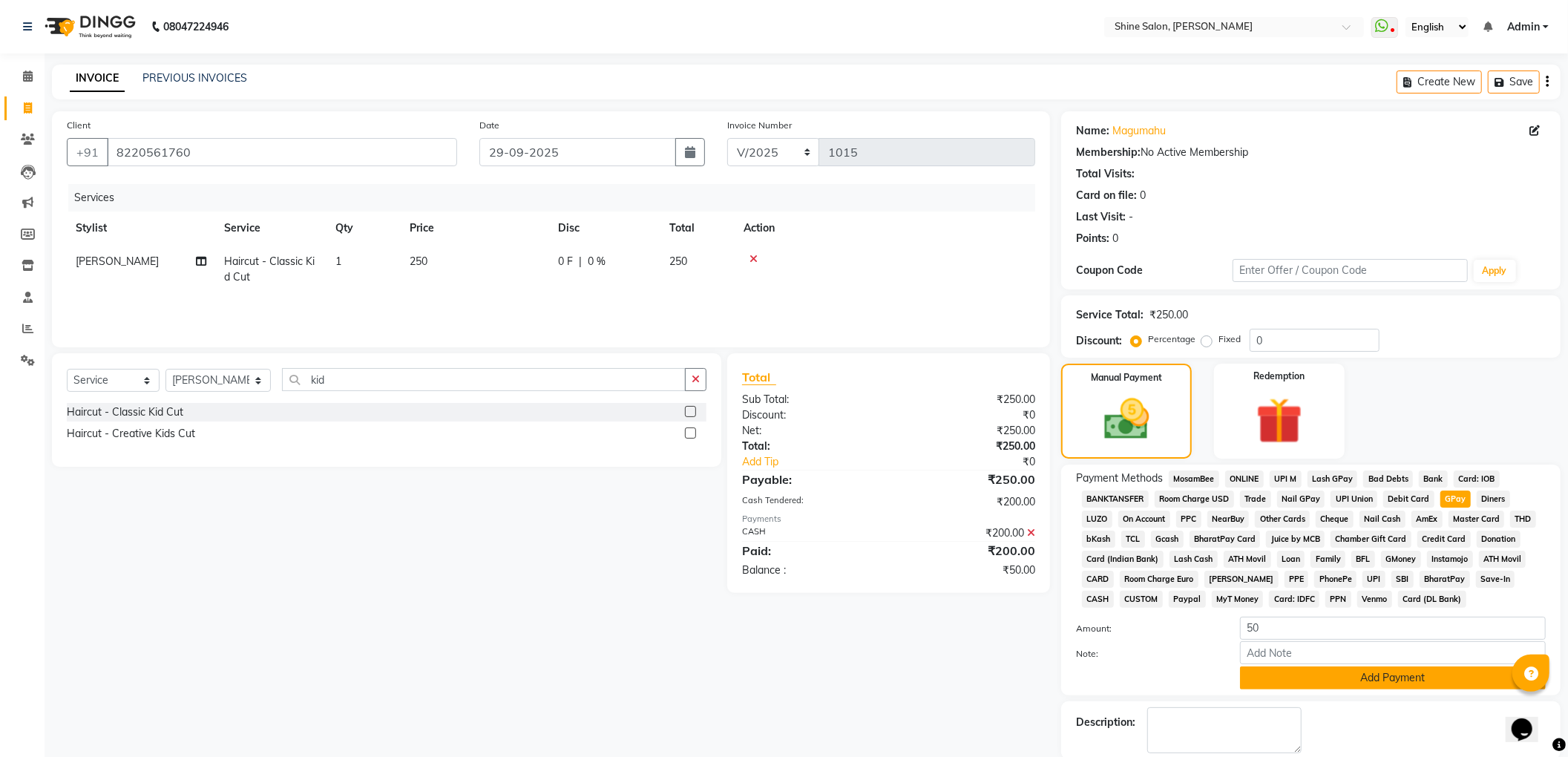
click at [1373, 683] on button "Add Payment" at bounding box center [1393, 677] width 306 height 23
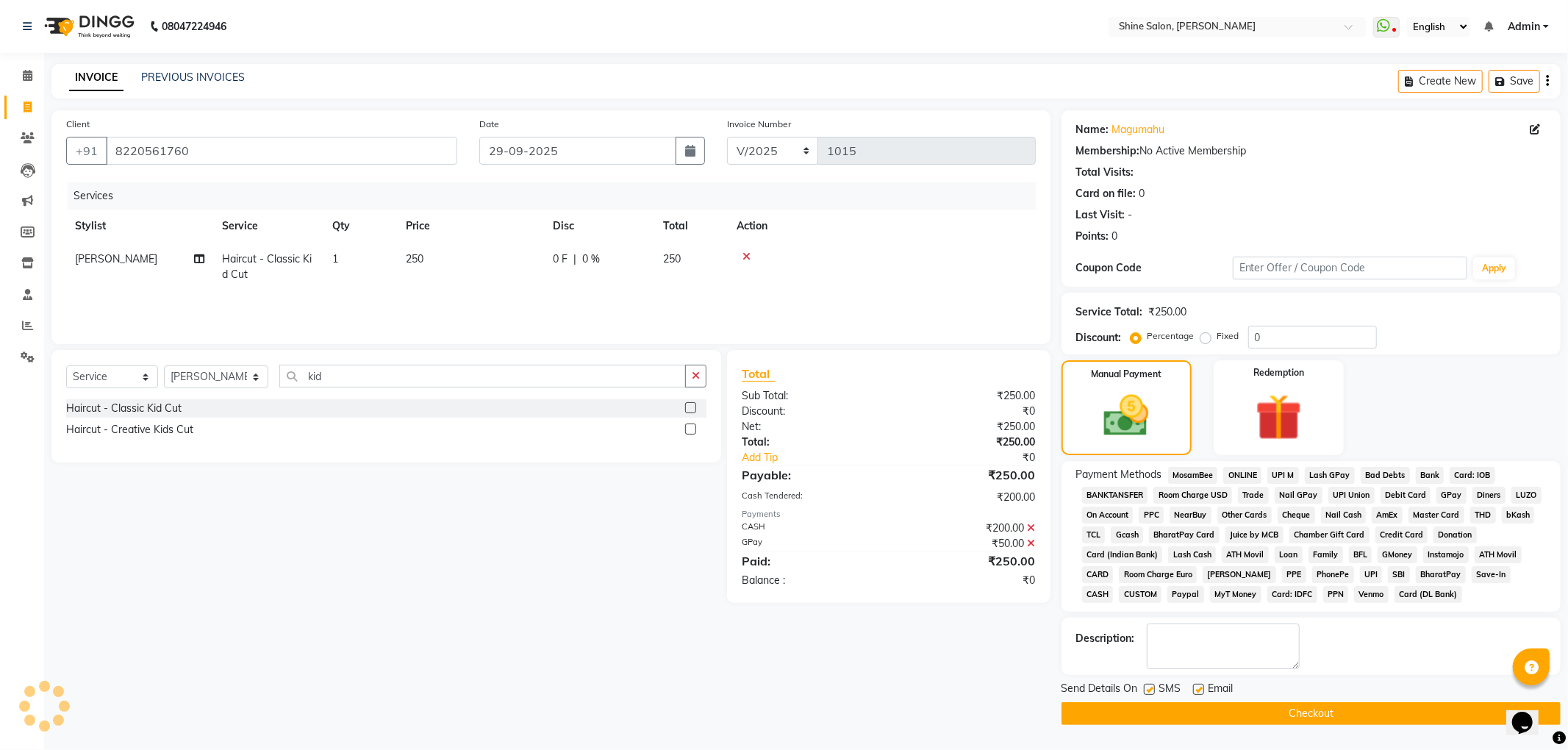
click at [1341, 709] on button "Checkout" at bounding box center [1310, 713] width 499 height 23
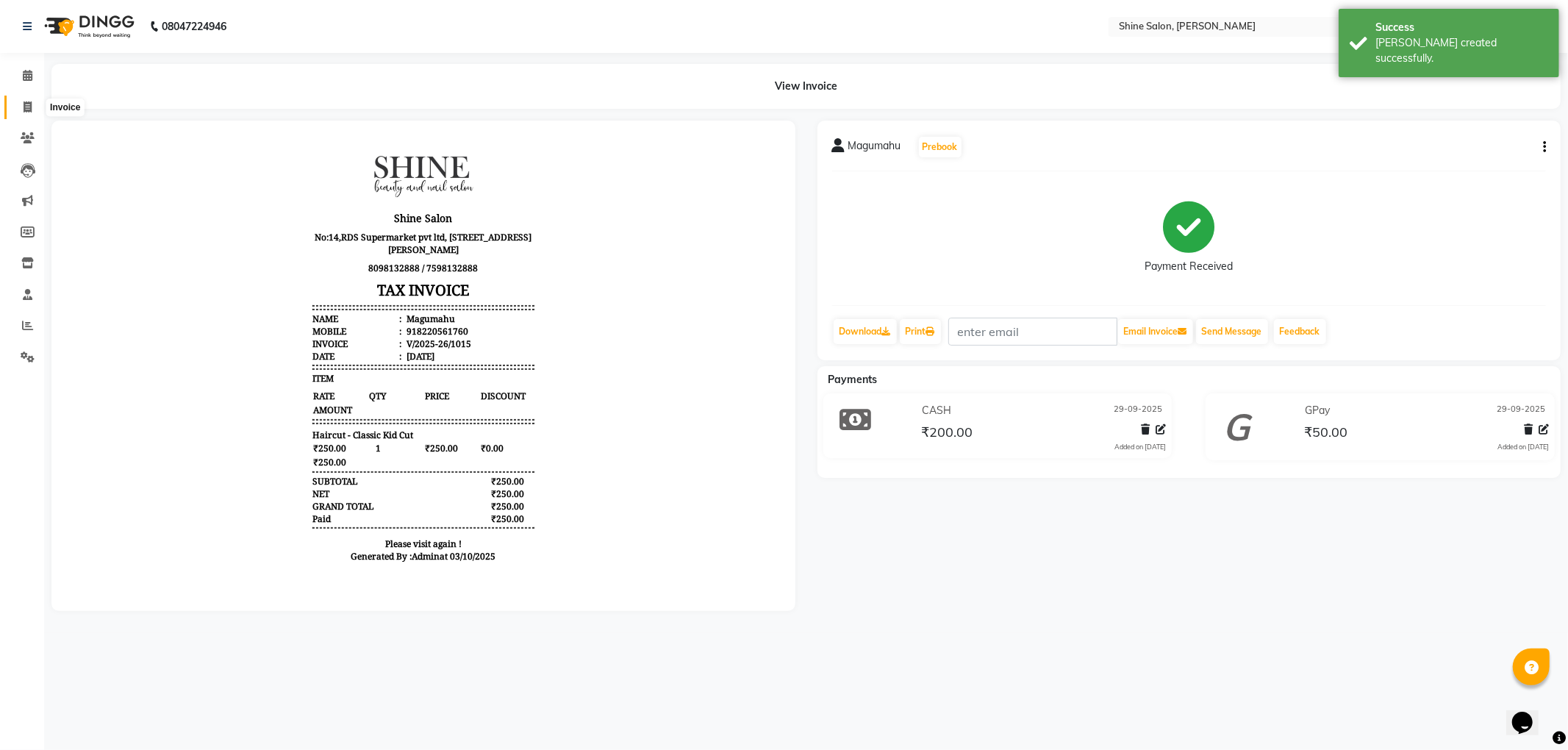
click at [23, 107] on icon at bounding box center [27, 107] width 8 height 11
select select "5324"
select select "service"
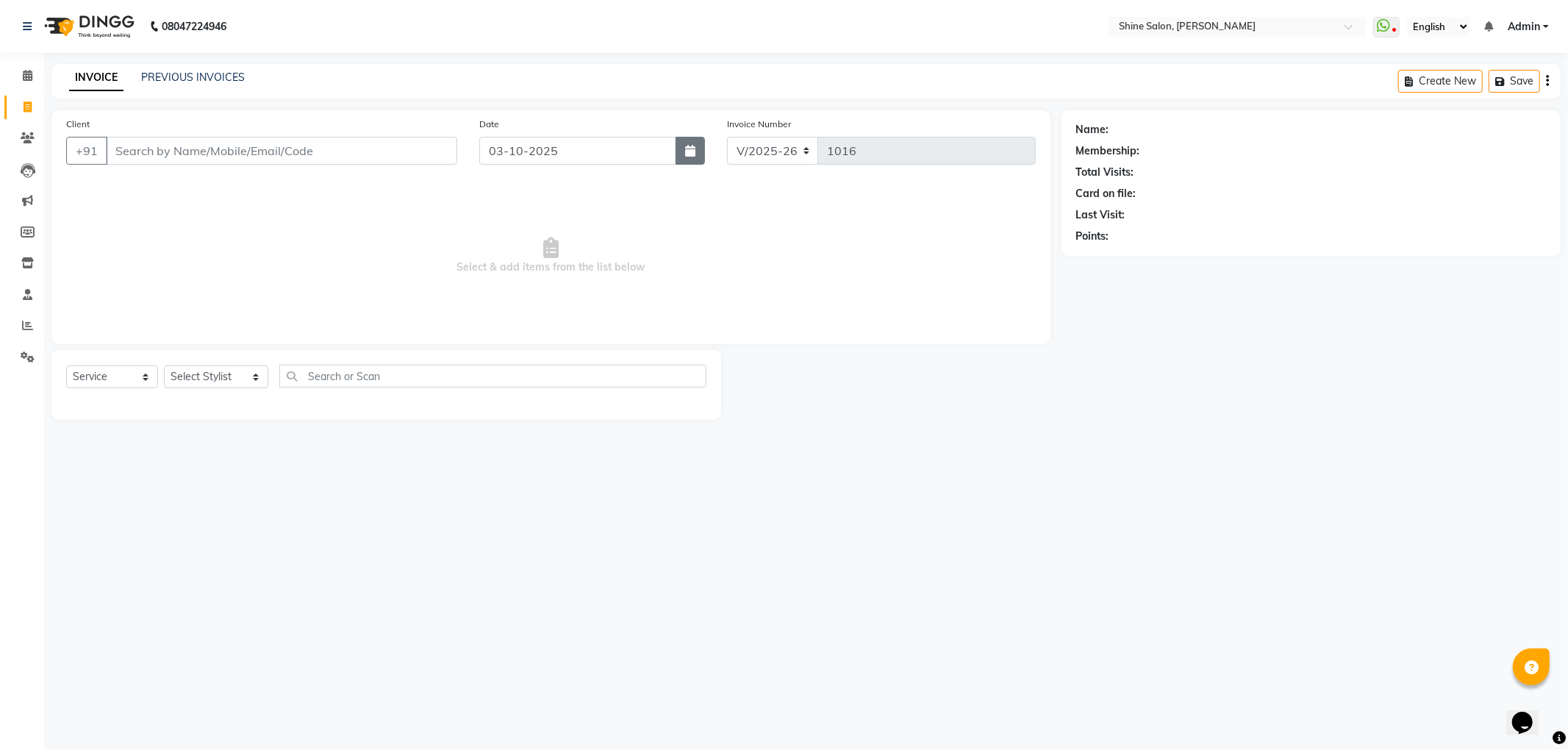
click at [680, 153] on button "button" at bounding box center [690, 151] width 29 height 28
select select "10"
select select "2025"
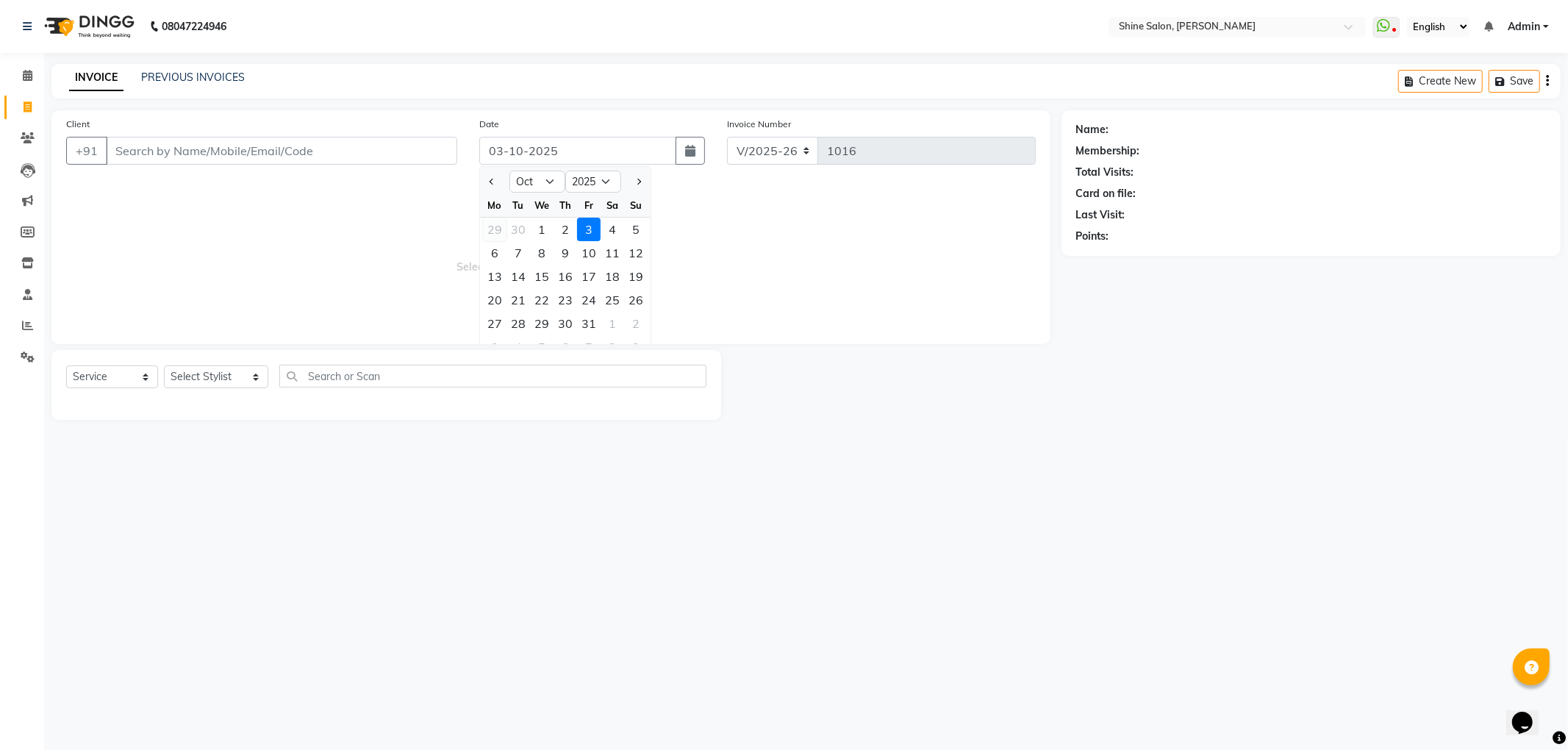
click at [489, 227] on div "29" at bounding box center [494, 229] width 23 height 23
type input "29-09-2025"
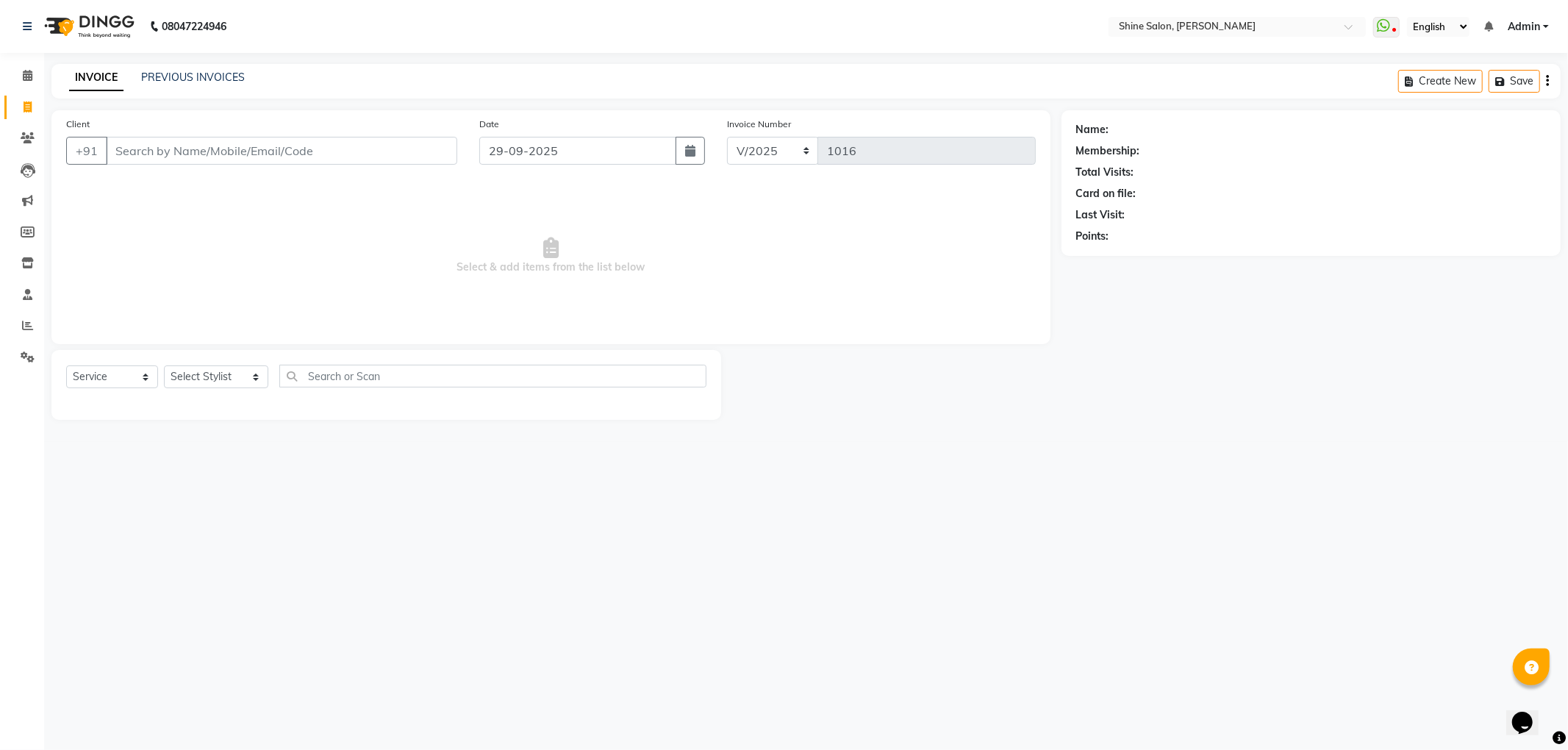
click at [276, 134] on div "Client +91" at bounding box center [261, 146] width 413 height 60
click at [383, 150] on input "Client" at bounding box center [282, 151] width 352 height 28
type input "6361007255"
click at [442, 146] on span "Add Client" at bounding box center [419, 151] width 58 height 15
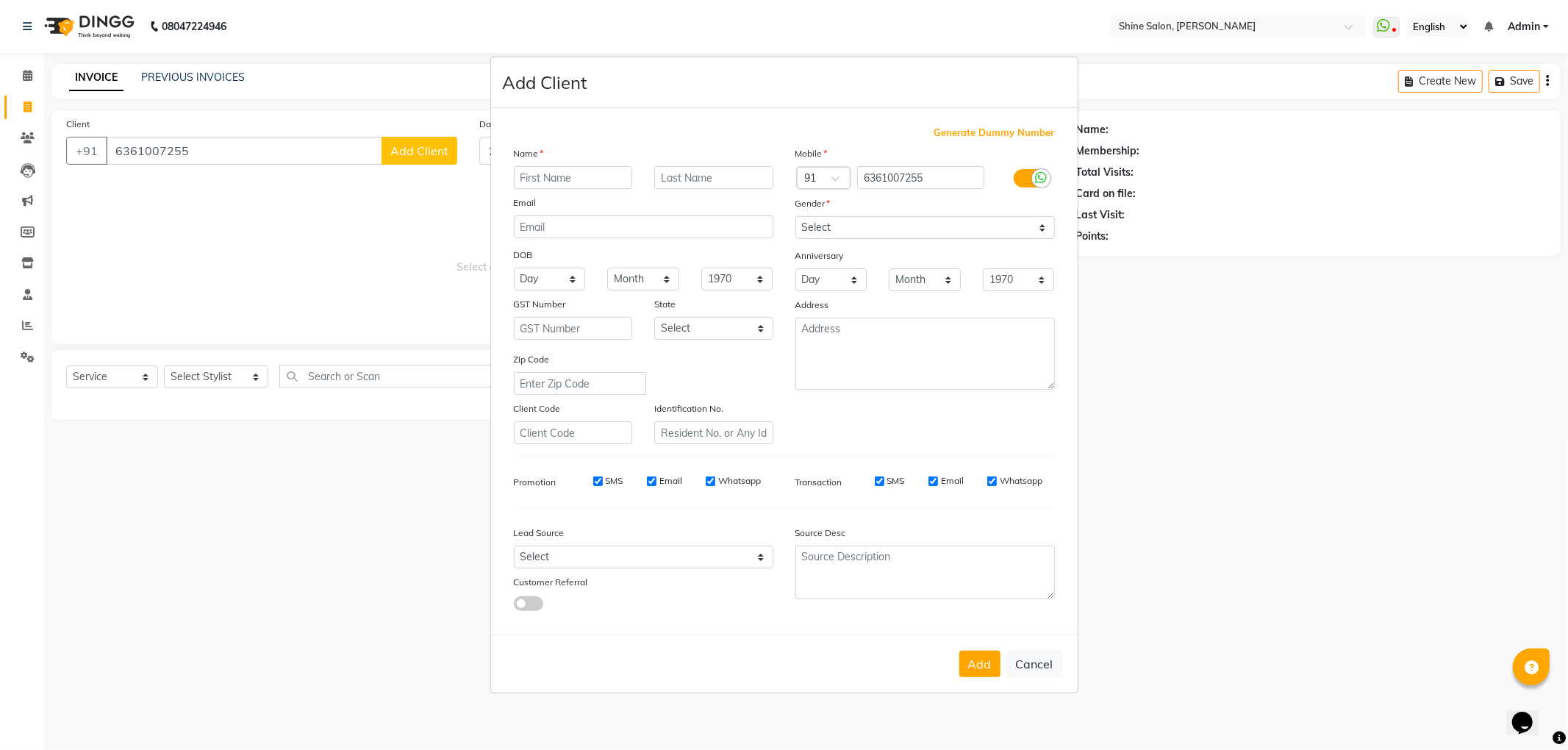
click at [574, 180] on input "text" at bounding box center [573, 177] width 119 height 23
type input "[PERSON_NAME]"
click at [953, 223] on select "Select Male Female Other Prefer Not To Say" at bounding box center [924, 228] width 259 height 23
select select "female"
click at [795, 217] on select "Select Male Female Other Prefer Not To Say" at bounding box center [924, 228] width 259 height 23
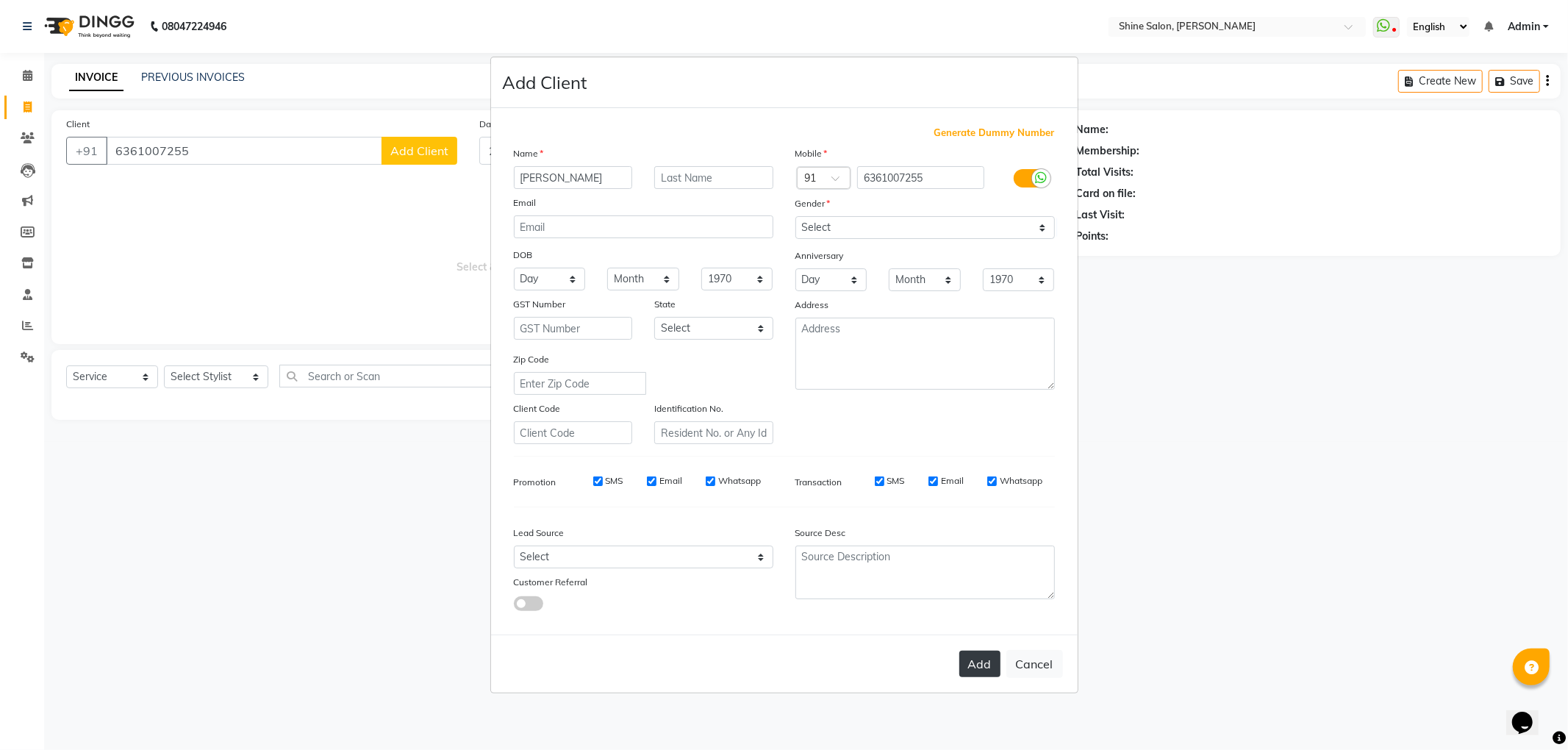
click at [977, 666] on button "Add" at bounding box center [980, 664] width 41 height 27
select select
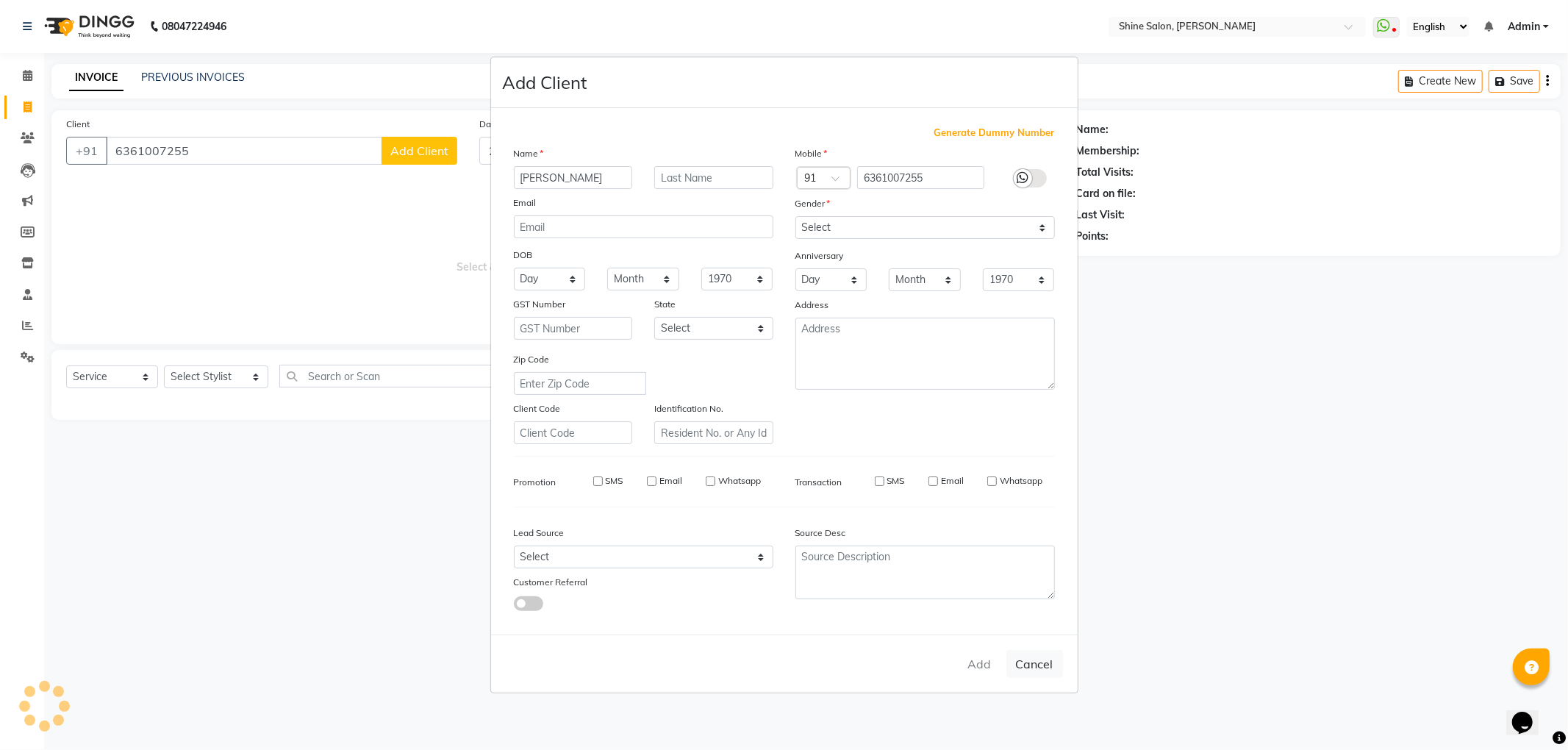
select select
checkbox input "false"
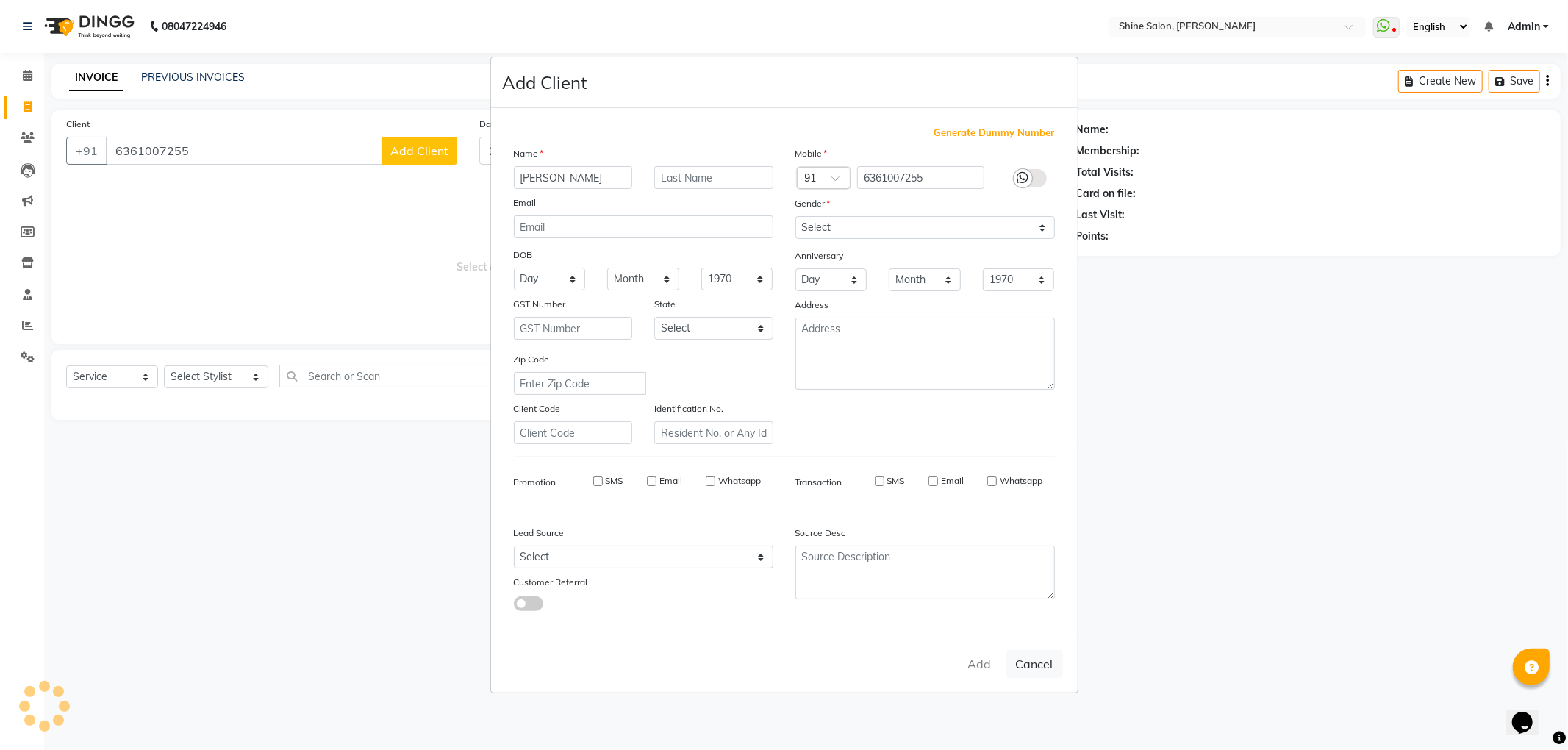
checkbox input "false"
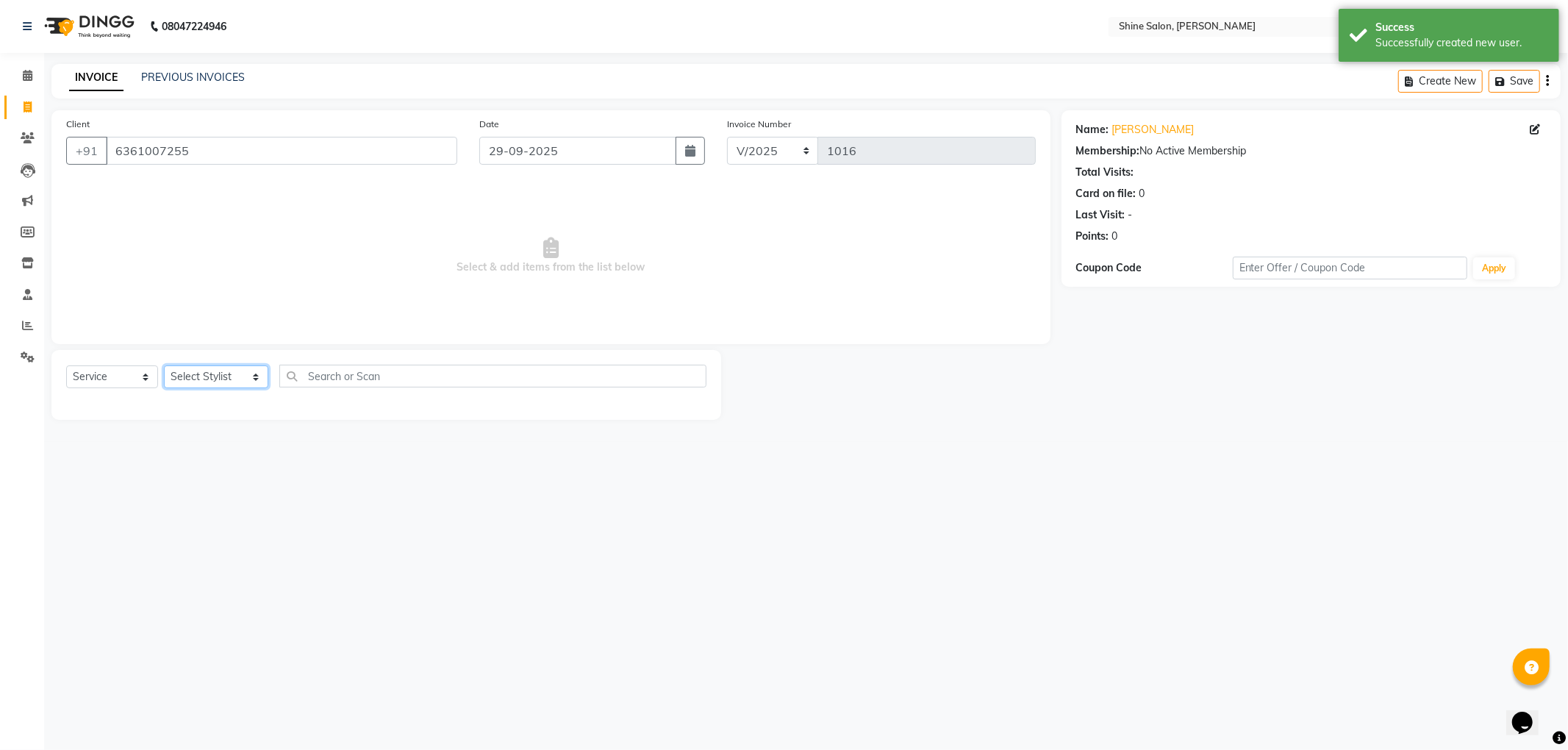
click at [242, 386] on select "Select Stylist LULLU KAMEI Priyanaka USHA[HAIR AND BEAUTY]" at bounding box center [217, 377] width 104 height 23
select select "92598"
click at [164, 366] on select "Select Stylist LULLU KAMEI Priyanaka USHA[HAIR AND BEAUTY]" at bounding box center [217, 377] width 104 height 23
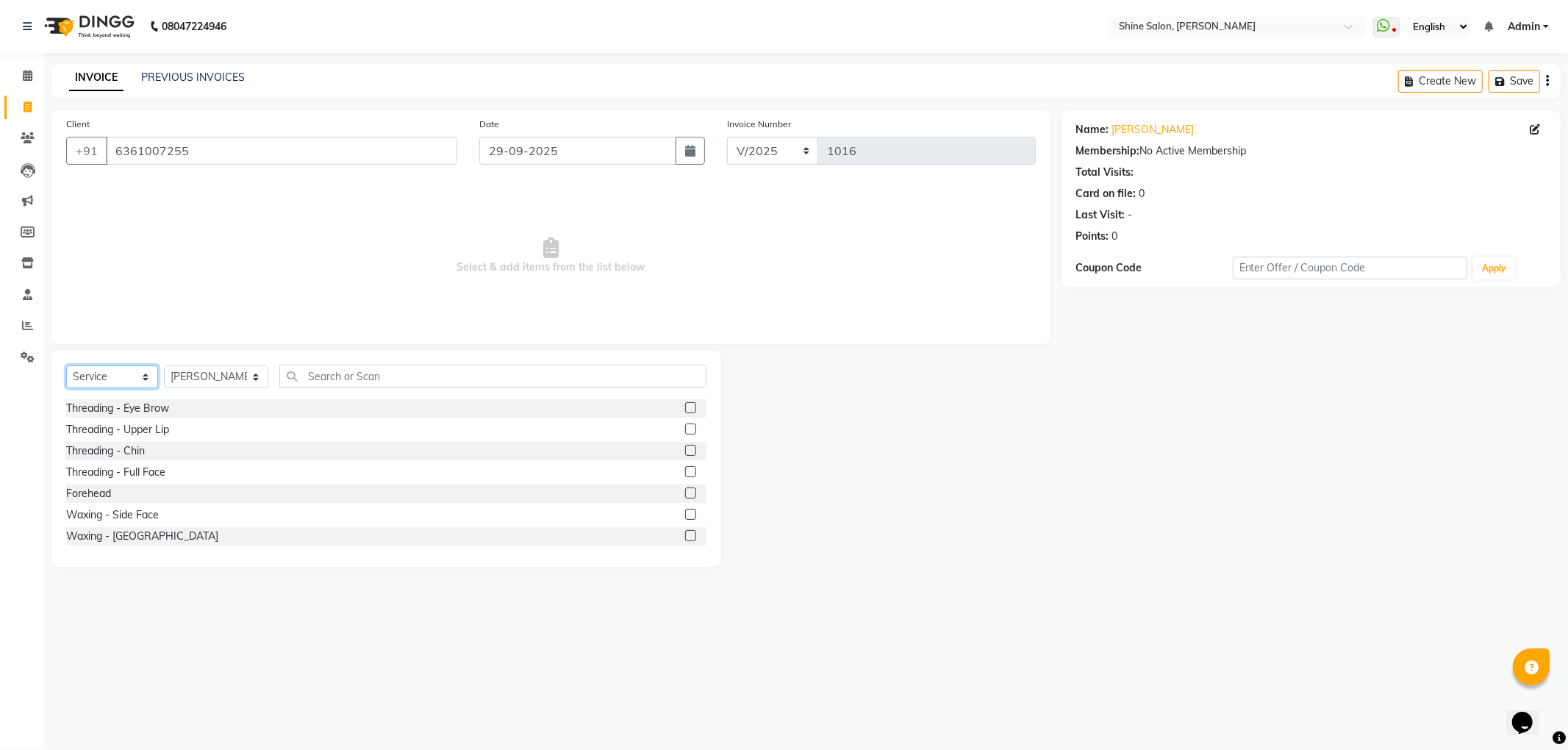
click at [136, 378] on select "Select Service Product Membership Package Voucher Prepaid Gift Card" at bounding box center [111, 377] width 92 height 23
select select "package"
click at [66, 366] on select "Select Service Product Membership Package Voucher Prepaid Gift Card" at bounding box center [111, 377] width 92 height 23
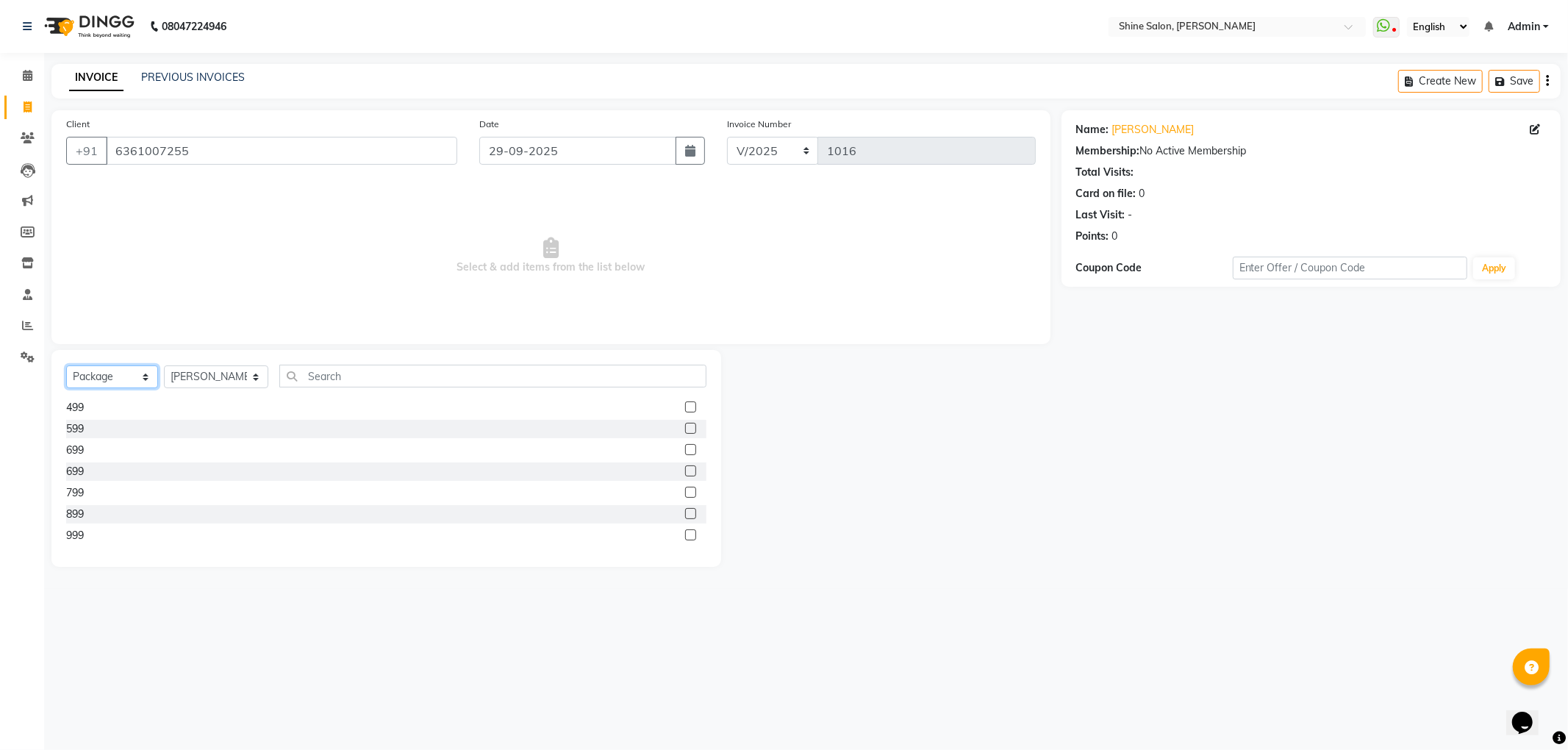
scroll to position [365, 0]
click at [82, 513] on div "899" at bounding box center [74, 513] width 18 height 15
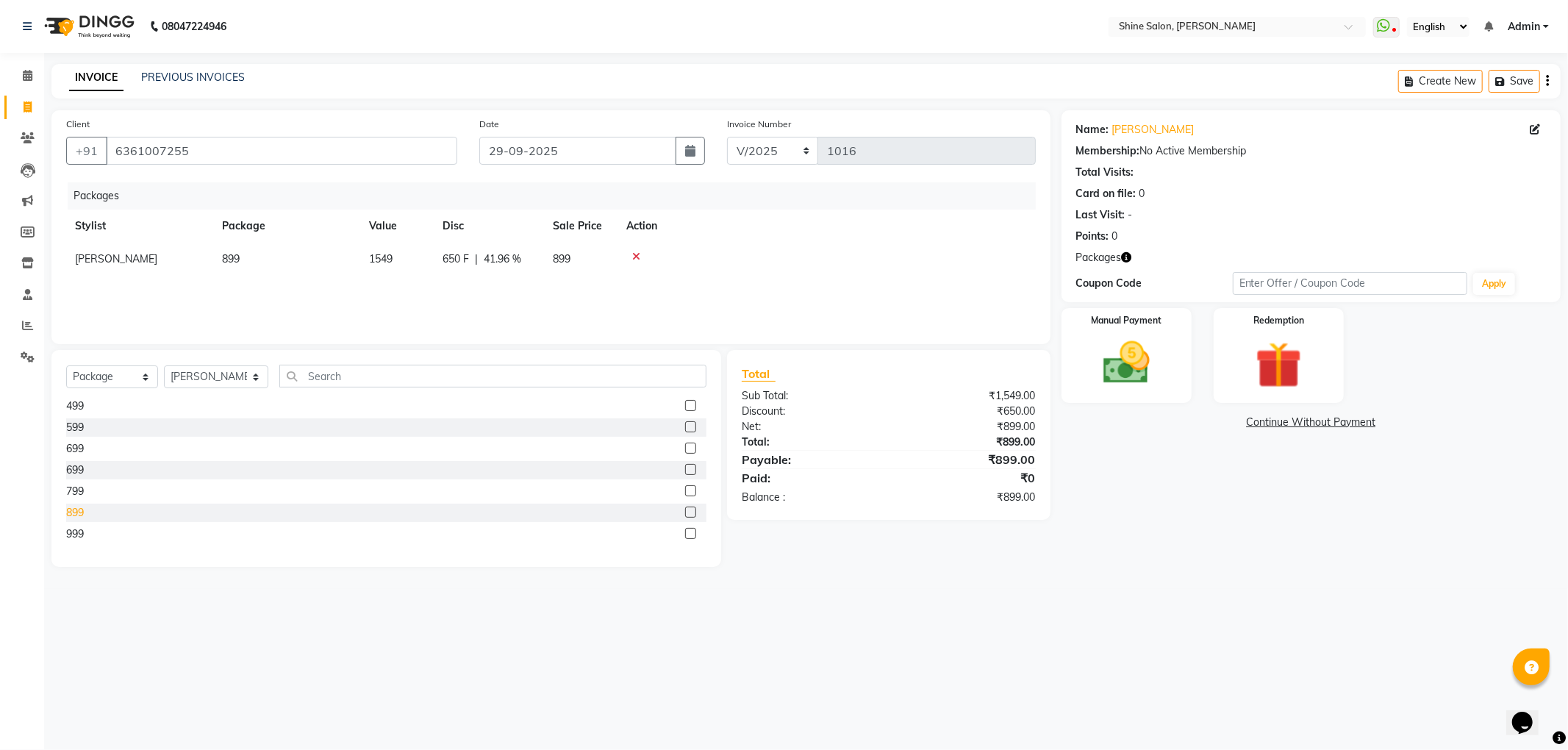
click at [80, 510] on div "899" at bounding box center [74, 513] width 18 height 15
checkbox input "false"
click at [1019, 227] on th "Action" at bounding box center [827, 226] width 419 height 33
click at [638, 286] on icon at bounding box center [636, 289] width 8 height 10
click at [70, 492] on div "799" at bounding box center [74, 491] width 18 height 15
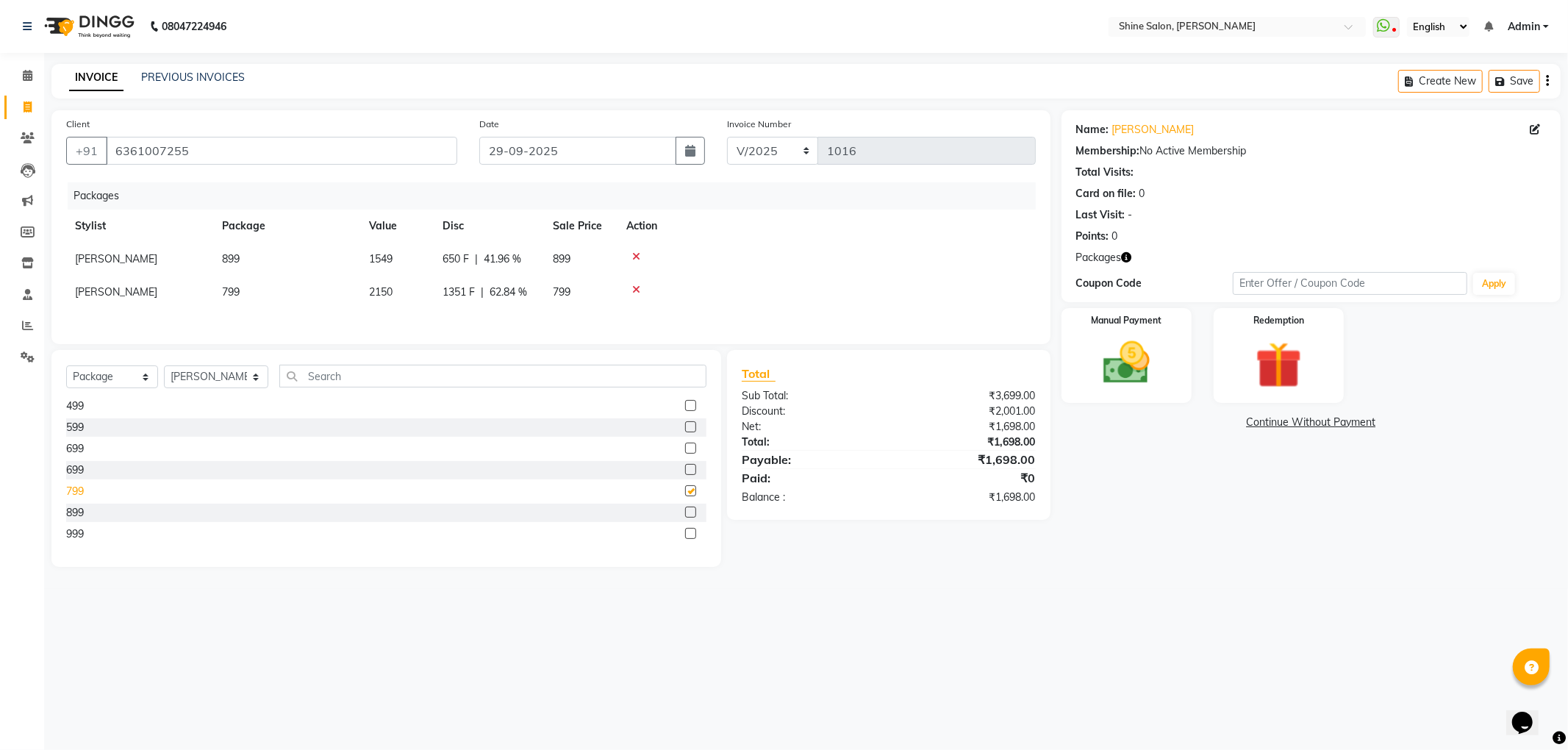
checkbox input "false"
click at [133, 384] on select "Select Service Product Membership Package Voucher Prepaid Gift Card" at bounding box center [111, 377] width 92 height 23
select select "service"
click at [66, 372] on select "Select Service Product Membership Package Voucher Prepaid Gift Card" at bounding box center [111, 377] width 92 height 23
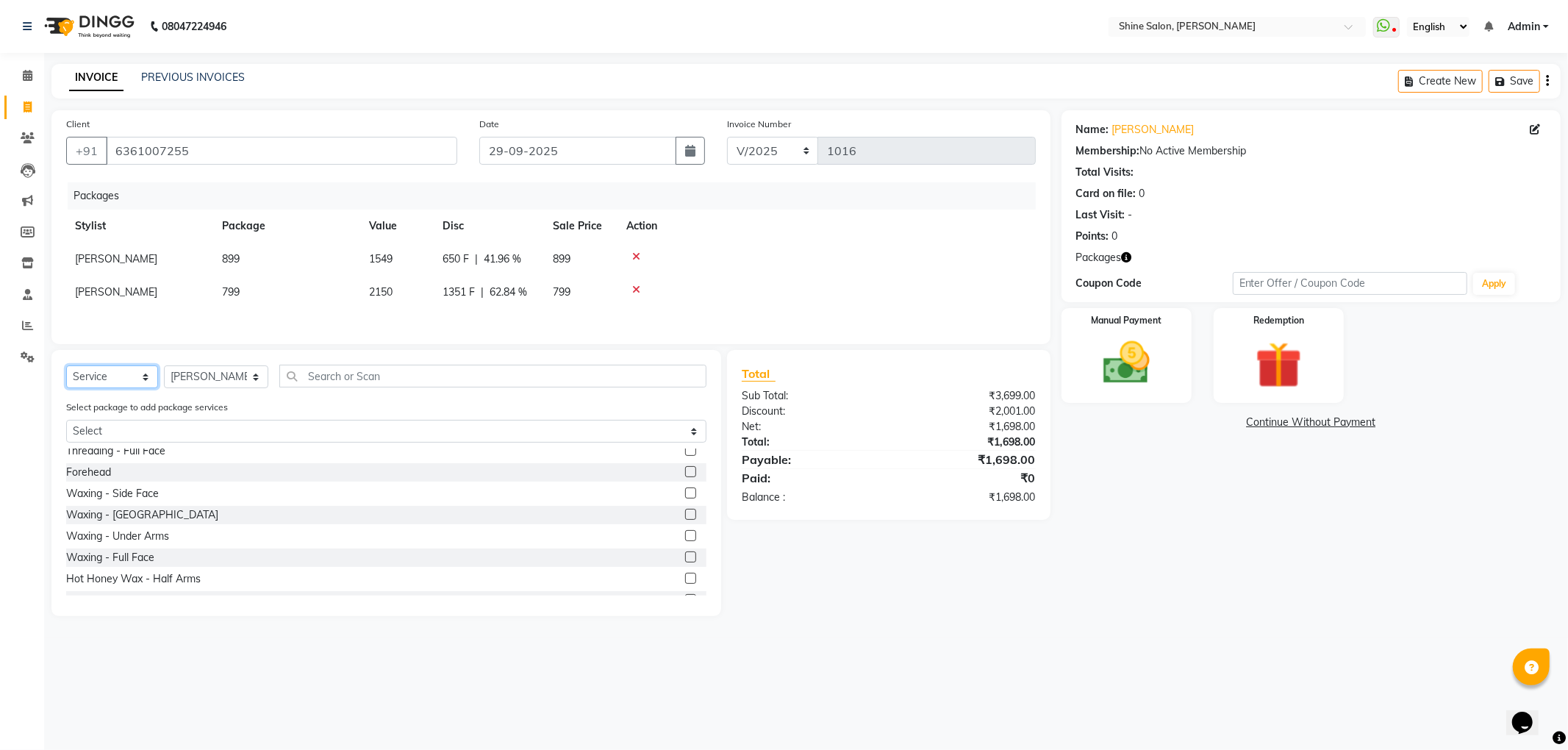
scroll to position [0, 0]
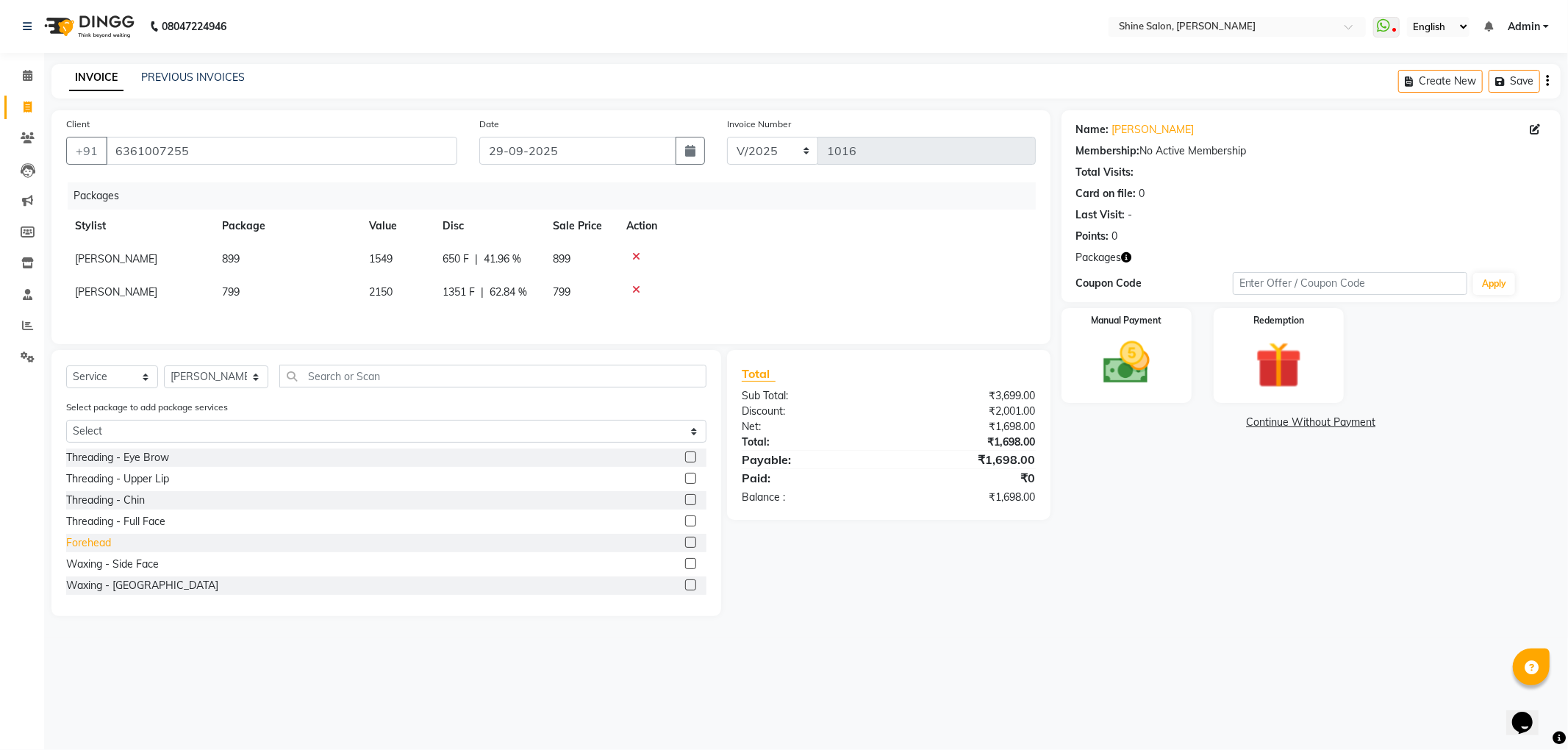
click at [96, 545] on div "Forehead" at bounding box center [88, 543] width 45 height 15
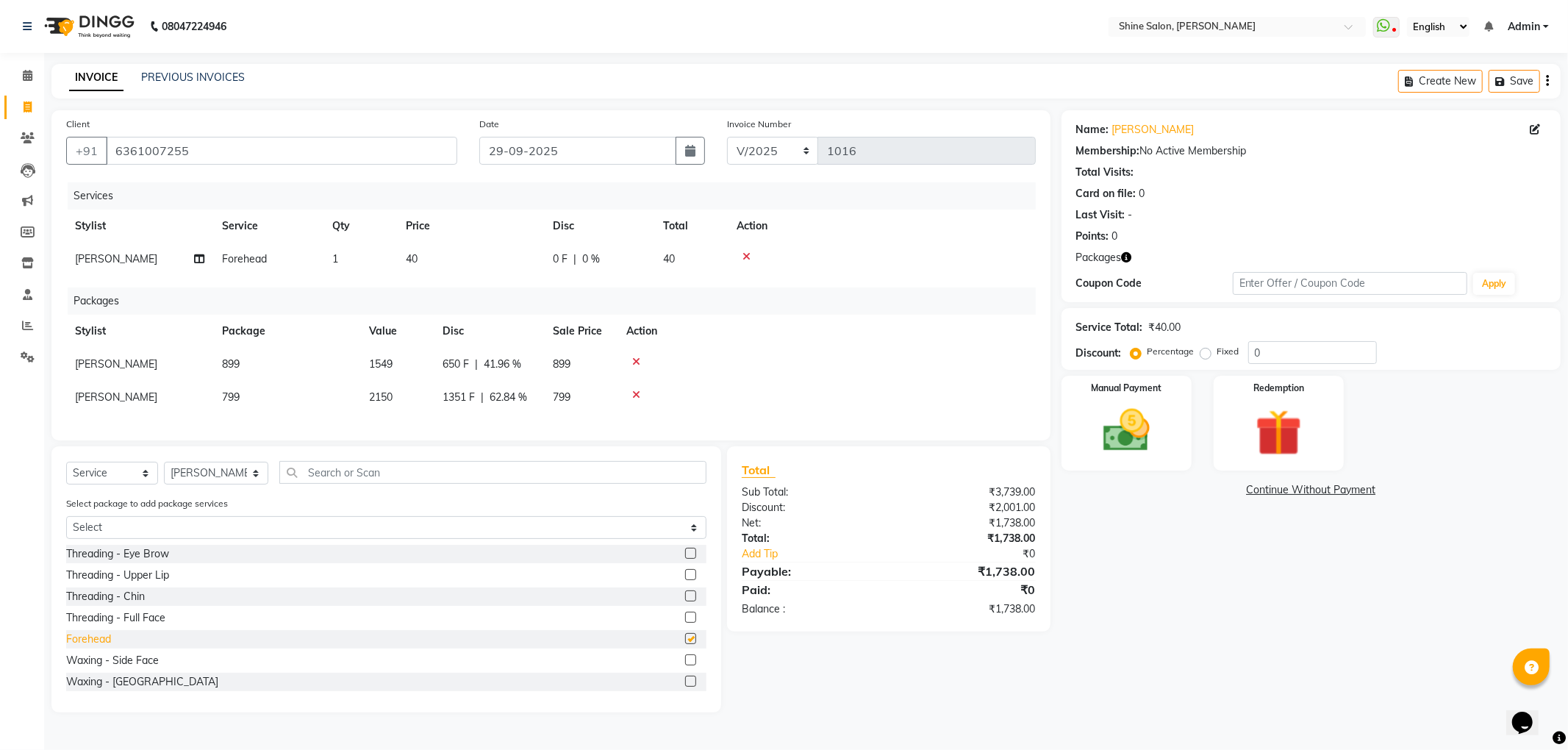
checkbox input "false"
click at [344, 251] on td "1" at bounding box center [360, 259] width 74 height 33
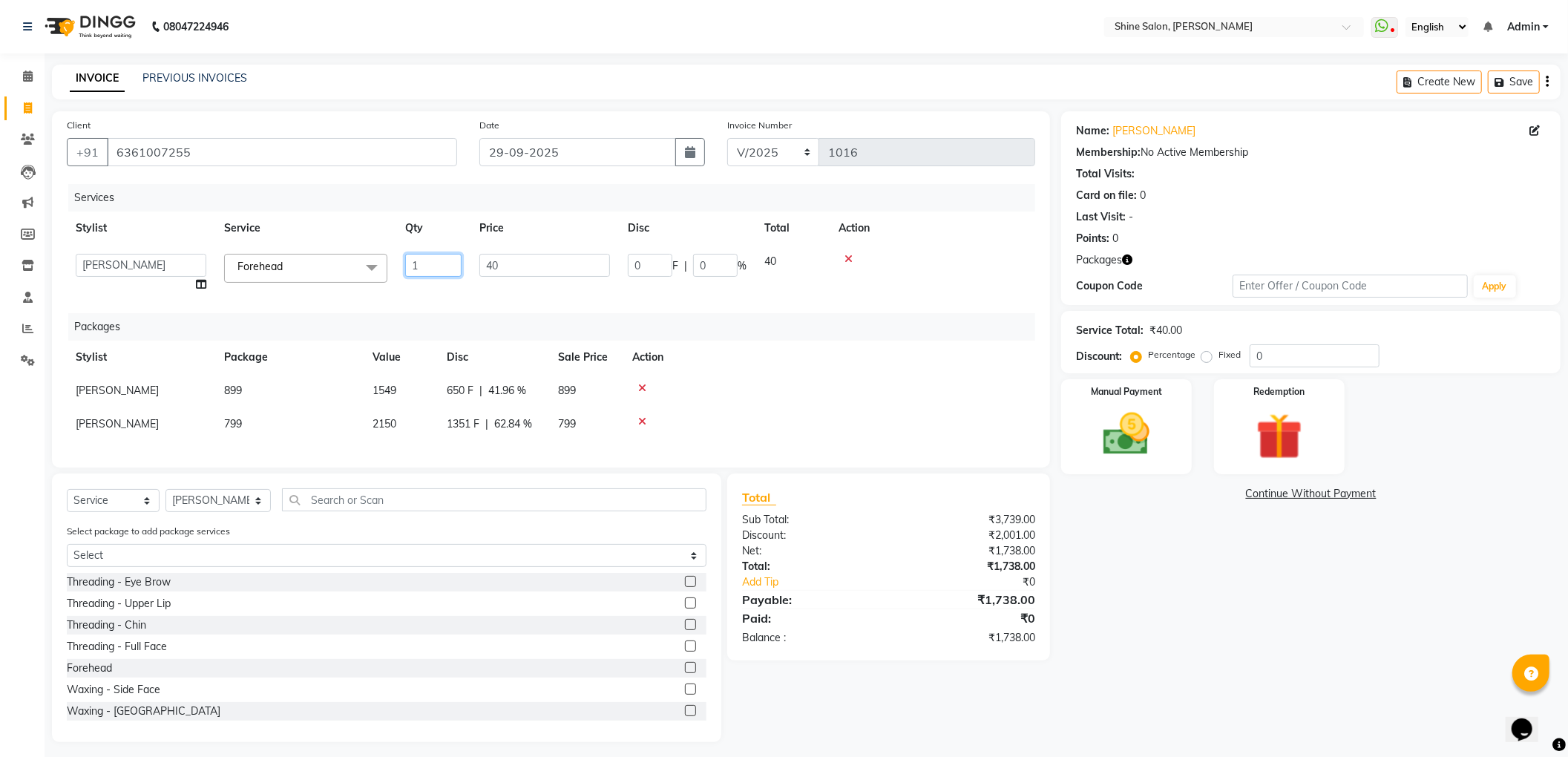
click at [431, 269] on input "1" at bounding box center [433, 265] width 56 height 23
type input "2"
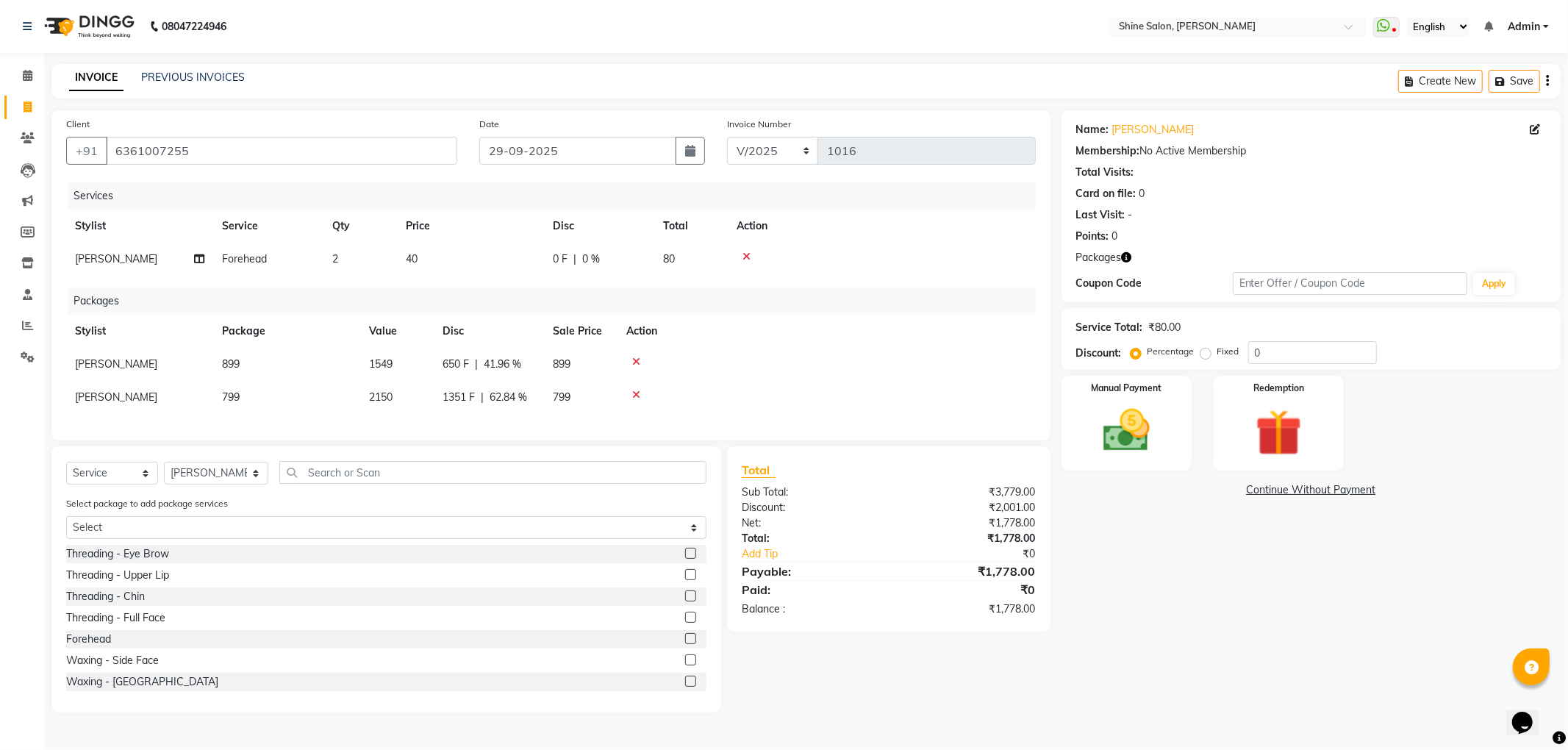
click at [448, 260] on td "40" at bounding box center [471, 259] width 147 height 33
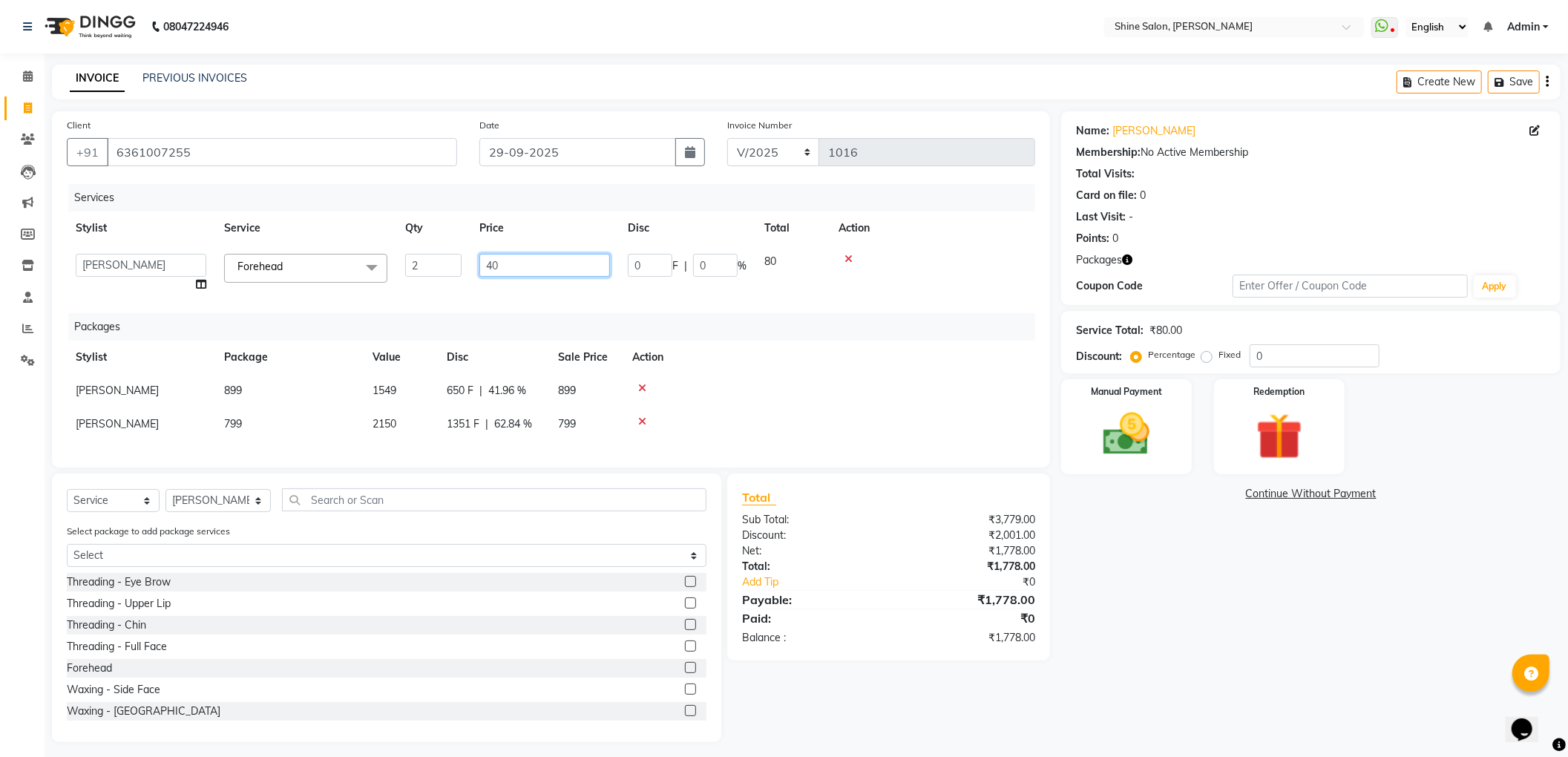
click at [500, 264] on input "40" at bounding box center [544, 265] width 130 height 23
type input "4"
type input "30"
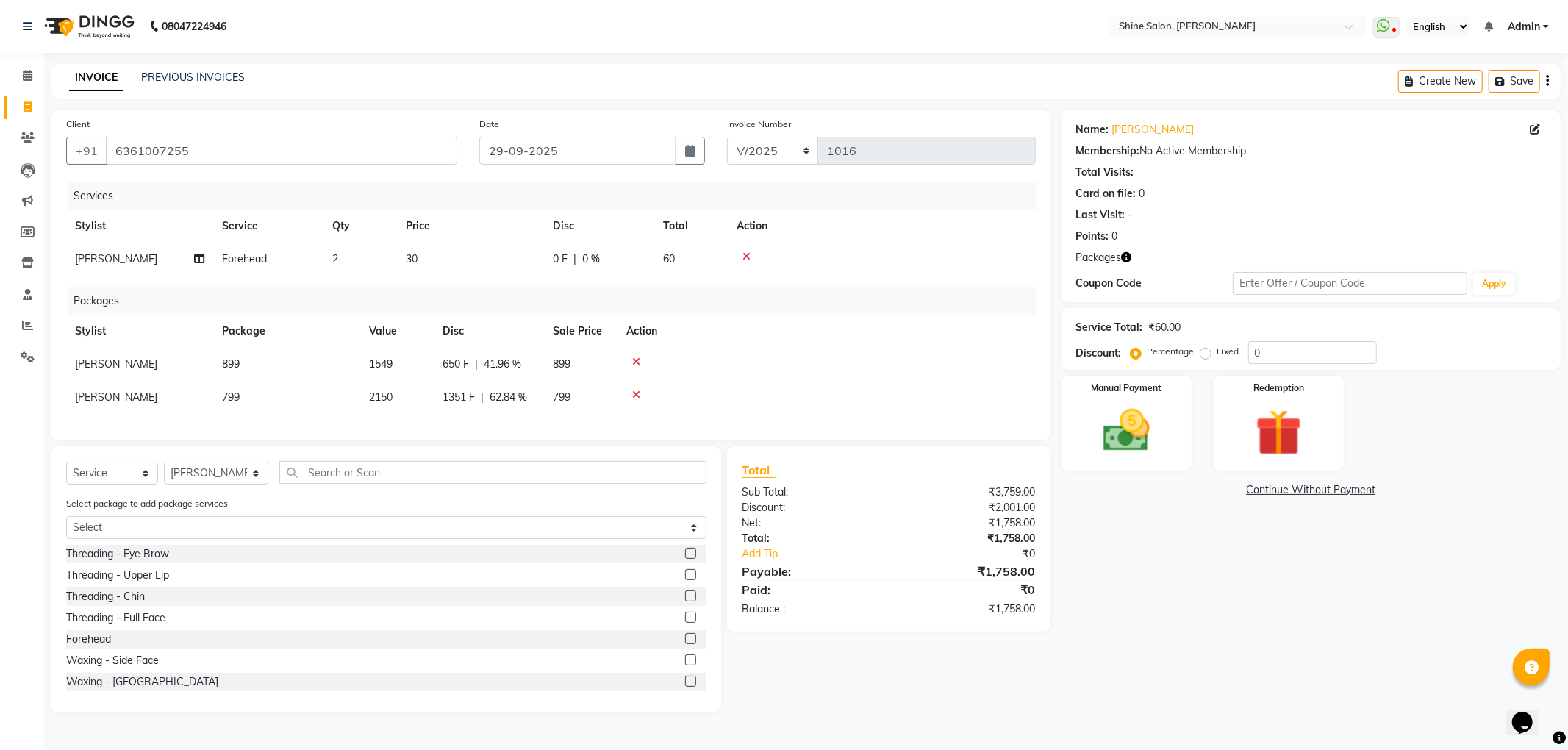
click at [515, 312] on div "Packages" at bounding box center [557, 301] width 979 height 27
click at [1139, 447] on img at bounding box center [1126, 431] width 79 height 56
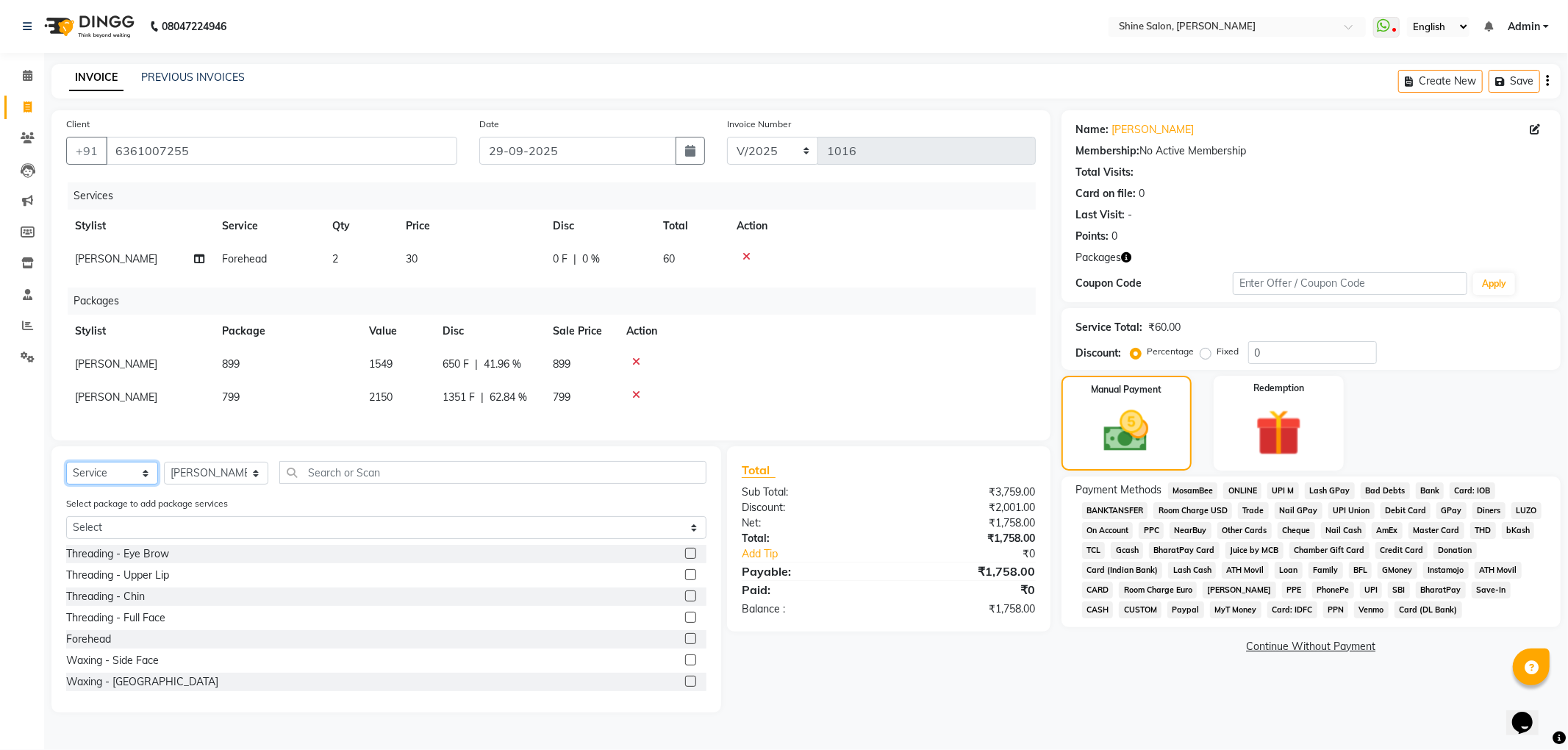
click at [92, 485] on select "Select Service Product Membership Package Voucher Prepaid Gift Card" at bounding box center [111, 473] width 92 height 23
select select "package"
click at [66, 477] on select "Select Service Product Membership Package Voucher Prepaid Gift Card" at bounding box center [111, 473] width 92 height 23
click at [1447, 514] on span "GPay" at bounding box center [1452, 511] width 30 height 17
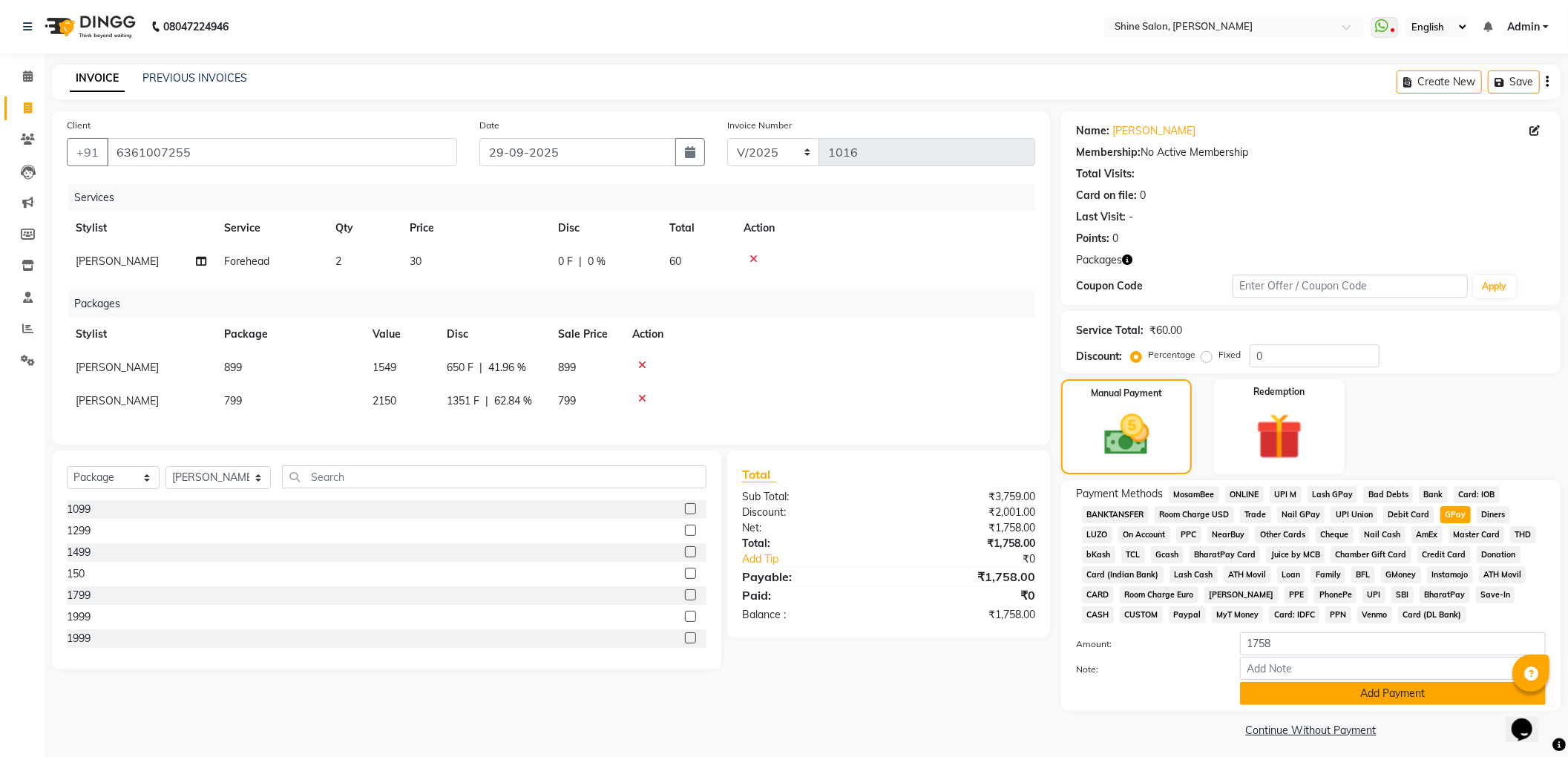
click at [1282, 699] on button "Add Payment" at bounding box center [1393, 693] width 306 height 23
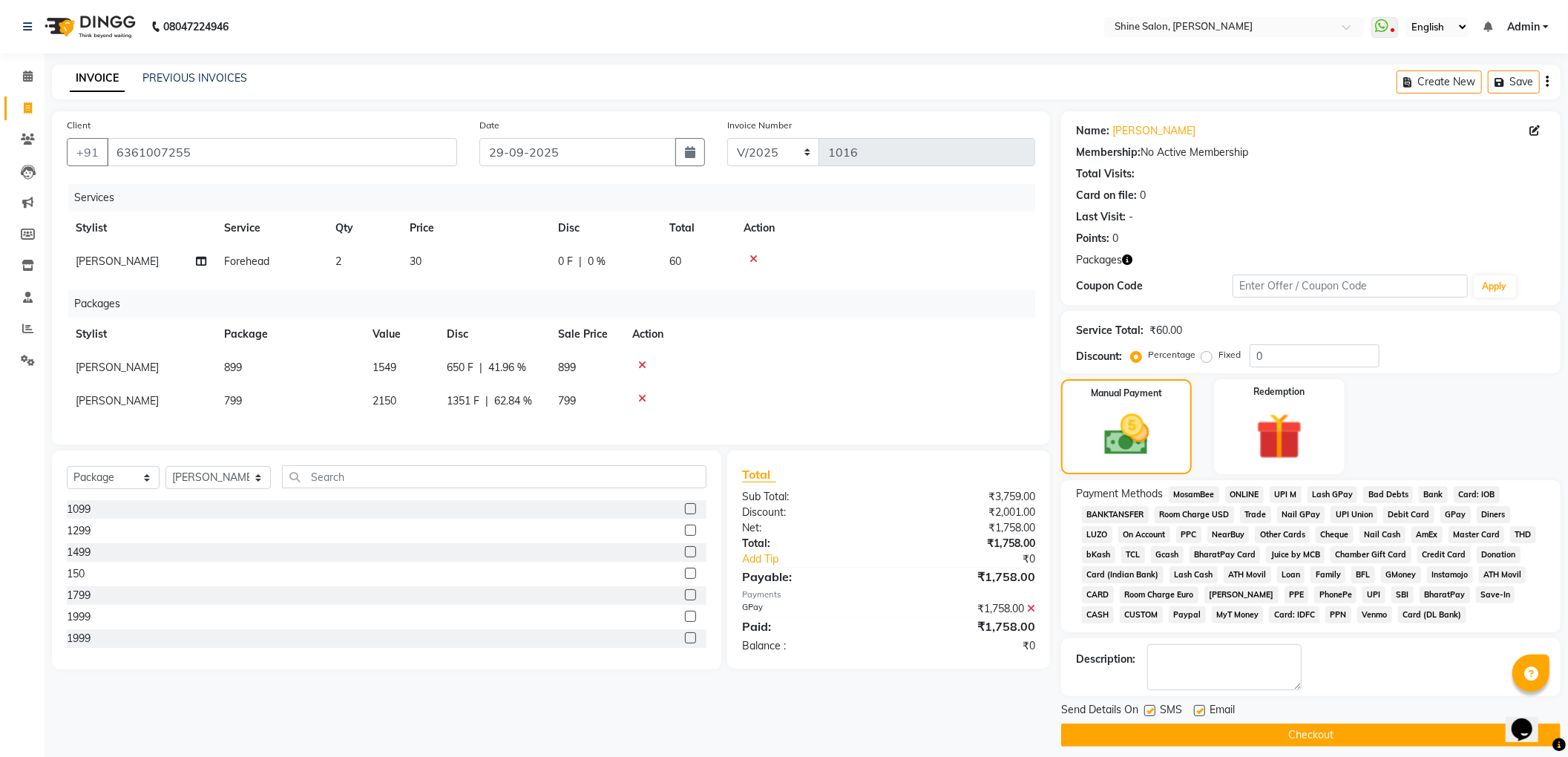
click at [1266, 738] on button "Checkout" at bounding box center [1311, 735] width 499 height 23
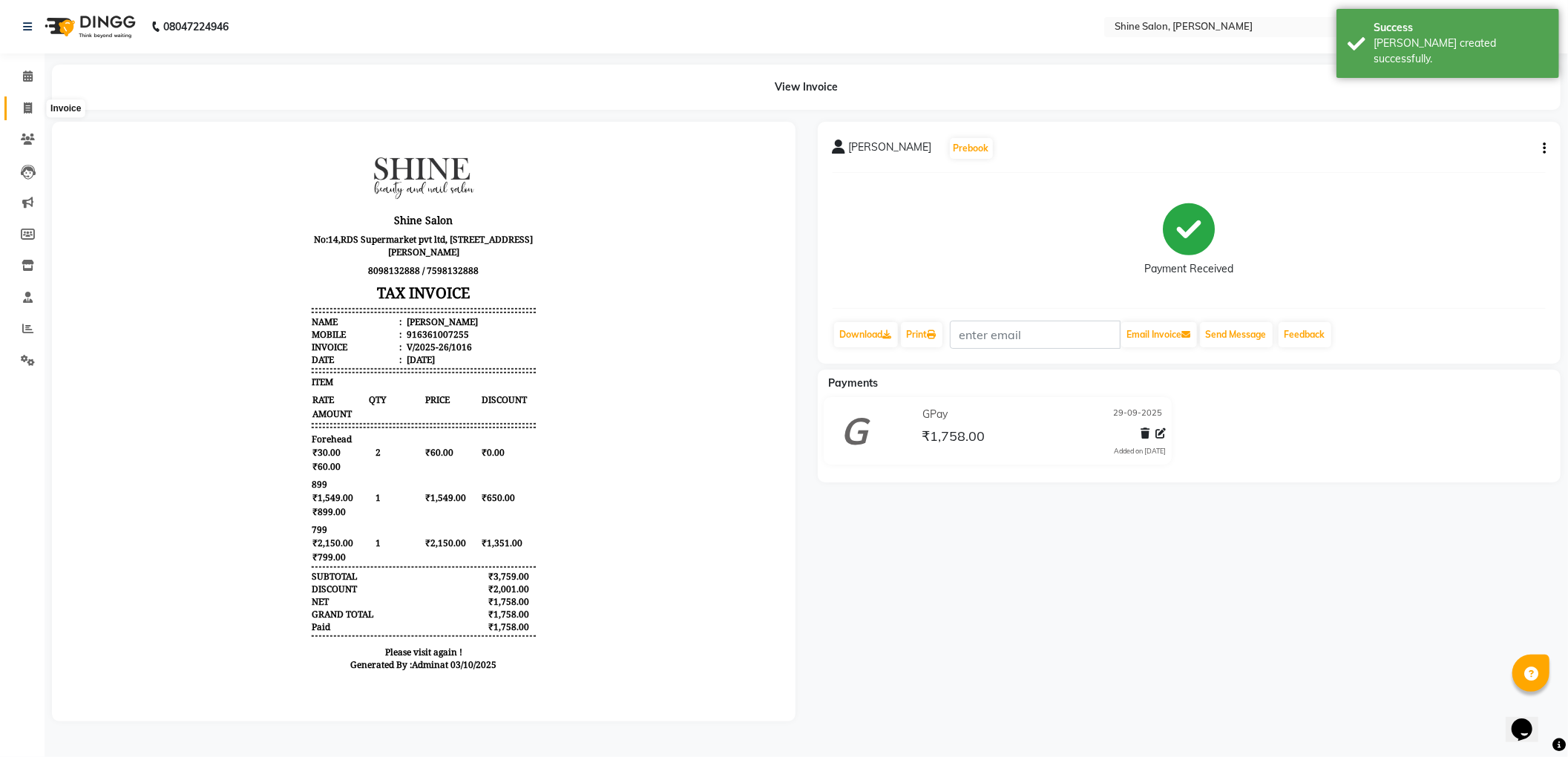
click at [30, 108] on icon at bounding box center [27, 108] width 8 height 11
select select "5324"
select select "service"
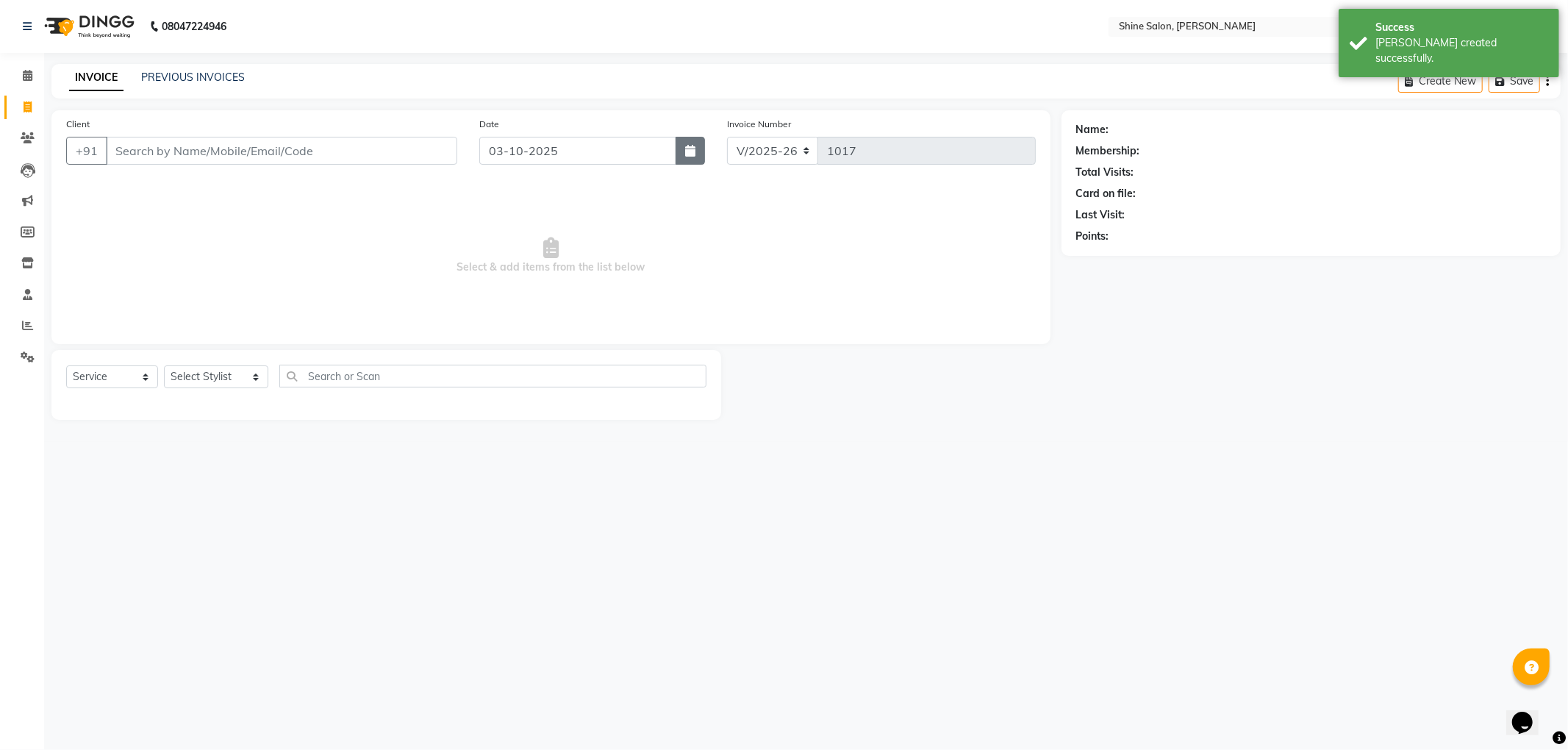
click at [686, 154] on icon "button" at bounding box center [691, 151] width 10 height 12
select select "10"
select select "2025"
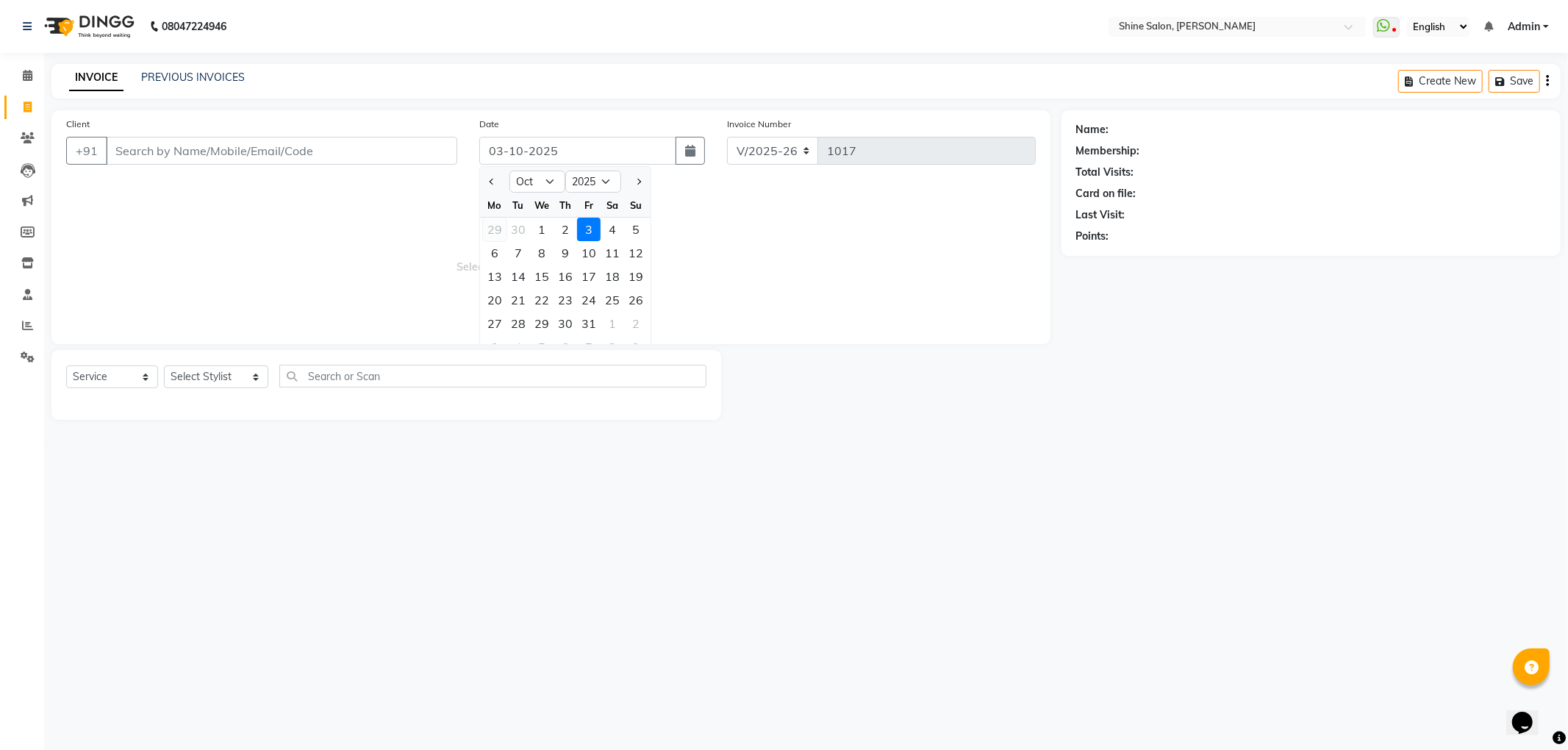
click at [491, 229] on div "29" at bounding box center [494, 229] width 23 height 23
type input "29-09-2025"
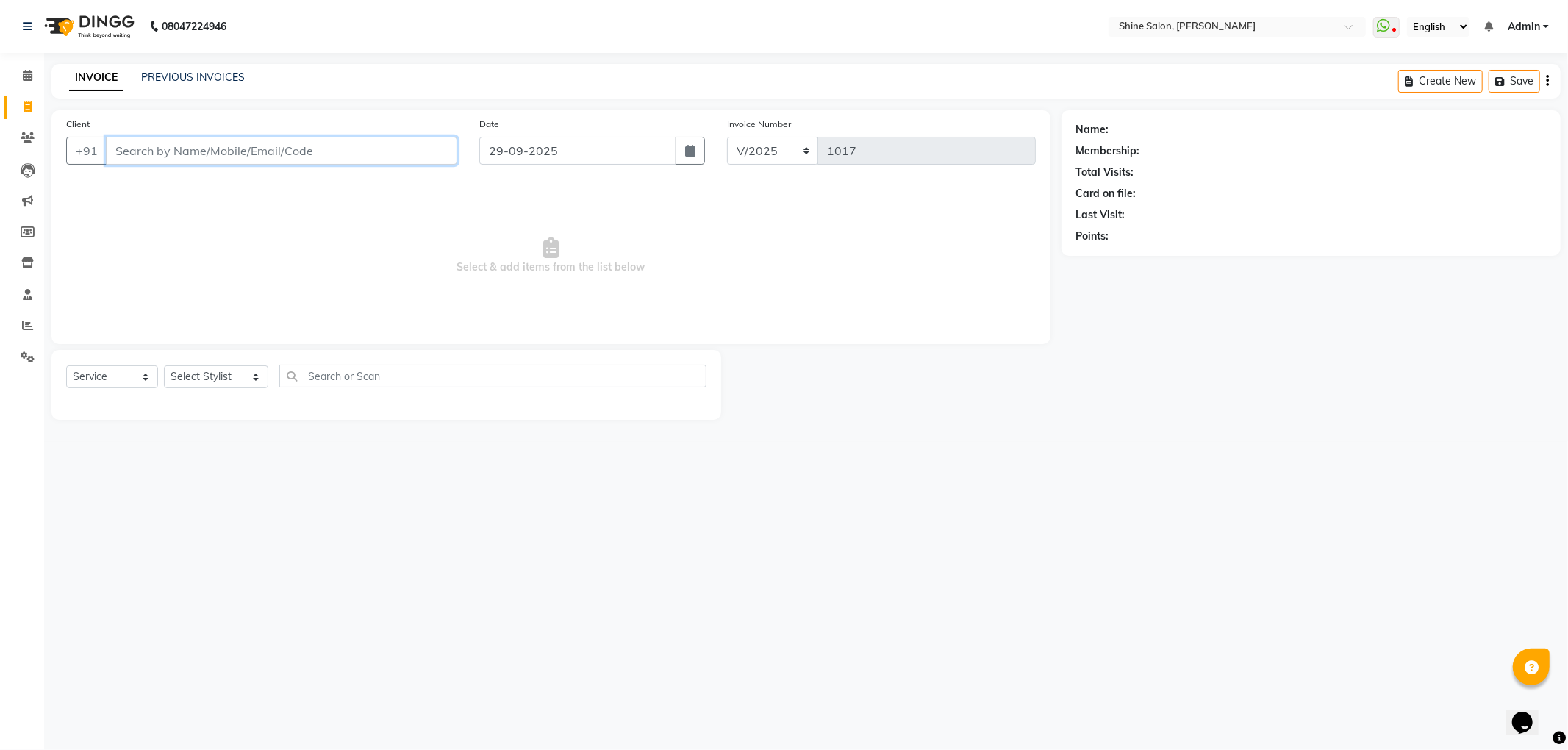
click at [386, 150] on input "Client" at bounding box center [282, 151] width 352 height 28
click at [198, 180] on span "979017" at bounding box center [202, 184] width 45 height 15
type input "9790171649"
click at [193, 378] on select "Select Stylist LULLU KAMEI Priyanaka USHA[HAIR AND BEAUTY]" at bounding box center [217, 377] width 104 height 23
select select "92598"
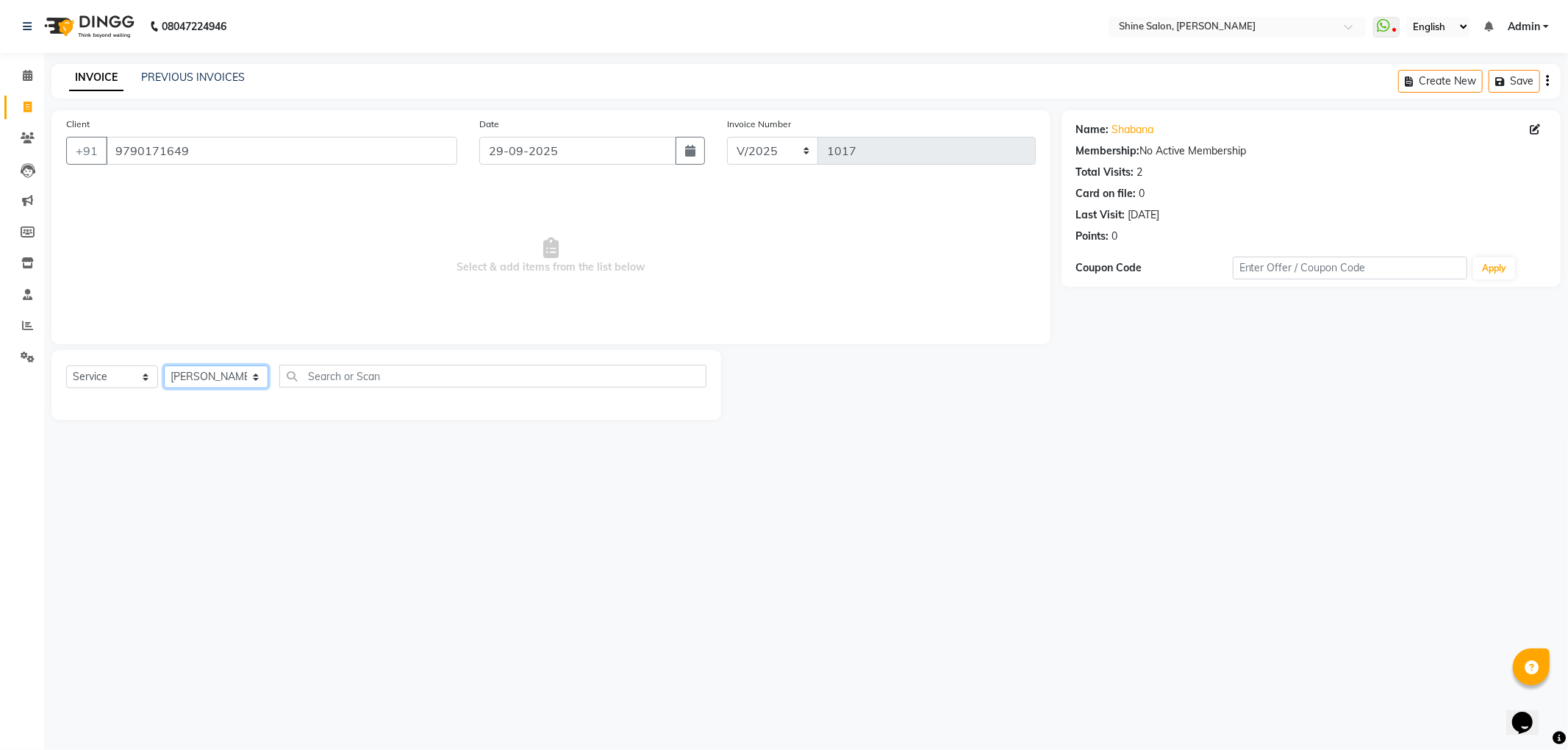
click at [164, 366] on select "Select Stylist LULLU KAMEI Priyanaka USHA[HAIR AND BEAUTY]" at bounding box center [217, 377] width 104 height 23
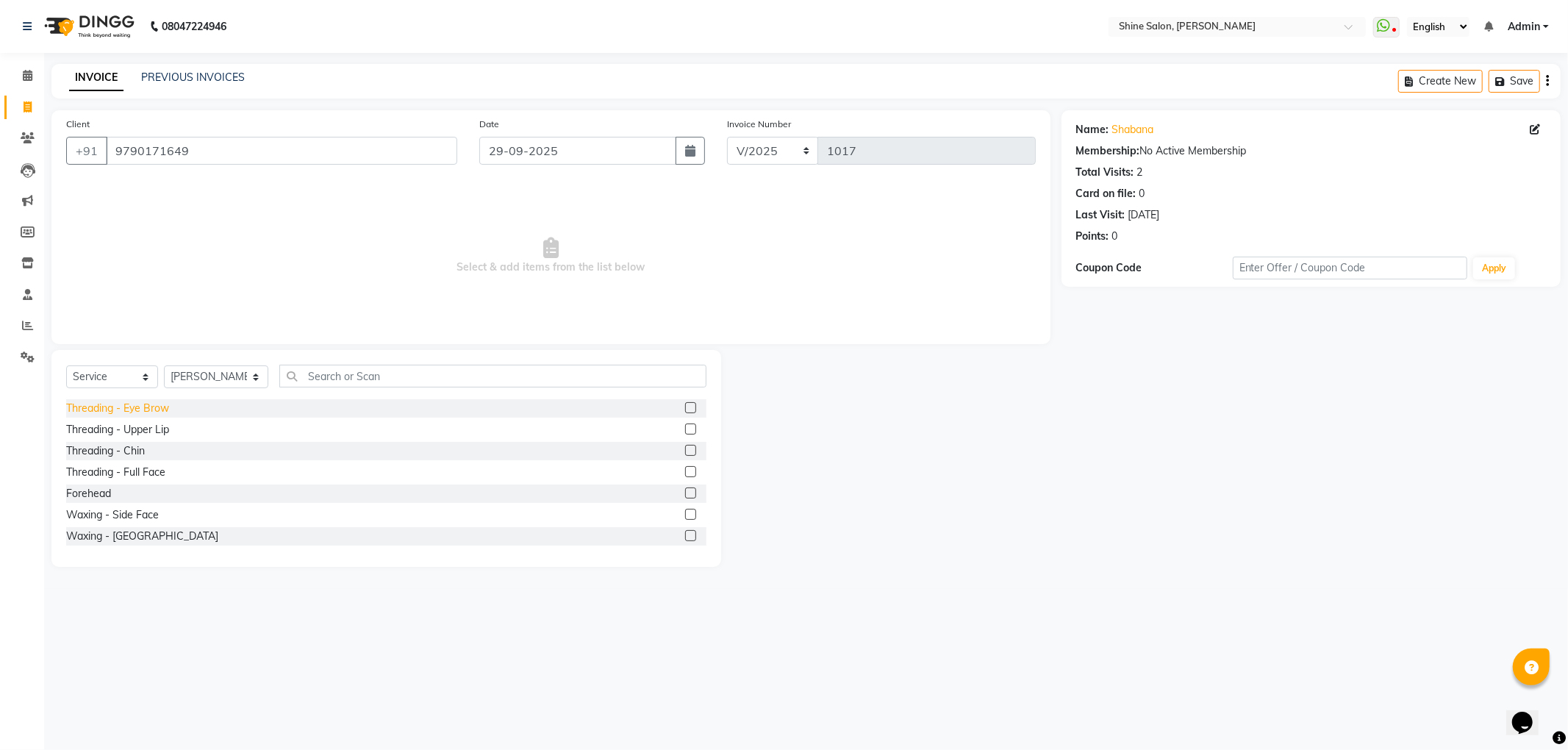
click at [150, 406] on div "Threading - Eye Brow" at bounding box center [117, 408] width 103 height 15
checkbox input "false"
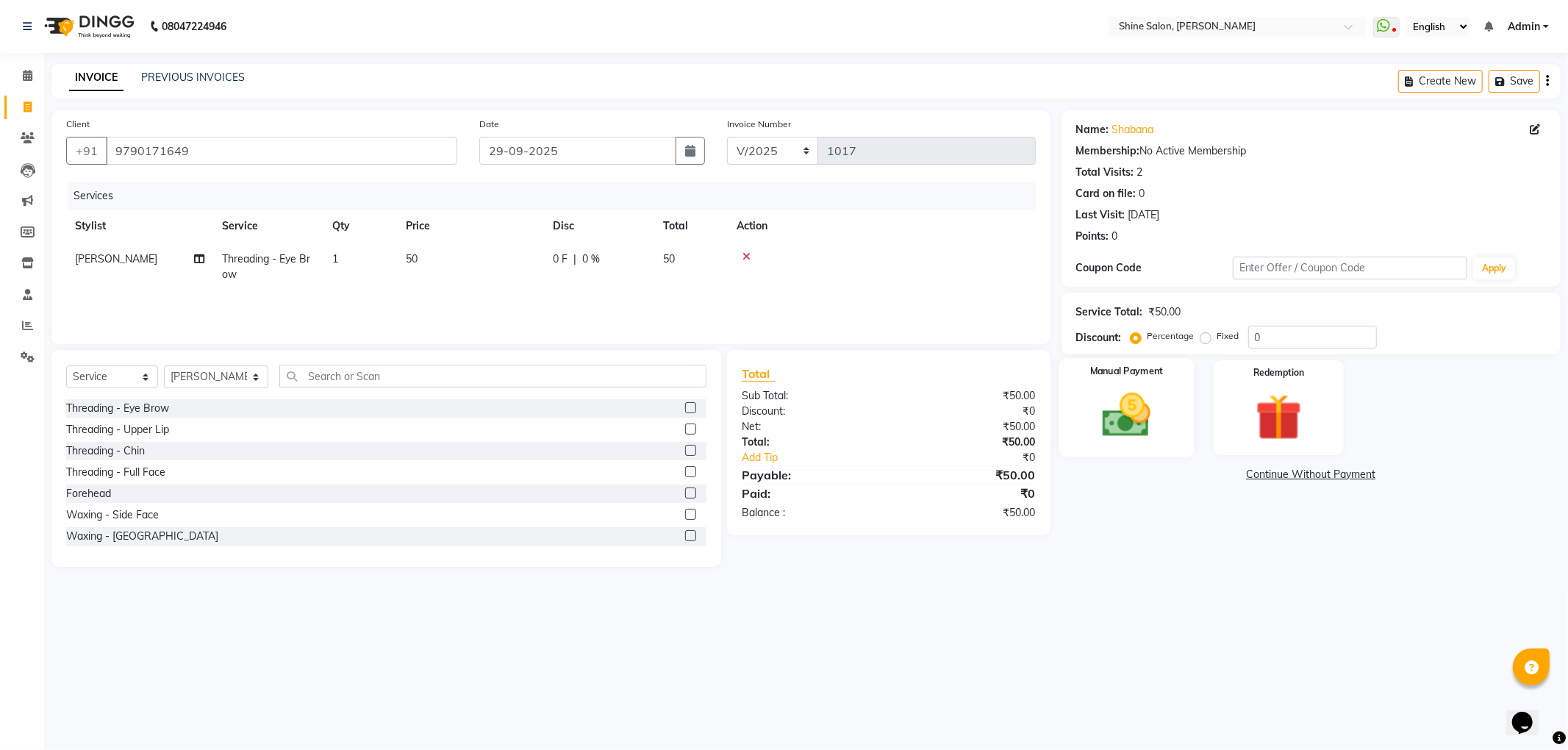
click at [1118, 428] on img at bounding box center [1126, 415] width 79 height 56
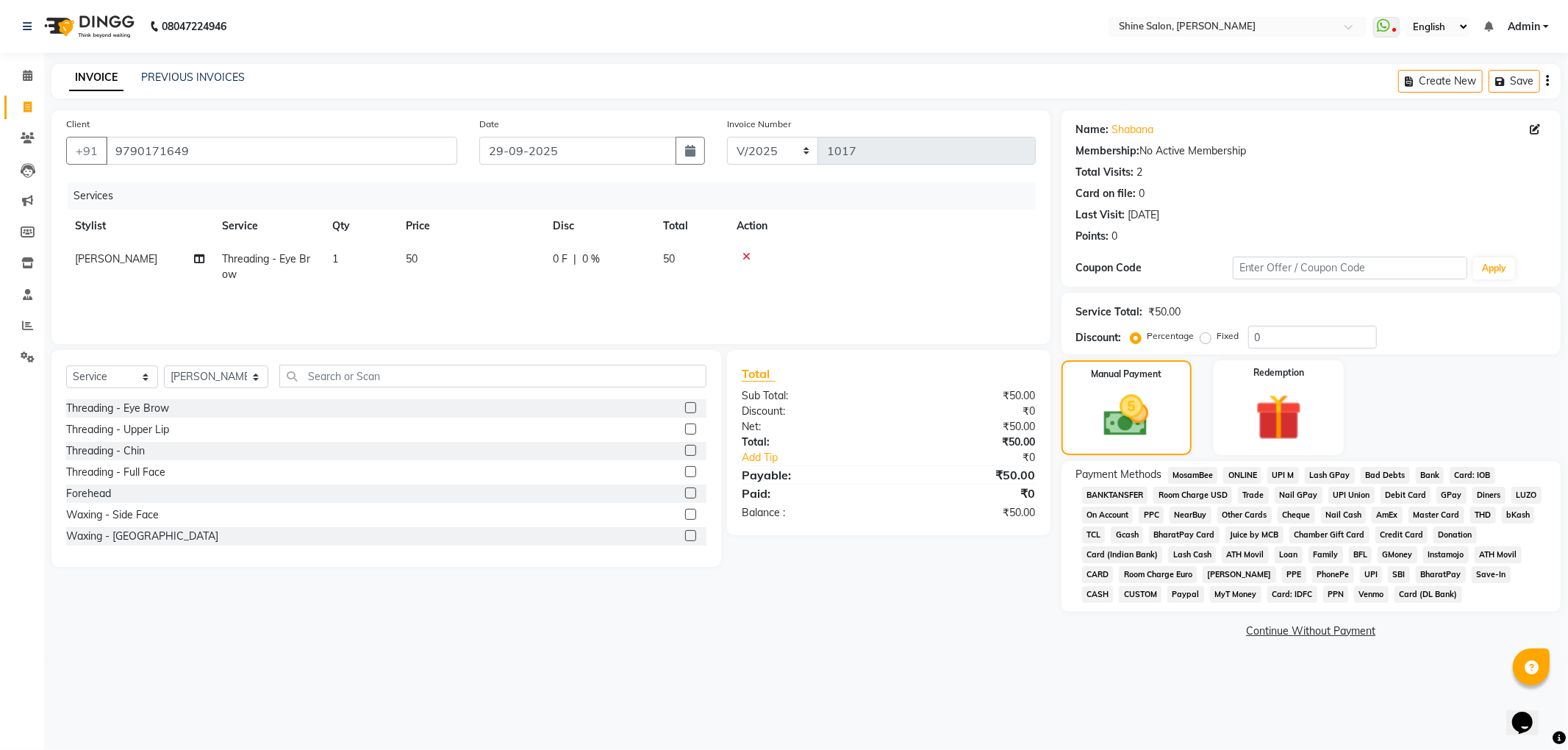
click at [1114, 586] on span "CASH" at bounding box center [1097, 595] width 32 height 17
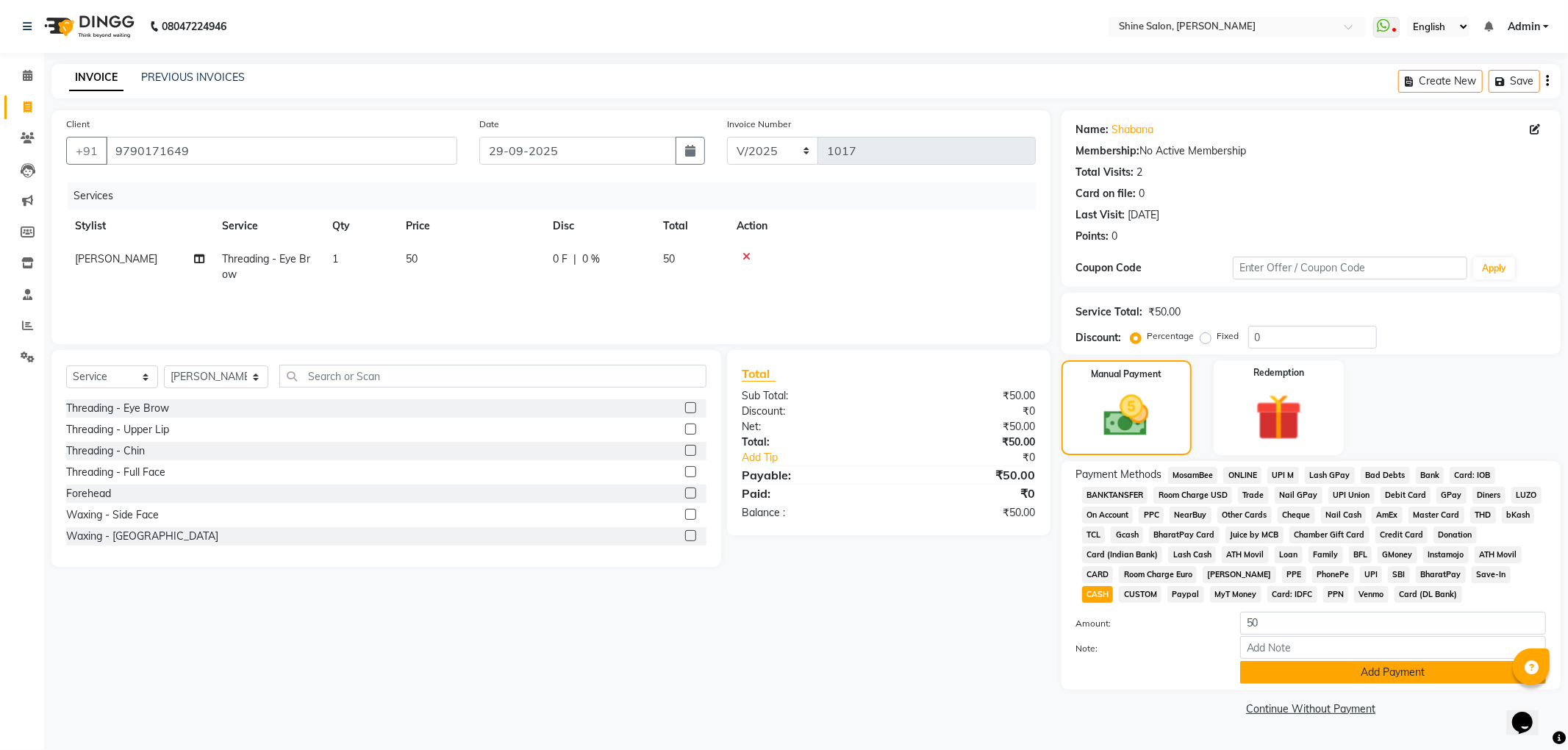
click at [1406, 671] on button "Add Payment" at bounding box center [1393, 672] width 306 height 23
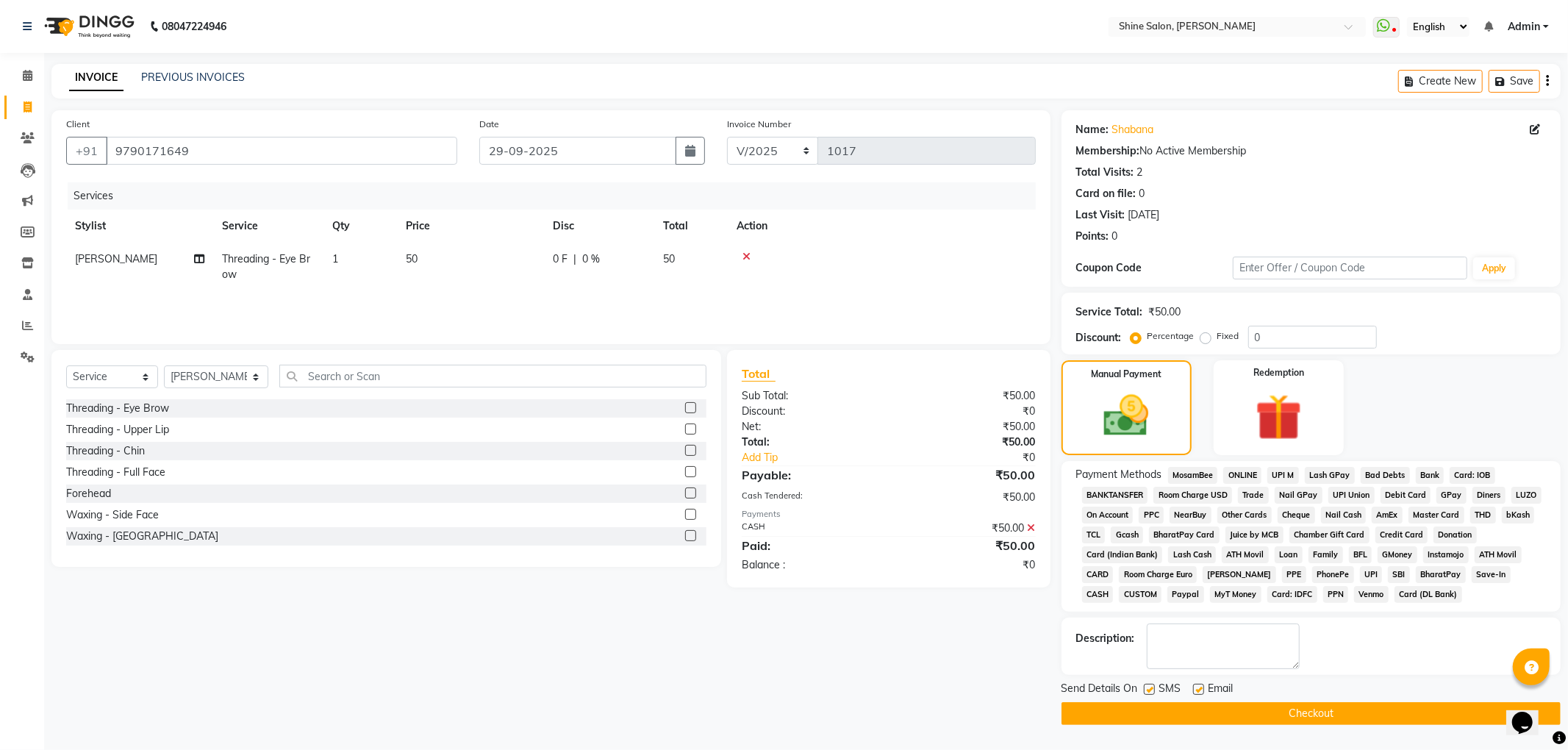
click at [1331, 716] on button "Checkout" at bounding box center [1310, 713] width 499 height 23
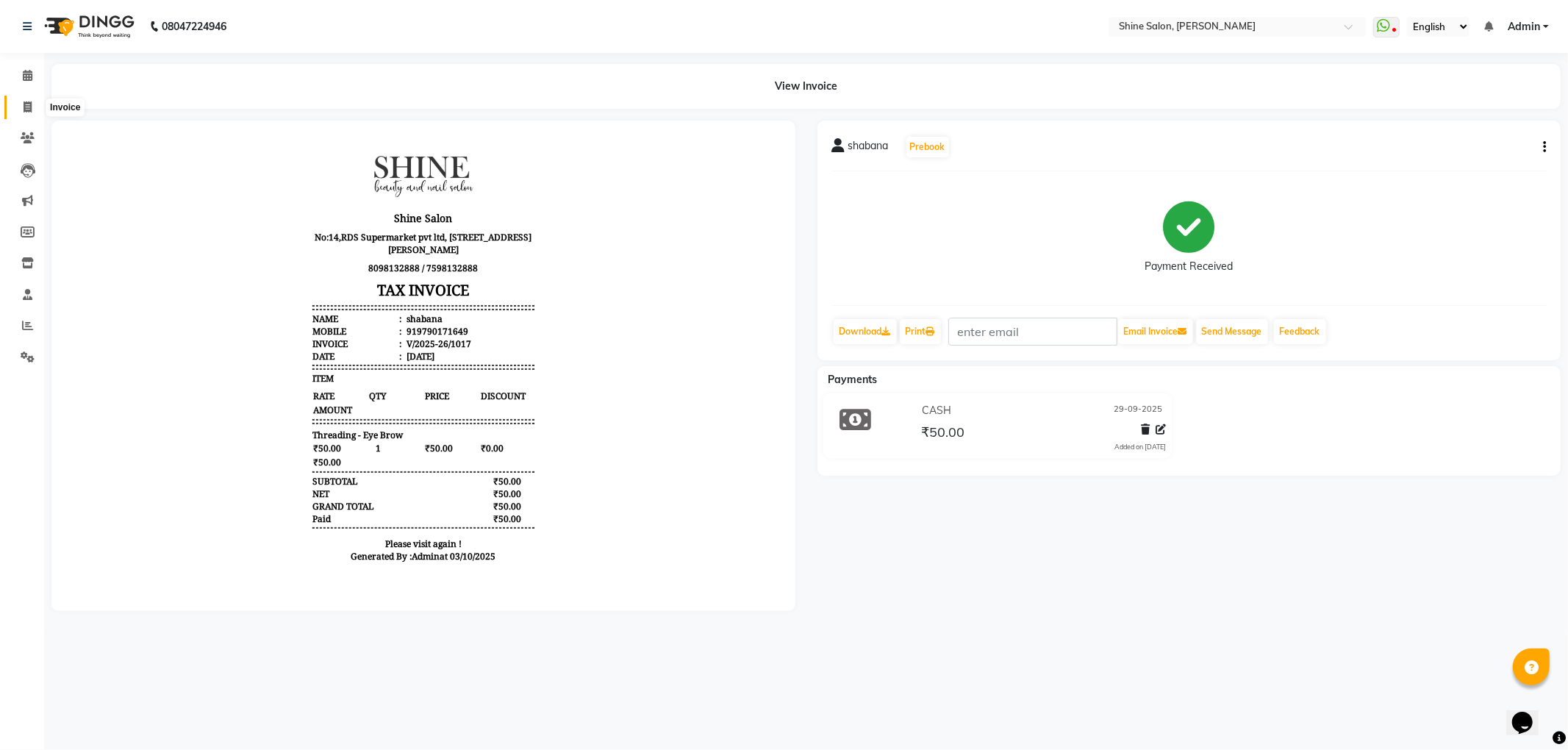
click at [39, 101] on span at bounding box center [27, 108] width 26 height 17
select select "service"
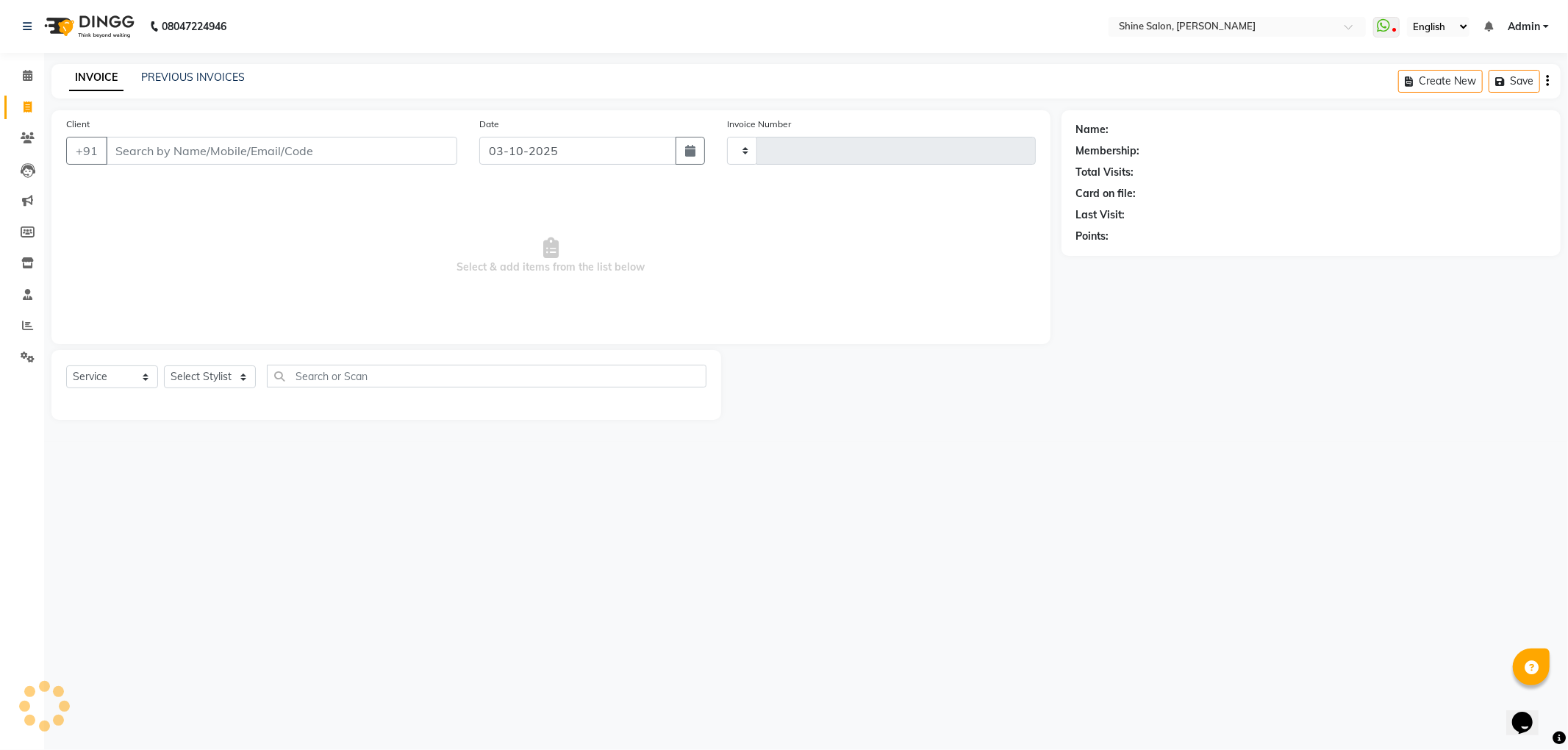
type input "1018"
select select "5324"
click at [686, 153] on icon "button" at bounding box center [691, 151] width 10 height 12
select select "10"
select select "2025"
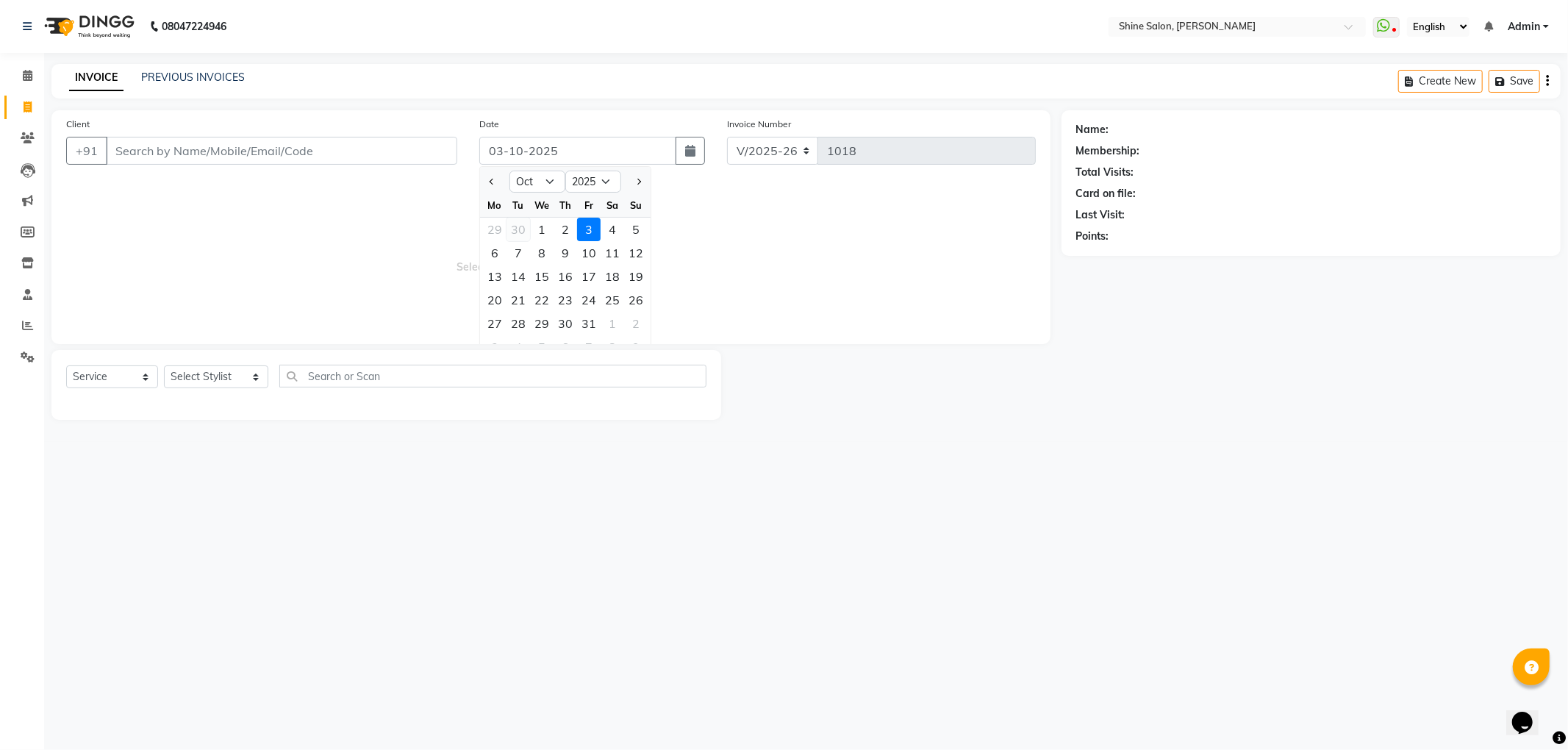
click at [514, 231] on div "30" at bounding box center [518, 229] width 23 height 23
type input "[DATE]"
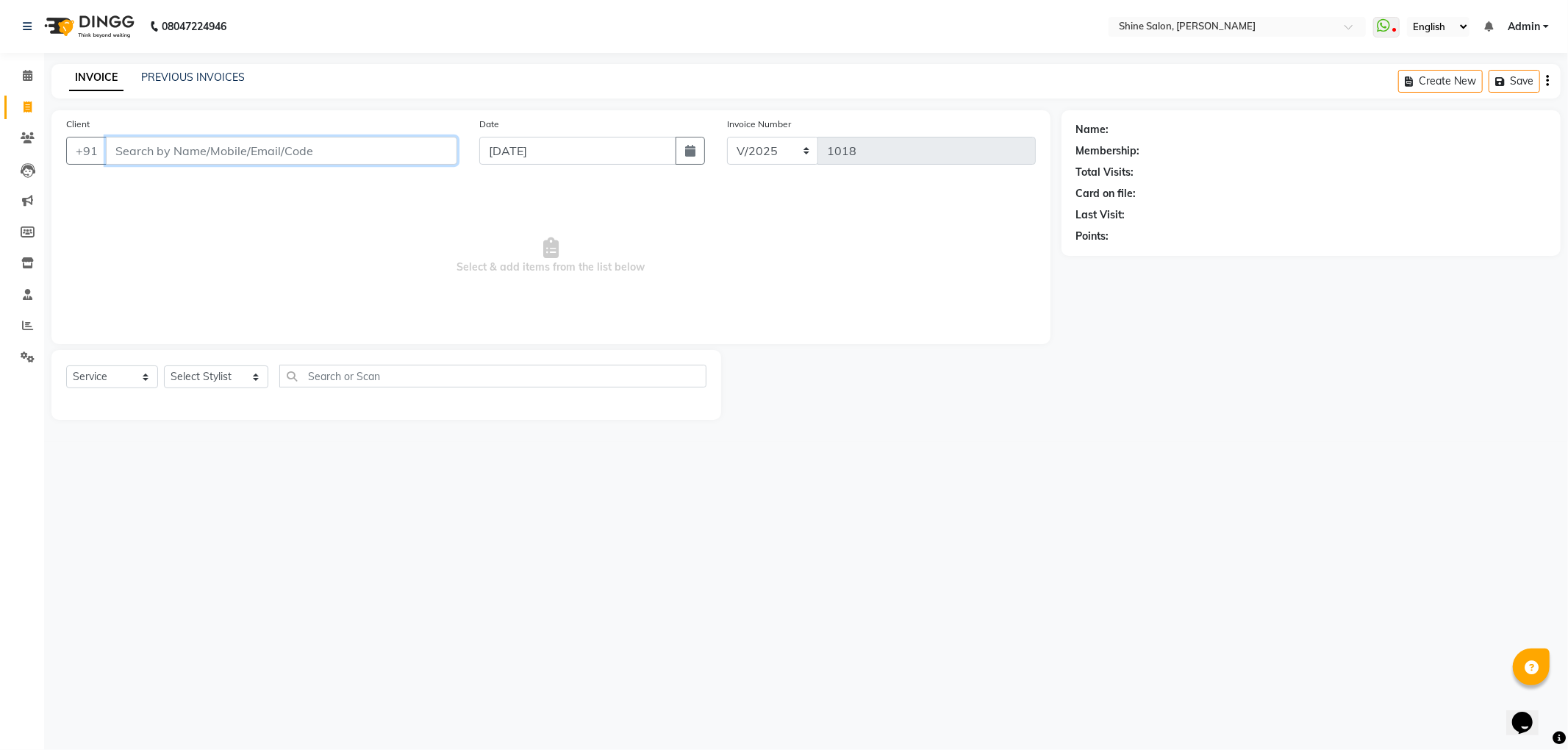
click at [330, 148] on input "Client" at bounding box center [282, 151] width 352 height 28
type input "978"
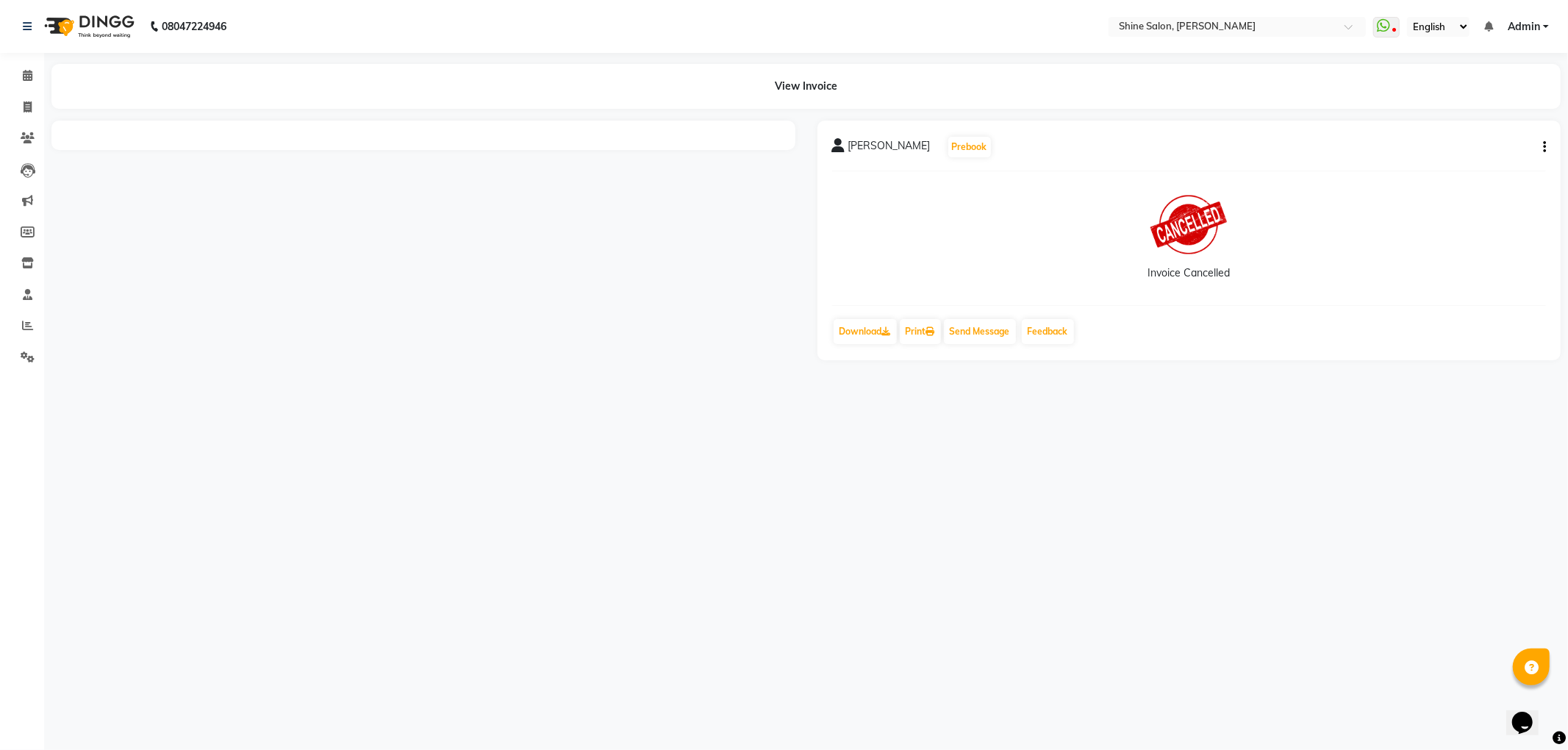
click at [1541, 146] on button "button" at bounding box center [1541, 147] width 9 height 15
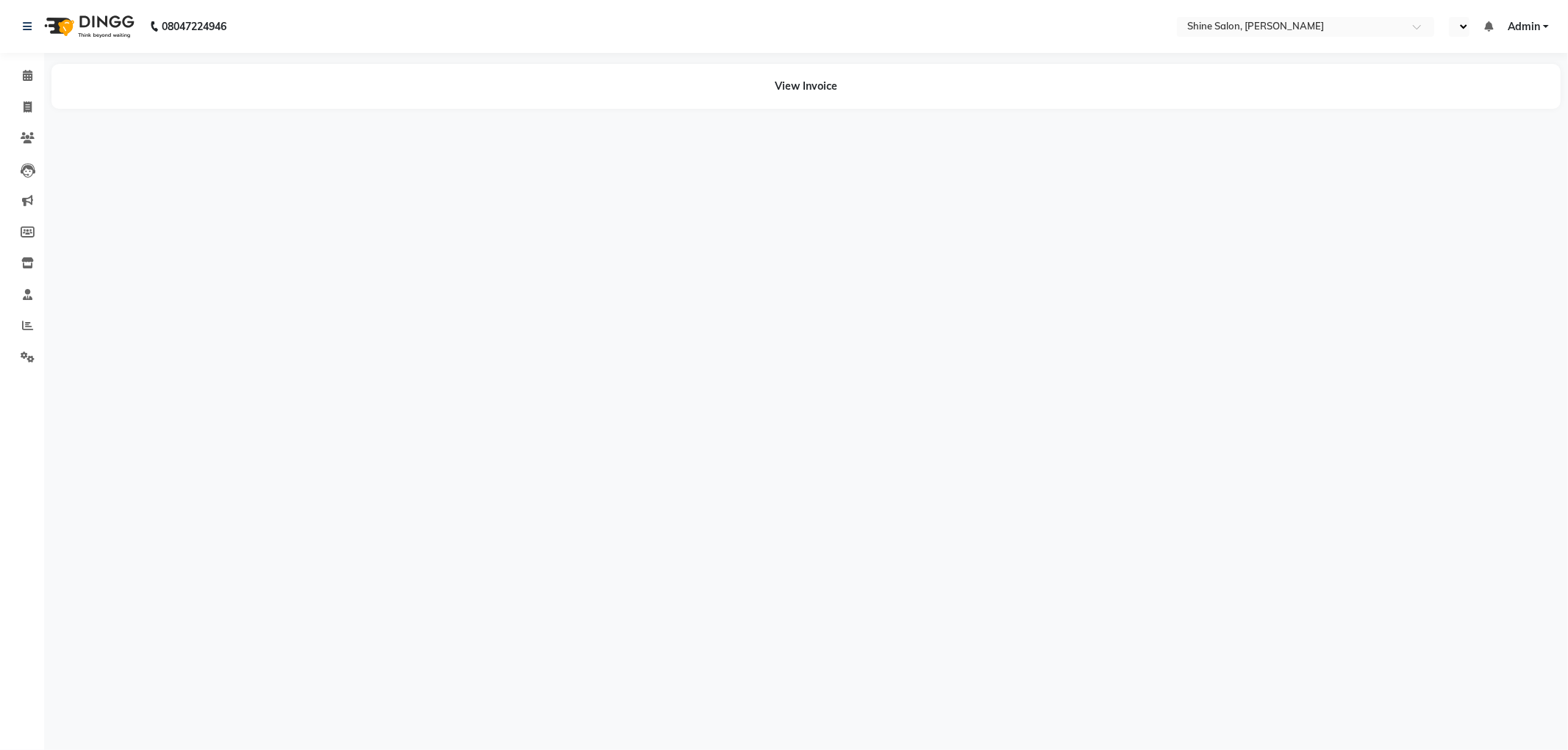
select select "en"
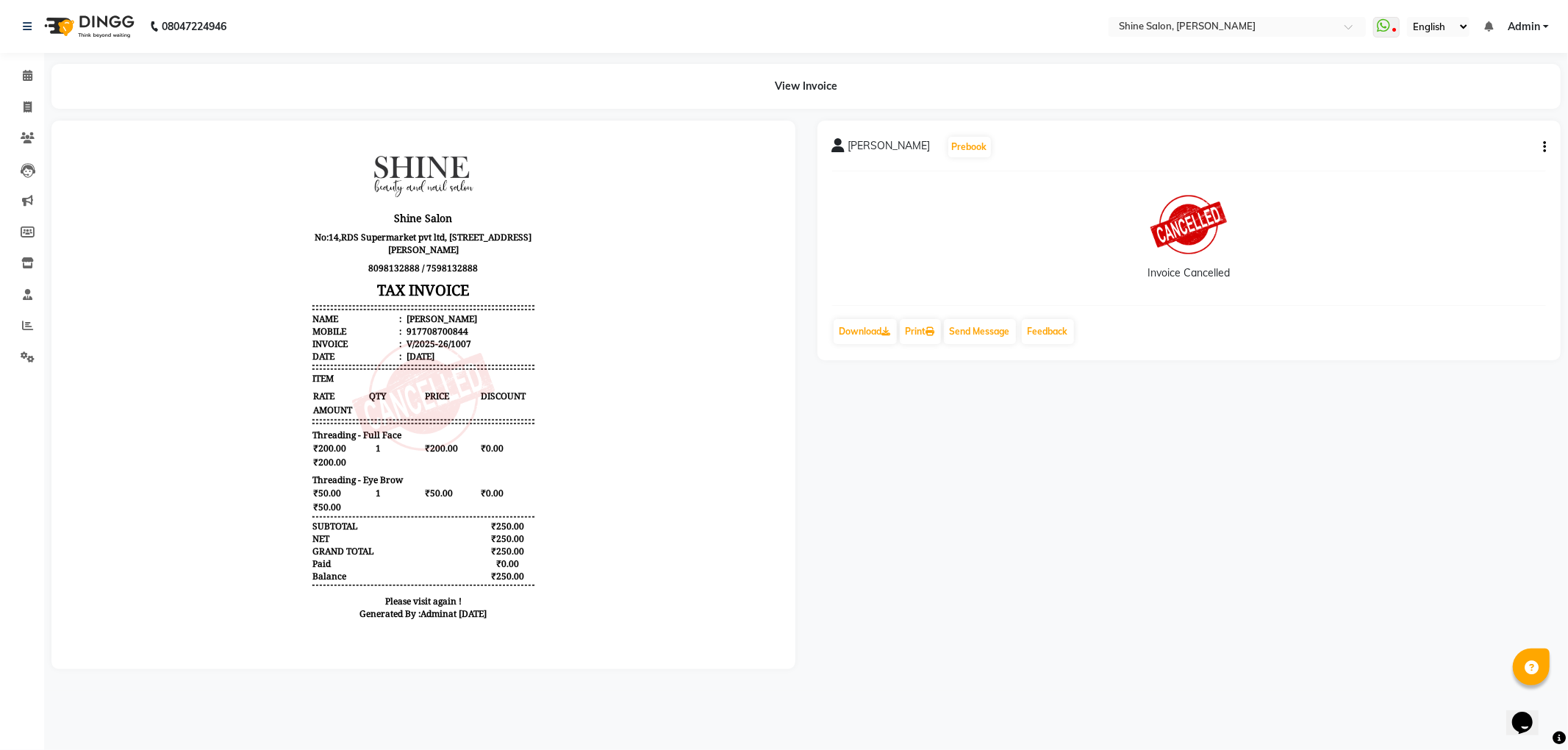
click at [1551, 146] on div "Navya Banu Prebook Invoice Cancelled Download Print Send Message Feedback" at bounding box center [1189, 241] width 744 height 240
click at [1544, 147] on icon "button" at bounding box center [1544, 147] width 3 height 1
click at [1439, 384] on div "Navya Banu Prebook Invoice Cancelled Download Print Send Message Feedback" at bounding box center [1189, 395] width 766 height 549
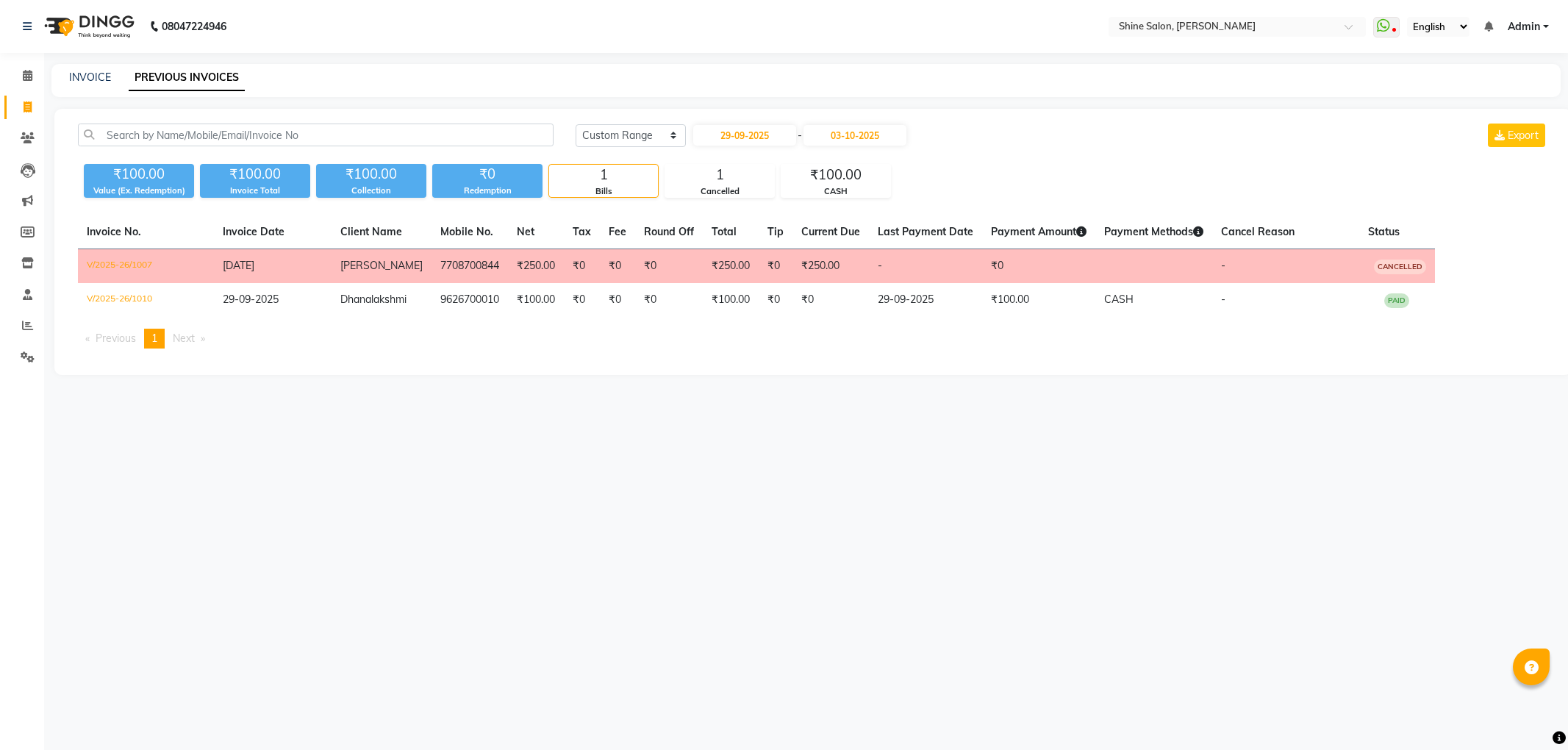
select select "range"
click at [736, 137] on input "29-09-2025" at bounding box center [745, 135] width 103 height 21
select select "9"
select select "2025"
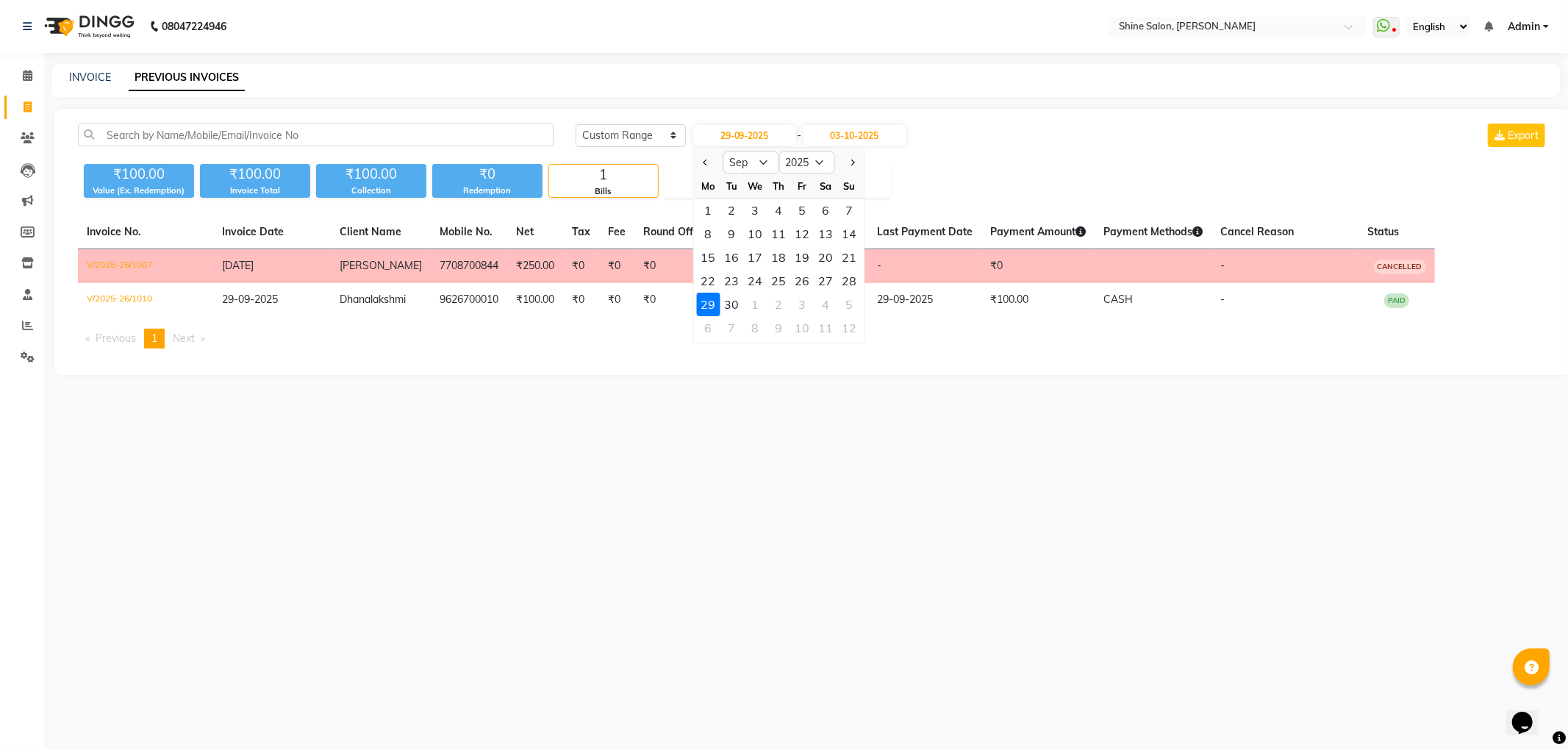
click at [713, 304] on div "29" at bounding box center [707, 304] width 23 height 23
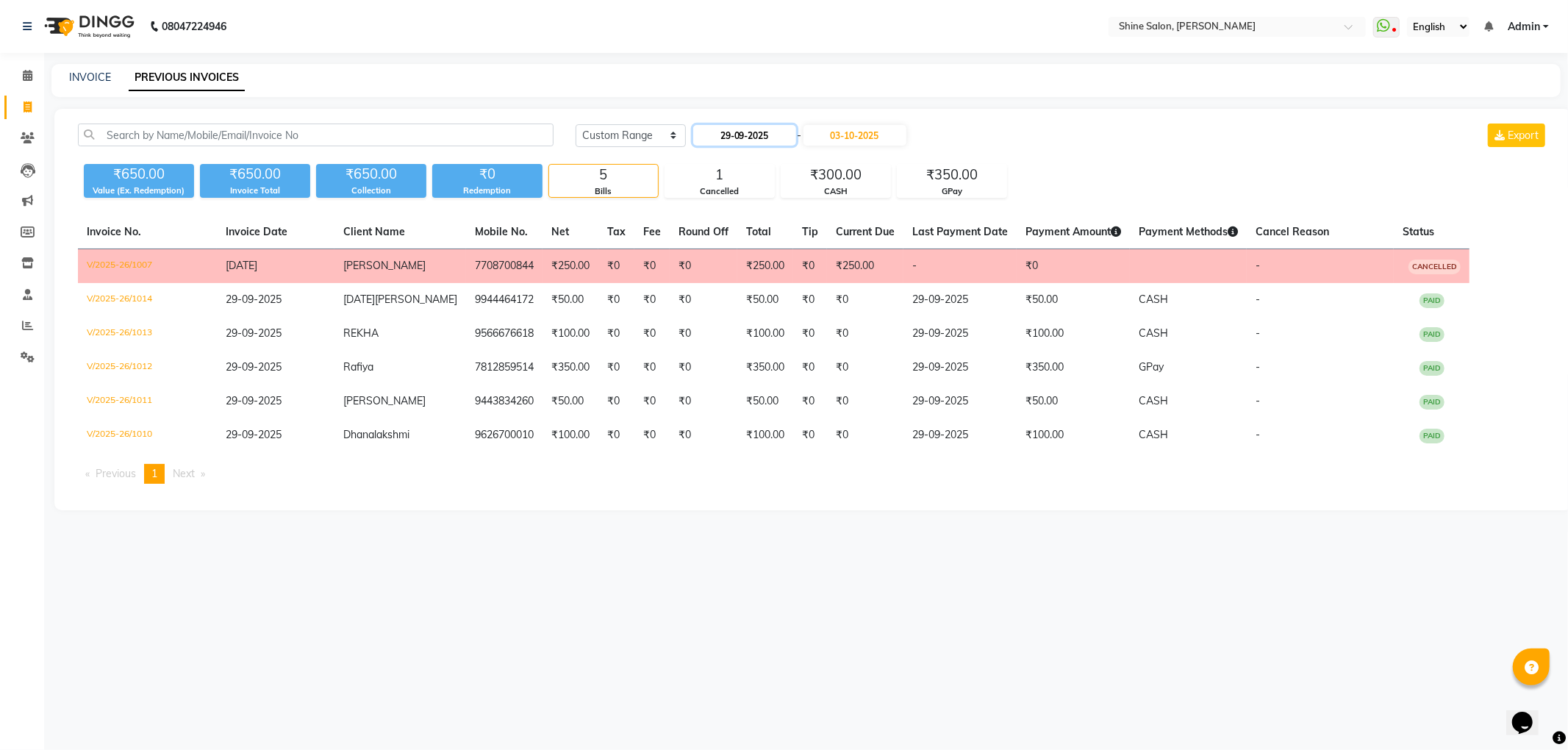
click at [722, 135] on input "29-09-2025" at bounding box center [745, 135] width 103 height 21
select select "9"
select select "2025"
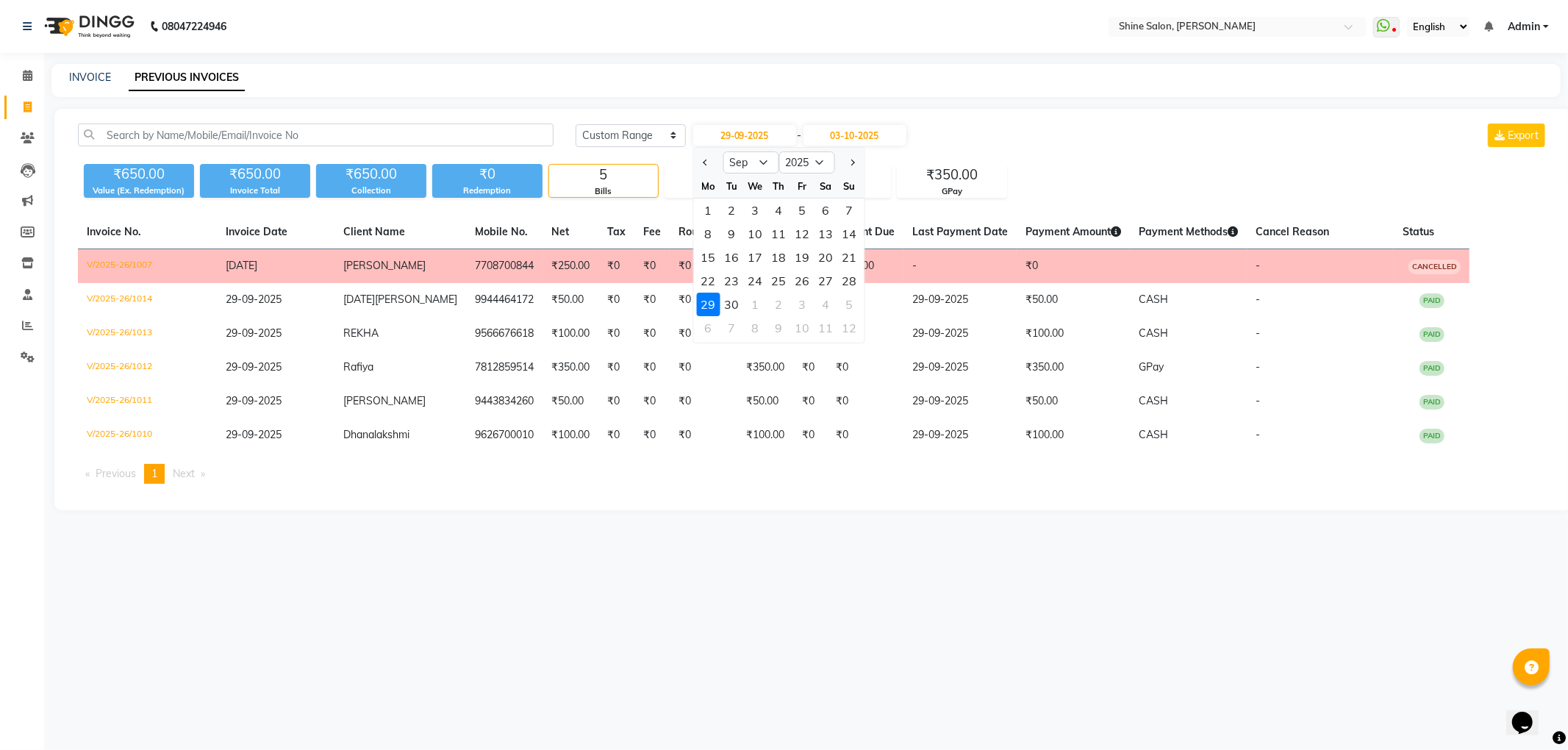
click at [707, 298] on div "29" at bounding box center [707, 304] width 23 height 23
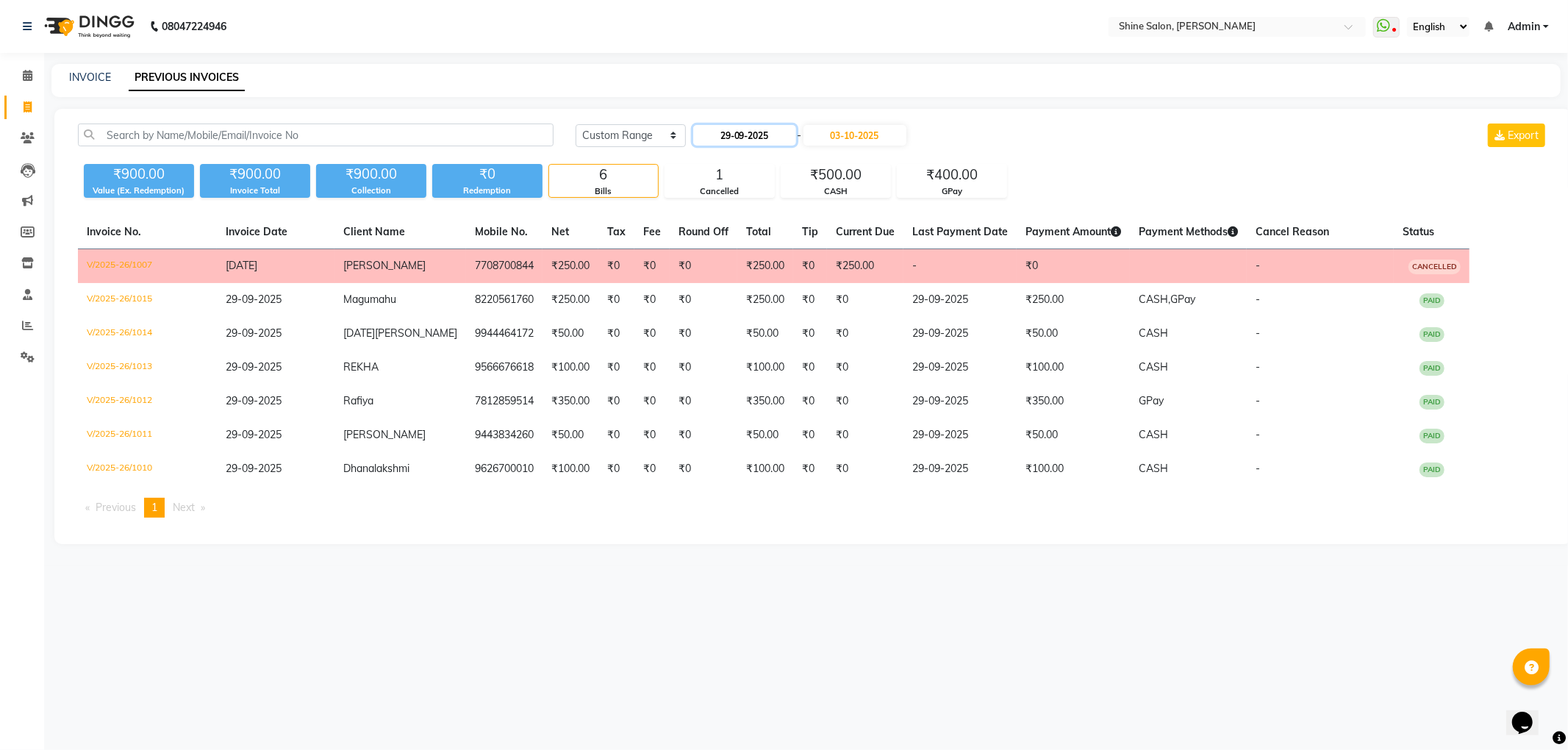
click at [741, 135] on input "29-09-2025" at bounding box center [745, 135] width 103 height 21
select select "9"
select select "2025"
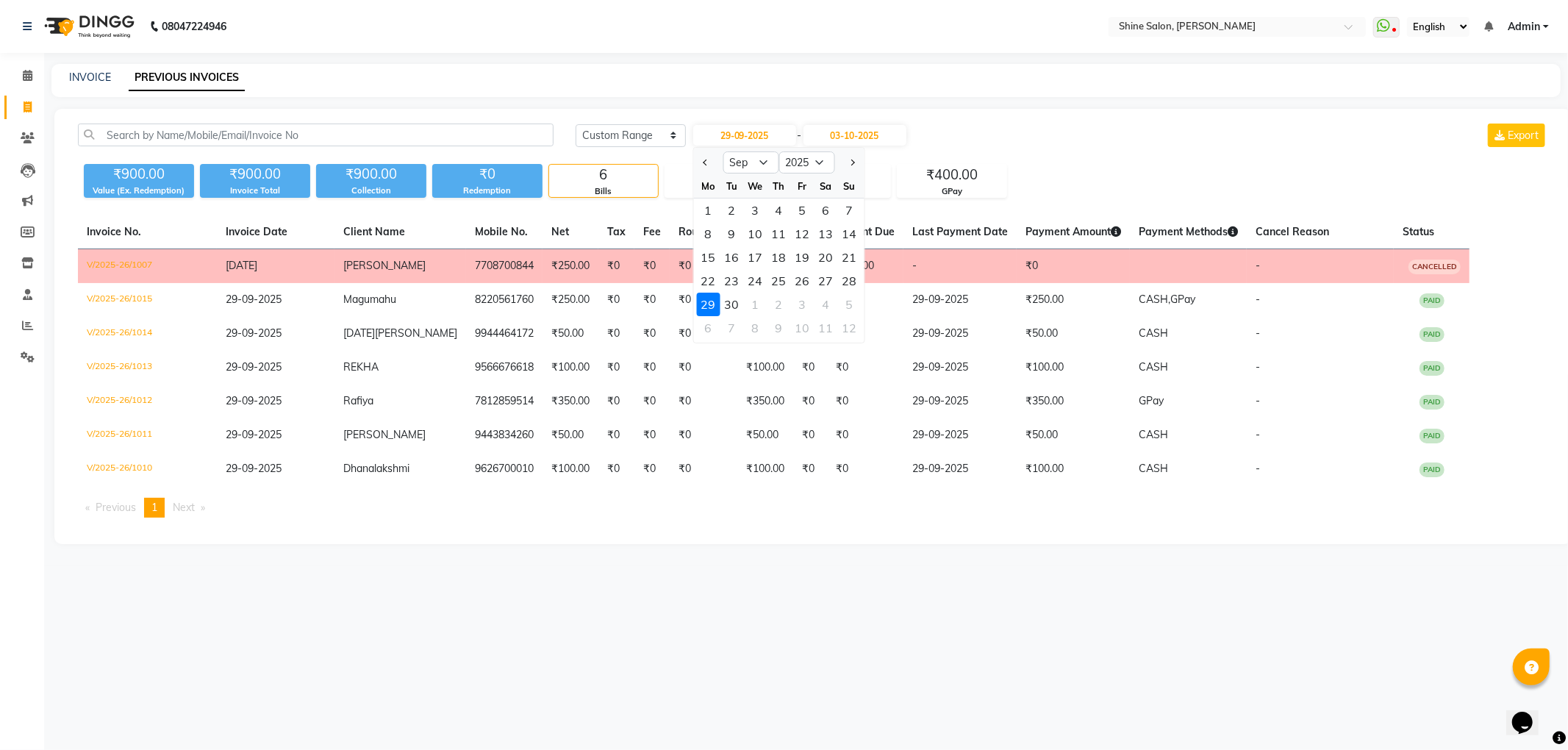
click at [716, 303] on div "29" at bounding box center [707, 304] width 23 height 23
